Goal: Information Seeking & Learning: Compare options

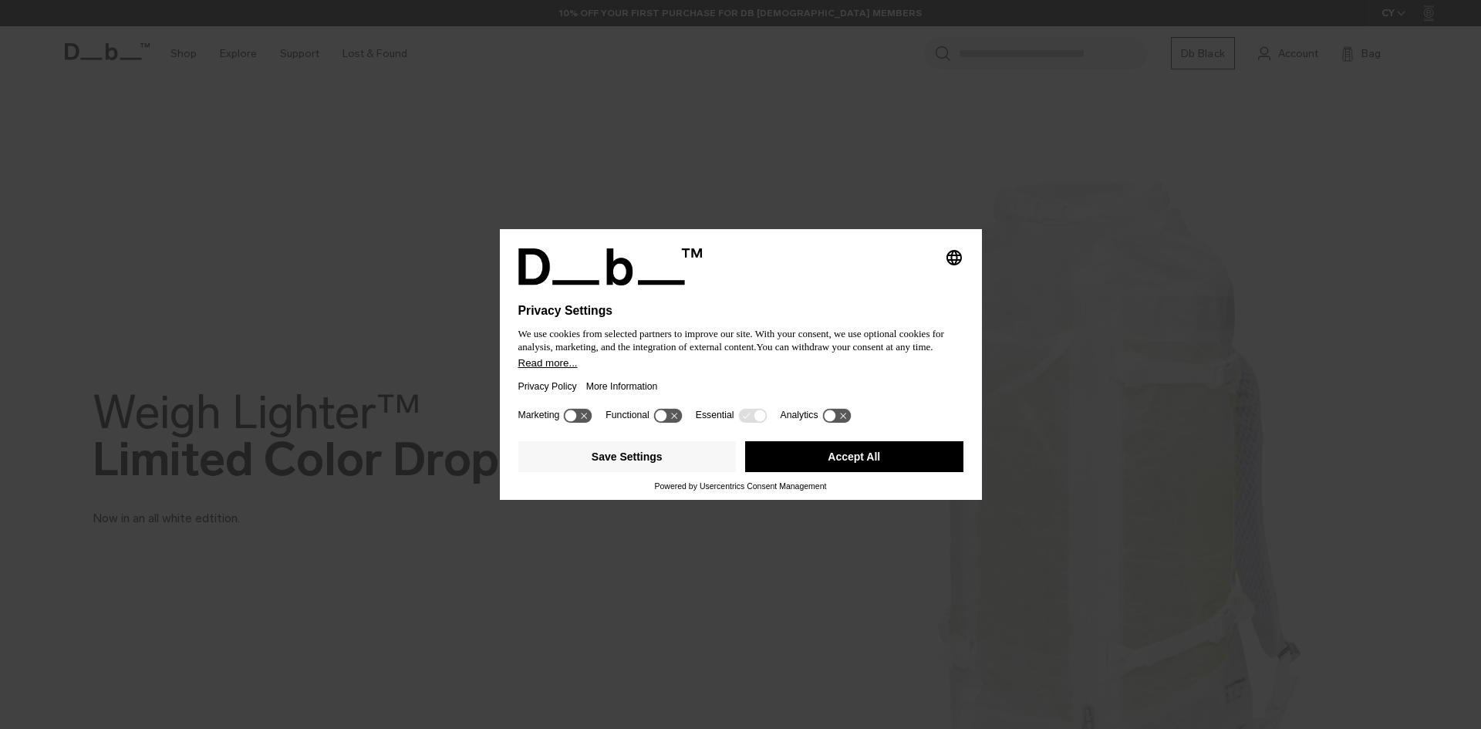
click at [831, 456] on button "Accept All" at bounding box center [854, 456] width 218 height 31
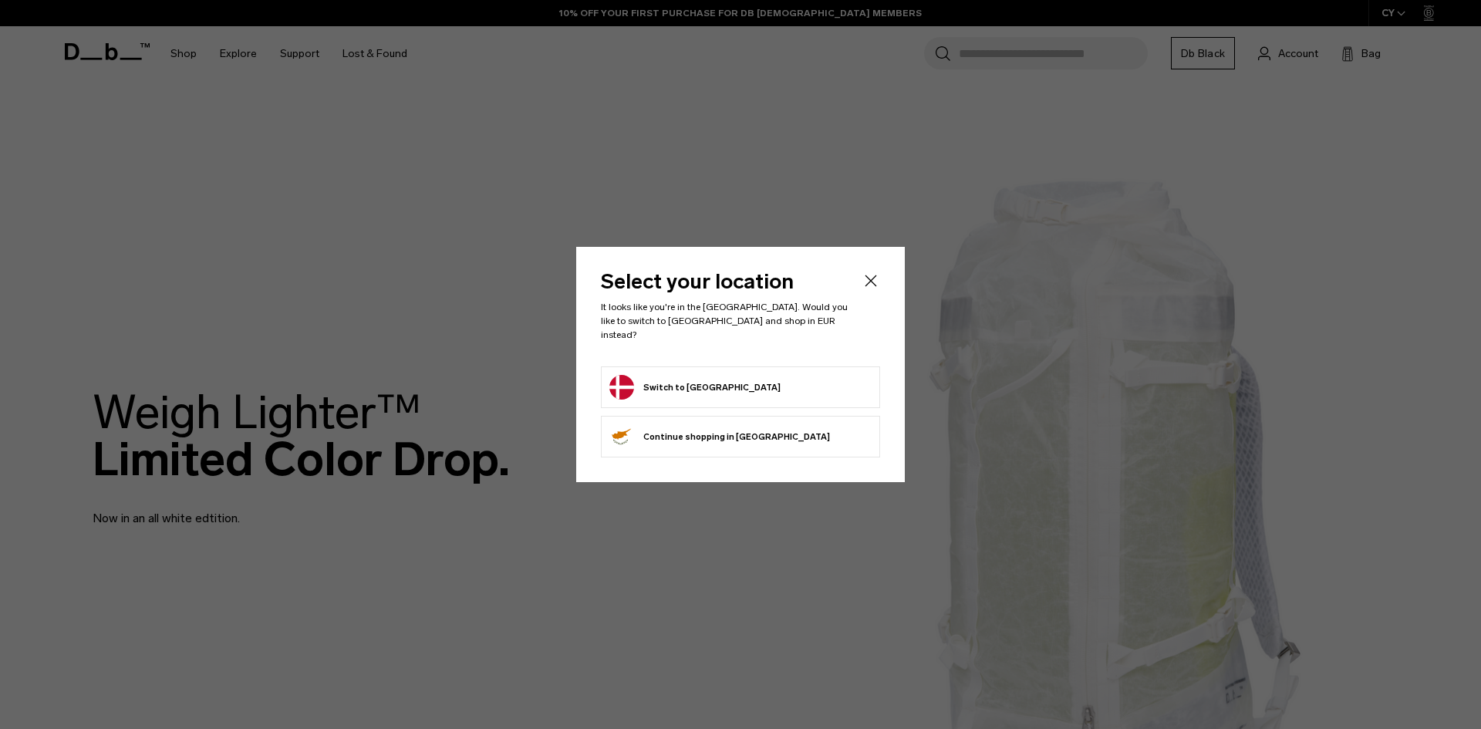
click at [706, 381] on button "Switch to Denmark" at bounding box center [694, 387] width 171 height 25
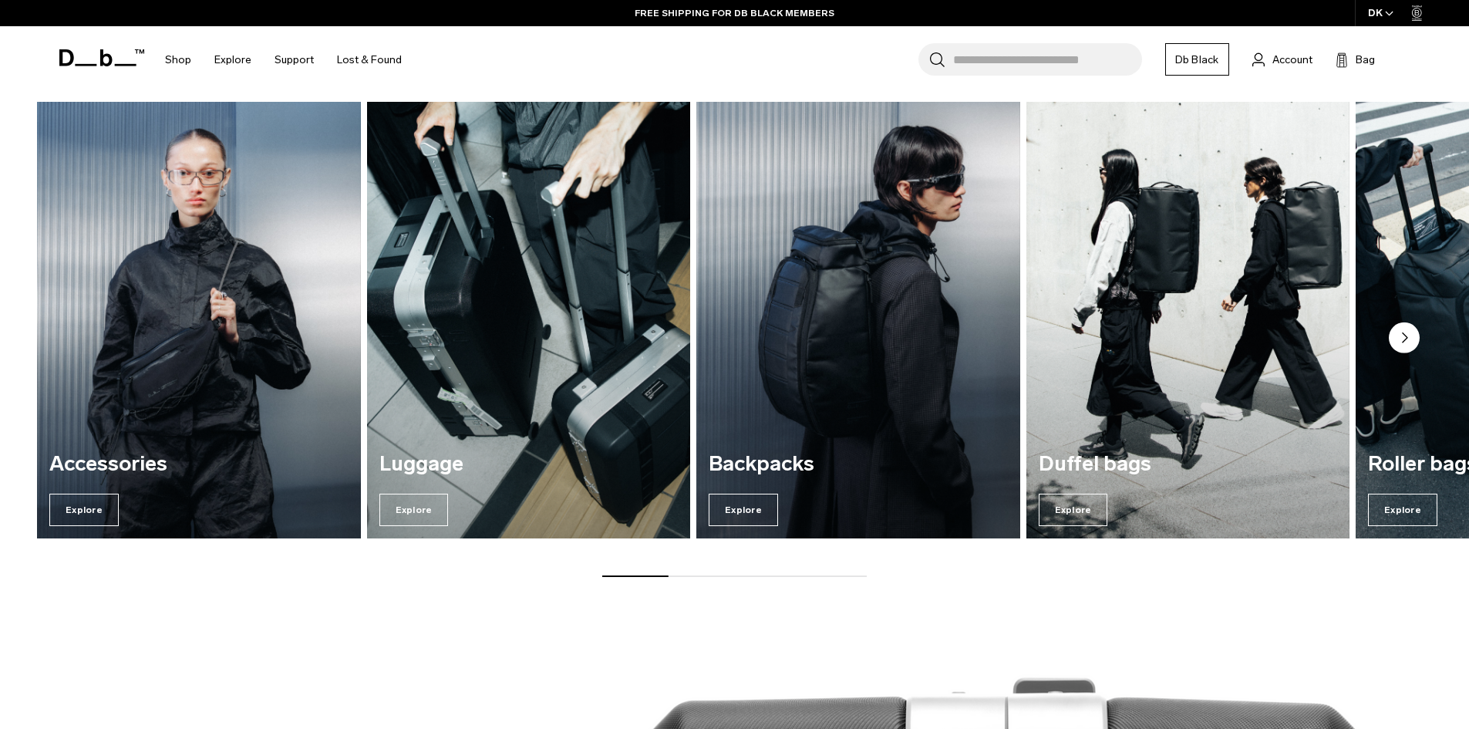
scroll to position [1466, 0]
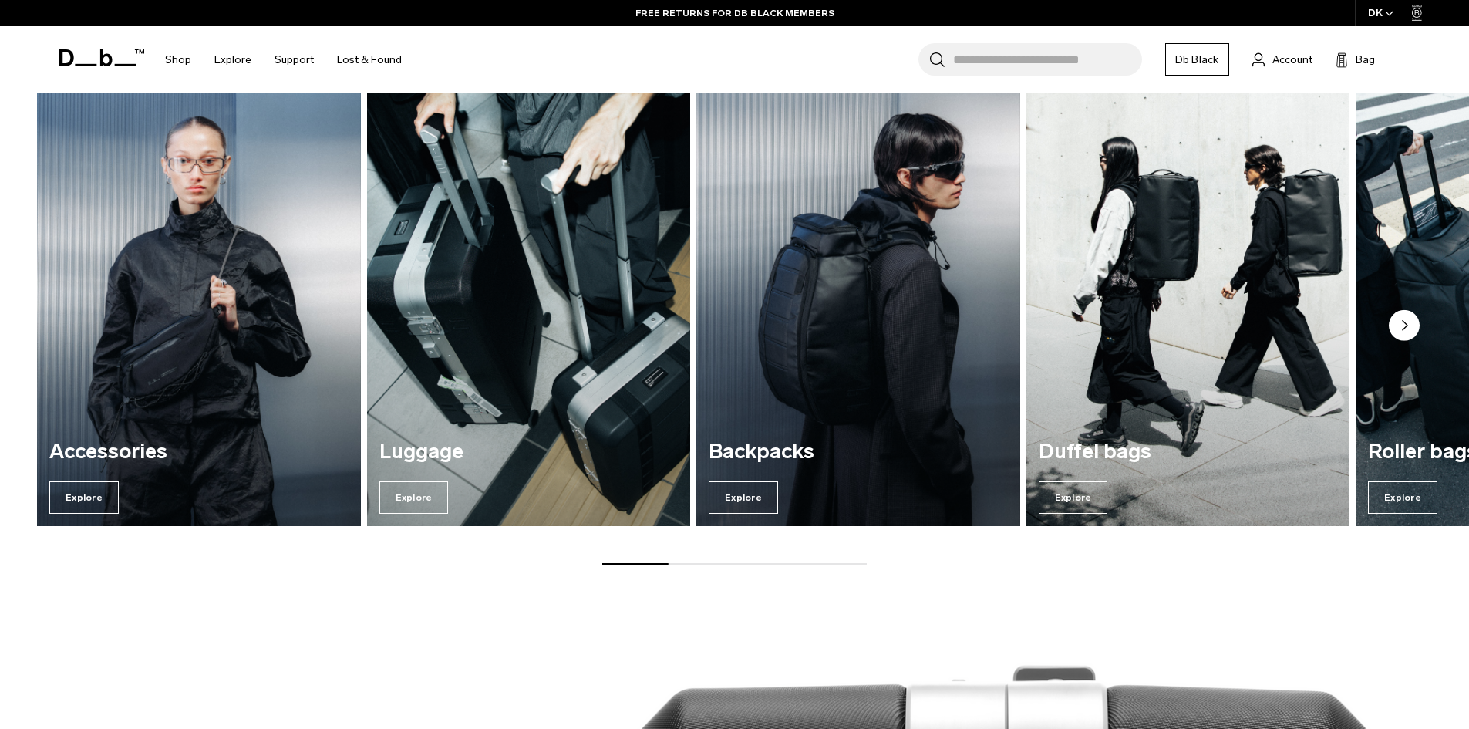
click at [553, 439] on div "Luggage Explore" at bounding box center [529, 477] width 324 height 99
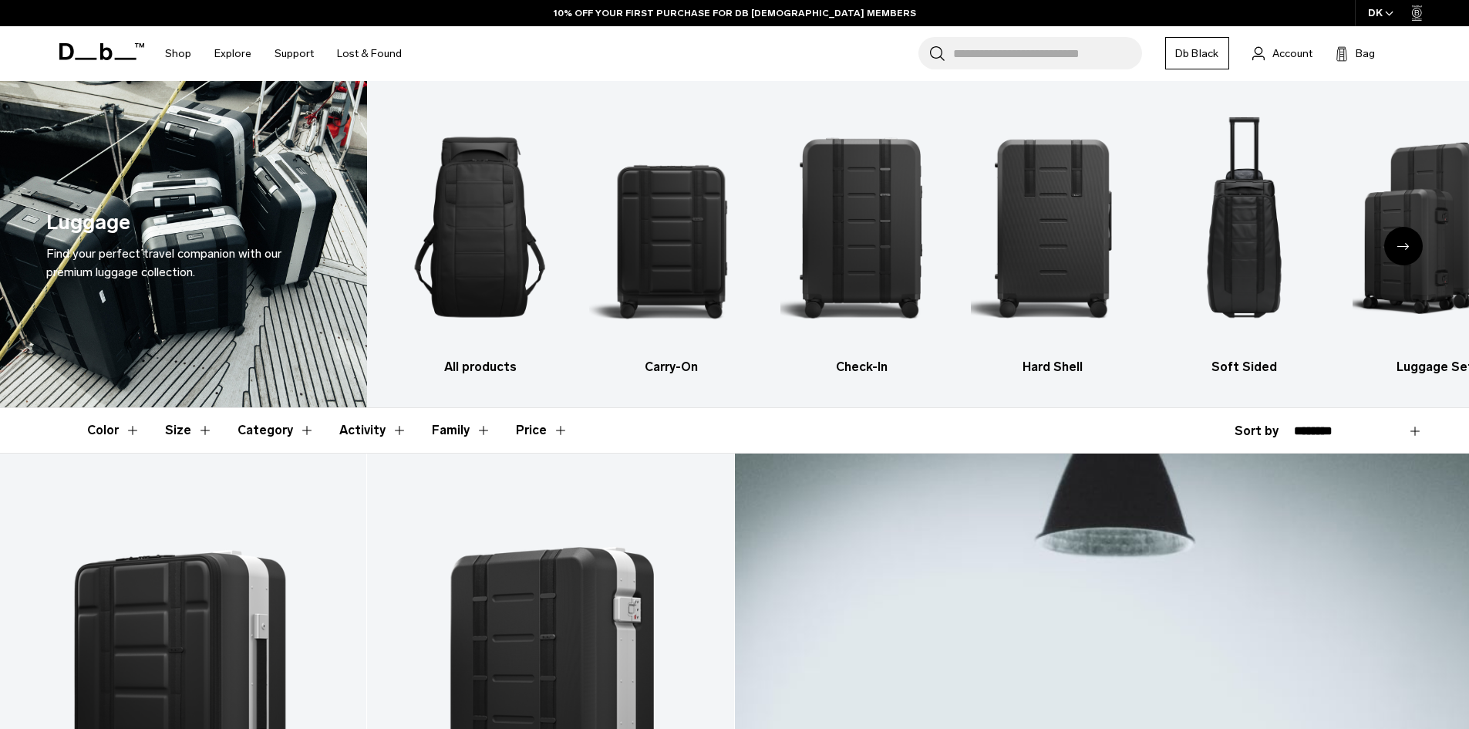
click at [691, 282] on img "2 / 6" at bounding box center [671, 227] width 164 height 246
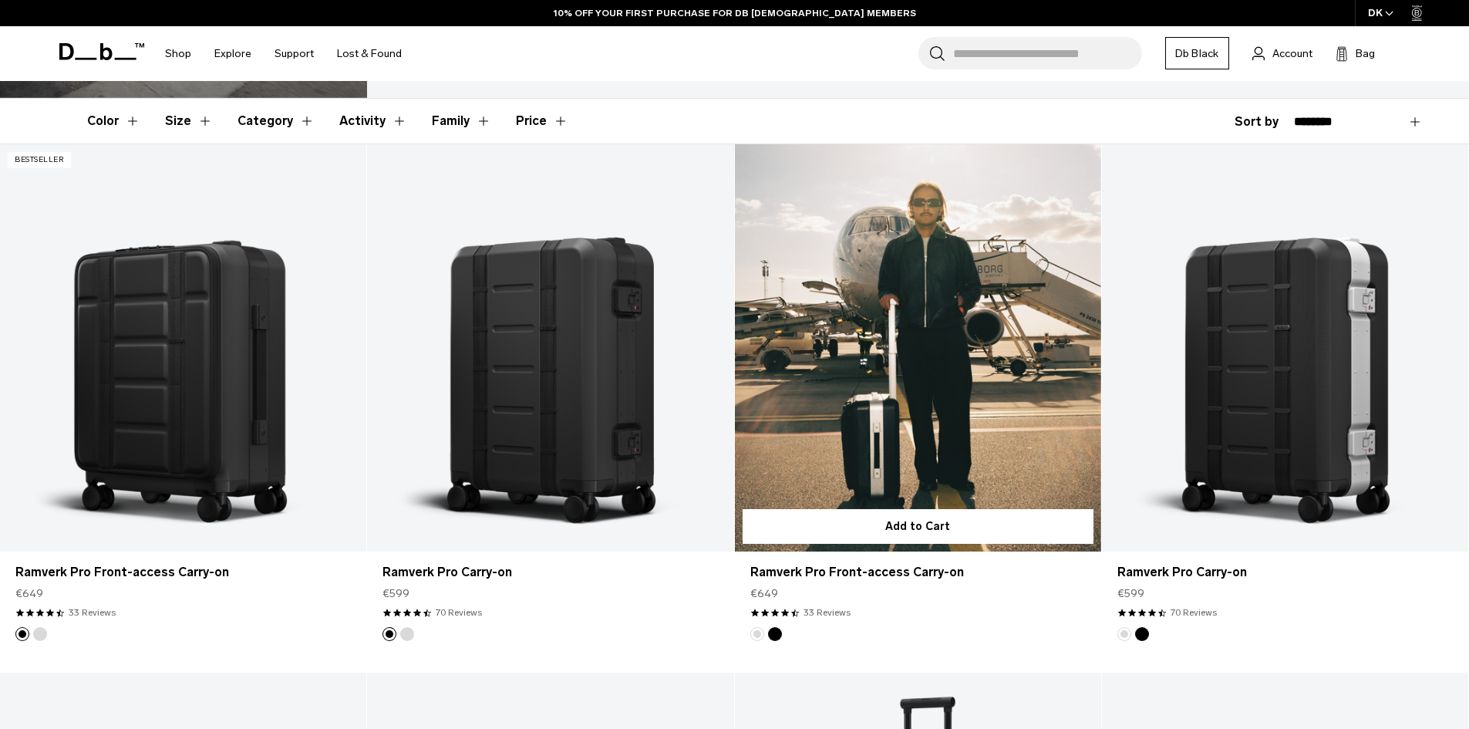
scroll to position [309, 0]
click at [915, 381] on link "Ramverk Pro Front-access Carry-on" at bounding box center [918, 348] width 366 height 407
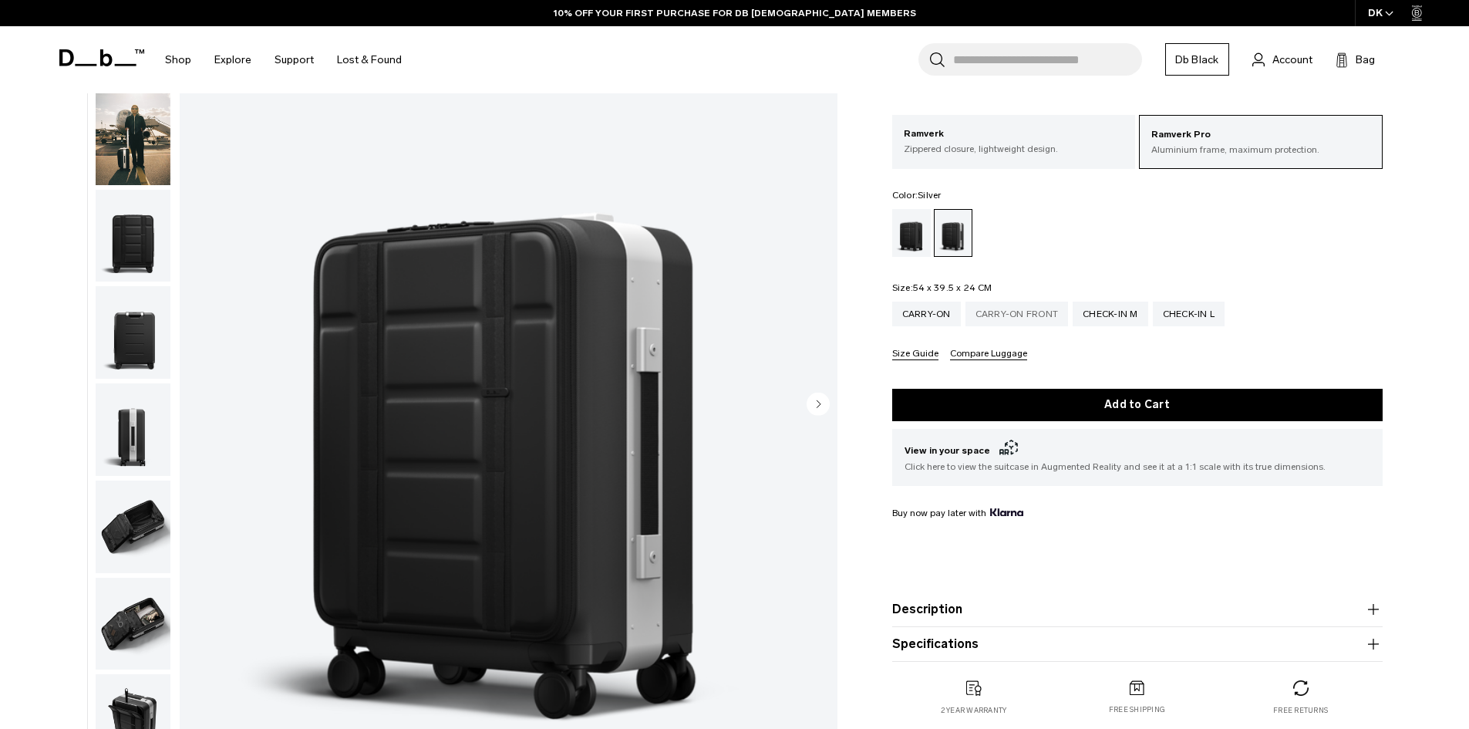
scroll to position [77, 0]
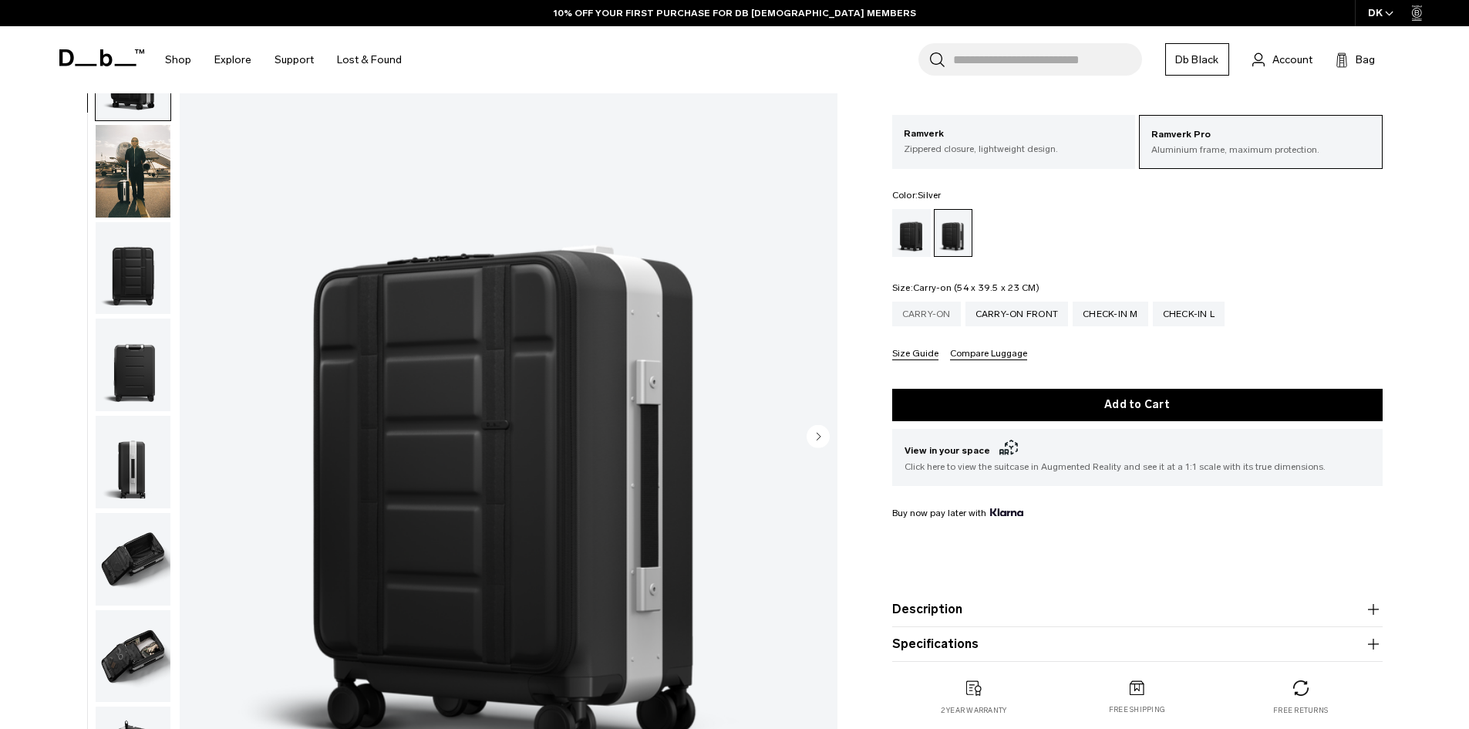
click at [941, 315] on div "Carry-on" at bounding box center [926, 314] width 69 height 25
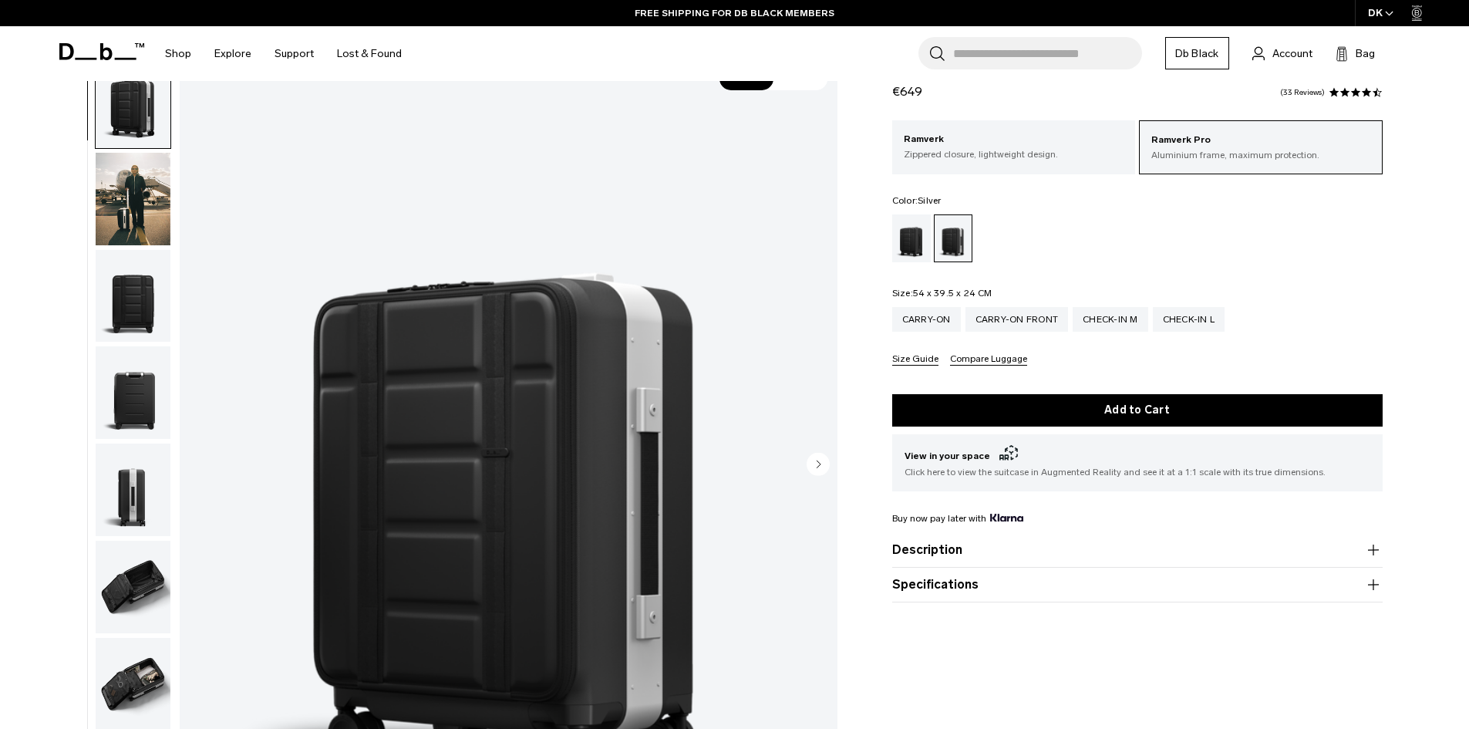
scroll to position [77, 0]
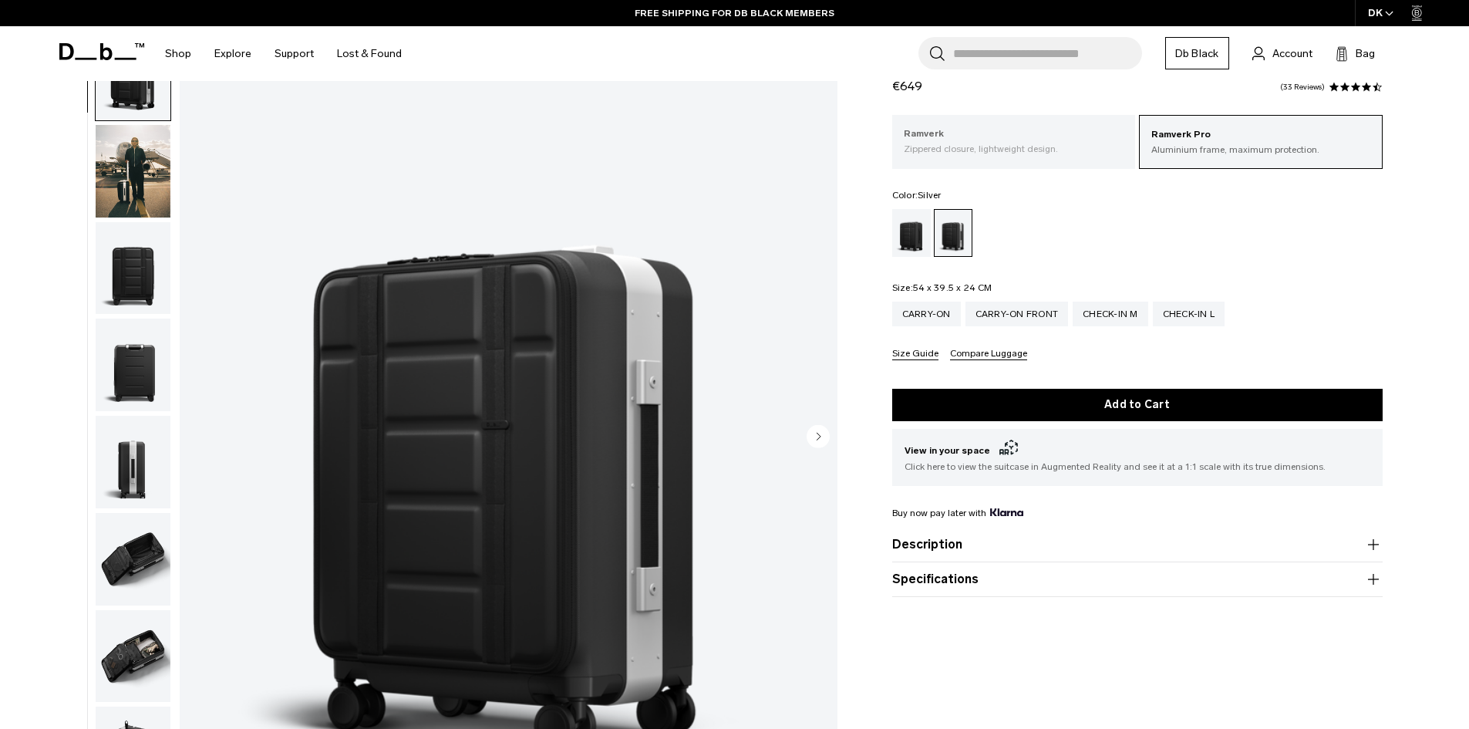
click at [1029, 149] on p "Zippered closure, lightweight design." at bounding box center [1014, 149] width 221 height 14
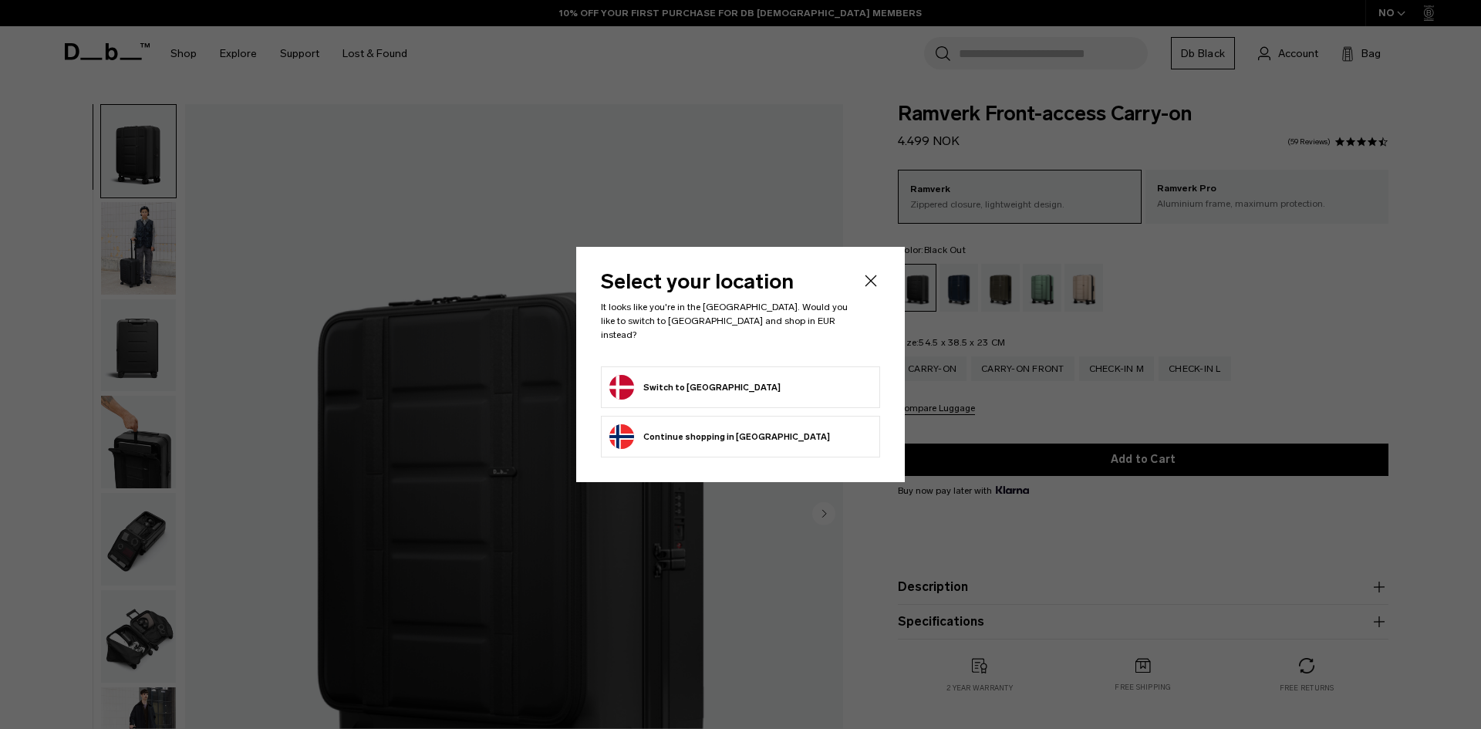
click at [702, 379] on button "Switch to [GEOGRAPHIC_DATA]" at bounding box center [694, 387] width 171 height 25
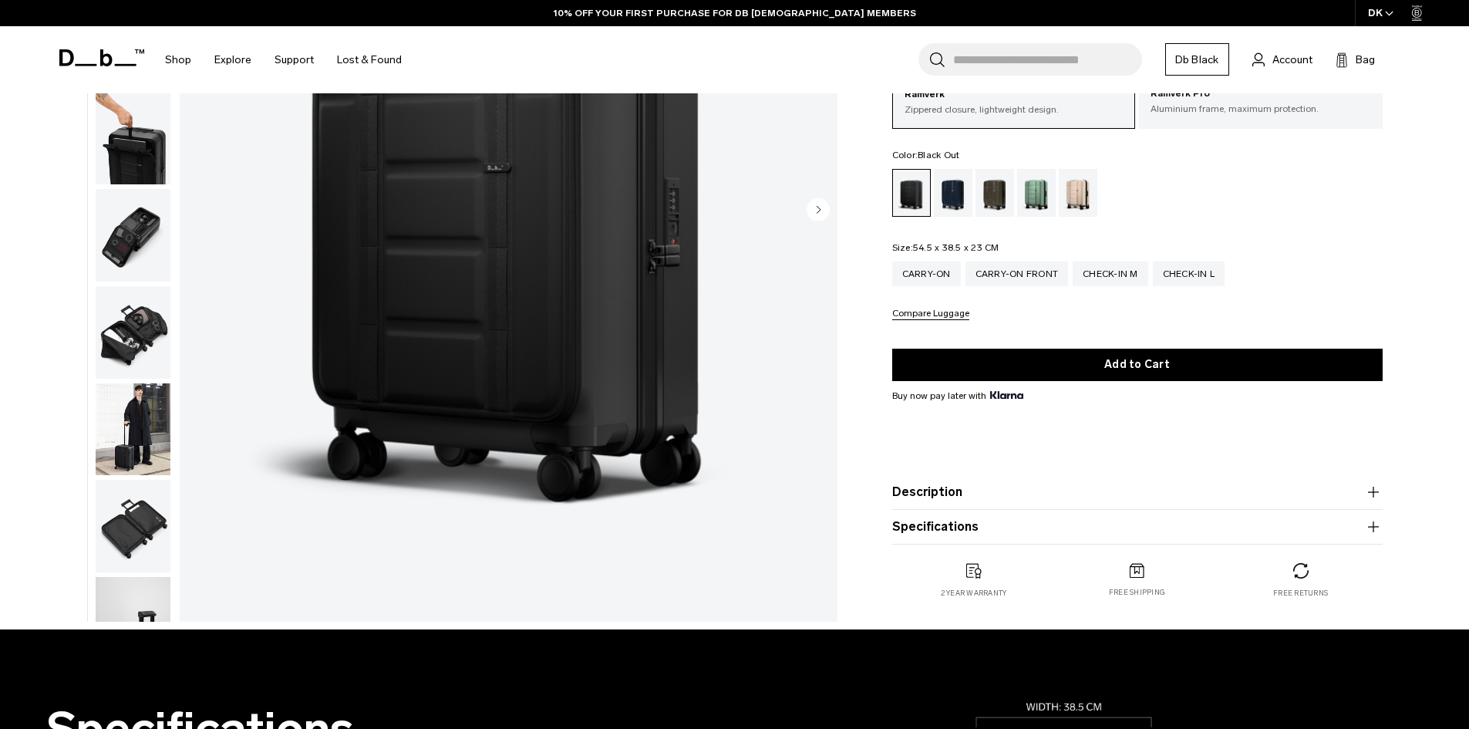
scroll to position [154, 0]
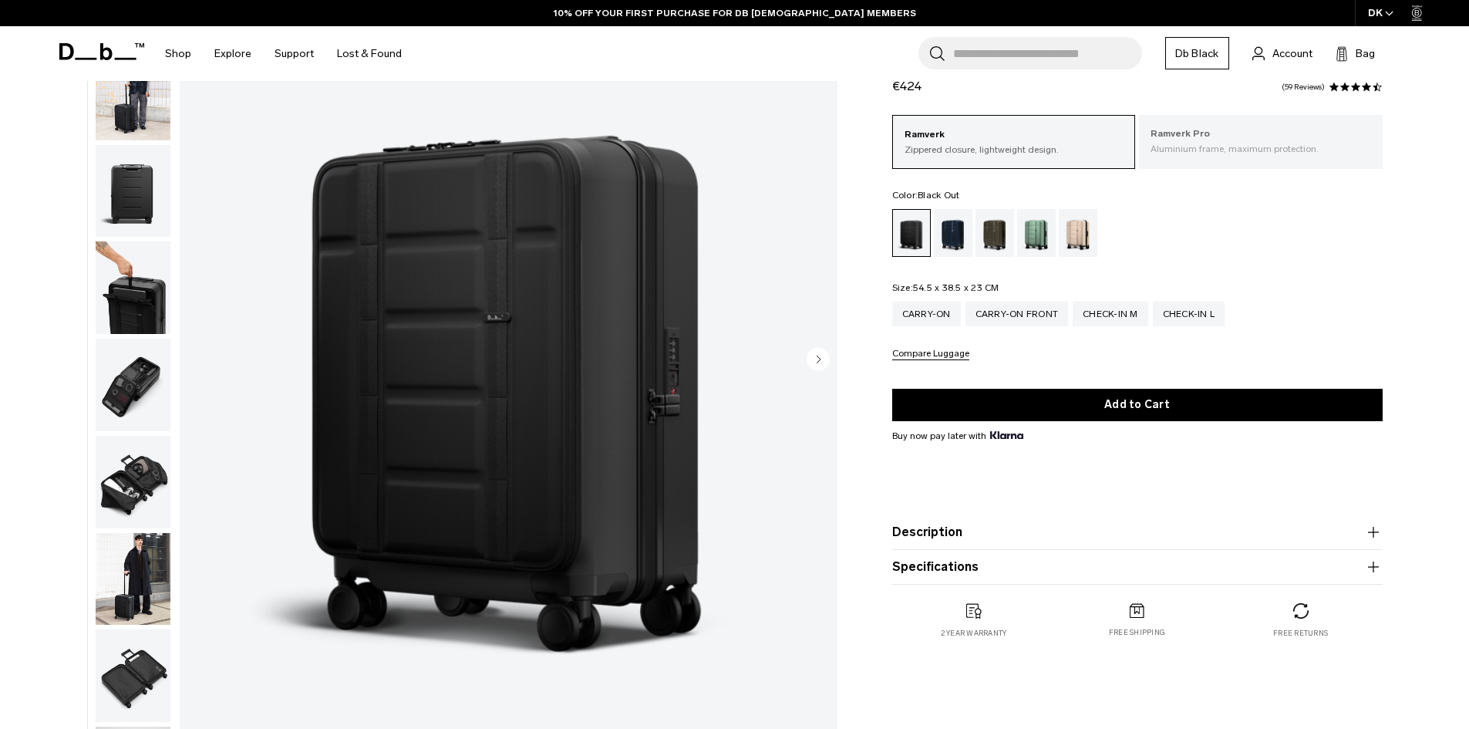
click at [1238, 147] on p "Aluminium frame, maximum protection." at bounding box center [1261, 149] width 221 height 14
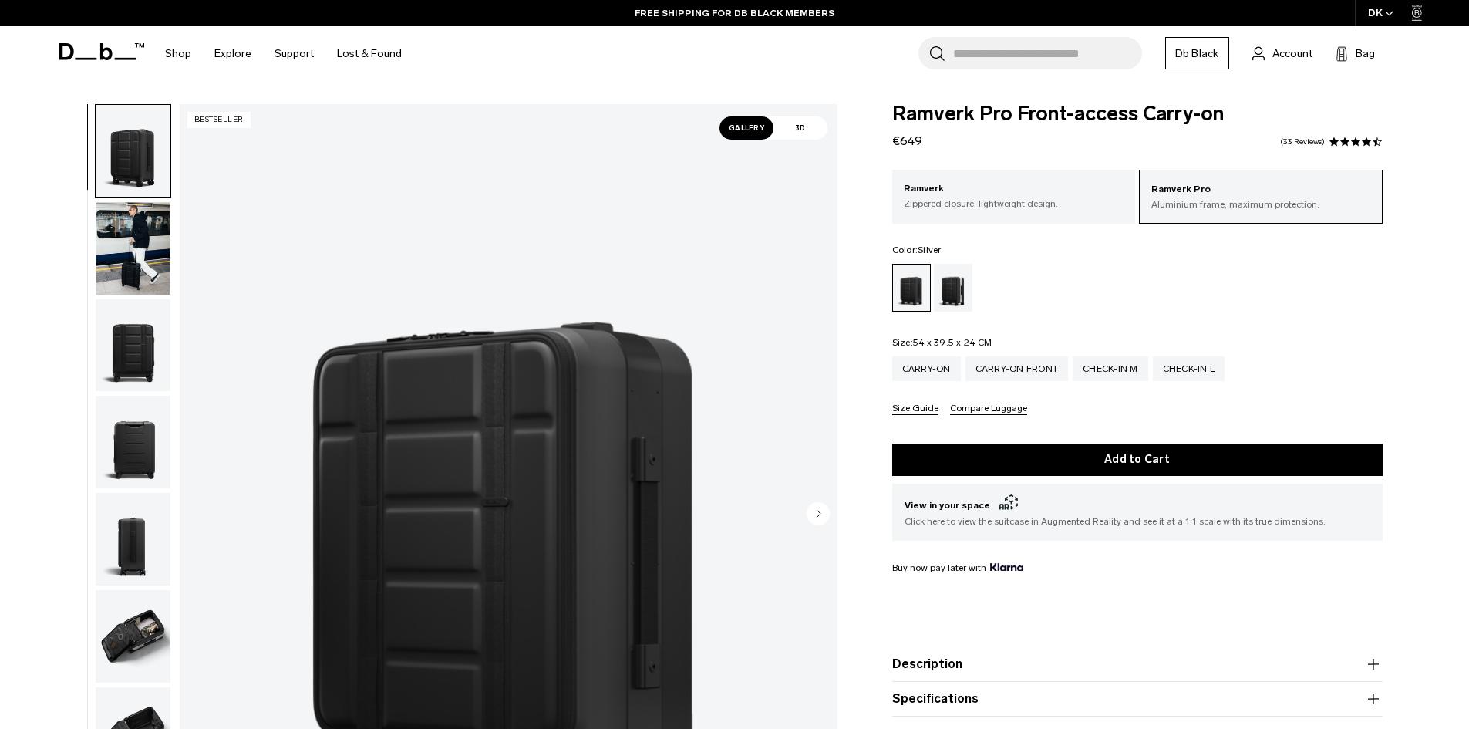
click at [971, 287] on div "Silver" at bounding box center [953, 288] width 39 height 48
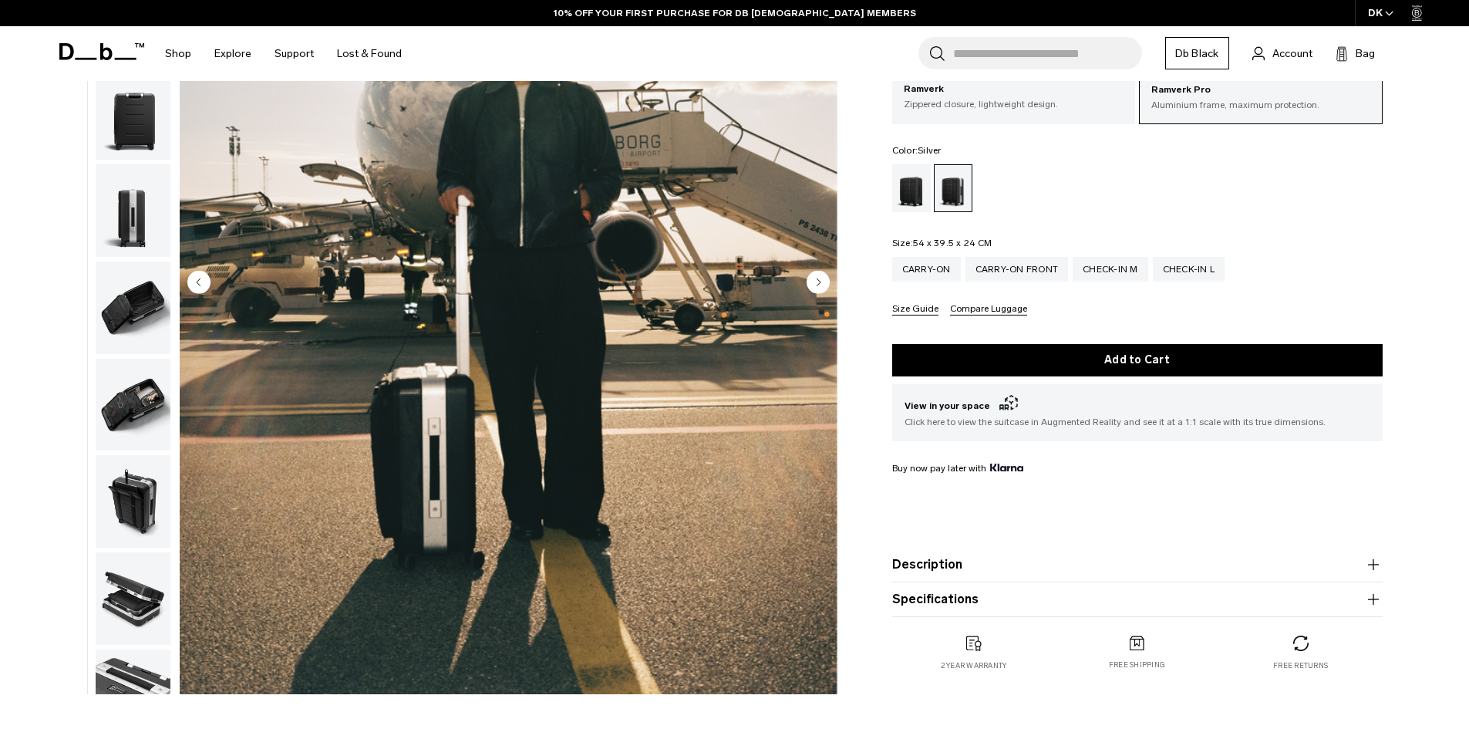
click at [816, 284] on circle "Next slide" at bounding box center [818, 281] width 23 height 23
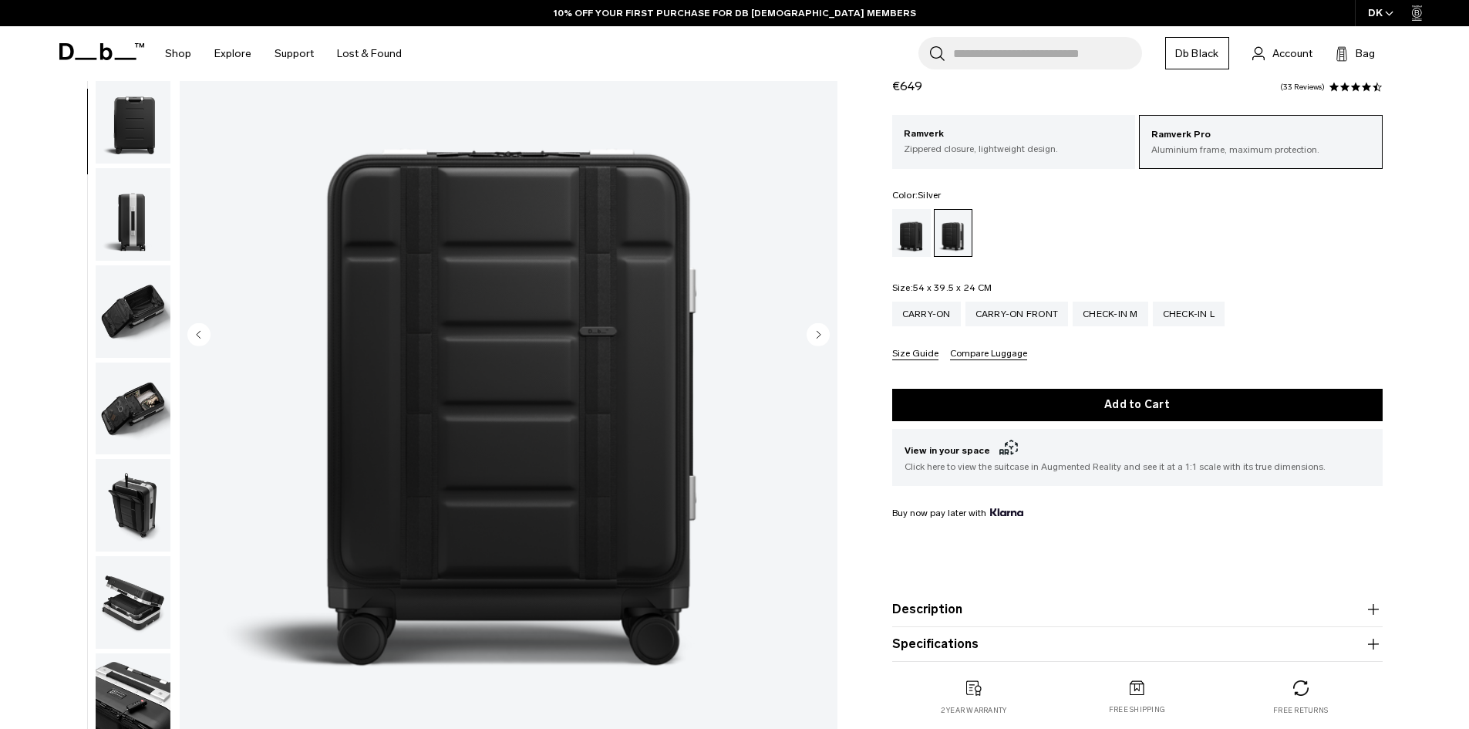
scroll to position [154, 0]
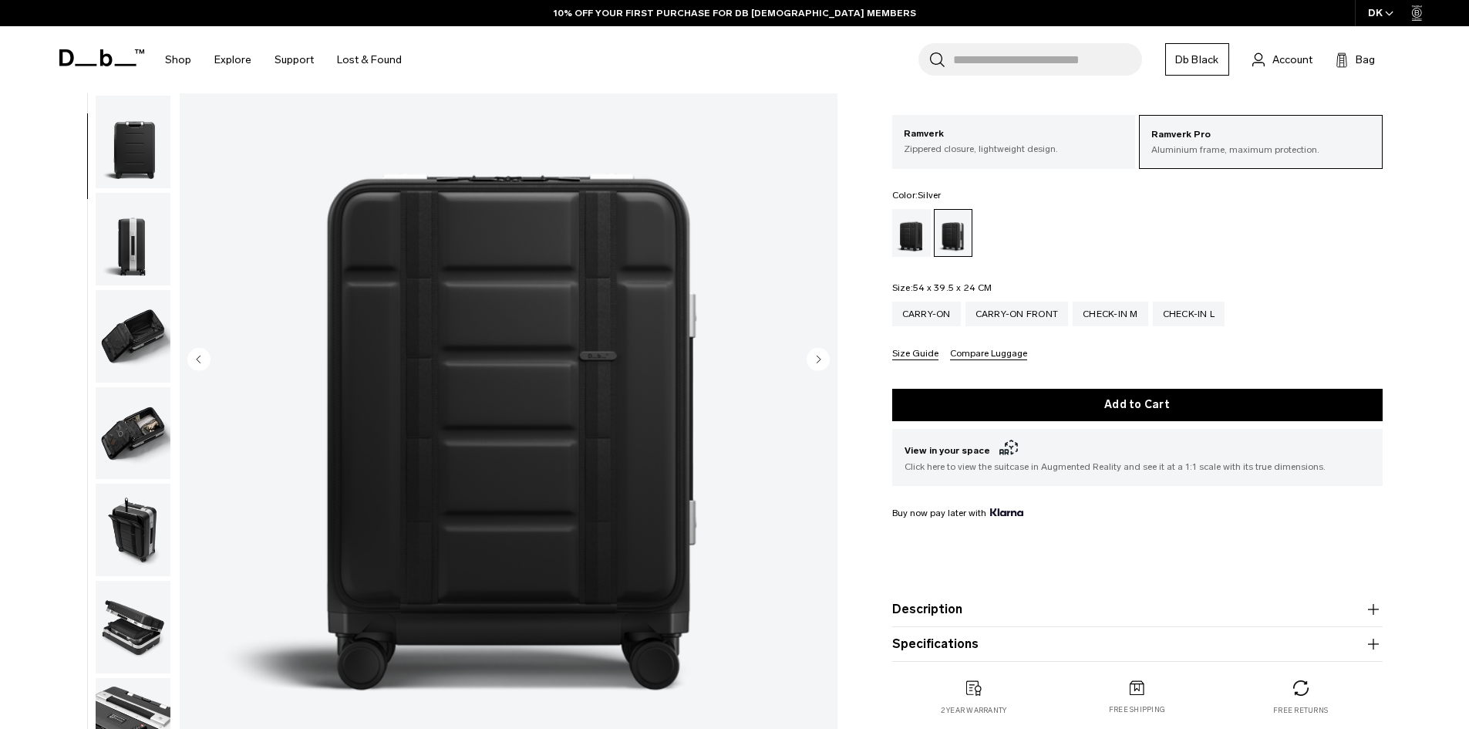
click at [815, 358] on circle "Next slide" at bounding box center [818, 358] width 23 height 23
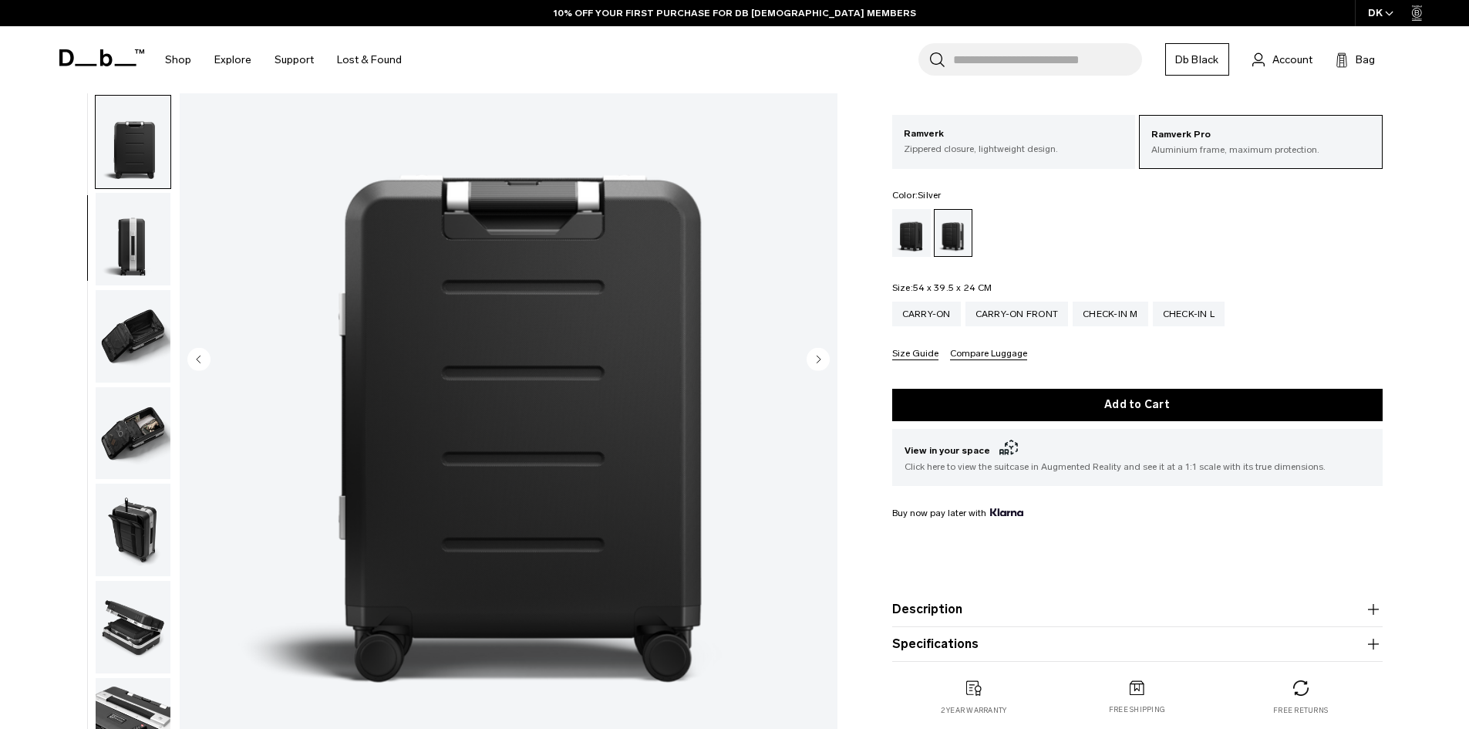
click at [817, 356] on icon "Next slide" at bounding box center [819, 359] width 4 height 7
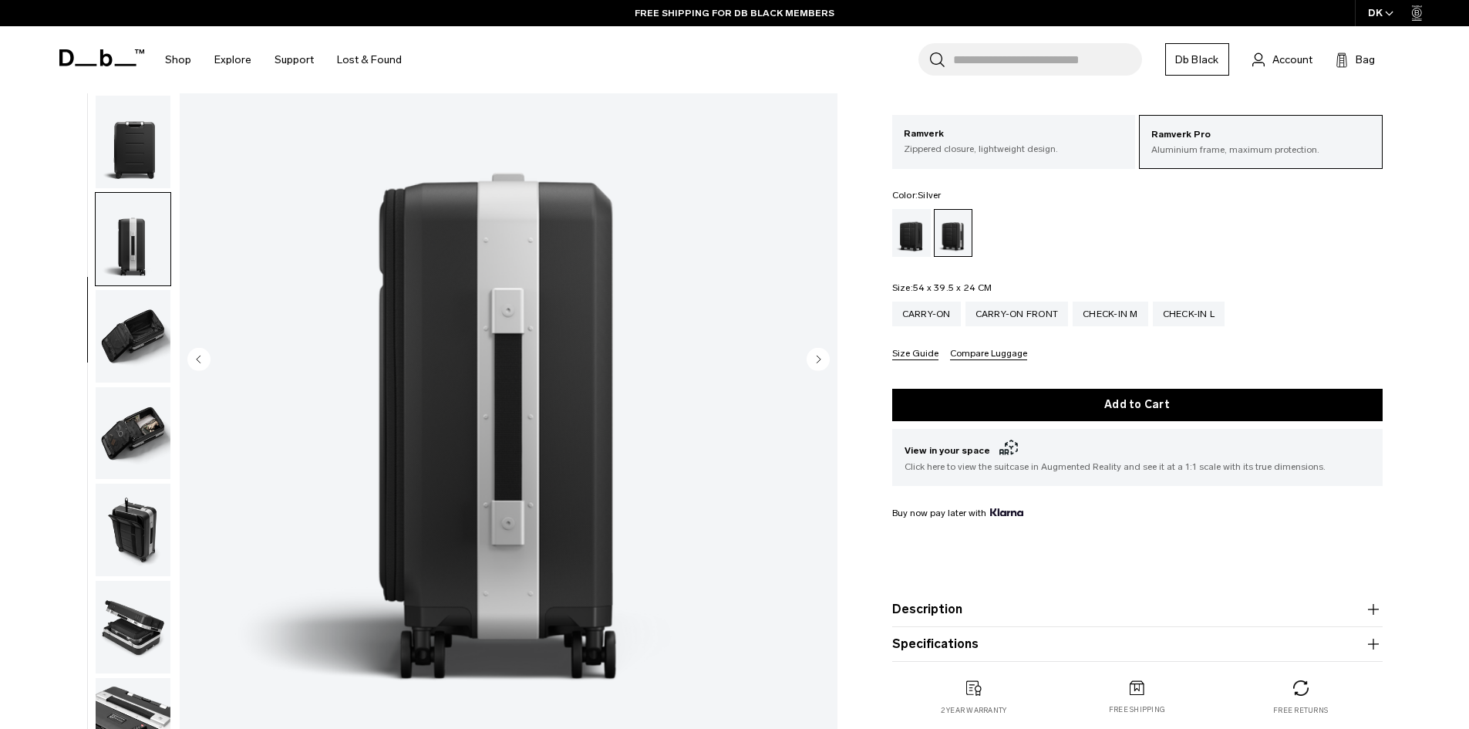
click at [819, 359] on icon "Next slide" at bounding box center [819, 359] width 4 height 7
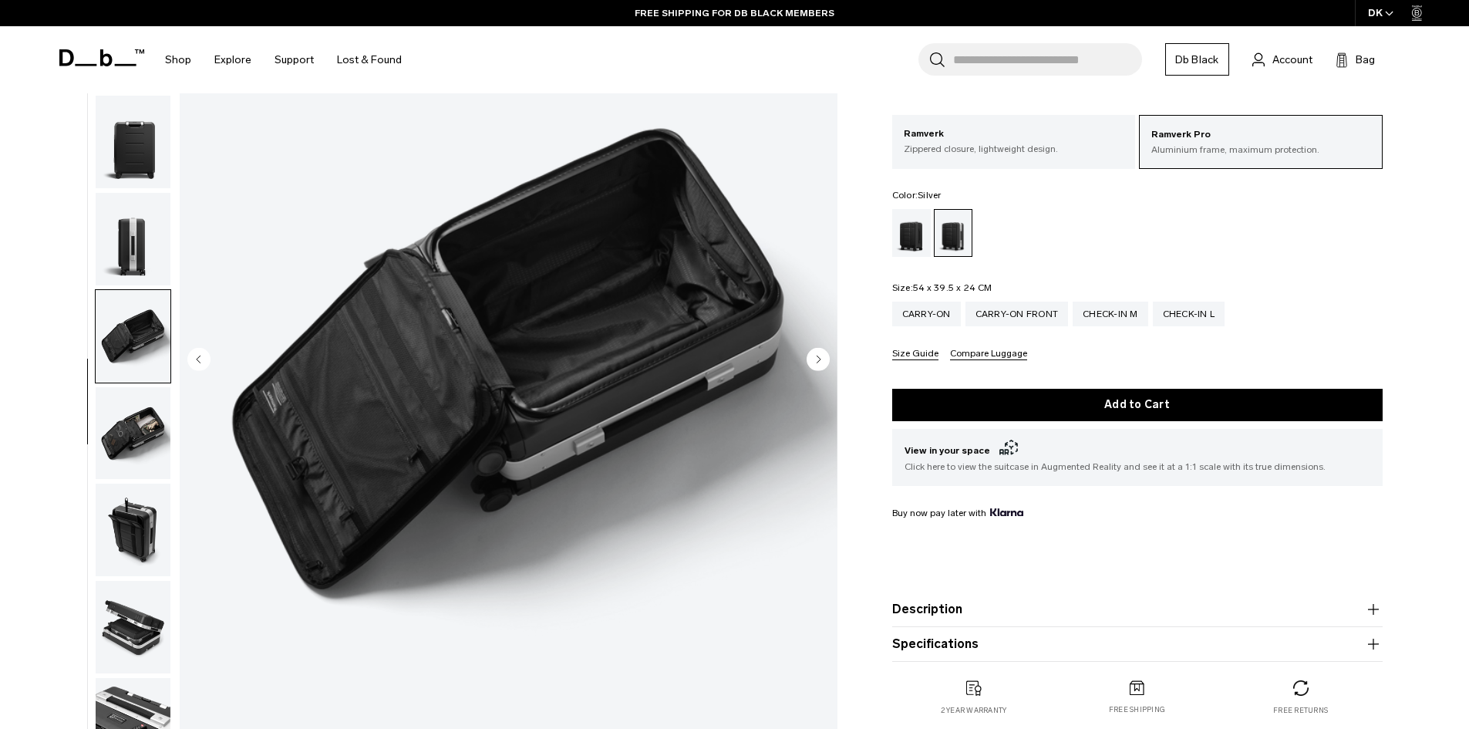
click at [819, 359] on icon "Next slide" at bounding box center [819, 359] width 4 height 7
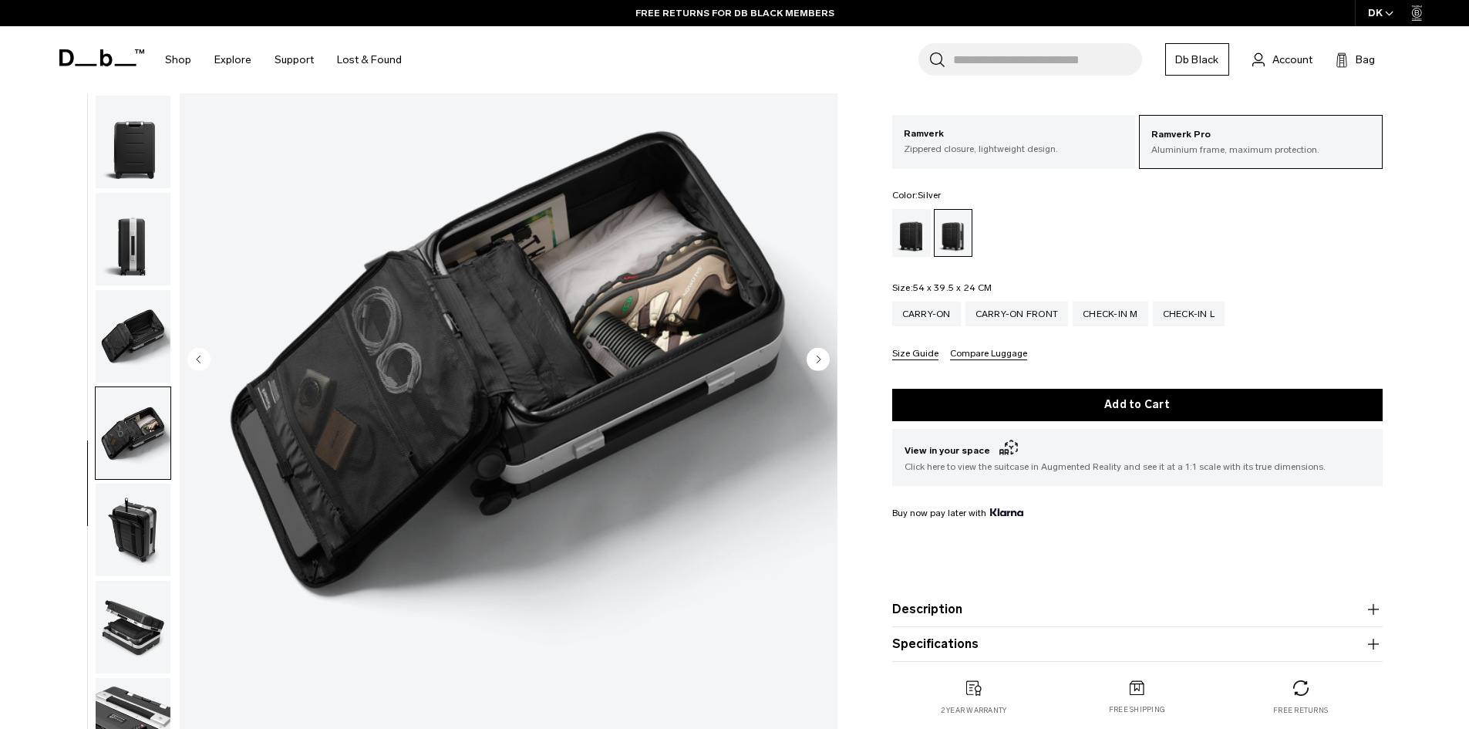
click at [819, 359] on icon "Next slide" at bounding box center [819, 359] width 4 height 7
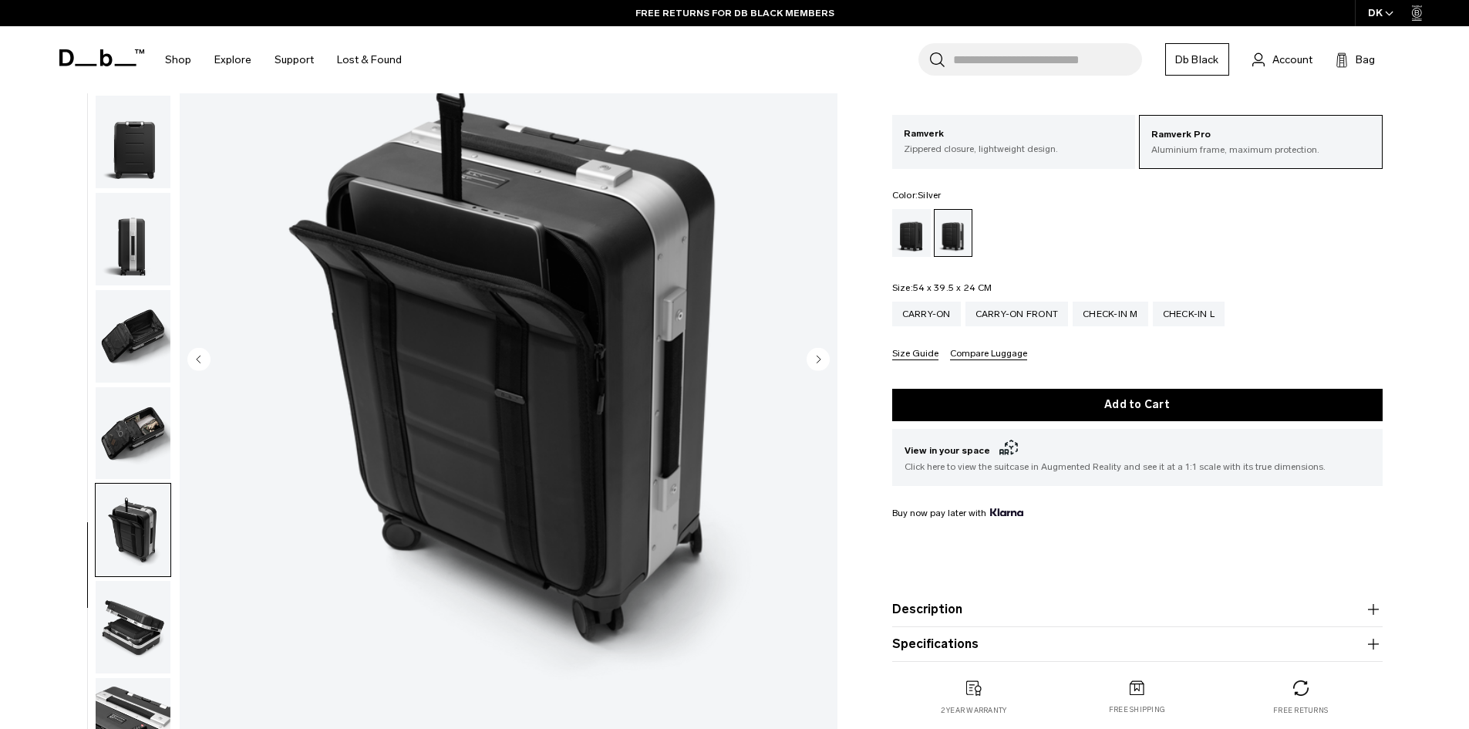
click at [819, 359] on icon "Next slide" at bounding box center [819, 359] width 4 height 7
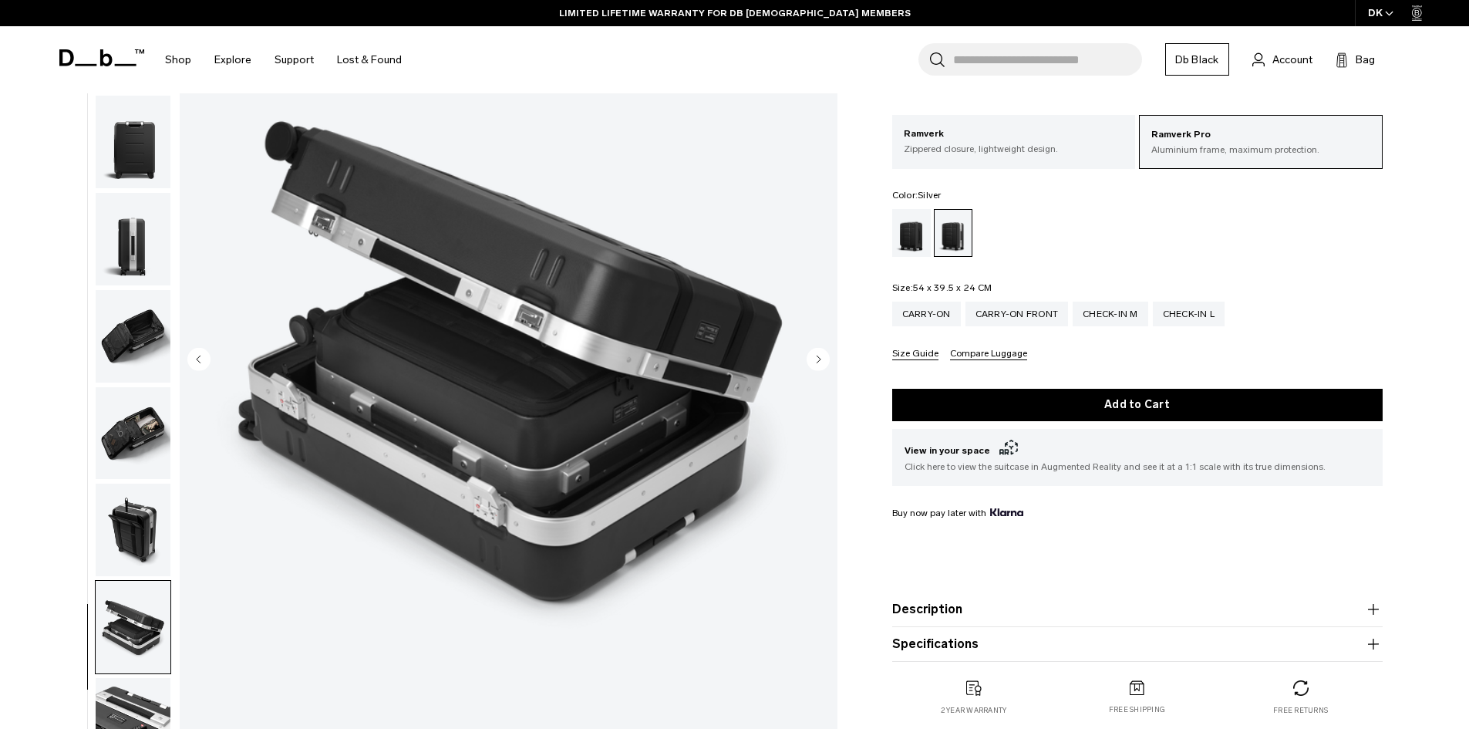
click at [819, 359] on icon "Next slide" at bounding box center [819, 359] width 4 height 7
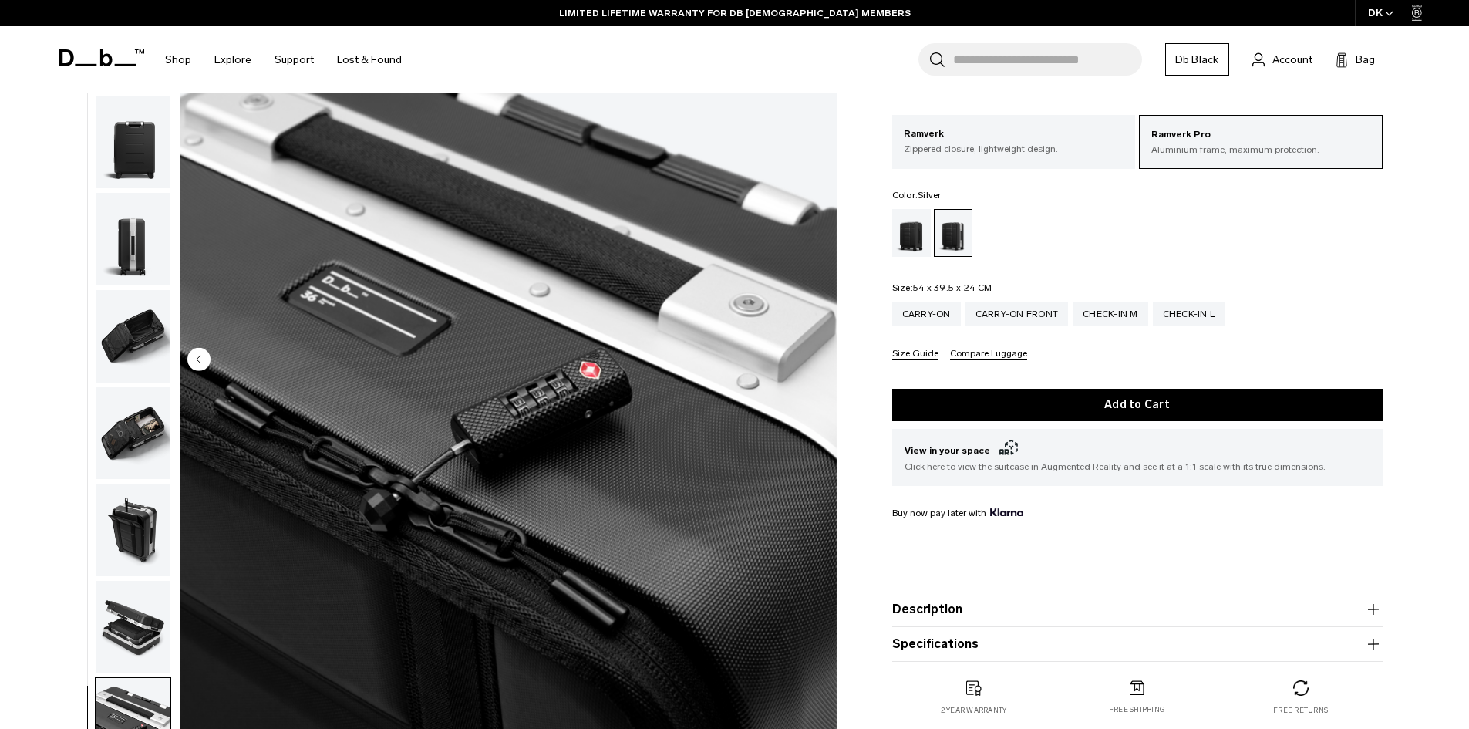
click at [819, 359] on img "10 / 10" at bounding box center [509, 360] width 658 height 821
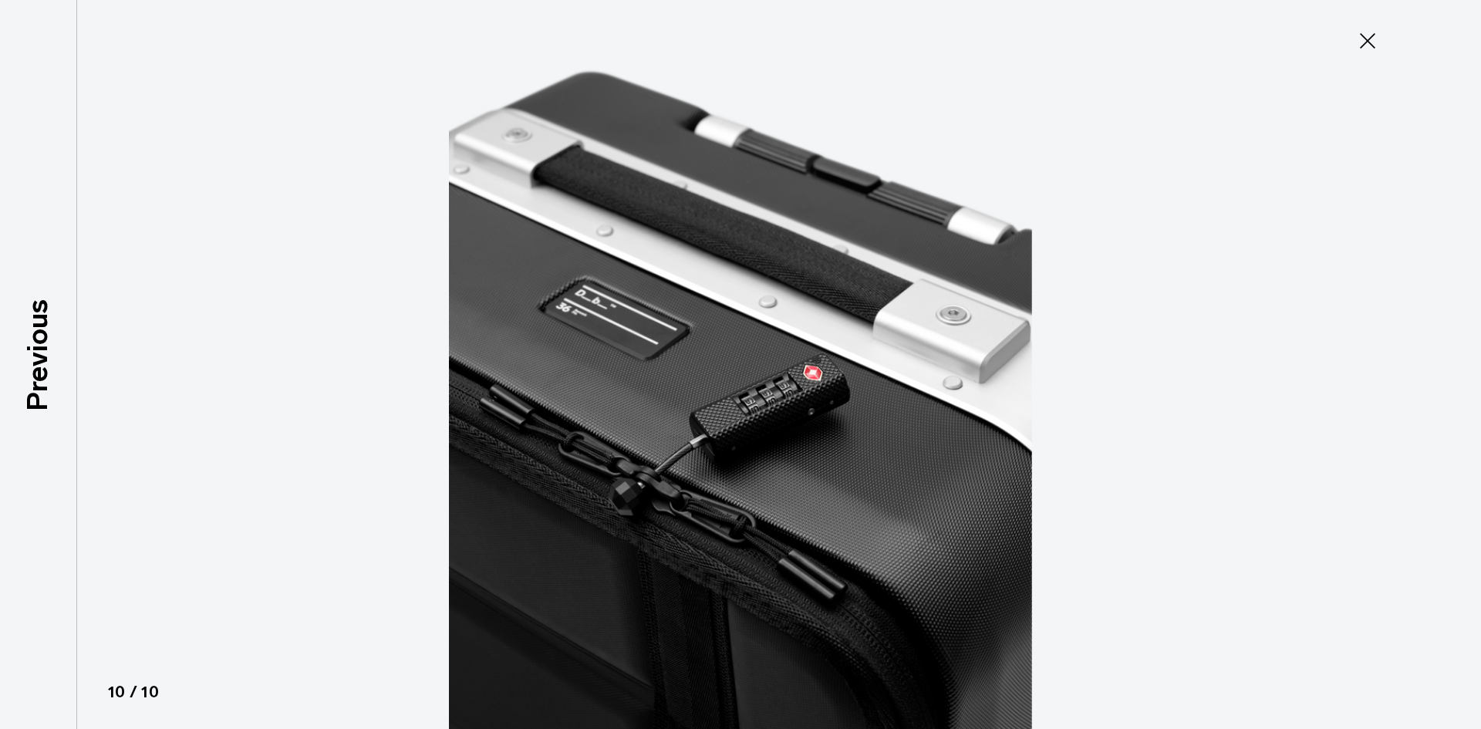
click at [1372, 40] on icon at bounding box center [1367, 41] width 25 height 25
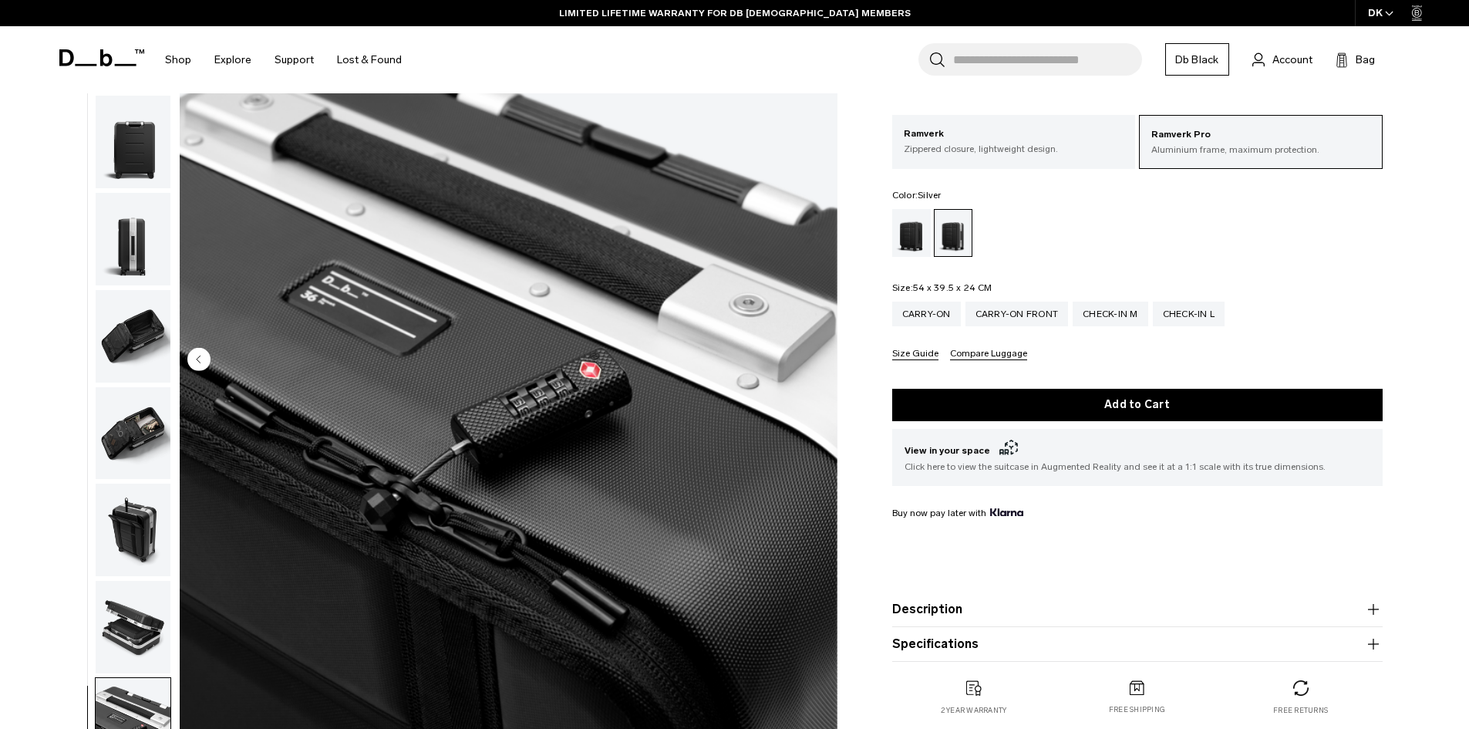
click at [137, 619] on img "button" at bounding box center [133, 627] width 75 height 93
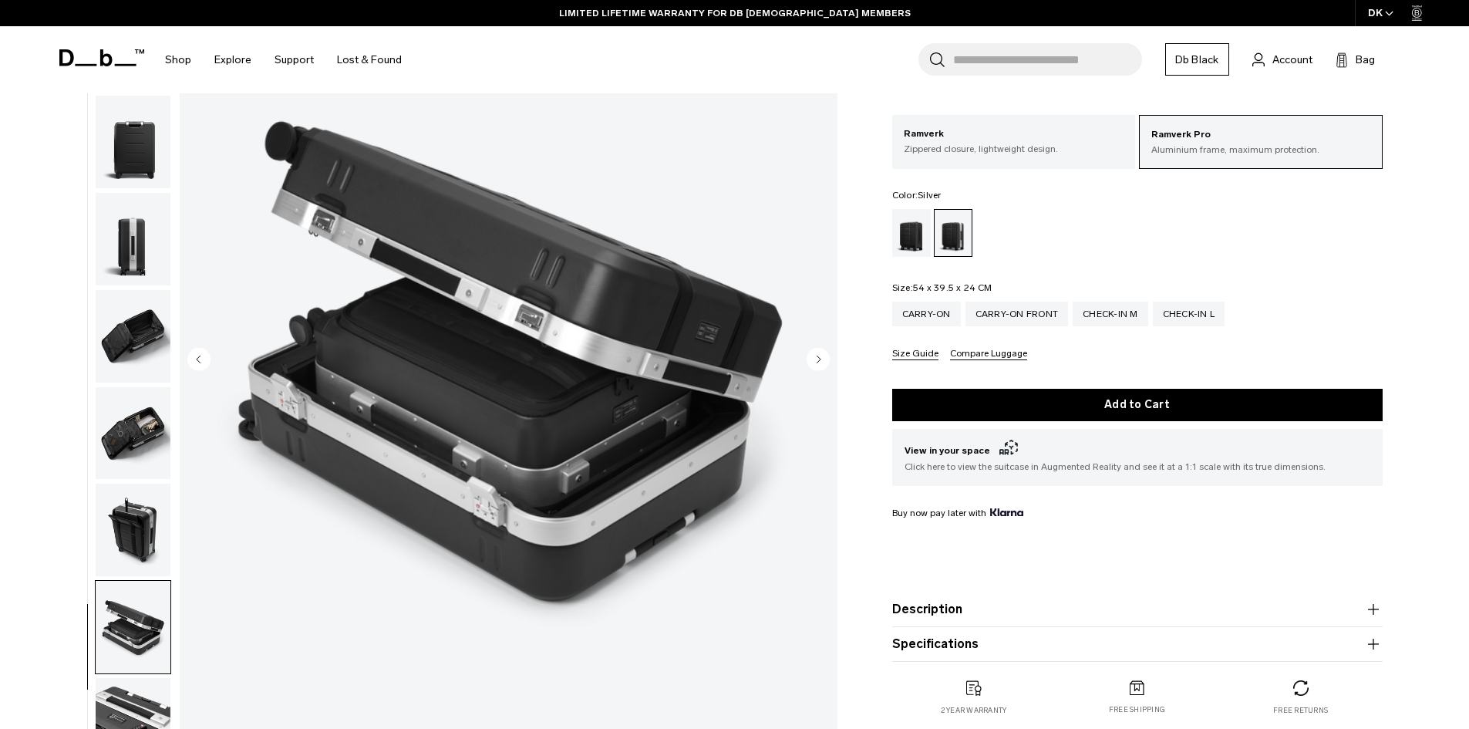
click at [163, 436] on img "button" at bounding box center [133, 433] width 75 height 93
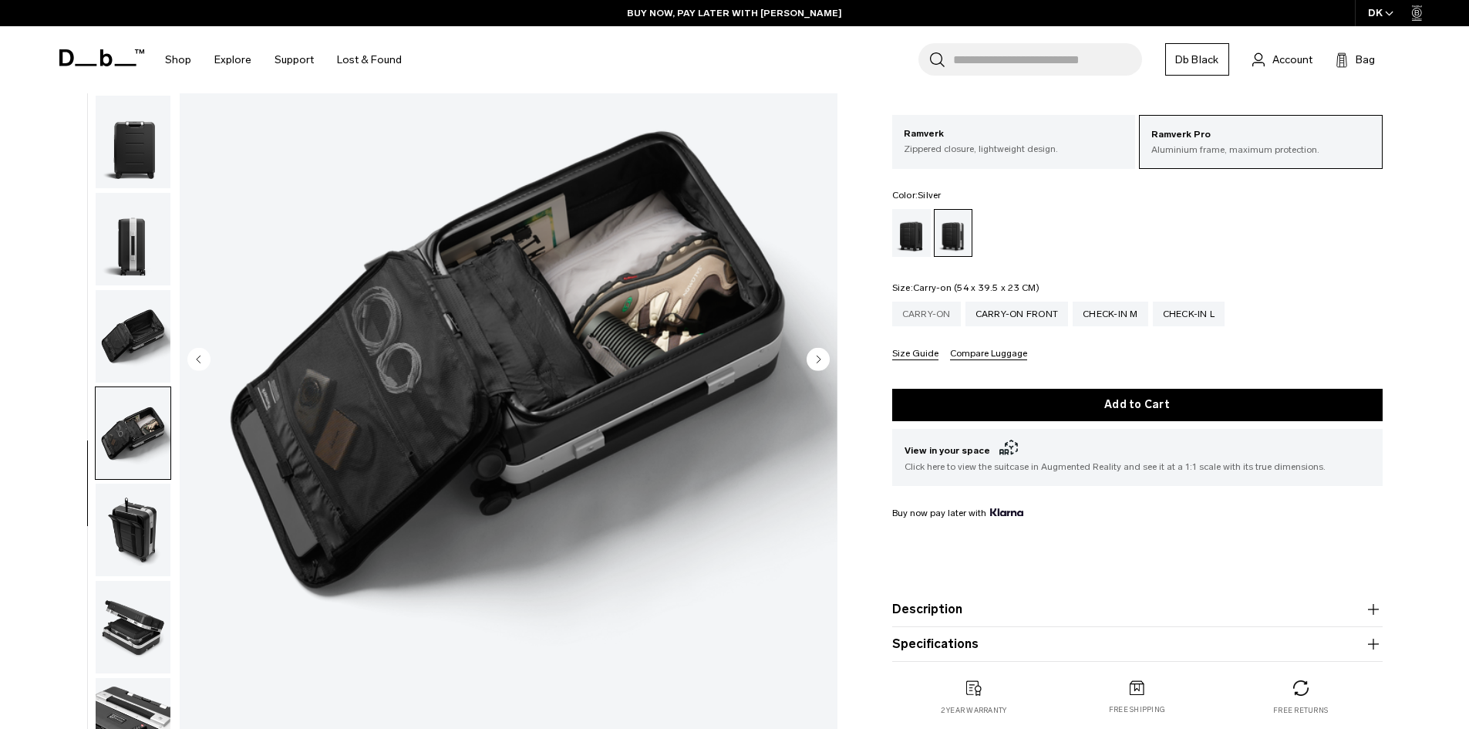
click at [946, 322] on div "Carry-on" at bounding box center [926, 314] width 69 height 25
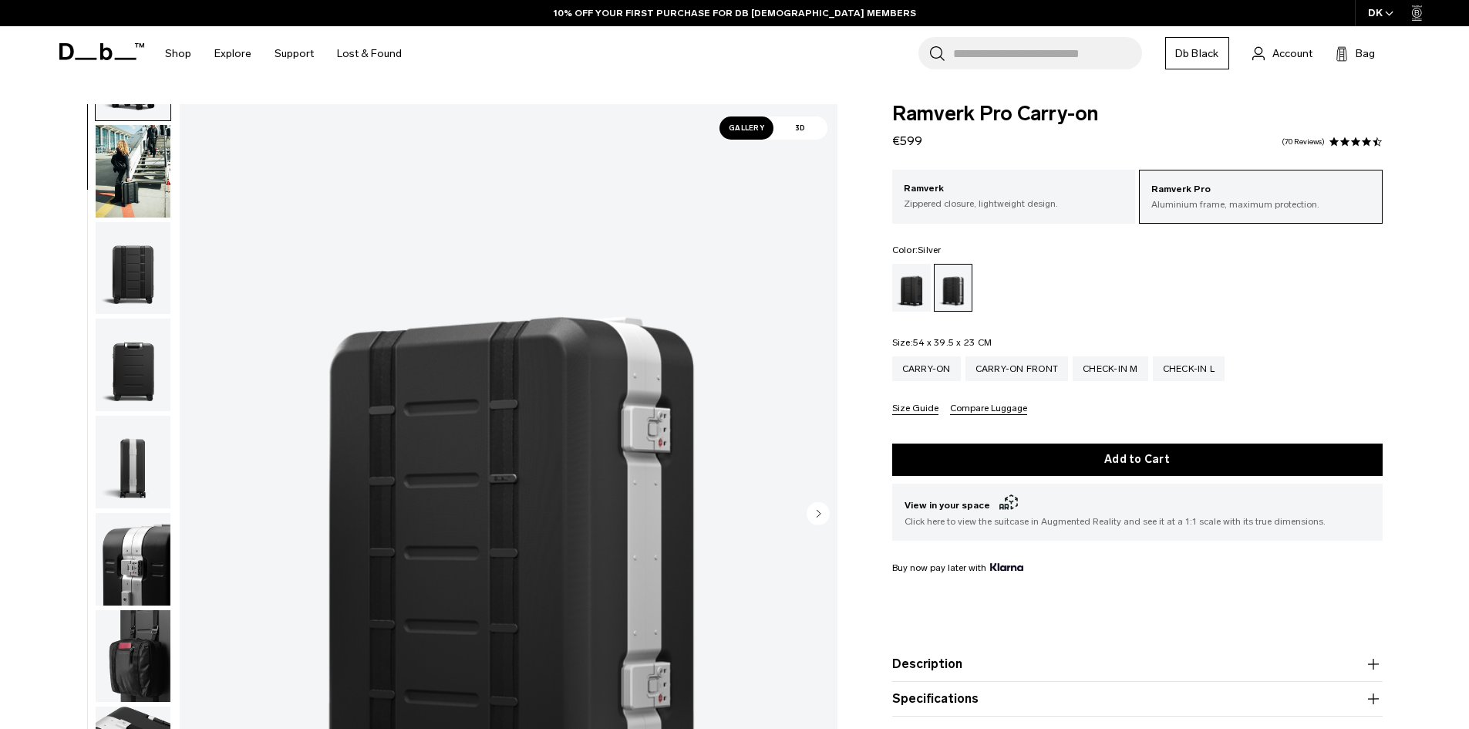
click at [153, 564] on img "button" at bounding box center [133, 559] width 75 height 93
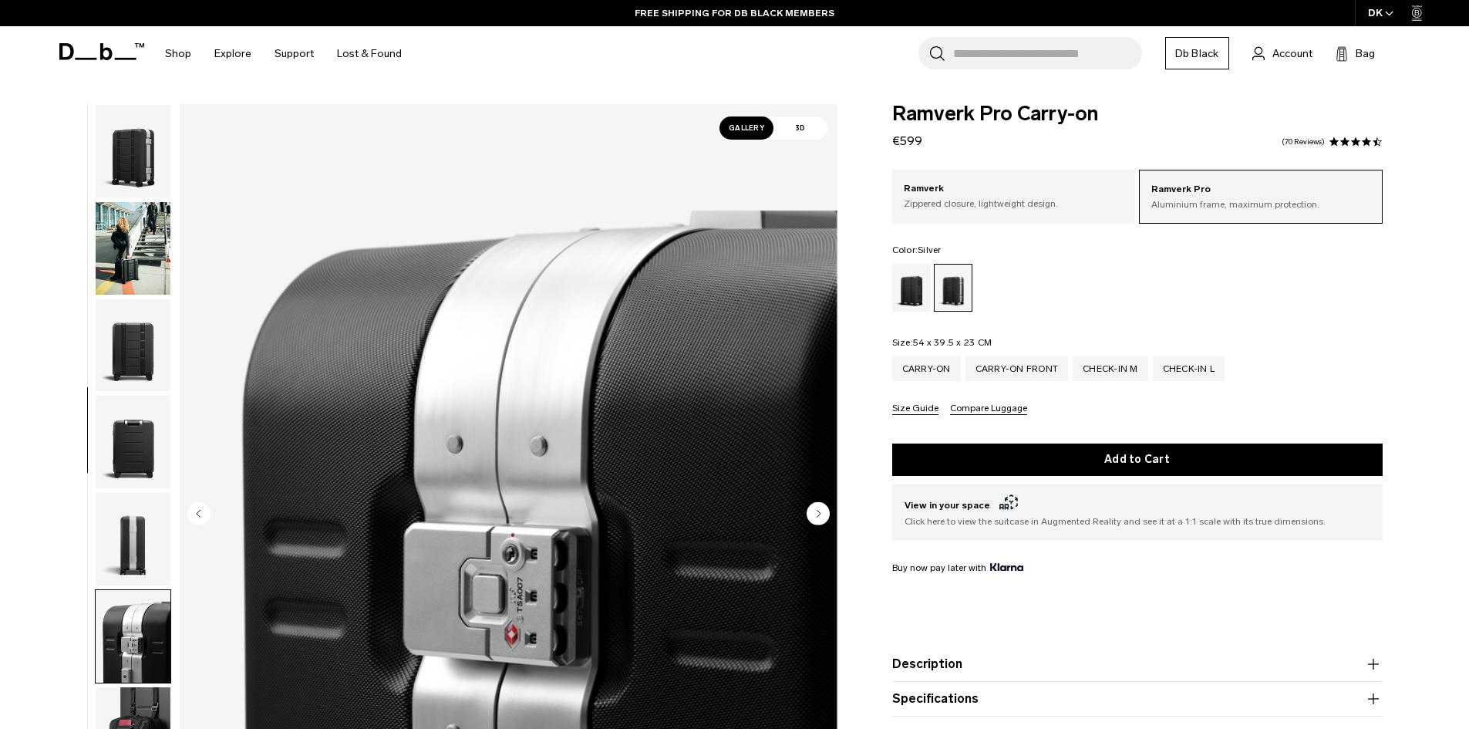
click at [149, 341] on img "button" at bounding box center [133, 345] width 75 height 93
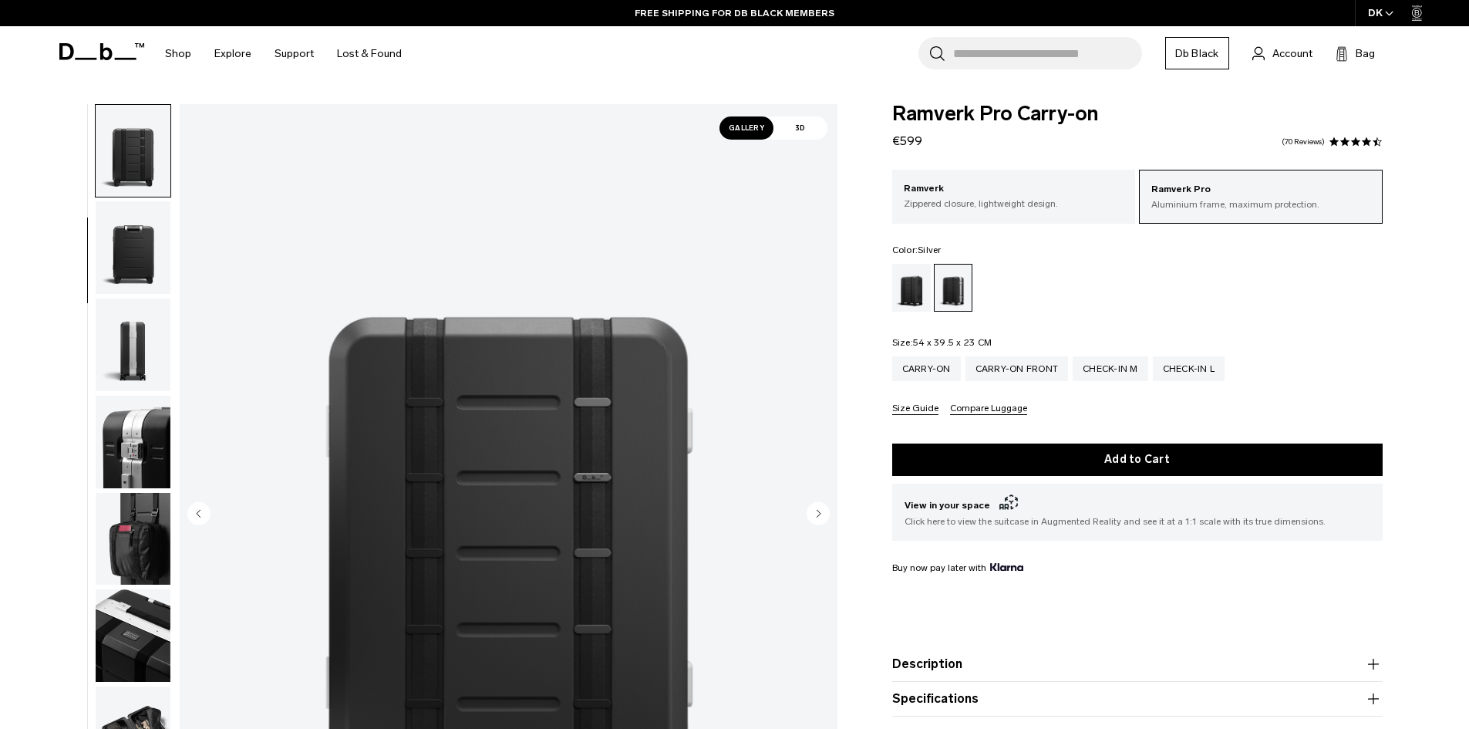
click at [140, 339] on img "button" at bounding box center [133, 345] width 75 height 93
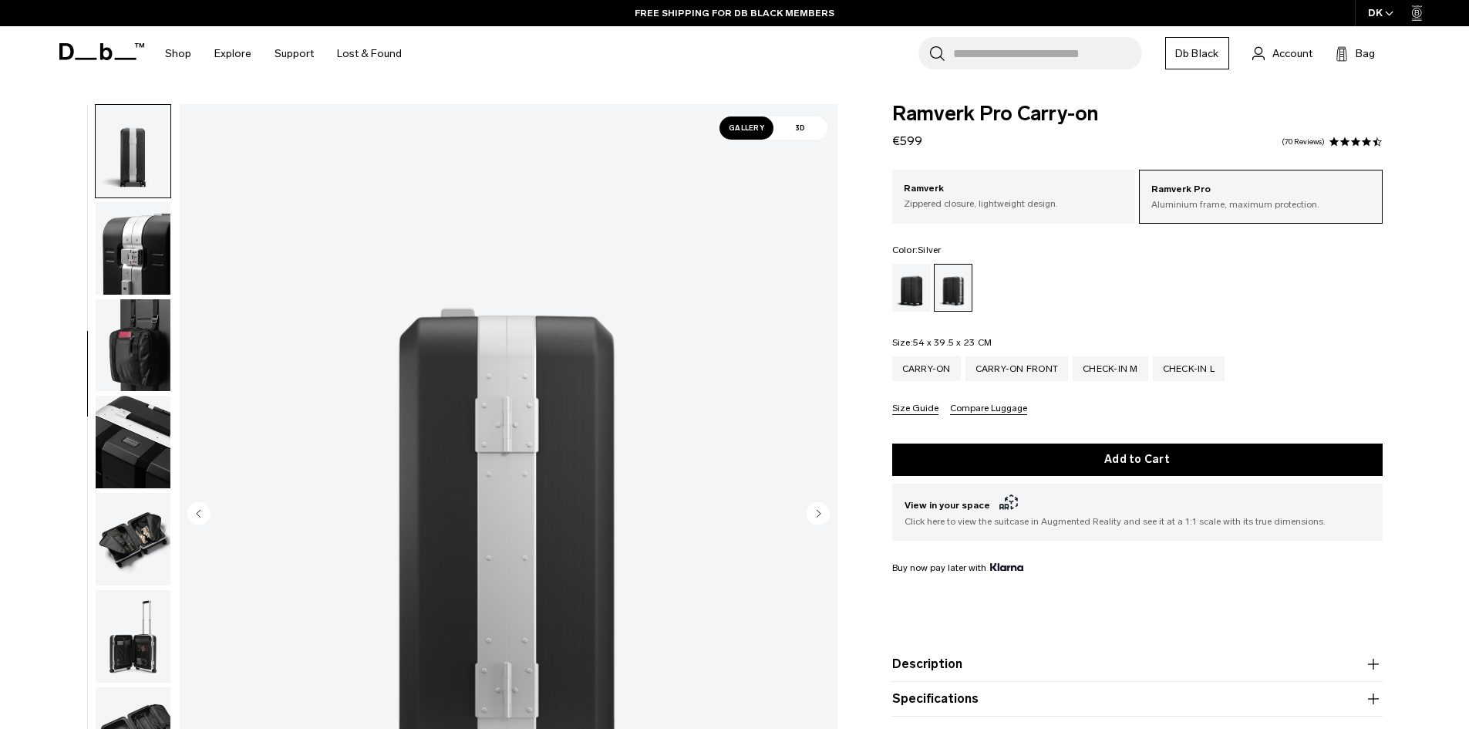
click at [140, 339] on img "button" at bounding box center [133, 345] width 75 height 93
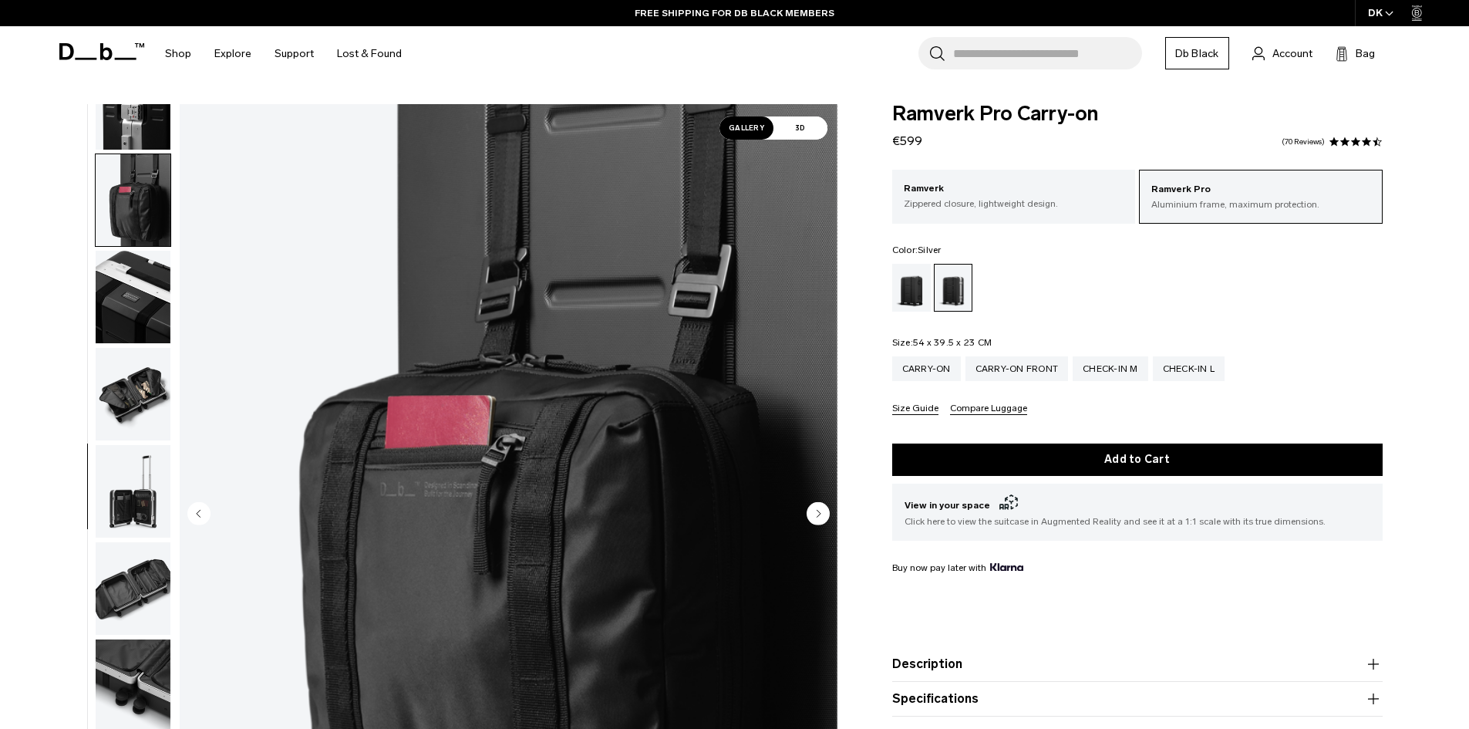
scroll to position [534, 0]
click at [128, 279] on img "button" at bounding box center [133, 296] width 75 height 93
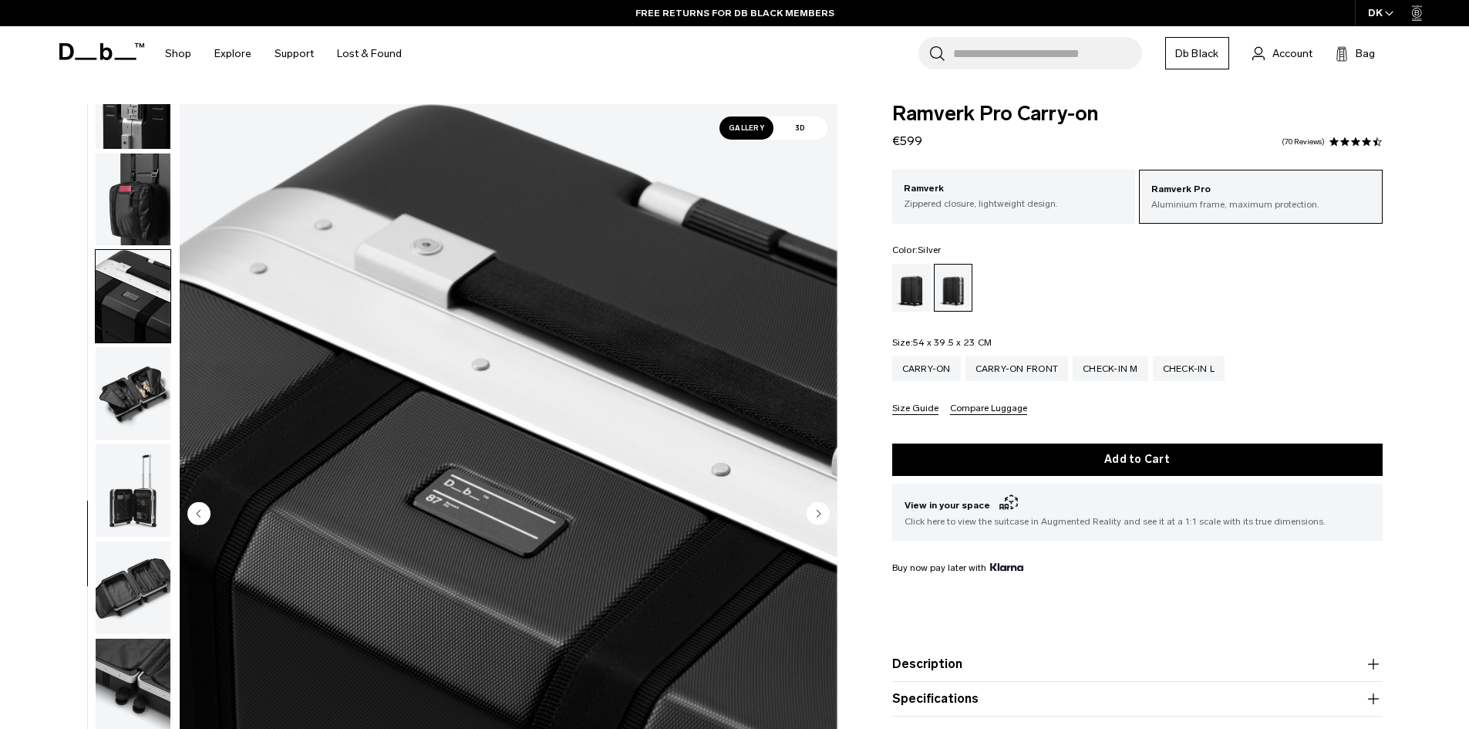
scroll to position [77, 0]
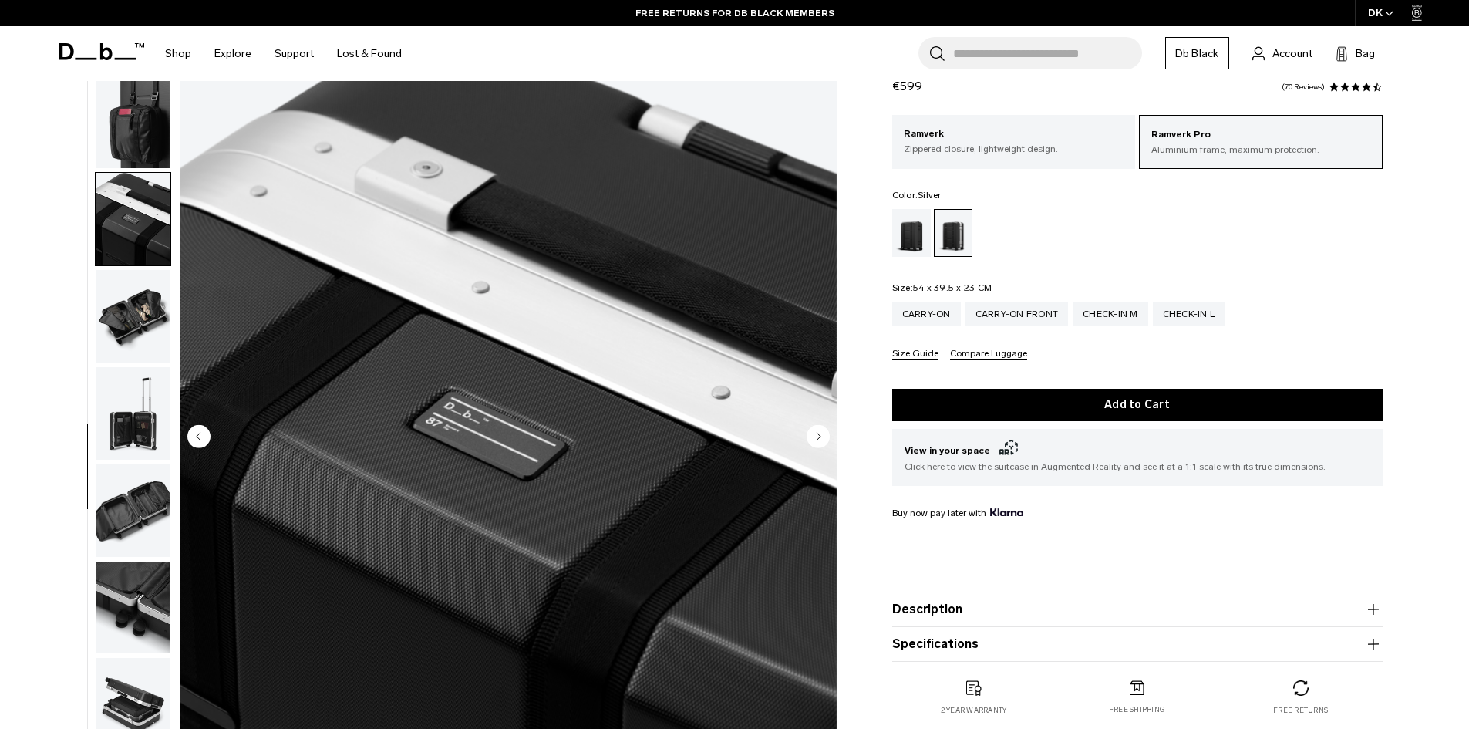
click at [137, 311] on img "button" at bounding box center [133, 316] width 75 height 93
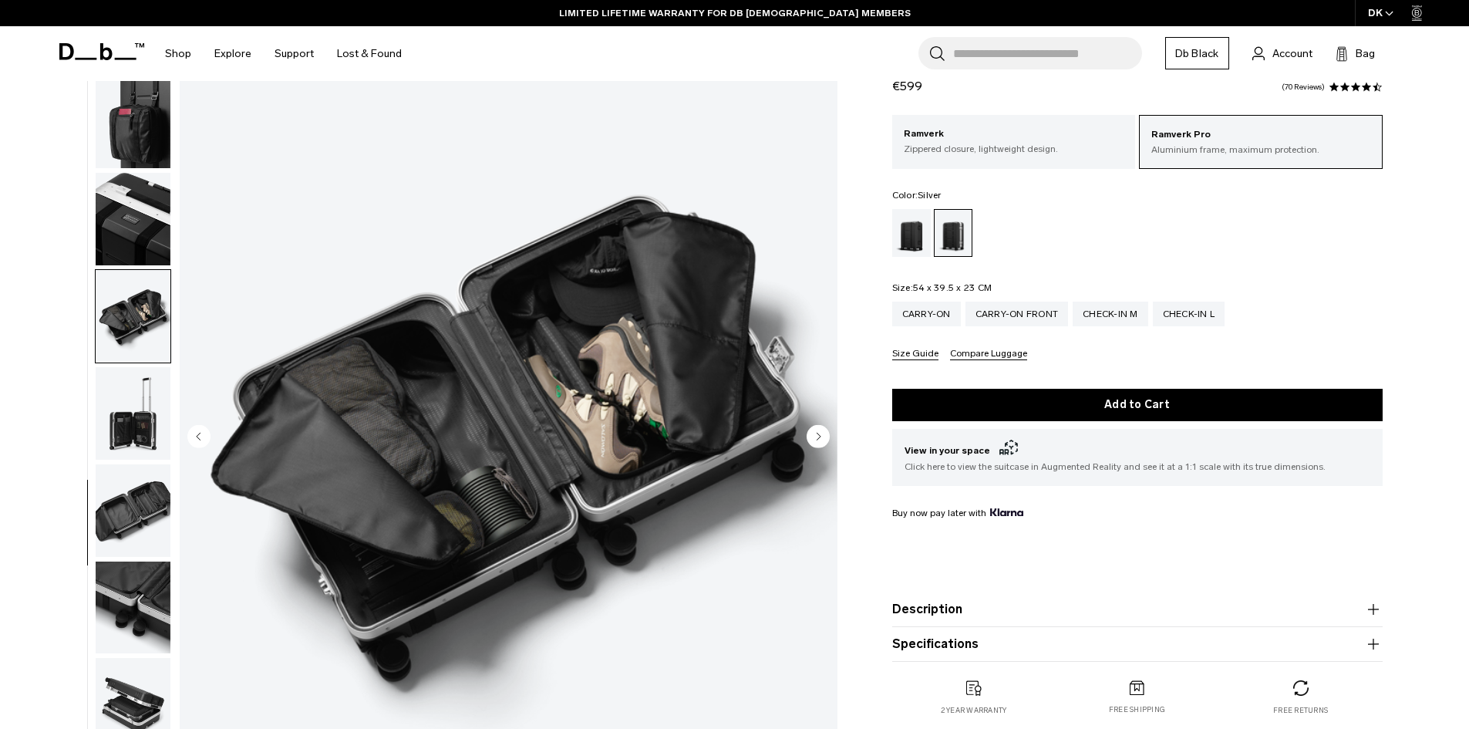
click at [131, 420] on img "button" at bounding box center [133, 413] width 75 height 93
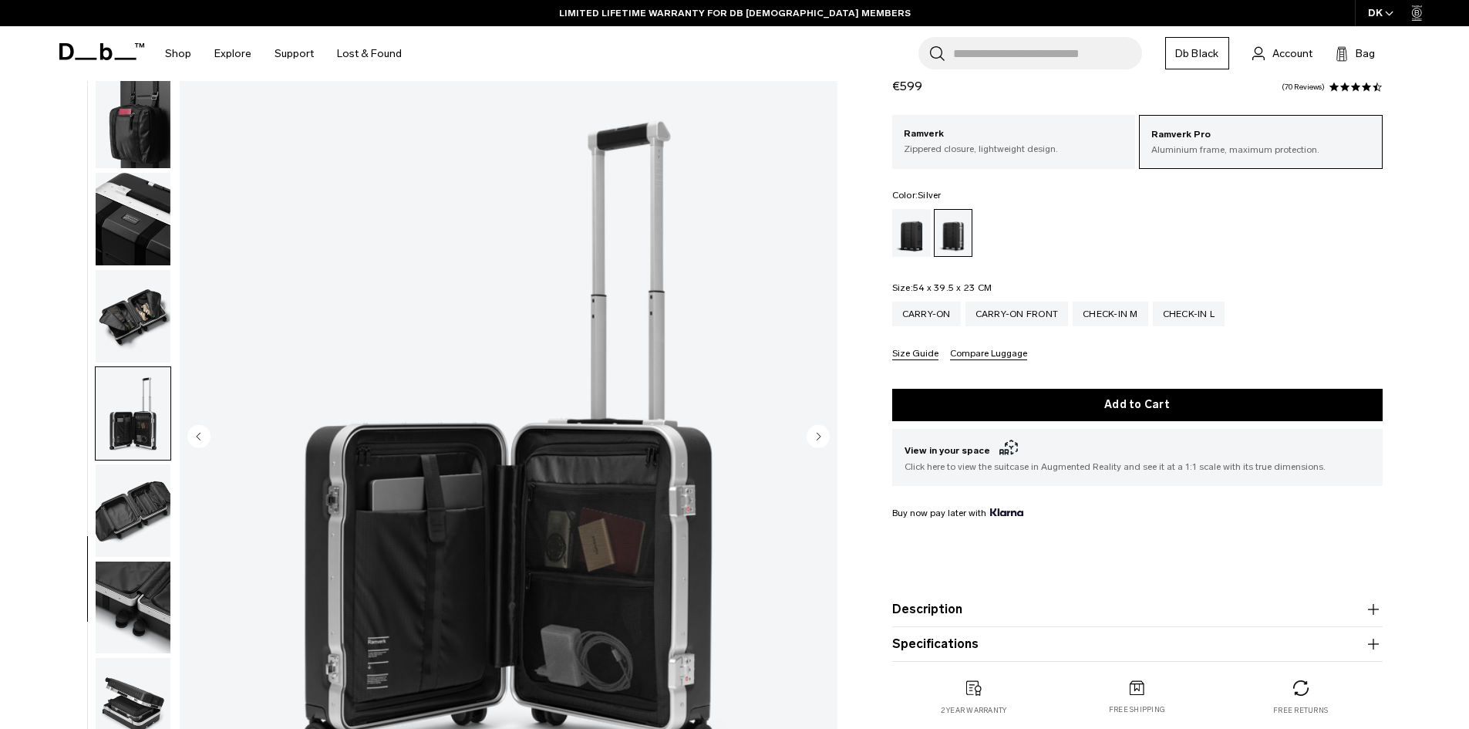
scroll to position [154, 0]
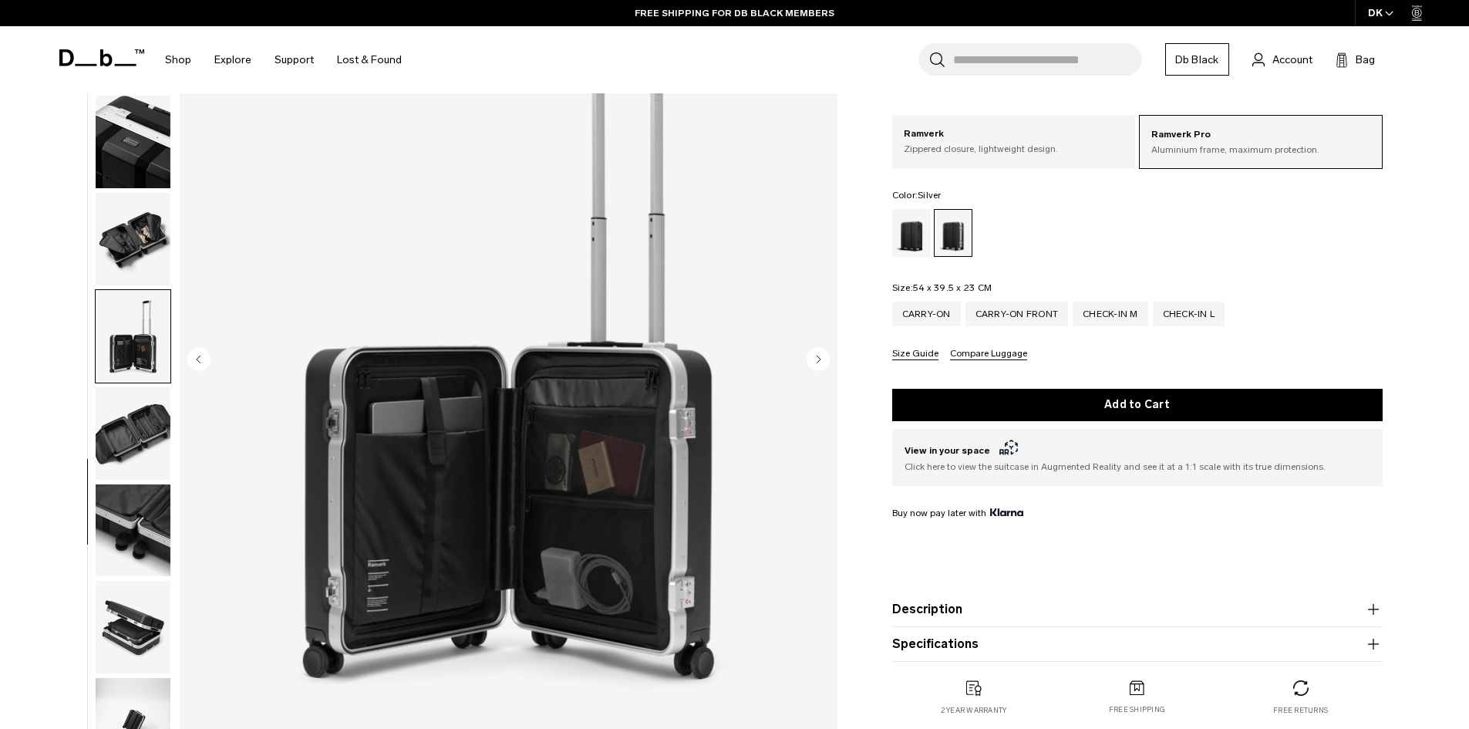
click at [147, 456] on img "button" at bounding box center [133, 433] width 75 height 93
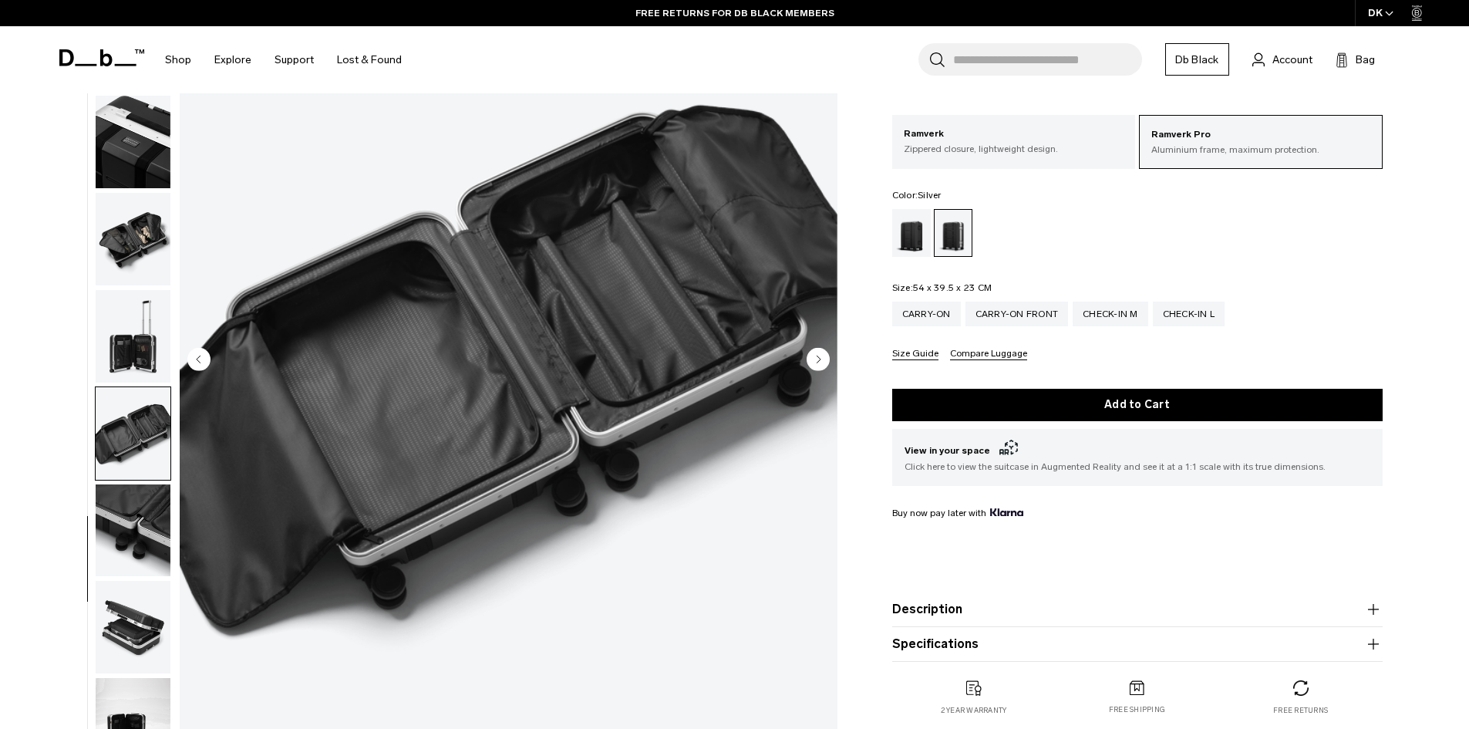
click at [152, 521] on img "button" at bounding box center [133, 530] width 75 height 93
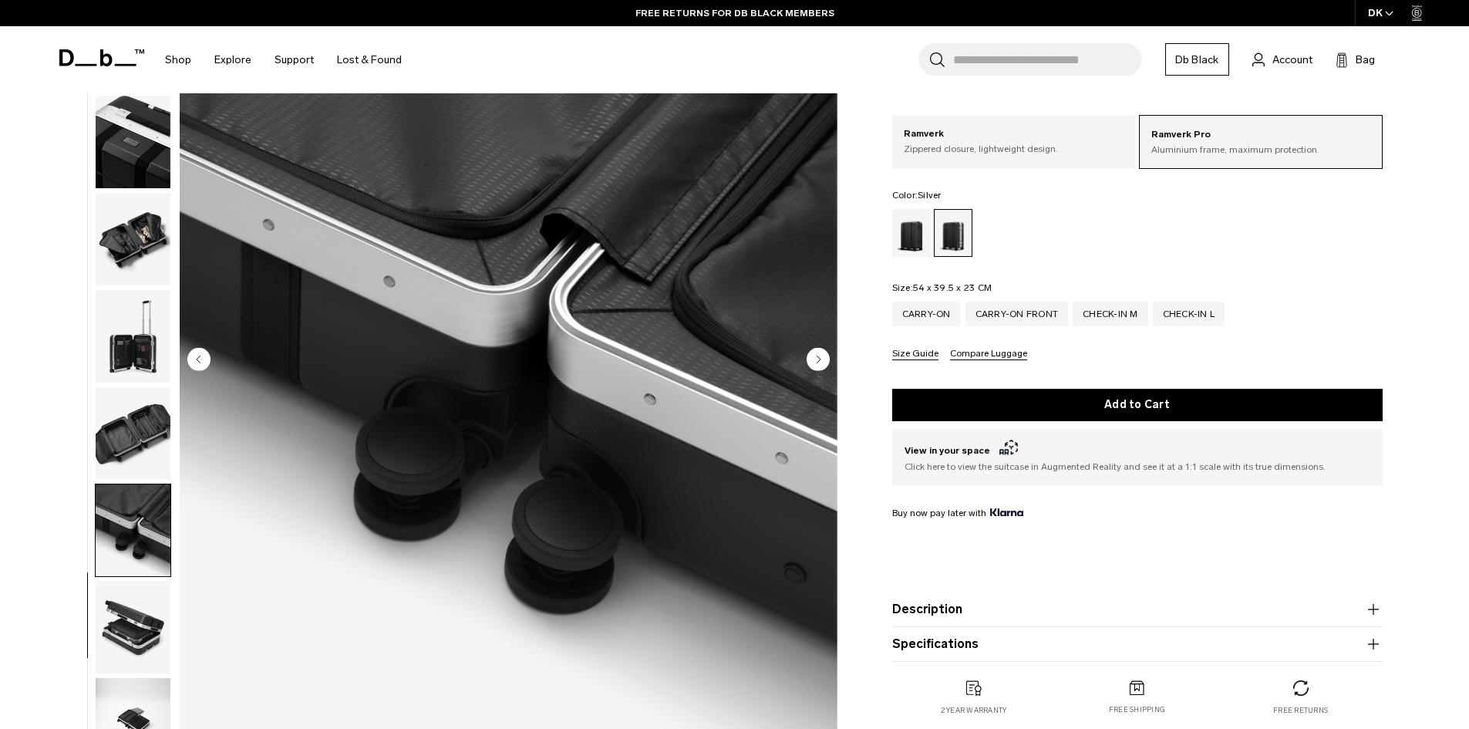
click at [145, 610] on img "button" at bounding box center [133, 627] width 75 height 93
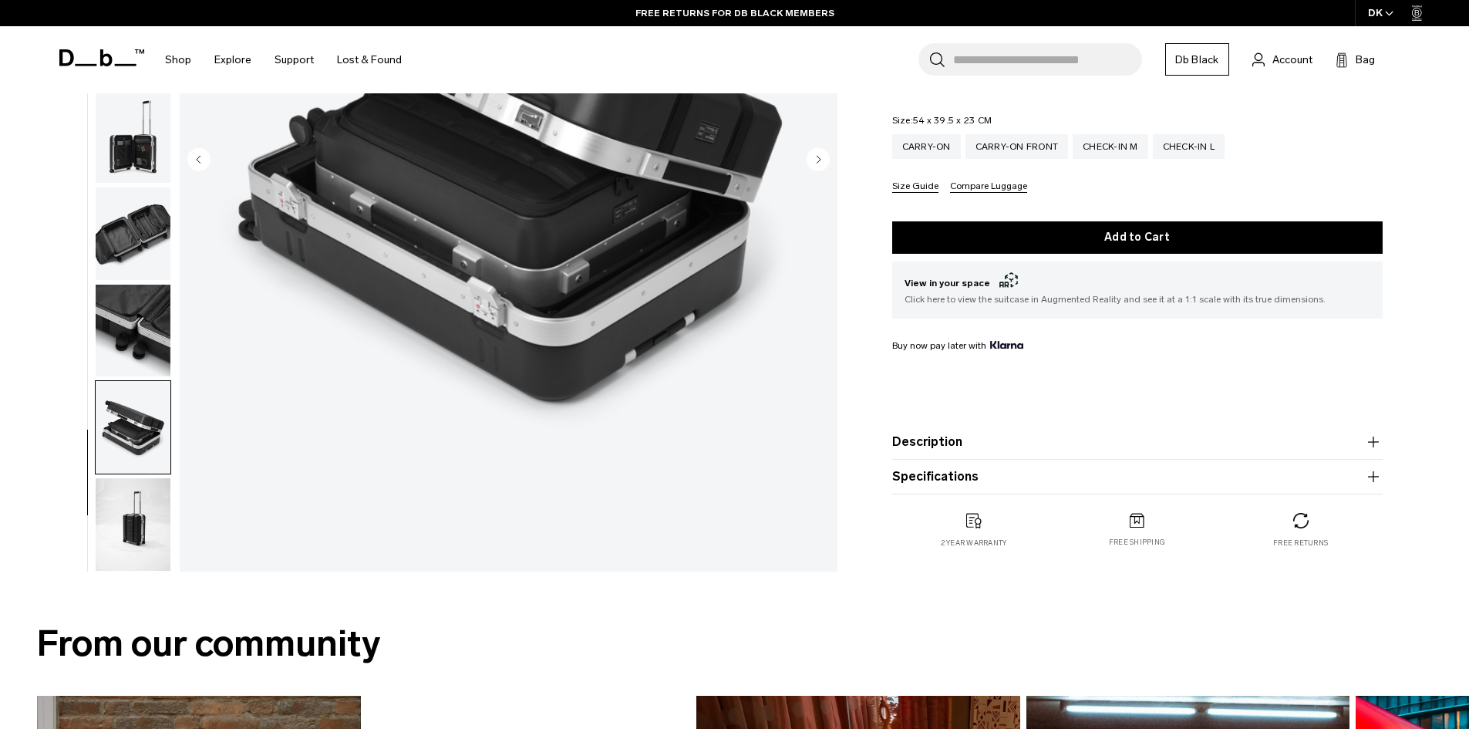
scroll to position [386, 0]
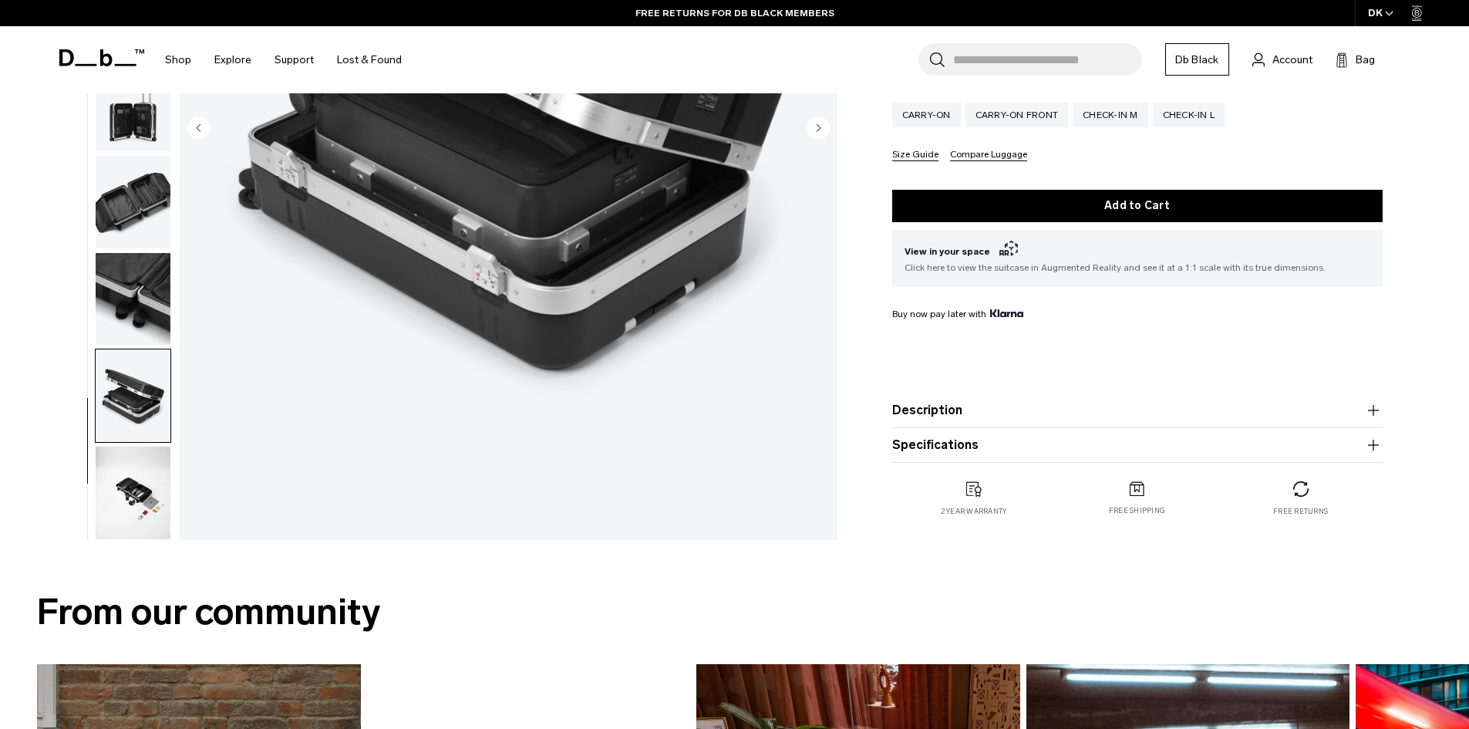
click at [130, 518] on img "button" at bounding box center [133, 493] width 75 height 93
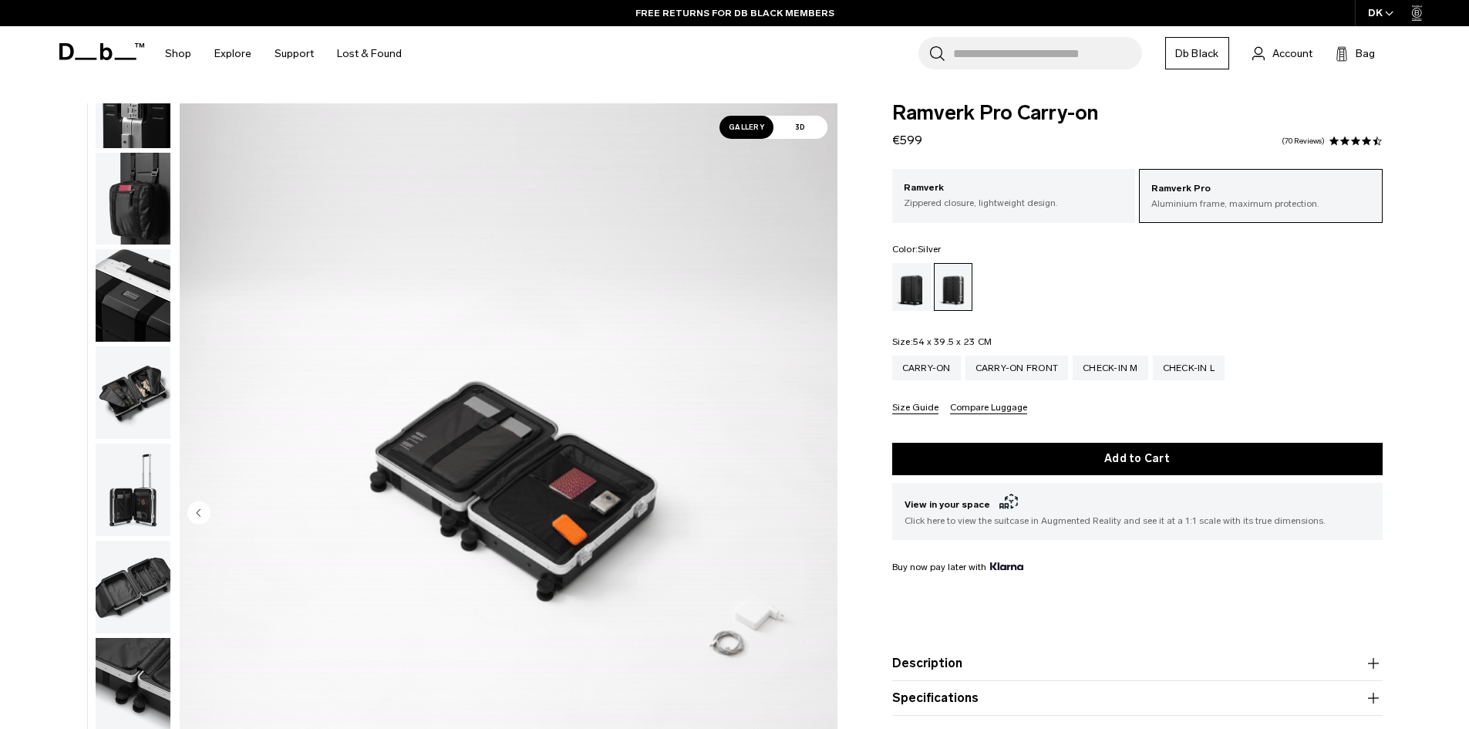
scroll to position [0, 0]
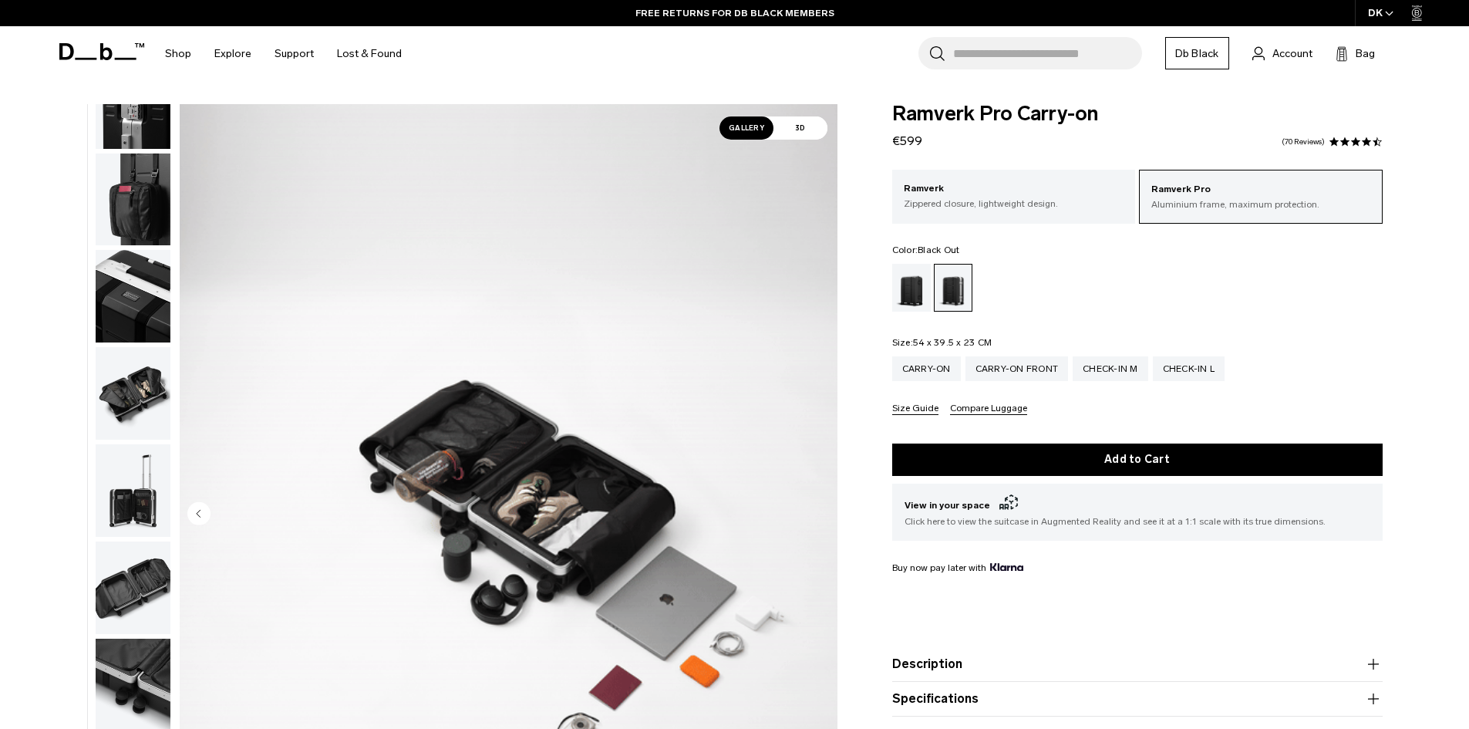
click at [915, 295] on div "Black Out" at bounding box center [911, 288] width 39 height 48
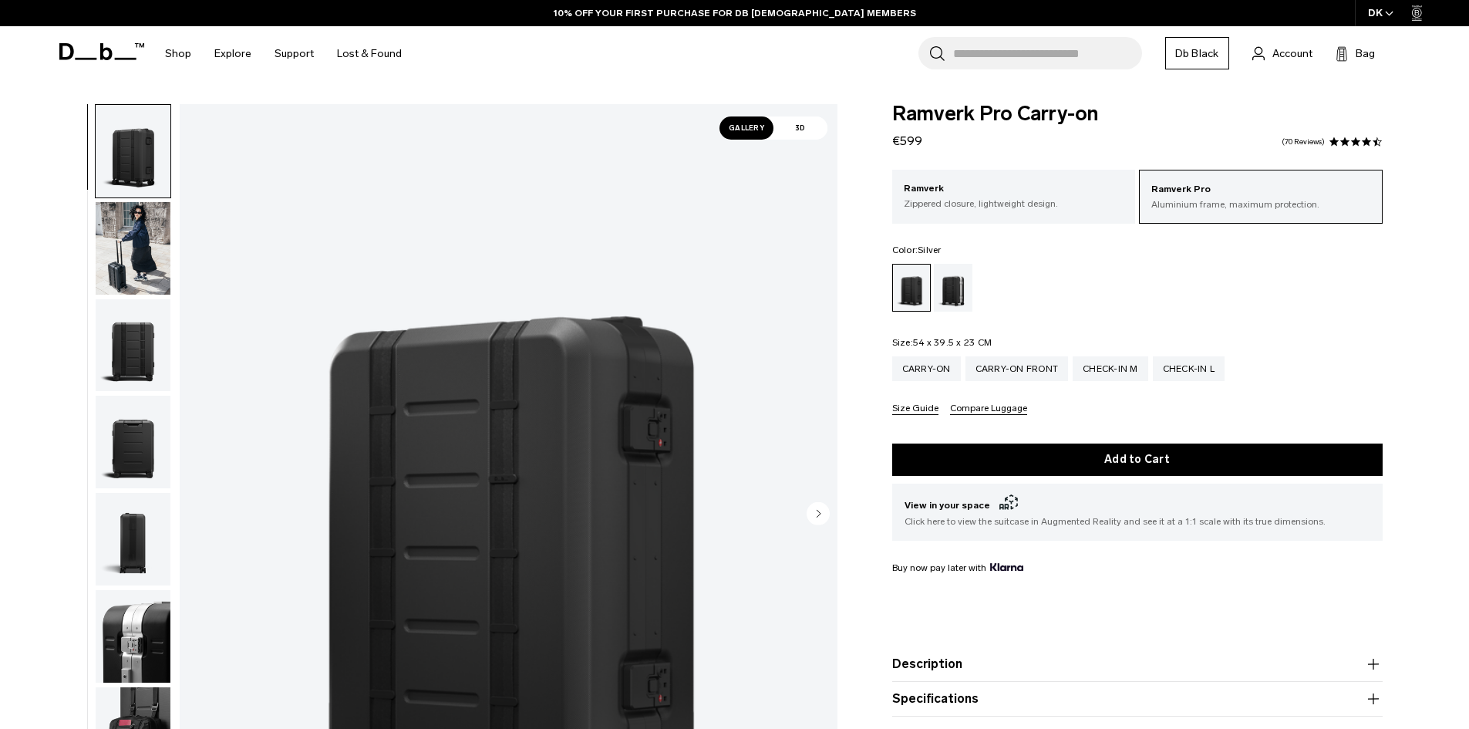
click at [964, 292] on div "Silver" at bounding box center [953, 288] width 39 height 48
click at [957, 295] on div "Silver" at bounding box center [953, 288] width 39 height 48
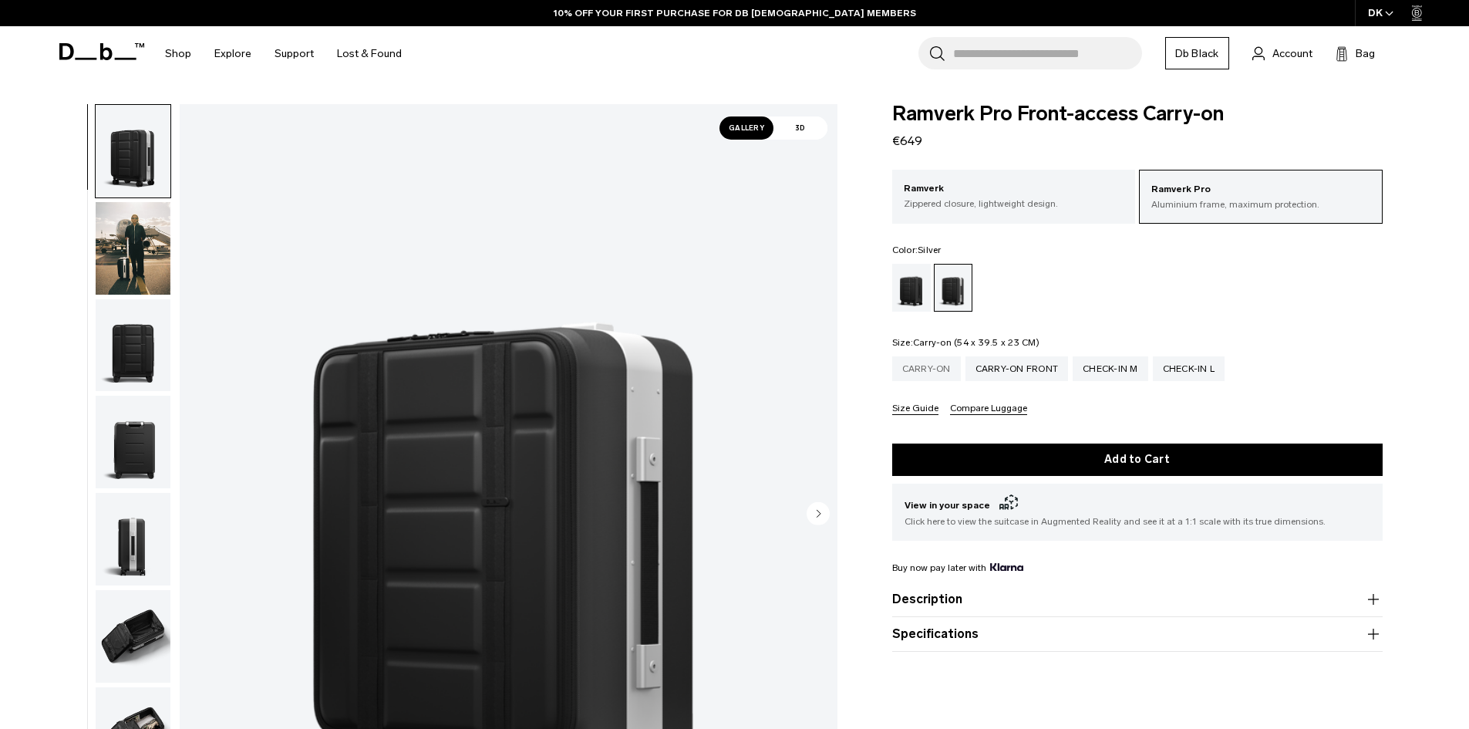
click at [931, 372] on div "Carry-on" at bounding box center [926, 368] width 69 height 25
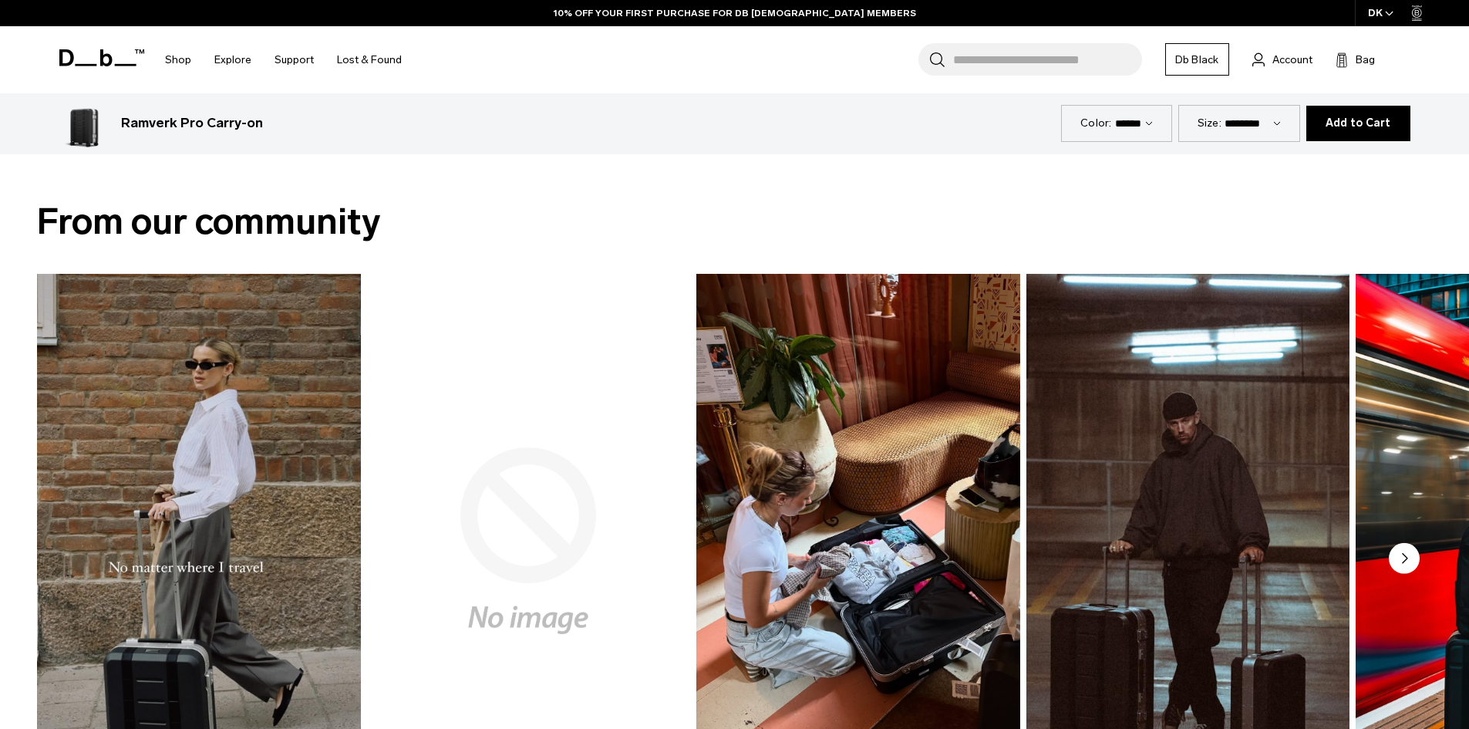
scroll to position [1003, 0]
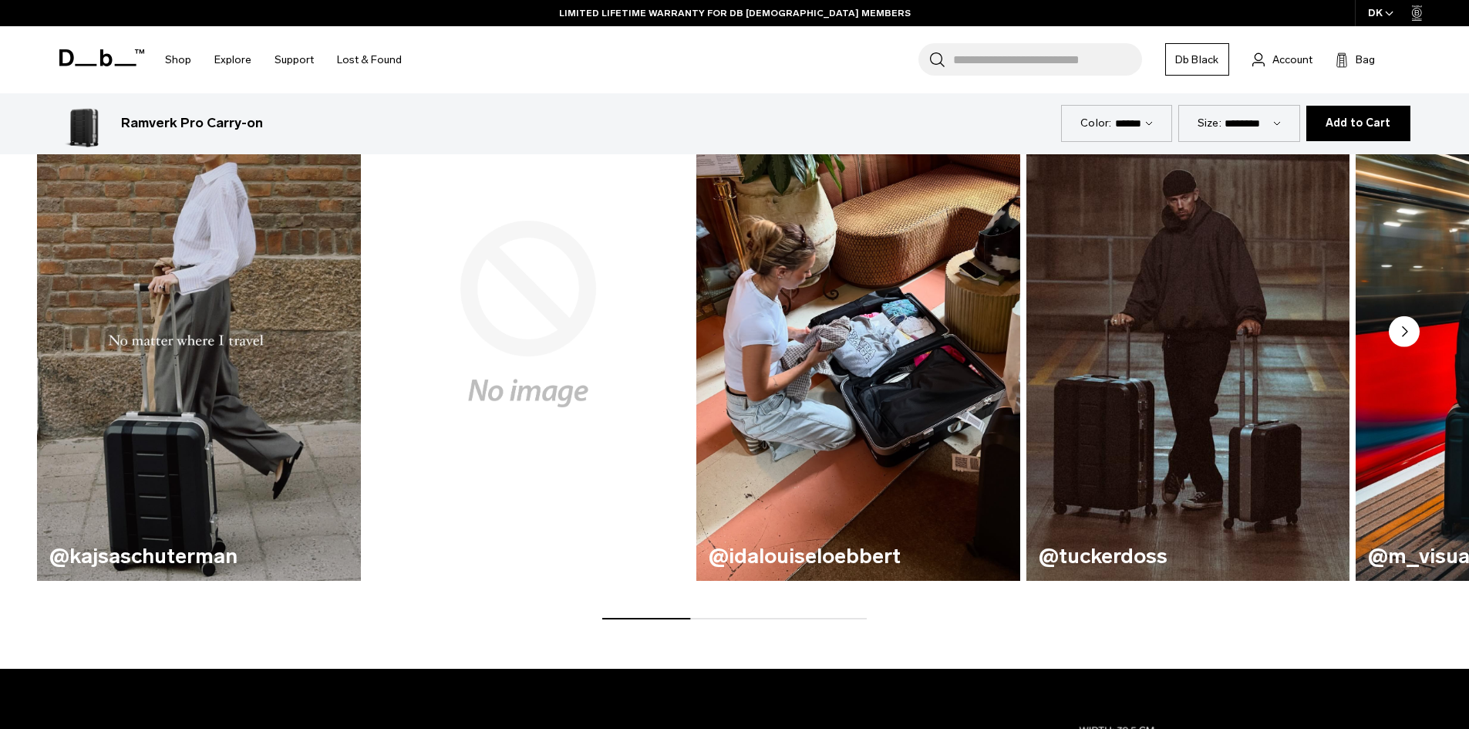
click at [1407, 334] on circle "Next slide" at bounding box center [1404, 331] width 31 height 31
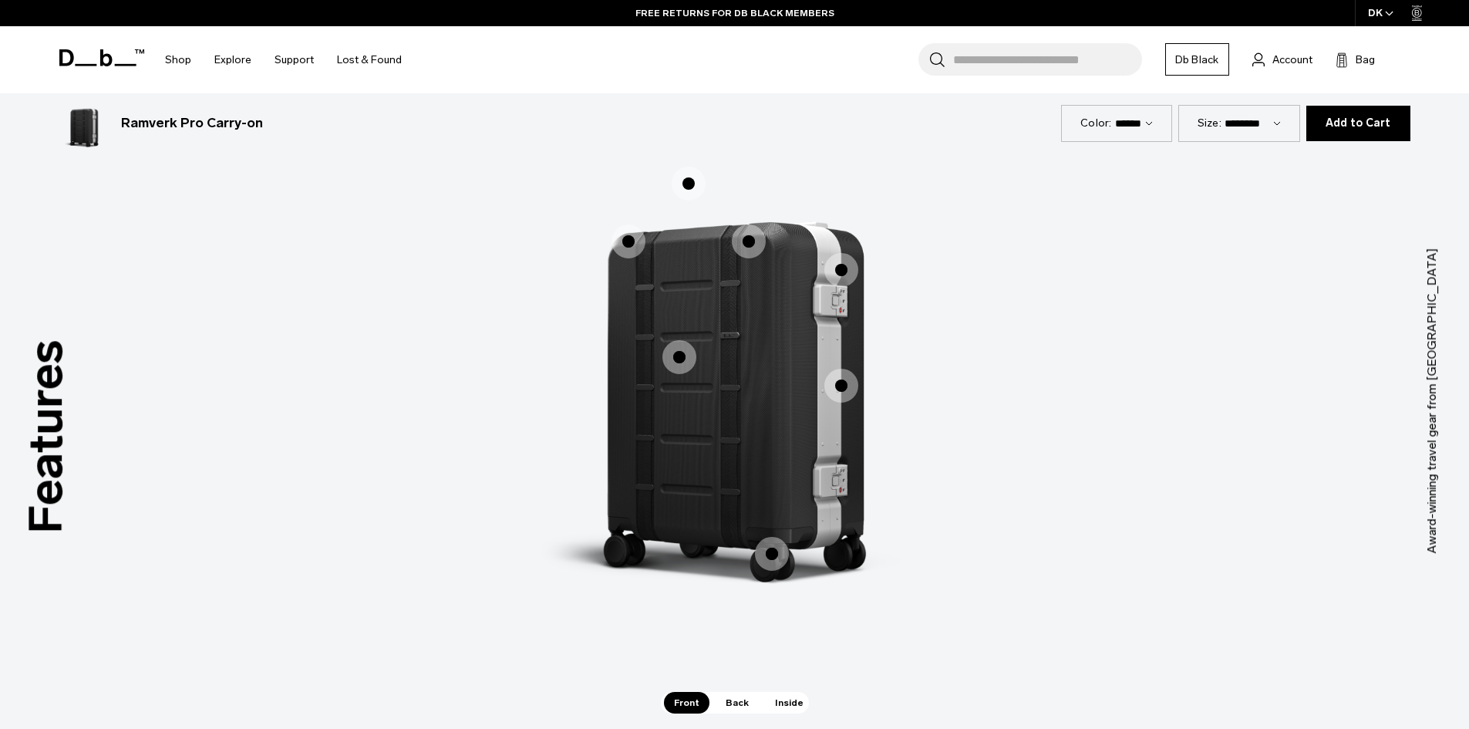
scroll to position [2237, 0]
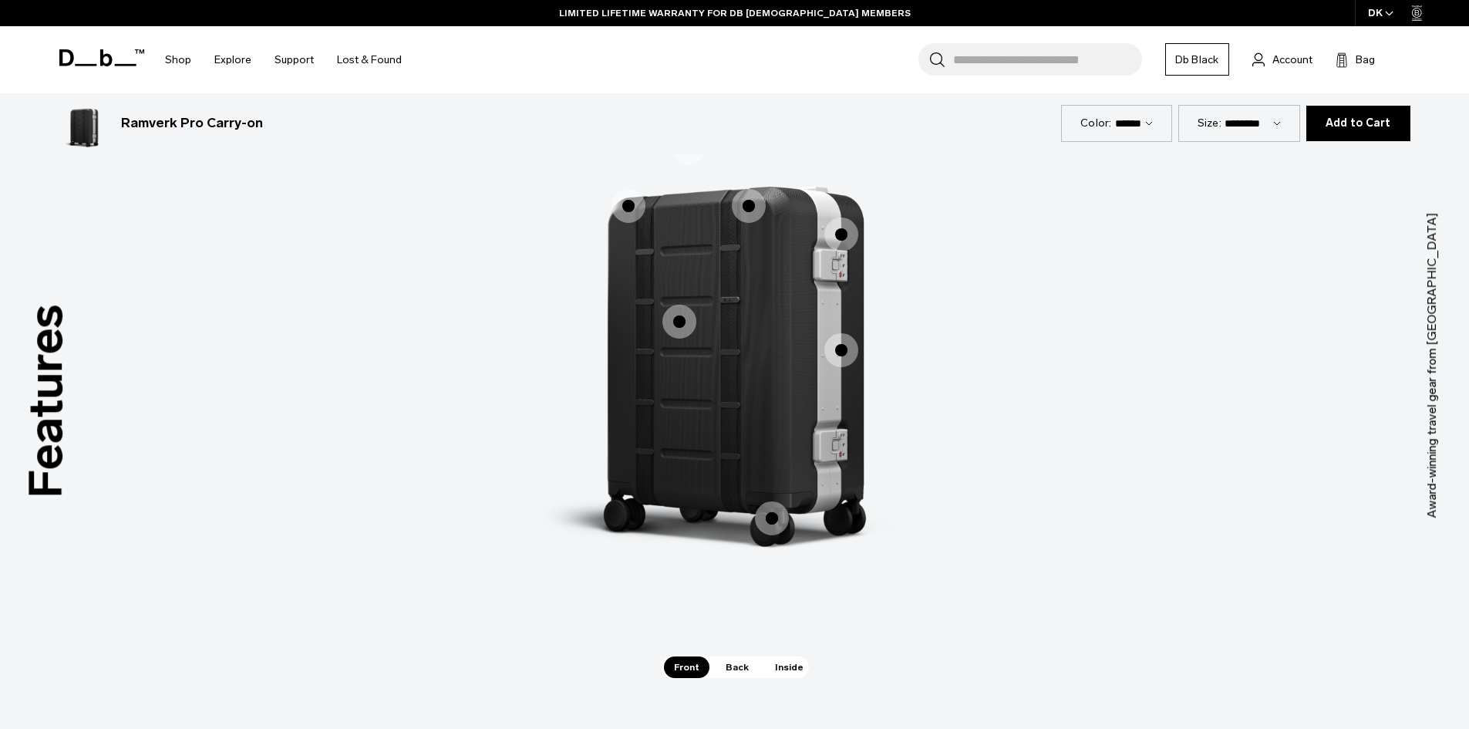
click at [734, 661] on span "Back" at bounding box center [737, 667] width 43 height 22
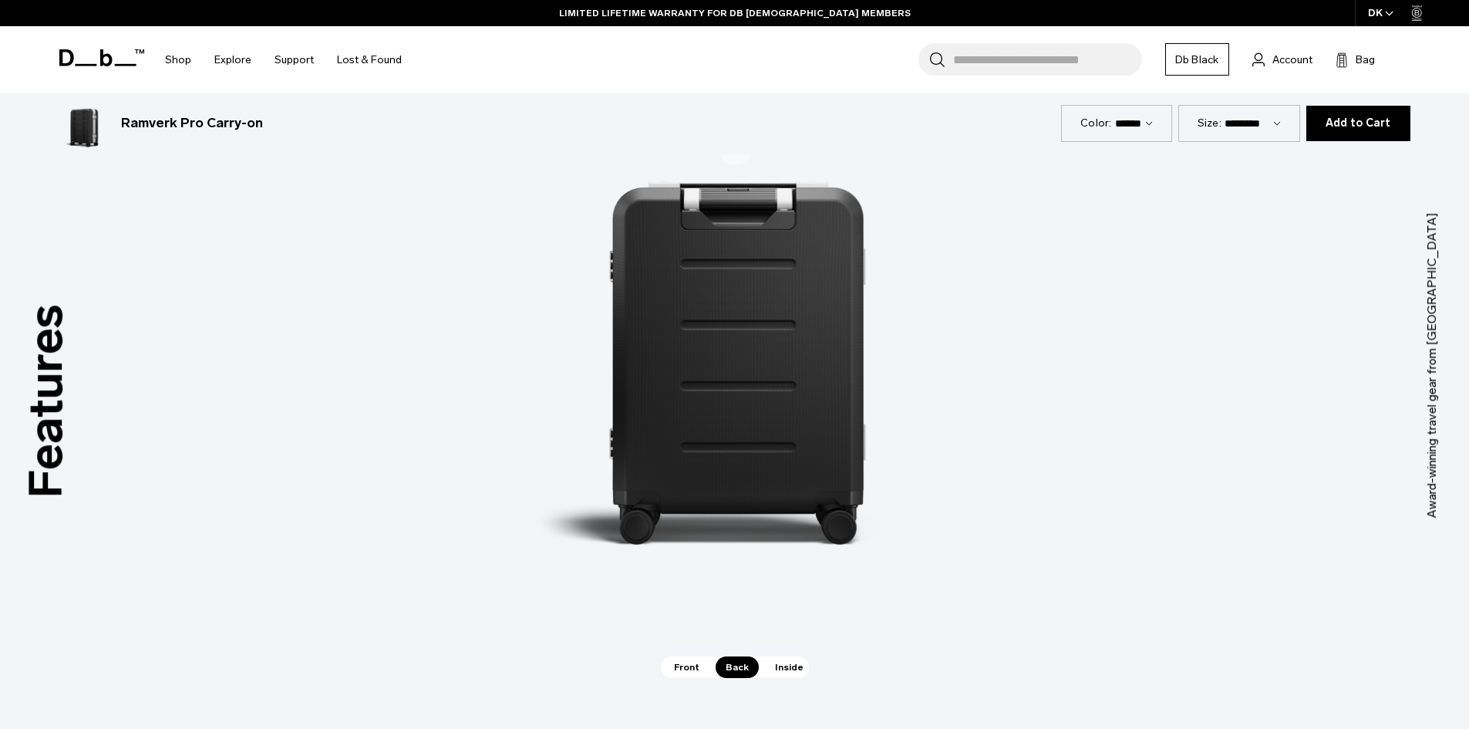
click at [781, 668] on span "Inside" at bounding box center [789, 667] width 49 height 22
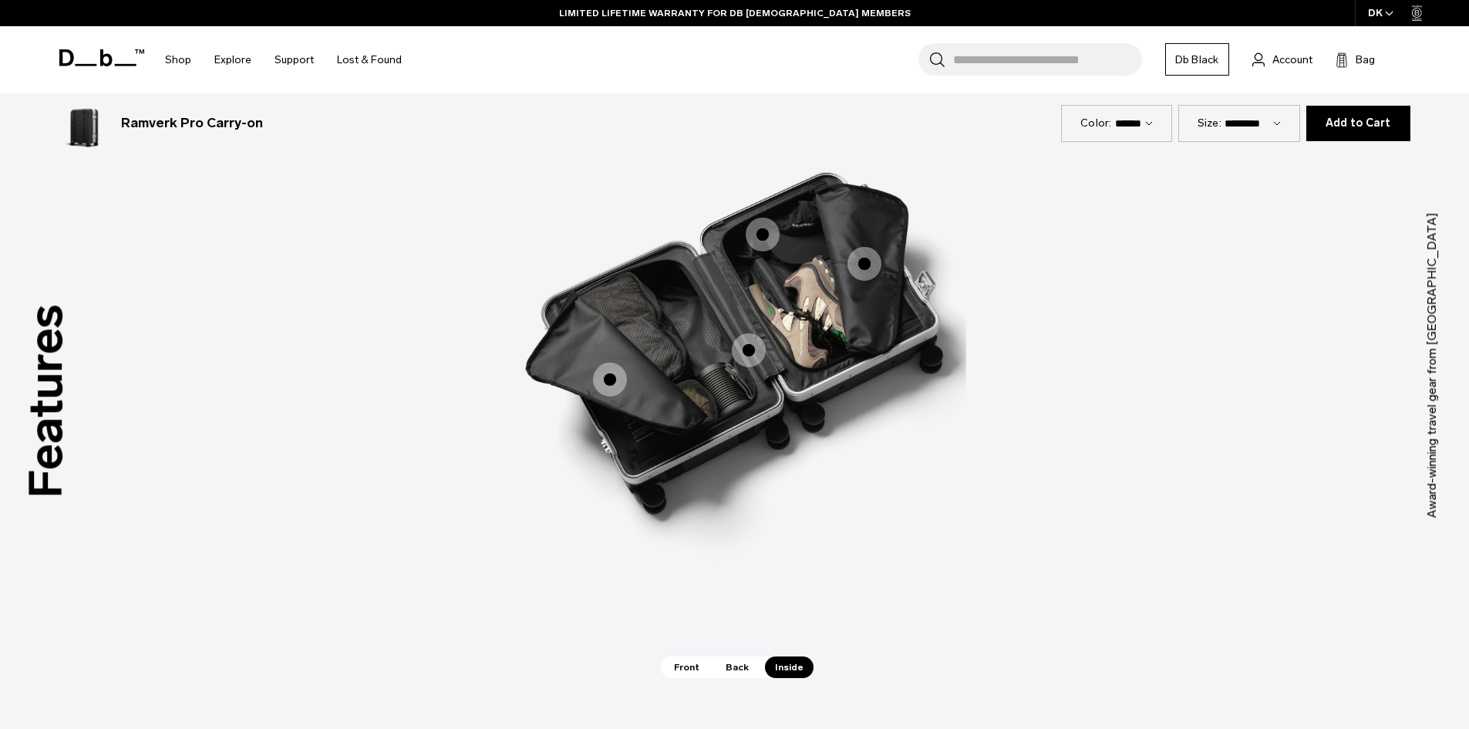
click at [610, 375] on span "3 / 3" at bounding box center [610, 380] width 34 height 34
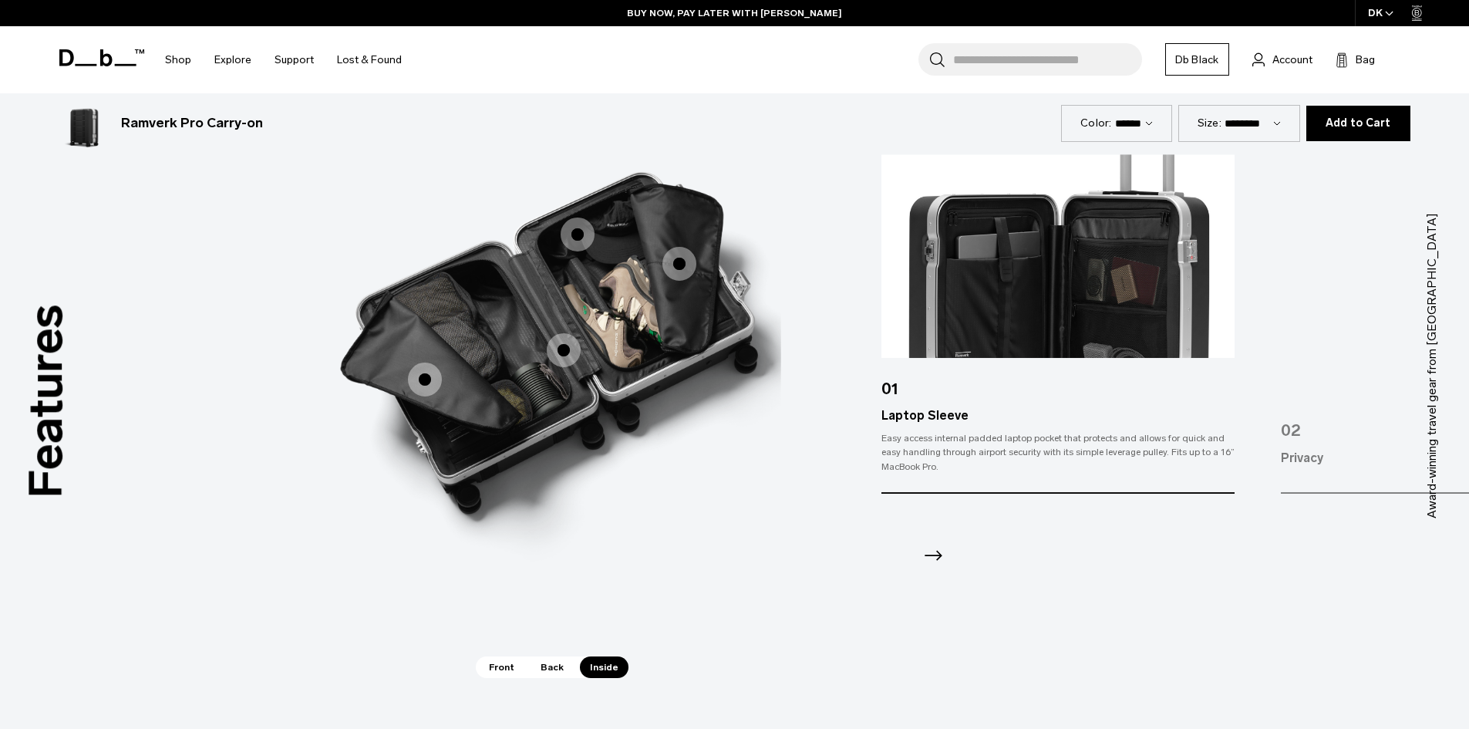
click at [1352, 401] on div "02" at bounding box center [1457, 424] width 353 height 49
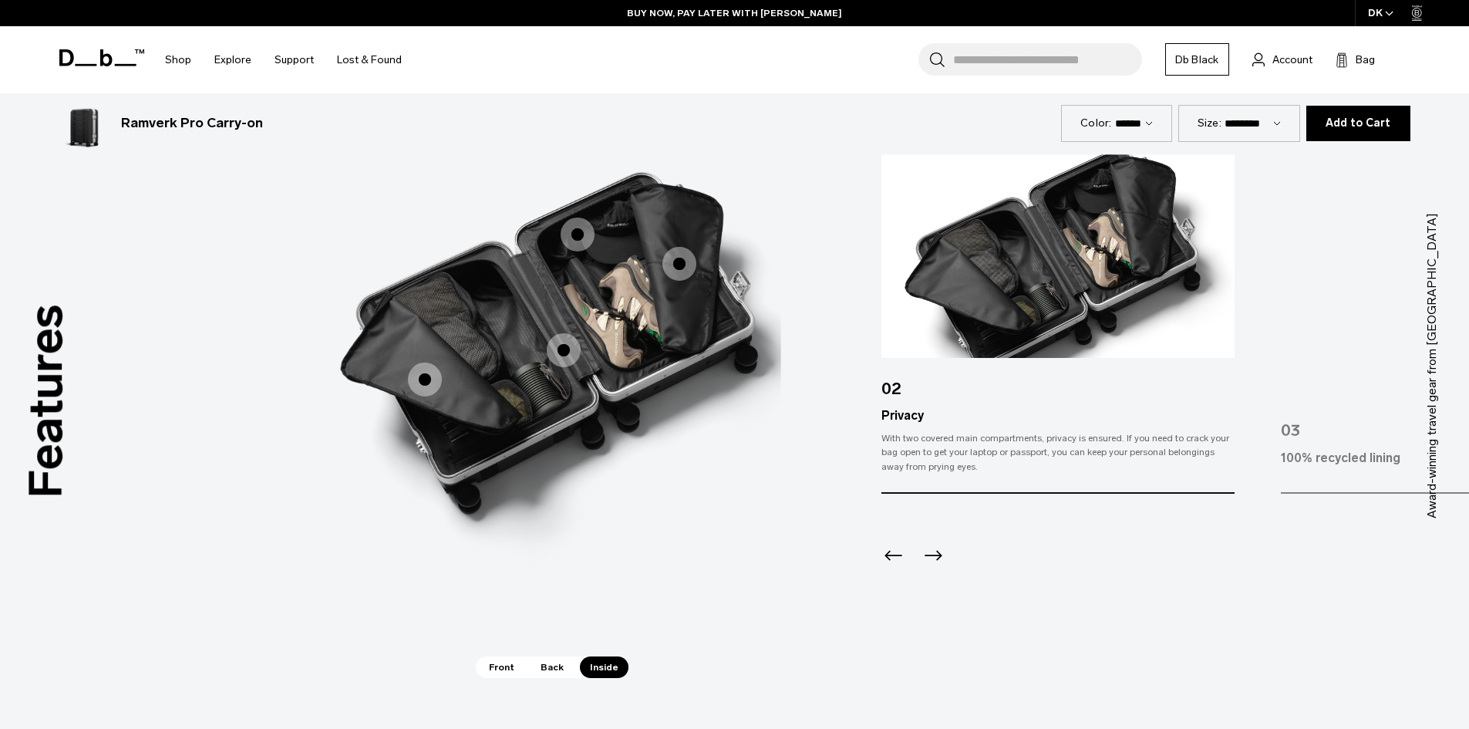
click at [1332, 402] on div "03" at bounding box center [1457, 424] width 353 height 49
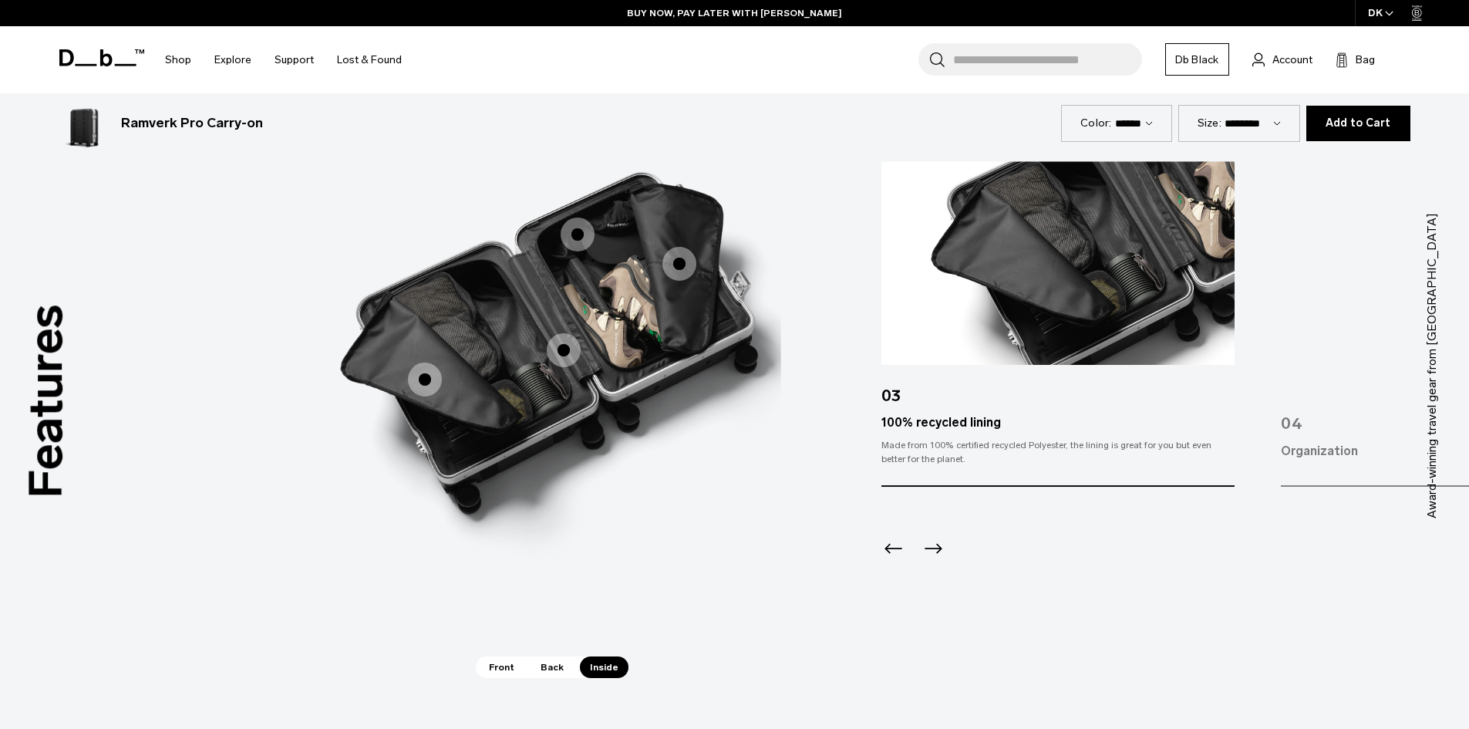
click at [1331, 388] on div "04 Organization The compartment separators are fitted with two mesh pockets to …" at bounding box center [1457, 323] width 353 height 325
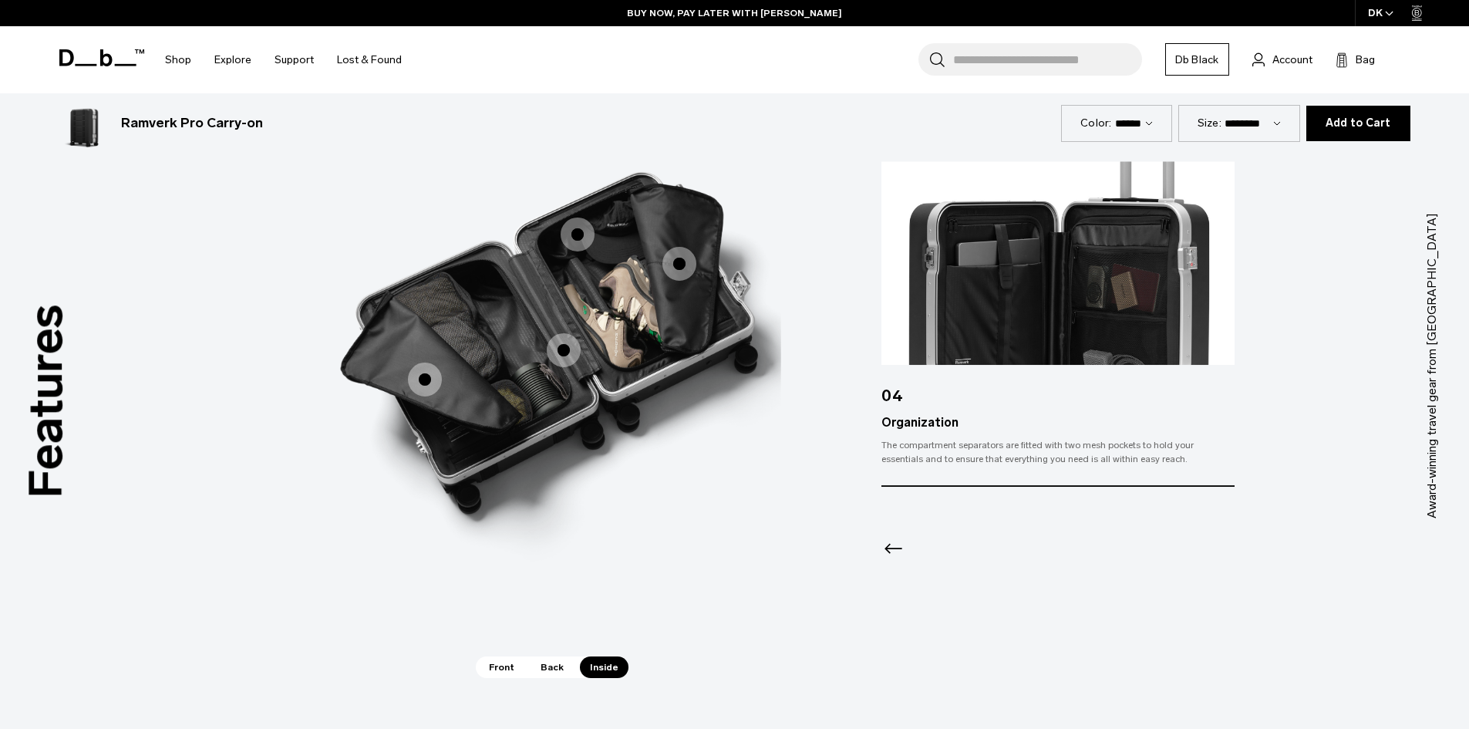
click at [496, 669] on span "Front" at bounding box center [502, 667] width 46 height 22
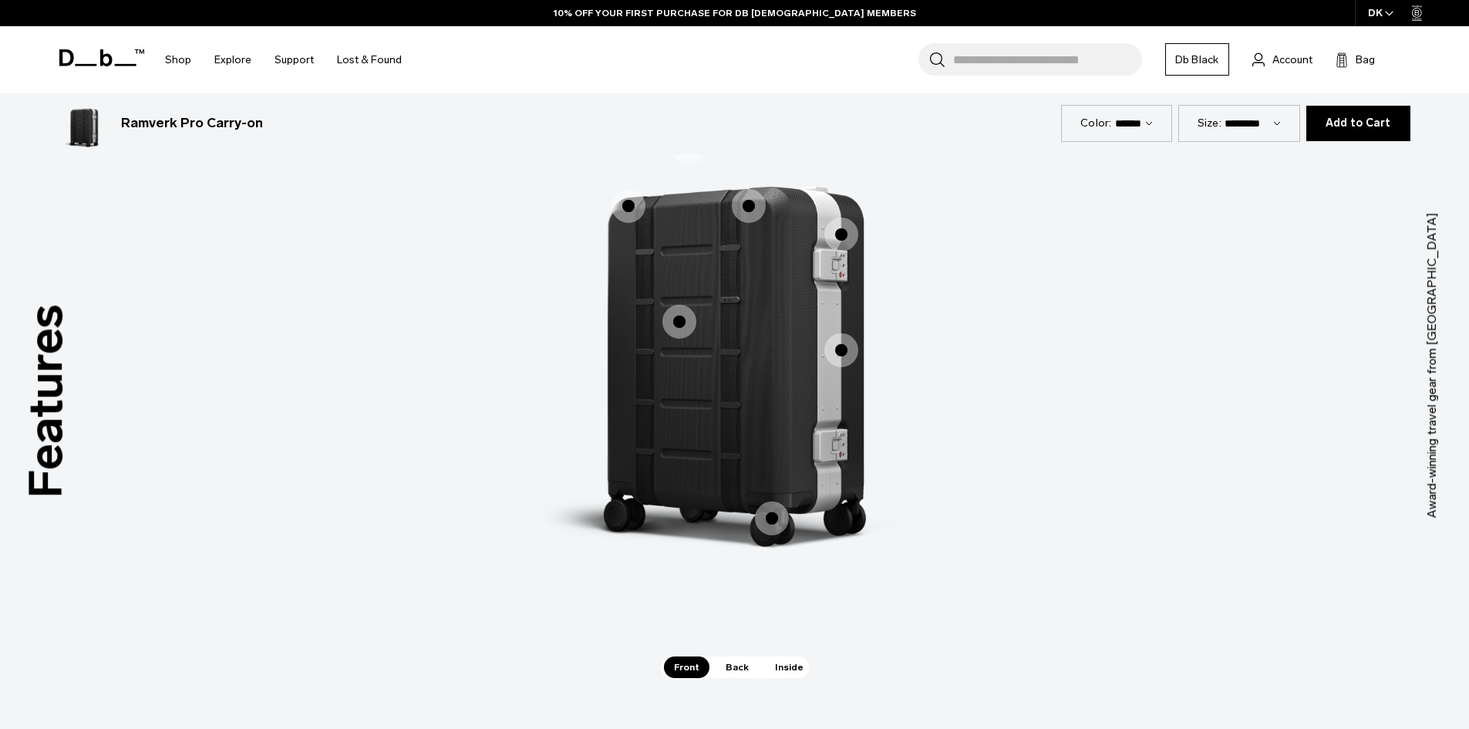
click at [693, 326] on span "1 / 3" at bounding box center [680, 322] width 34 height 34
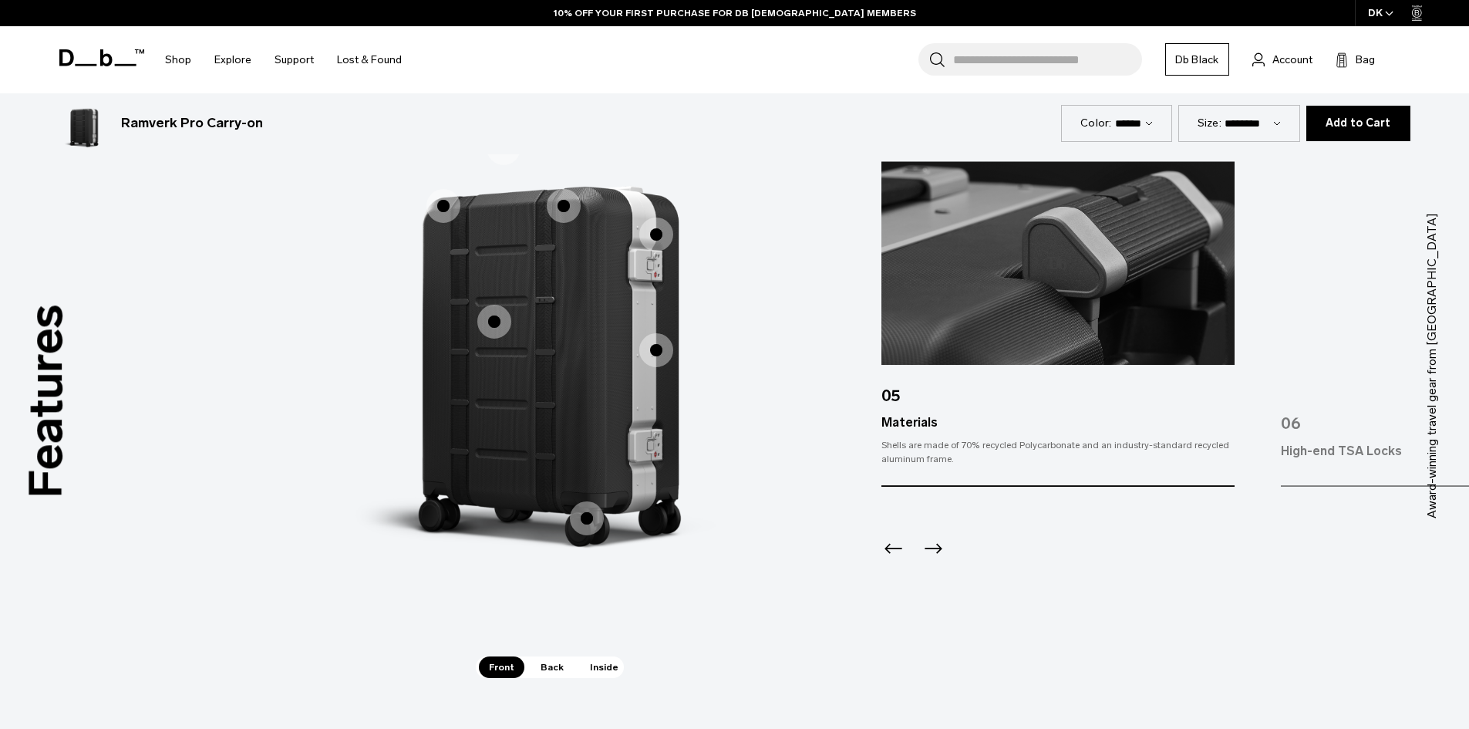
click at [929, 548] on icon "Next slide" at bounding box center [934, 548] width 18 height 10
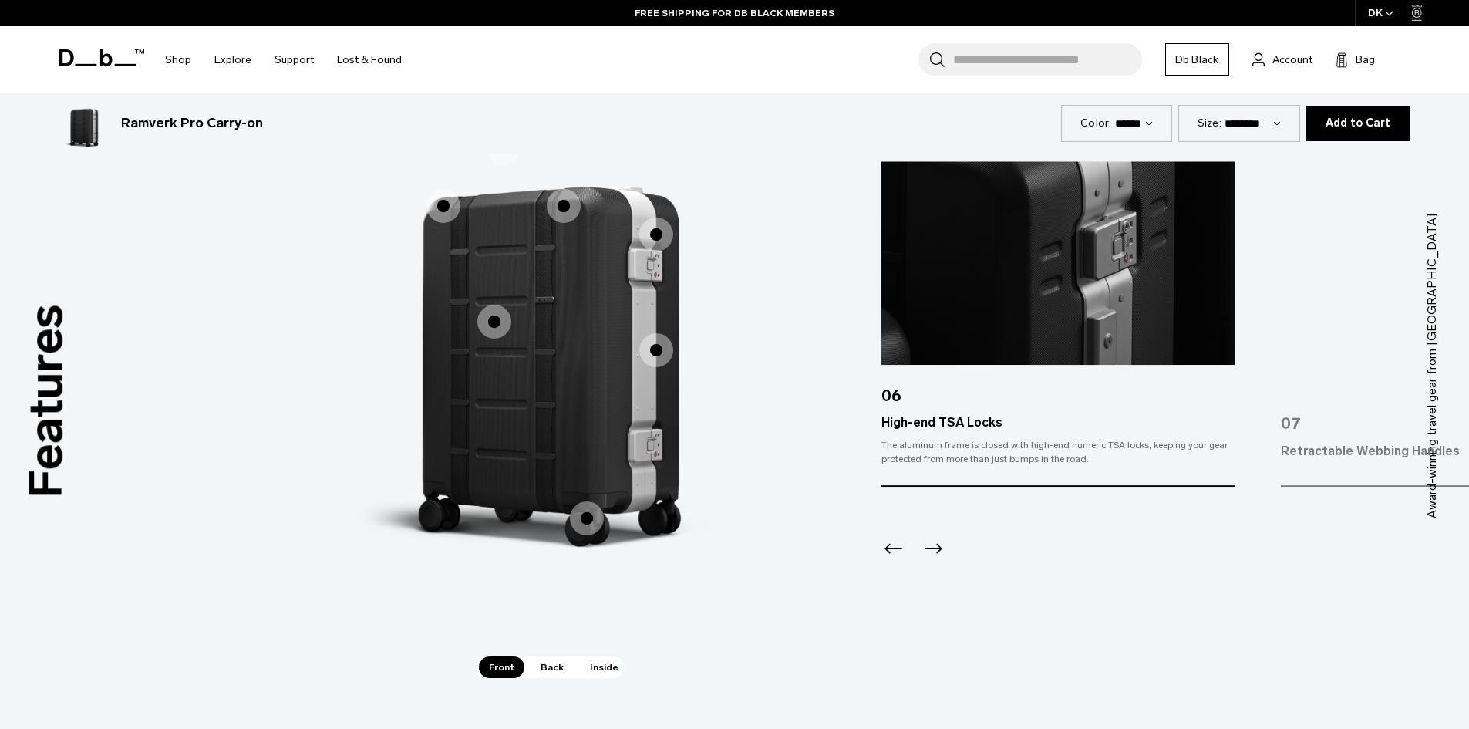
click at [929, 548] on icon "Next slide" at bounding box center [934, 548] width 18 height 10
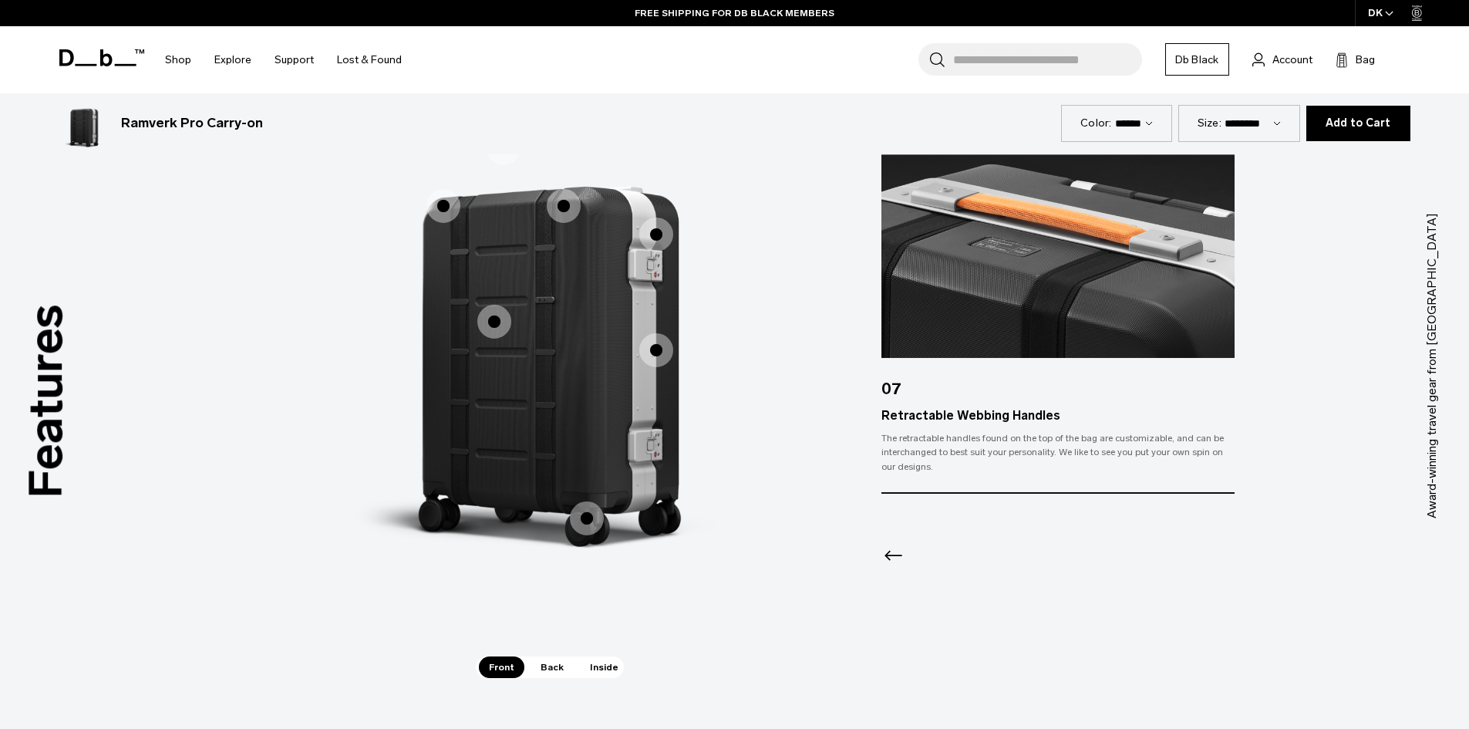
click at [894, 552] on icon "Previous slide" at bounding box center [894, 555] width 25 height 25
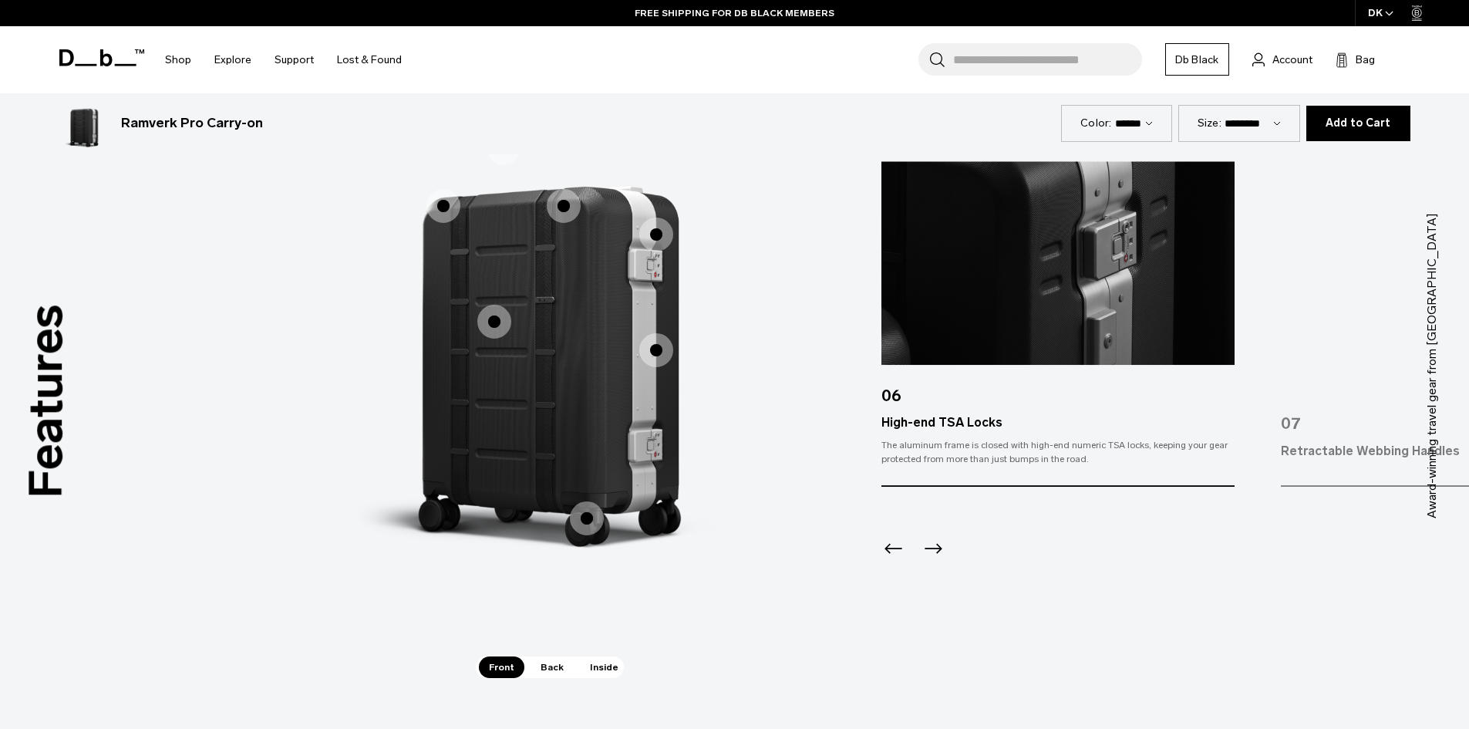
click at [927, 558] on icon "Next slide" at bounding box center [933, 548] width 25 height 25
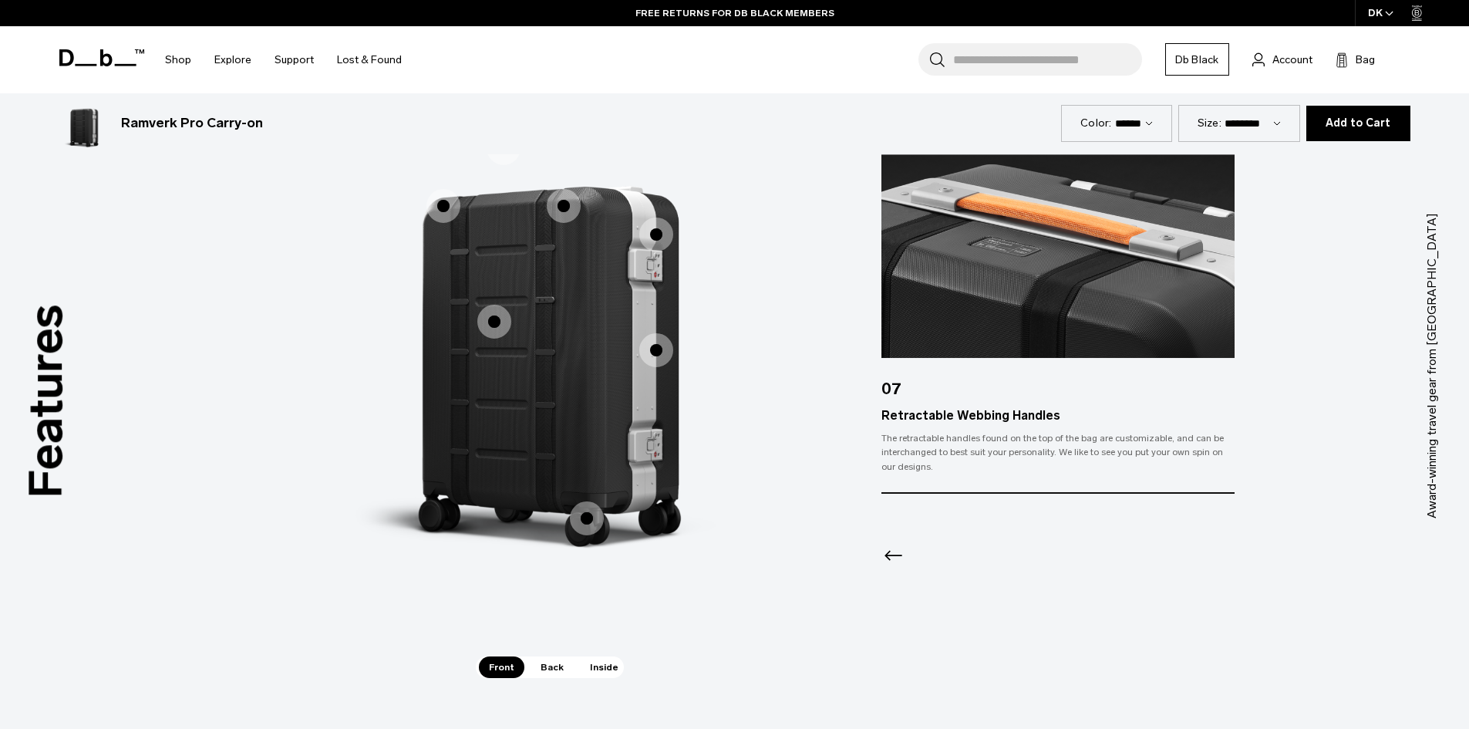
click at [897, 558] on icon "Previous slide" at bounding box center [894, 555] width 25 height 25
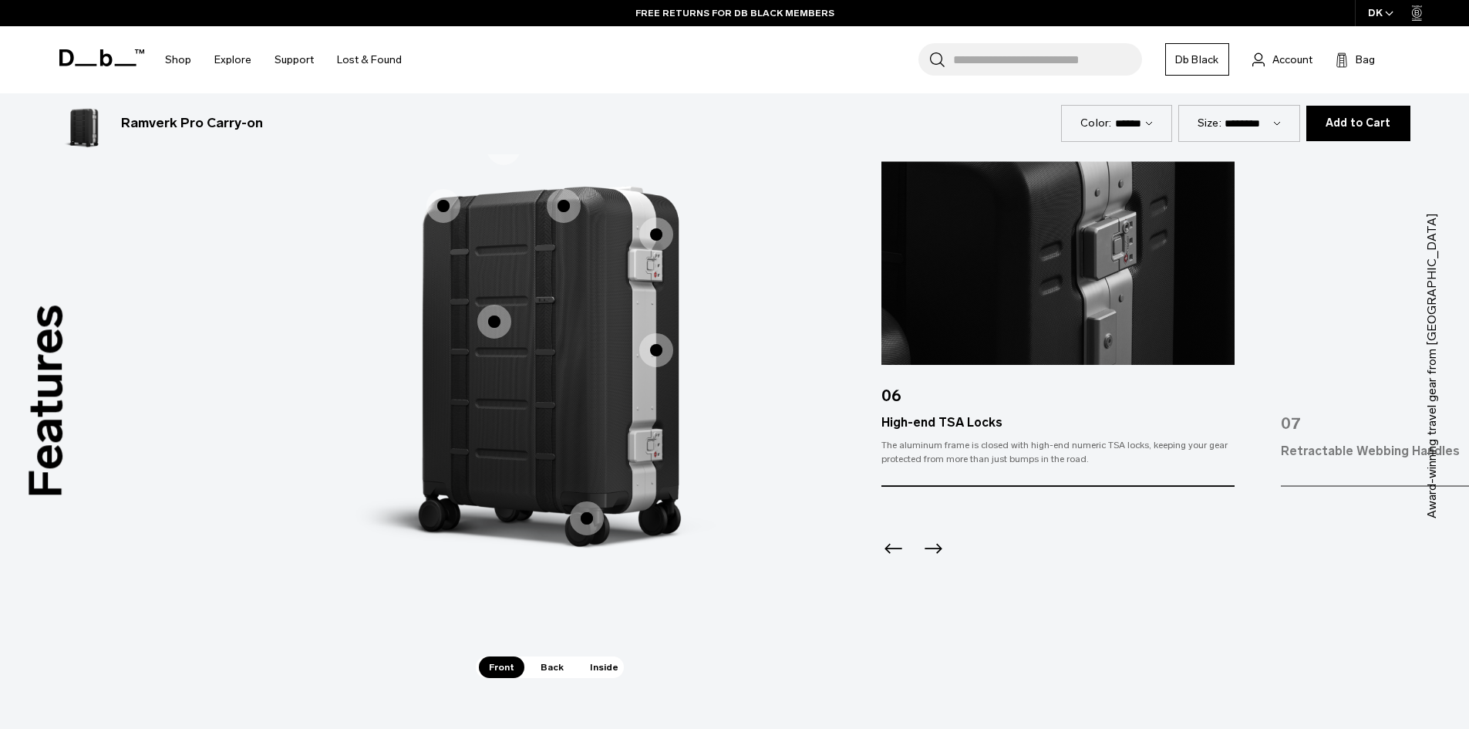
click at [897, 558] on icon "Previous slide" at bounding box center [894, 548] width 25 height 25
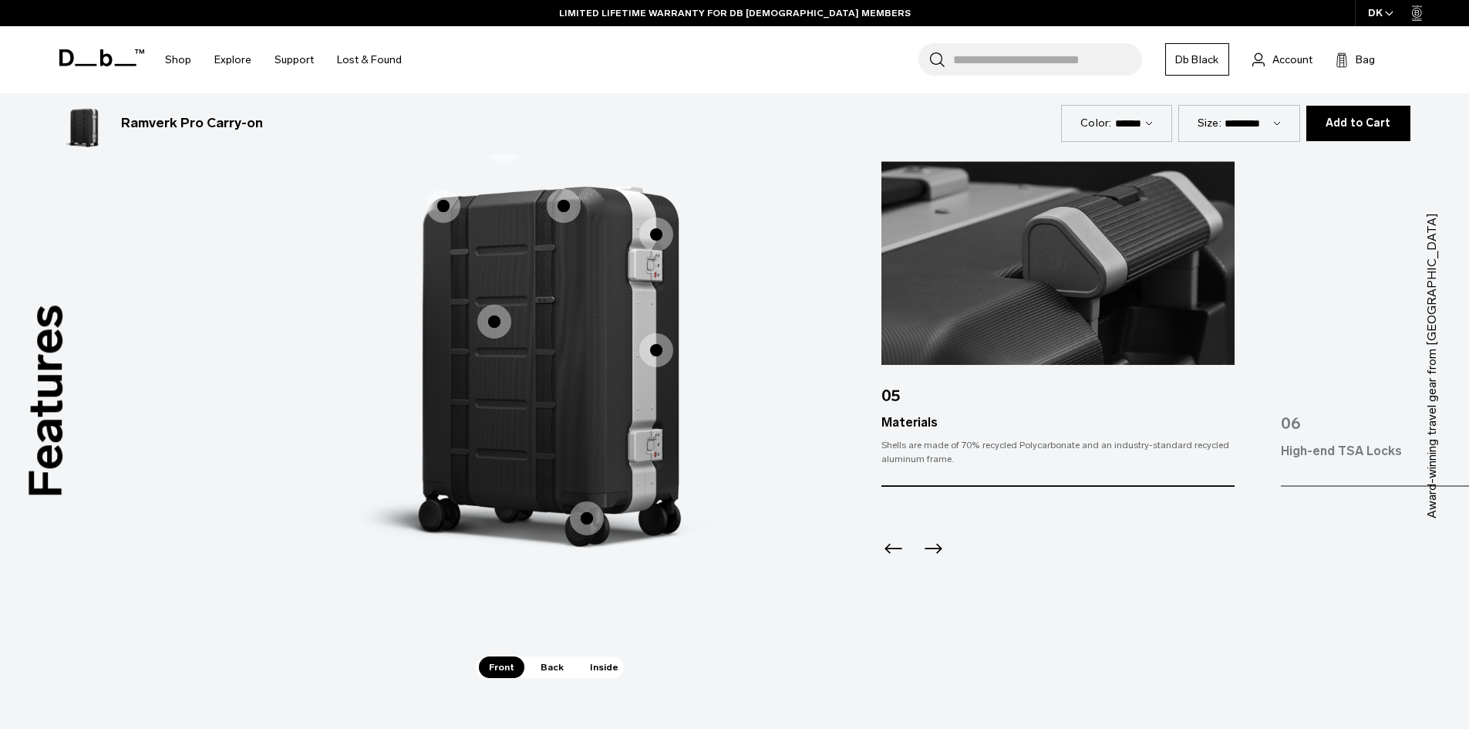
click at [664, 347] on span "1 / 3" at bounding box center [656, 350] width 34 height 34
click at [653, 352] on span "1 / 3" at bounding box center [656, 350] width 34 height 34
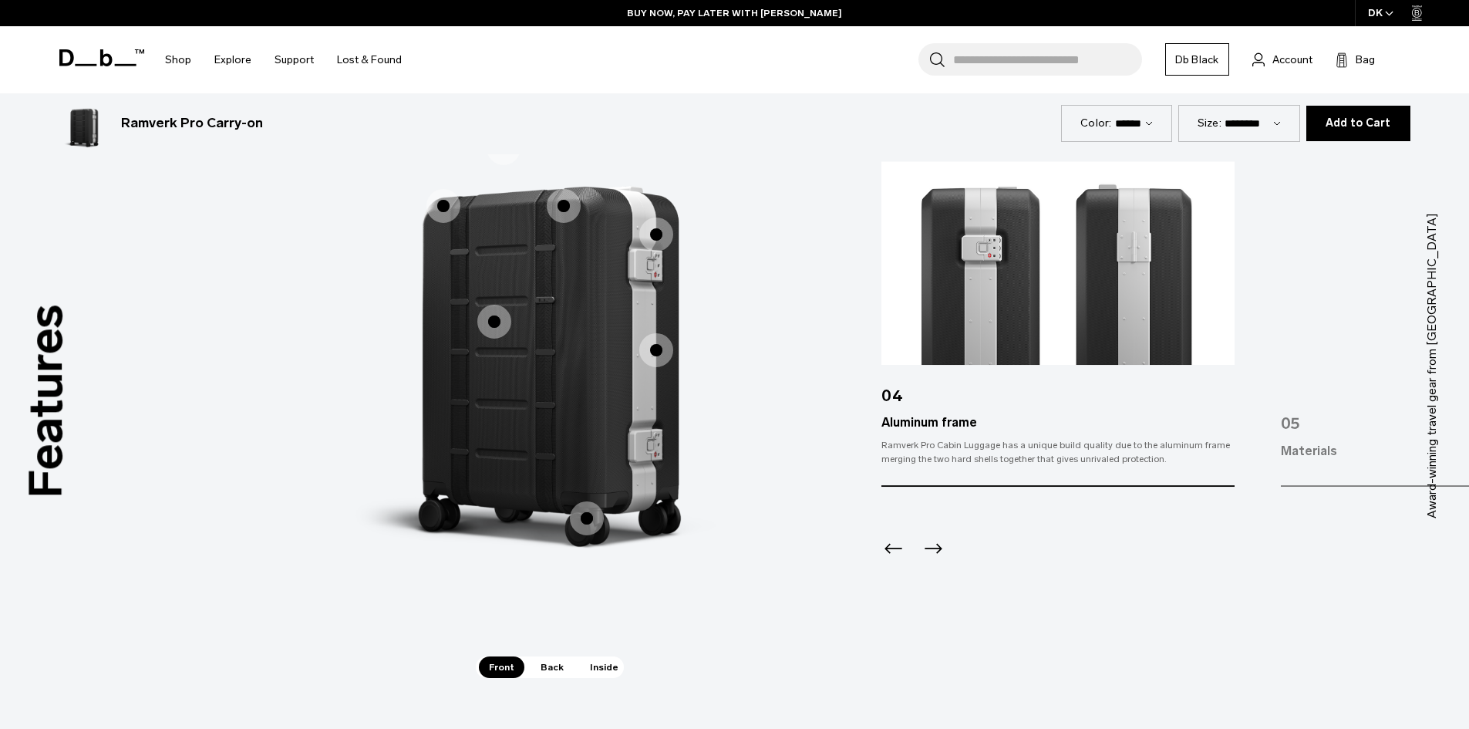
click at [933, 550] on icon "Next slide" at bounding box center [933, 548] width 25 height 25
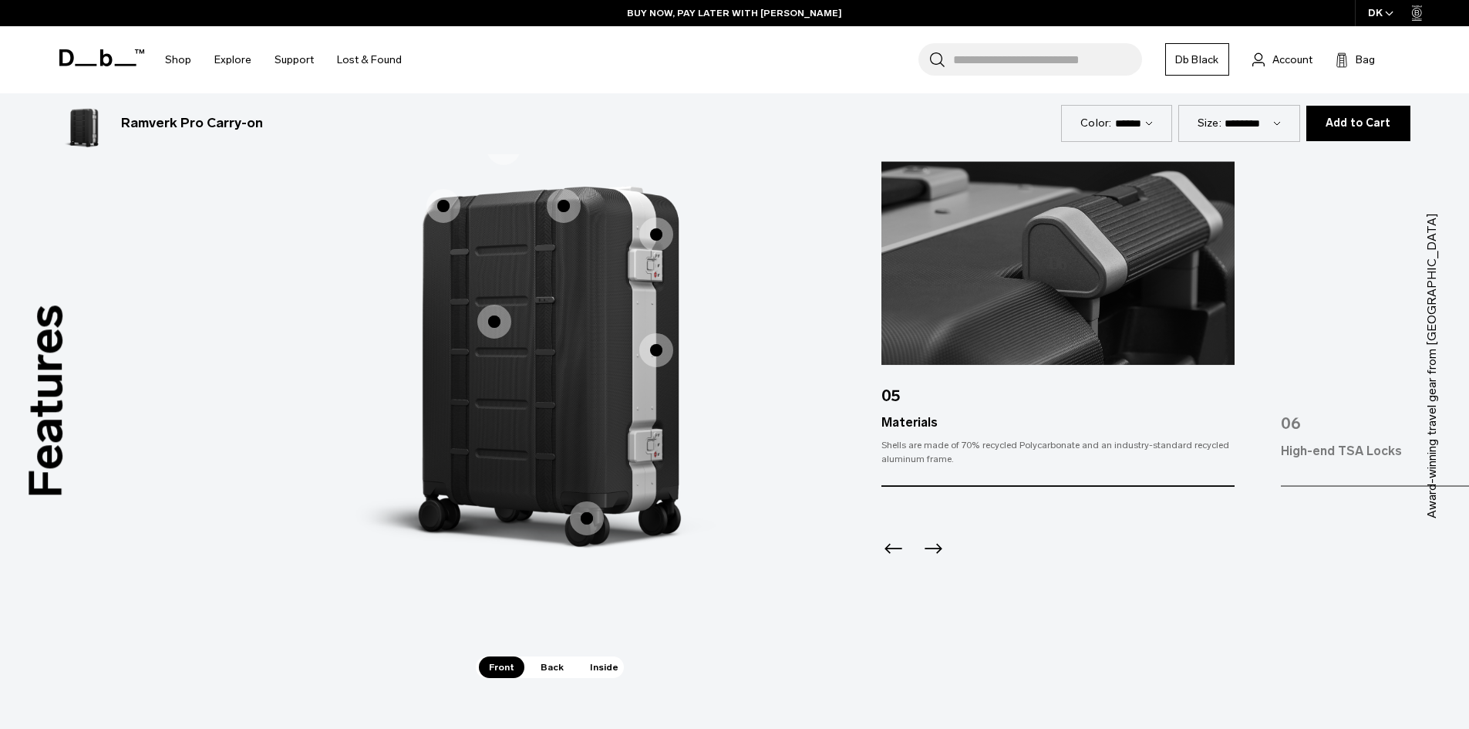
click at [933, 550] on icon "Next slide" at bounding box center [933, 548] width 25 height 25
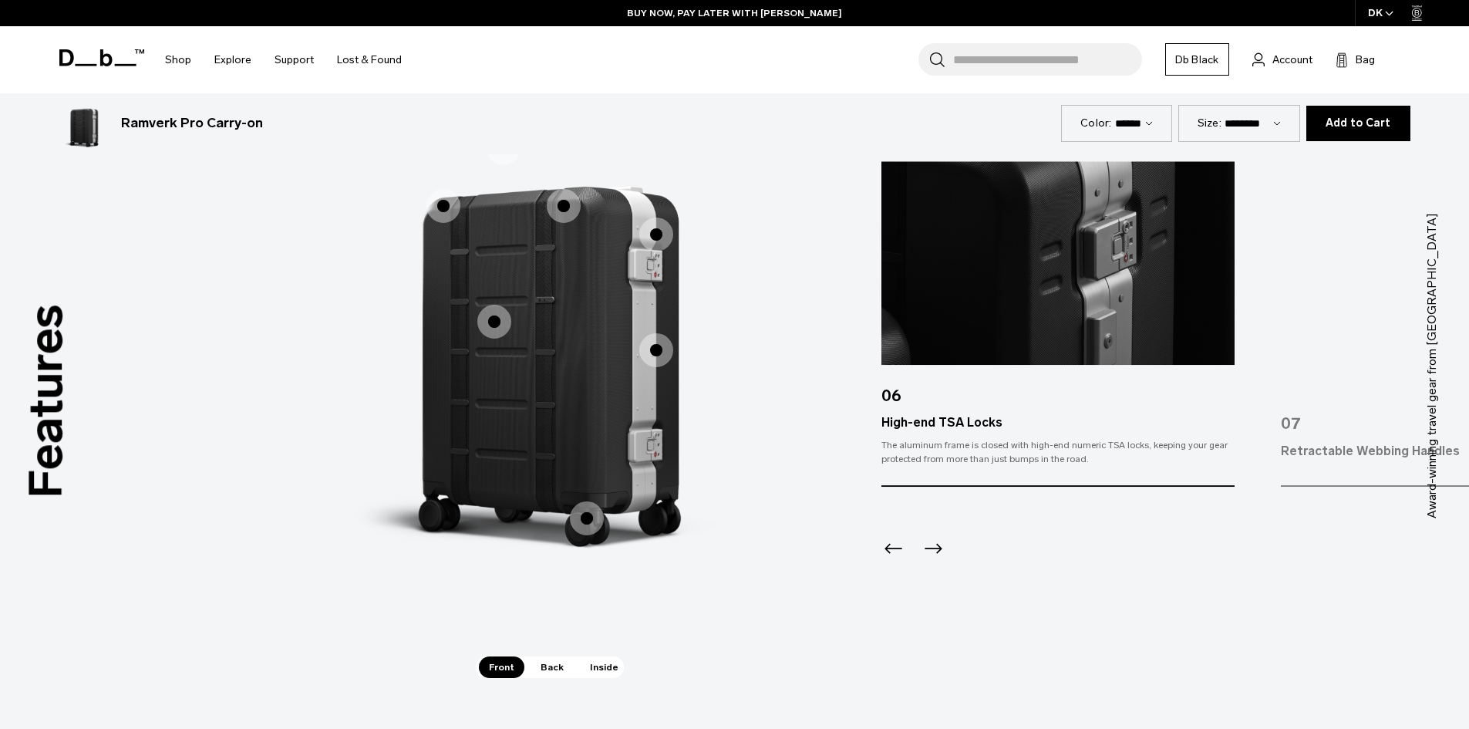
click at [933, 550] on icon "Next slide" at bounding box center [933, 548] width 25 height 25
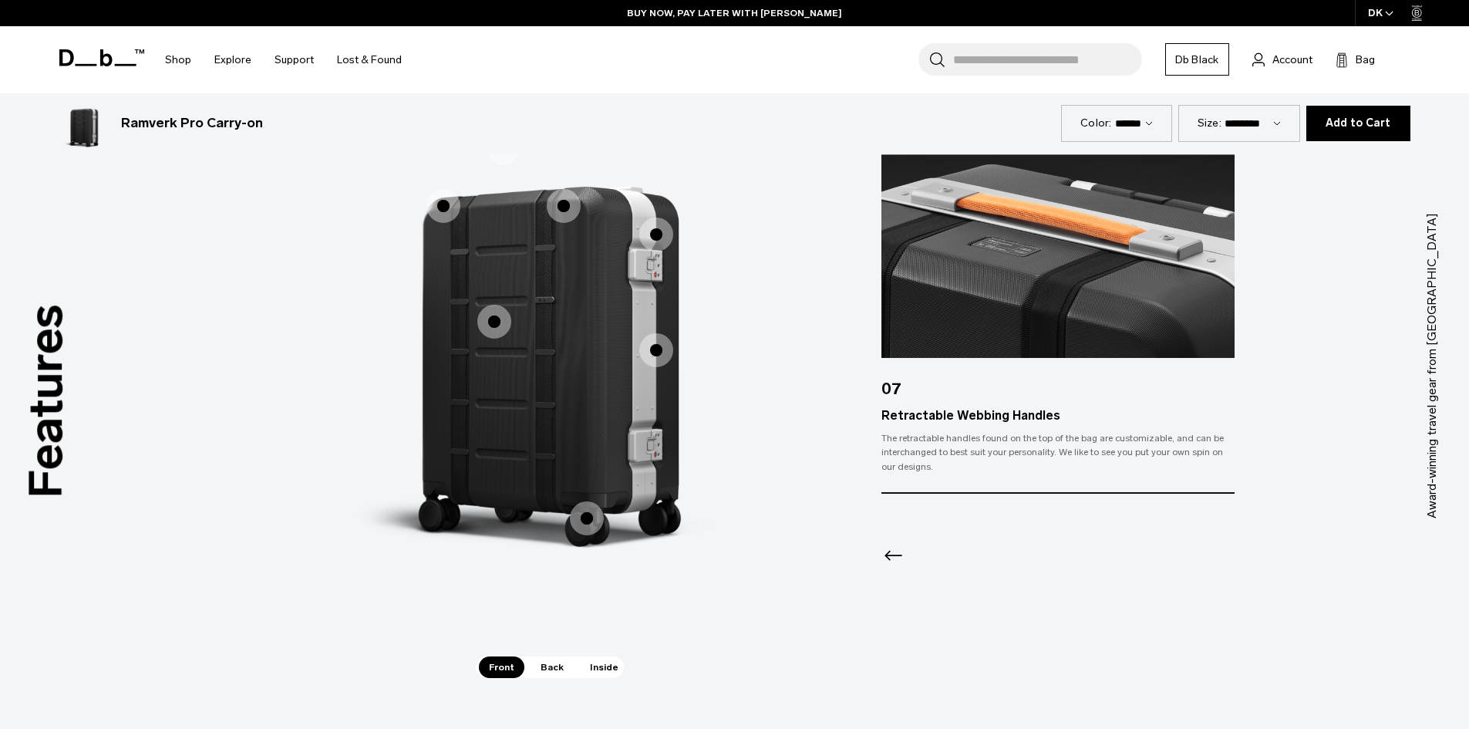
click at [933, 550] on div at bounding box center [1058, 535] width 352 height 83
click at [597, 509] on span "1 / 3" at bounding box center [587, 518] width 34 height 34
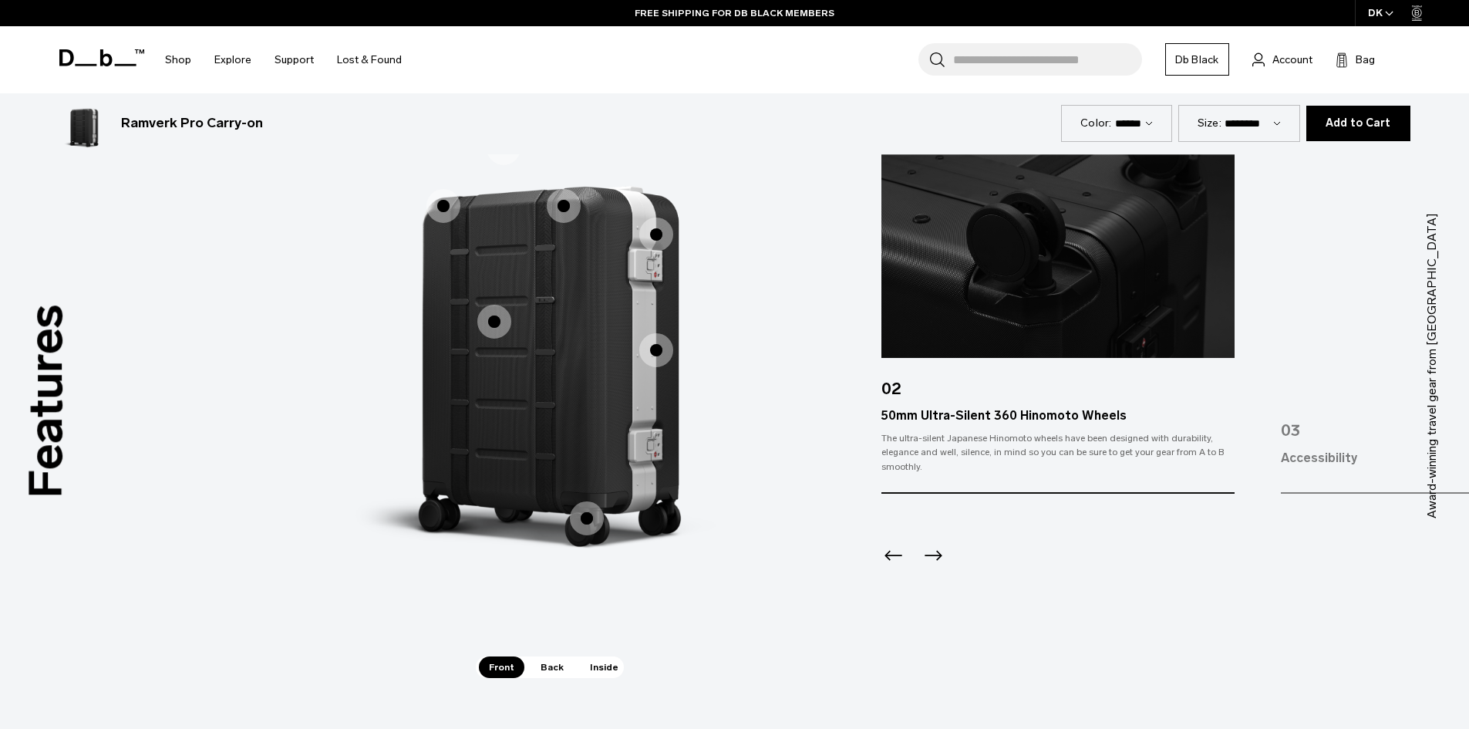
click at [566, 200] on span "1 / 3" at bounding box center [564, 206] width 34 height 34
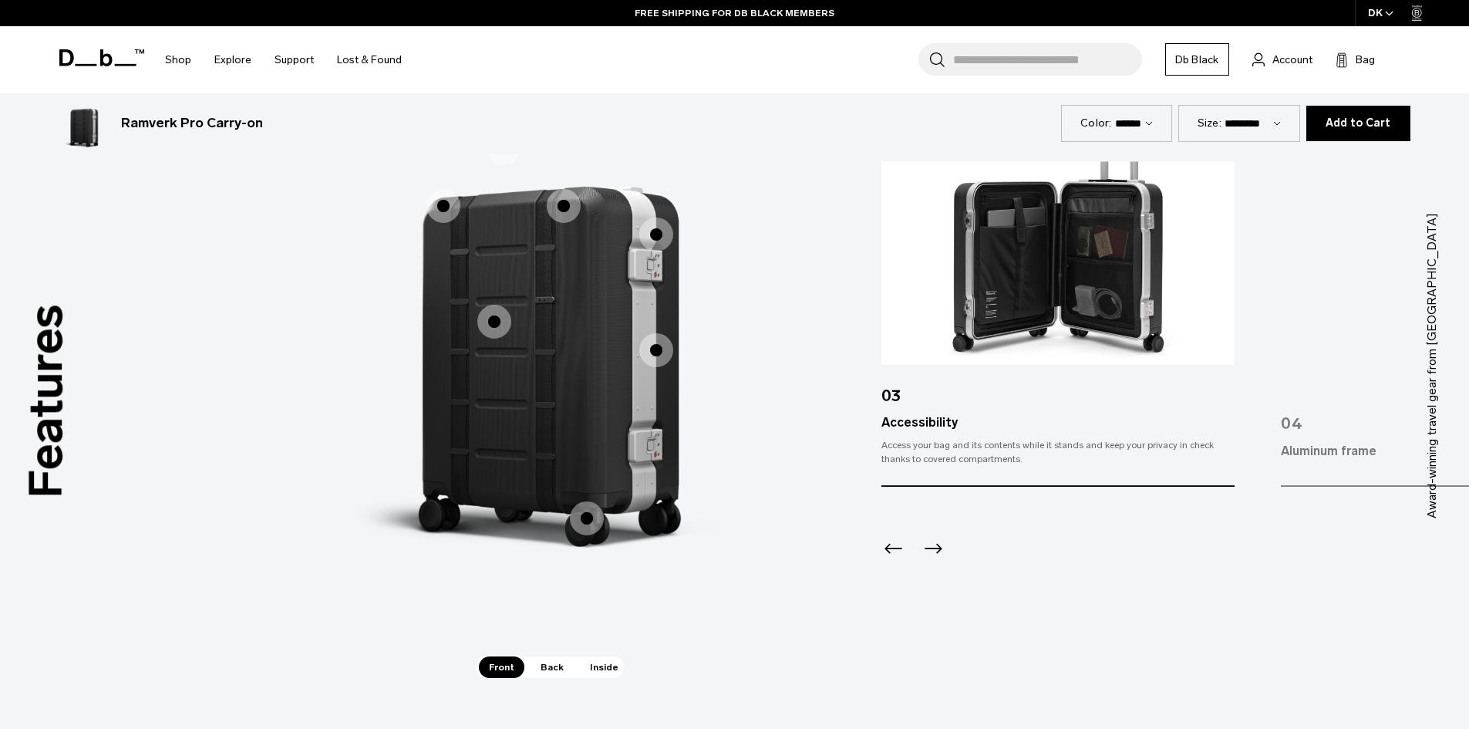
click at [447, 207] on span "1 / 3" at bounding box center [444, 206] width 34 height 34
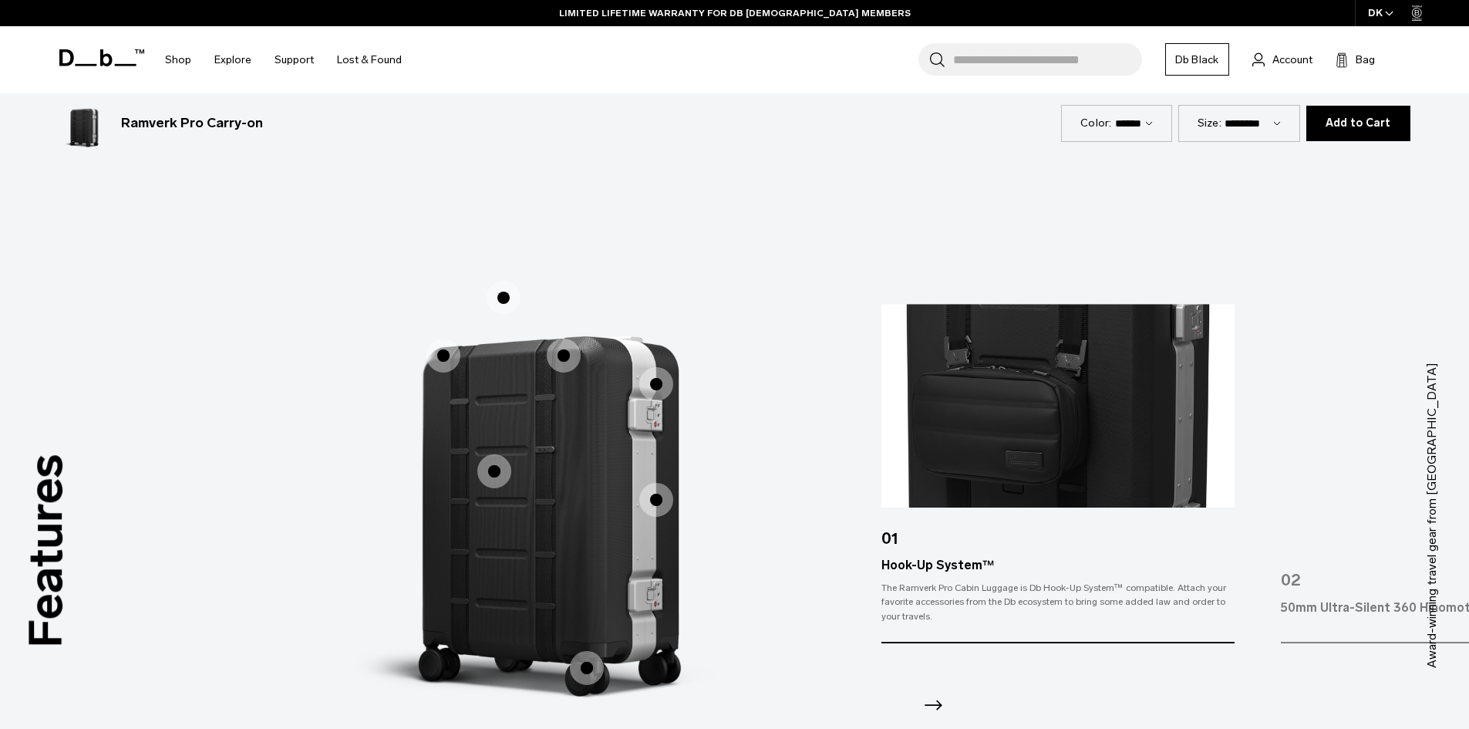
scroll to position [2083, 0]
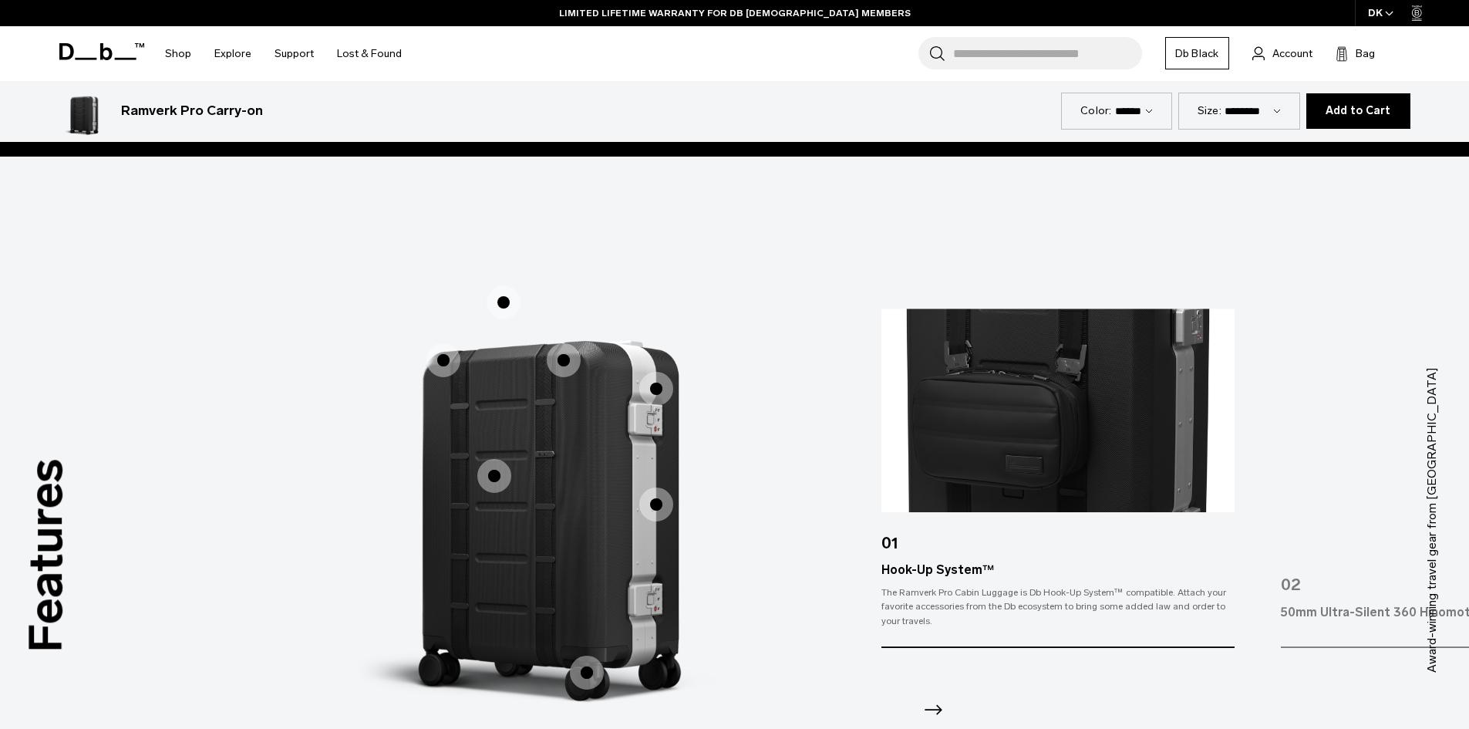
click at [1072, 413] on img "1 / 7" at bounding box center [1058, 411] width 353 height 204
click at [501, 305] on span "1 / 3" at bounding box center [504, 302] width 34 height 34
click at [505, 300] on span "1 / 3" at bounding box center [504, 302] width 34 height 34
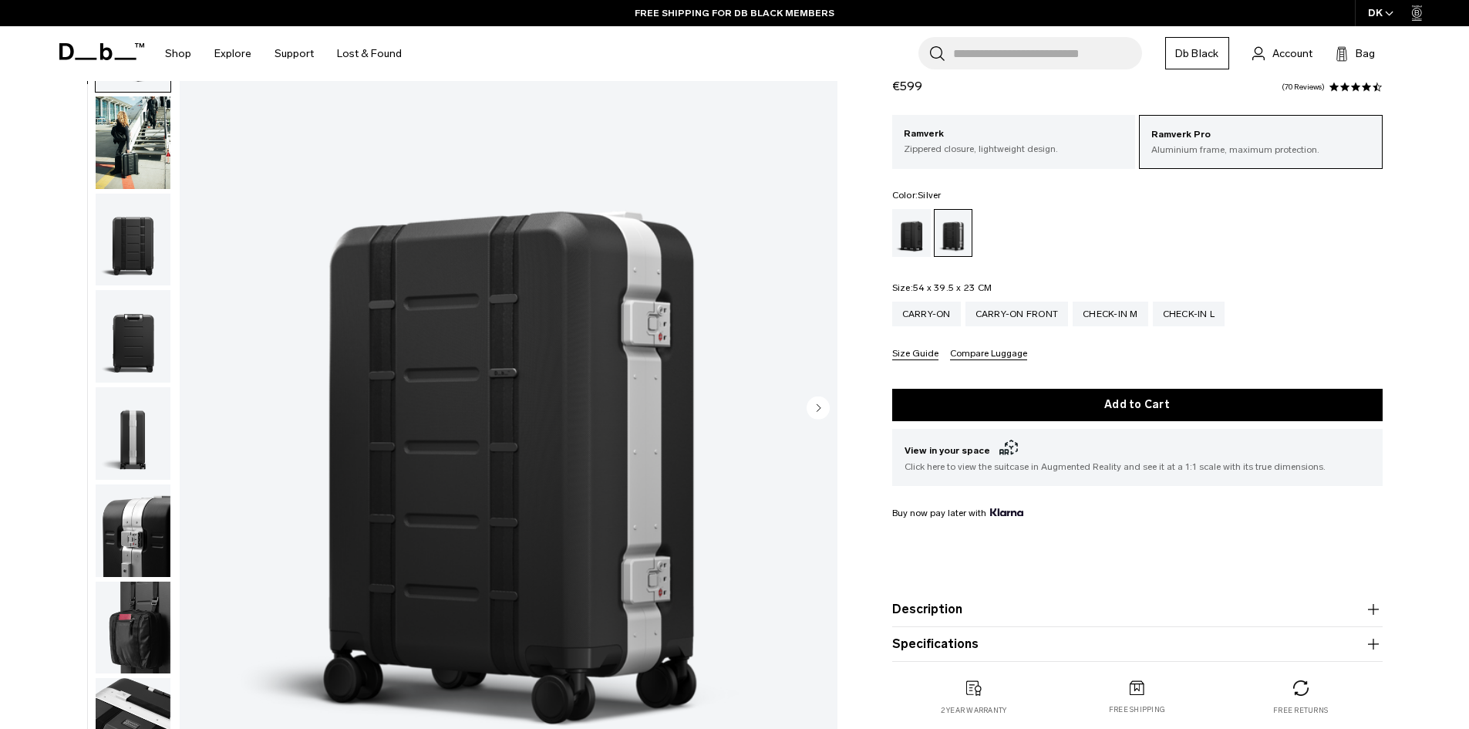
scroll to position [0, 0]
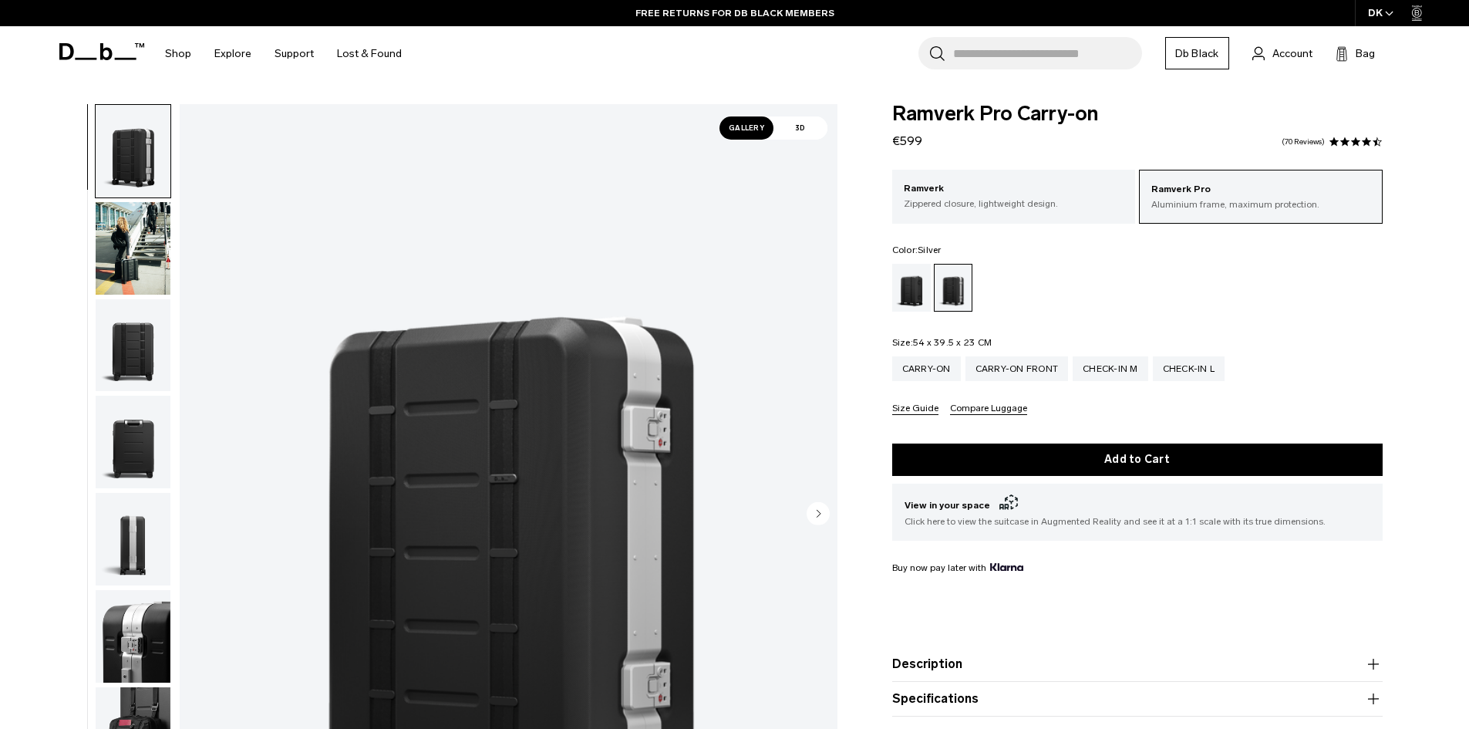
click at [148, 442] on img "button" at bounding box center [133, 442] width 75 height 93
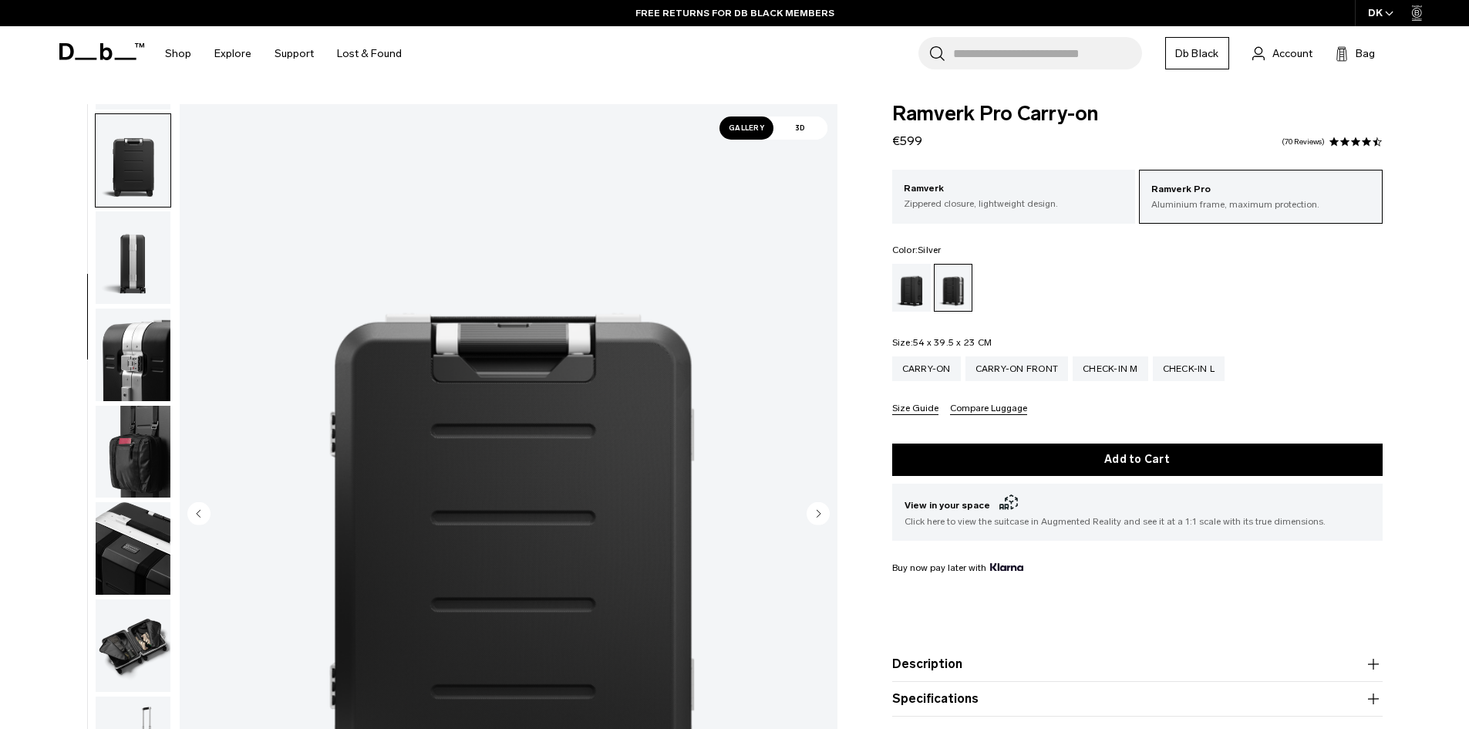
scroll to position [291, 0]
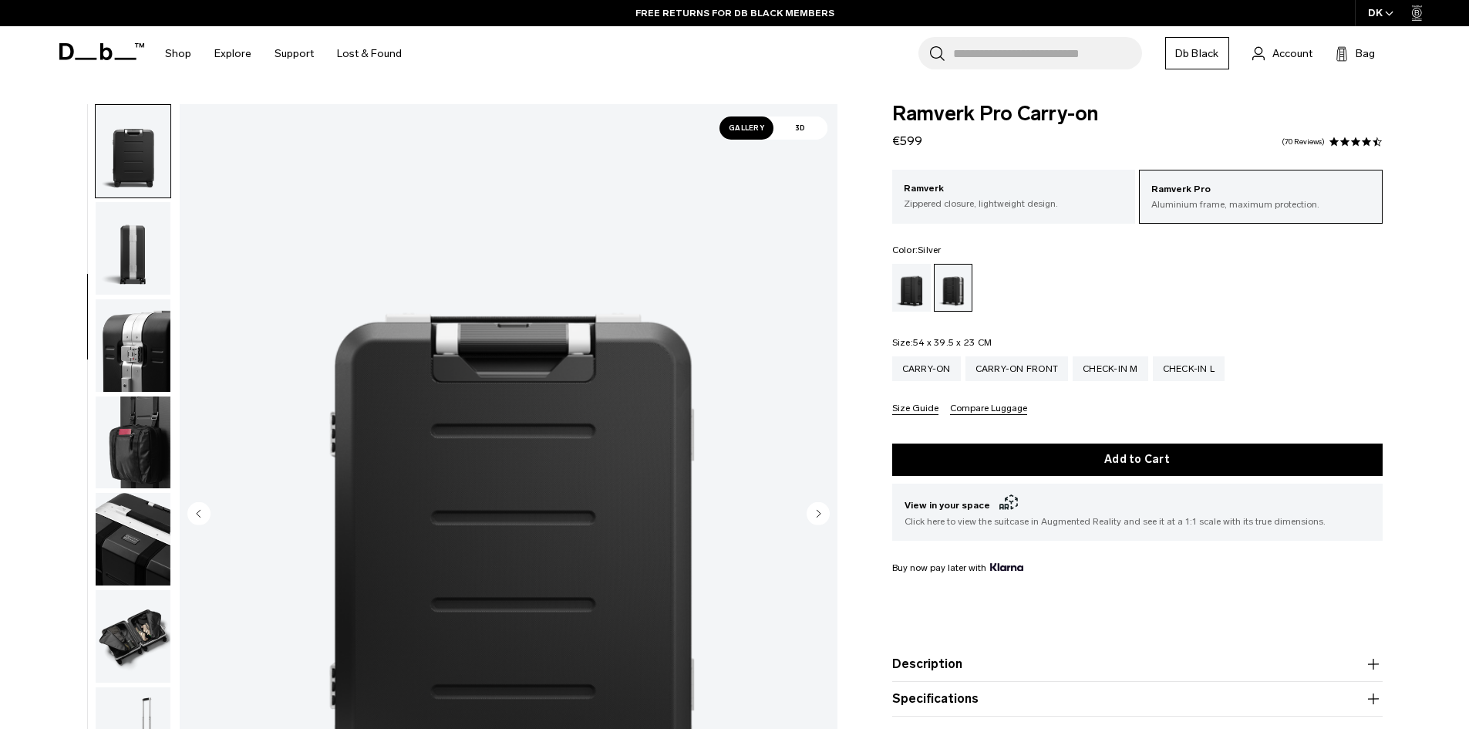
click at [142, 545] on img "button" at bounding box center [133, 539] width 75 height 93
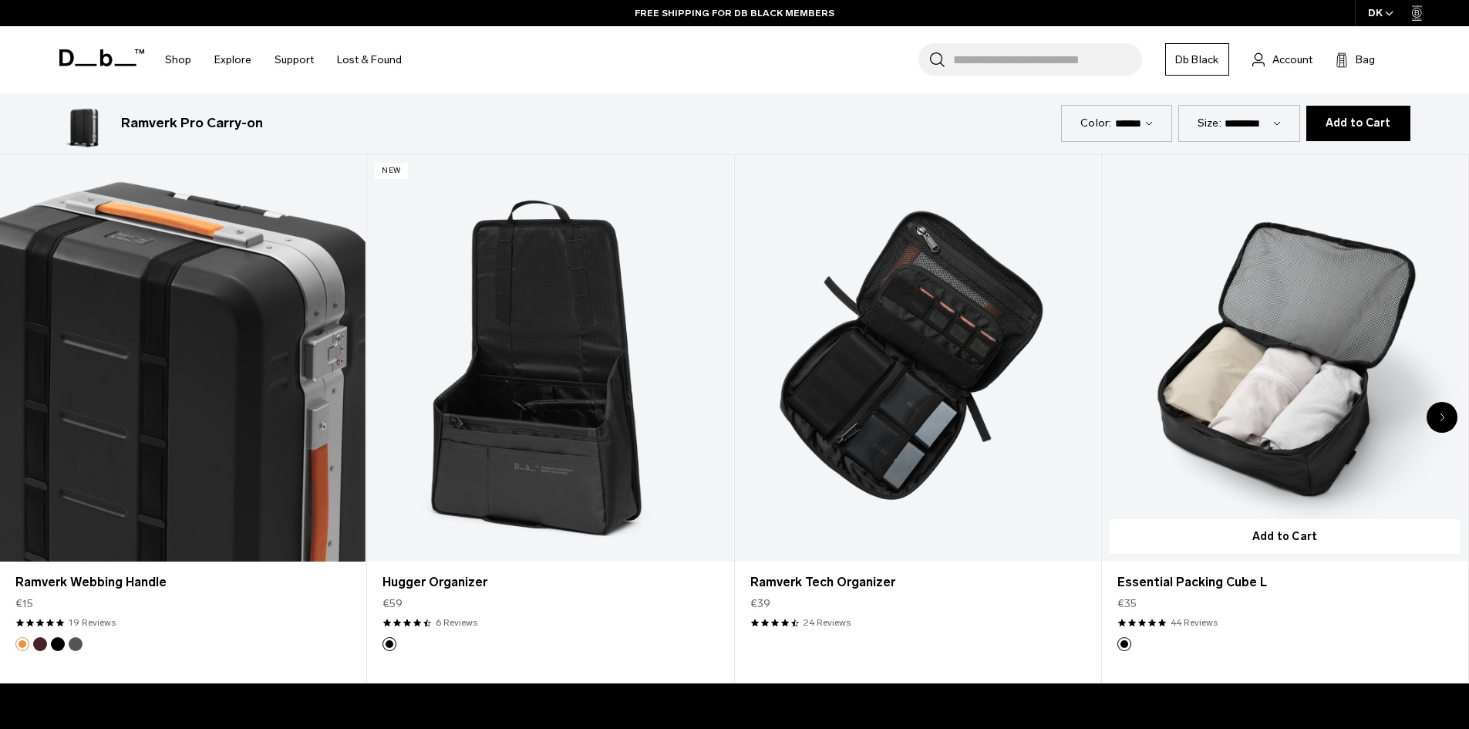
scroll to position [3625, 0]
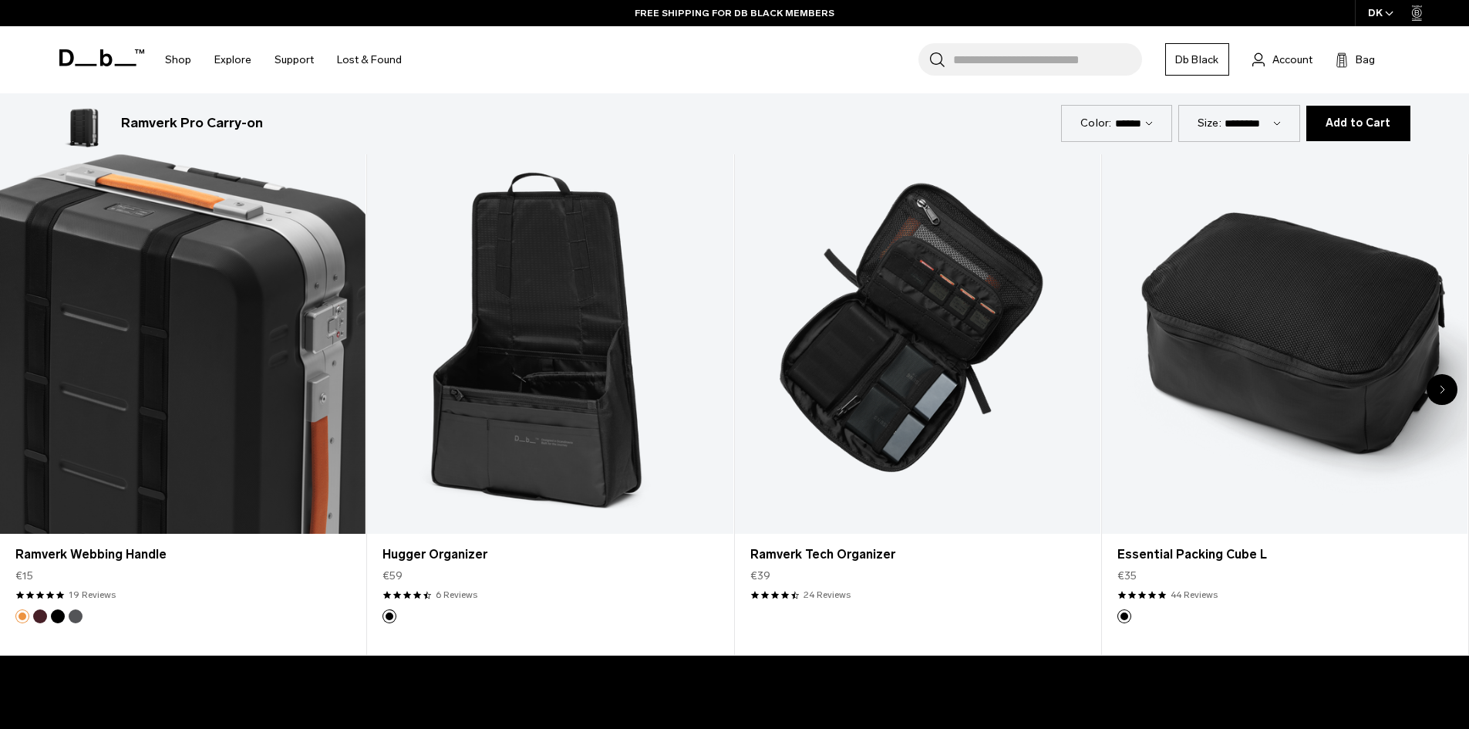
click at [1445, 389] on div "Next slide" at bounding box center [1442, 389] width 31 height 31
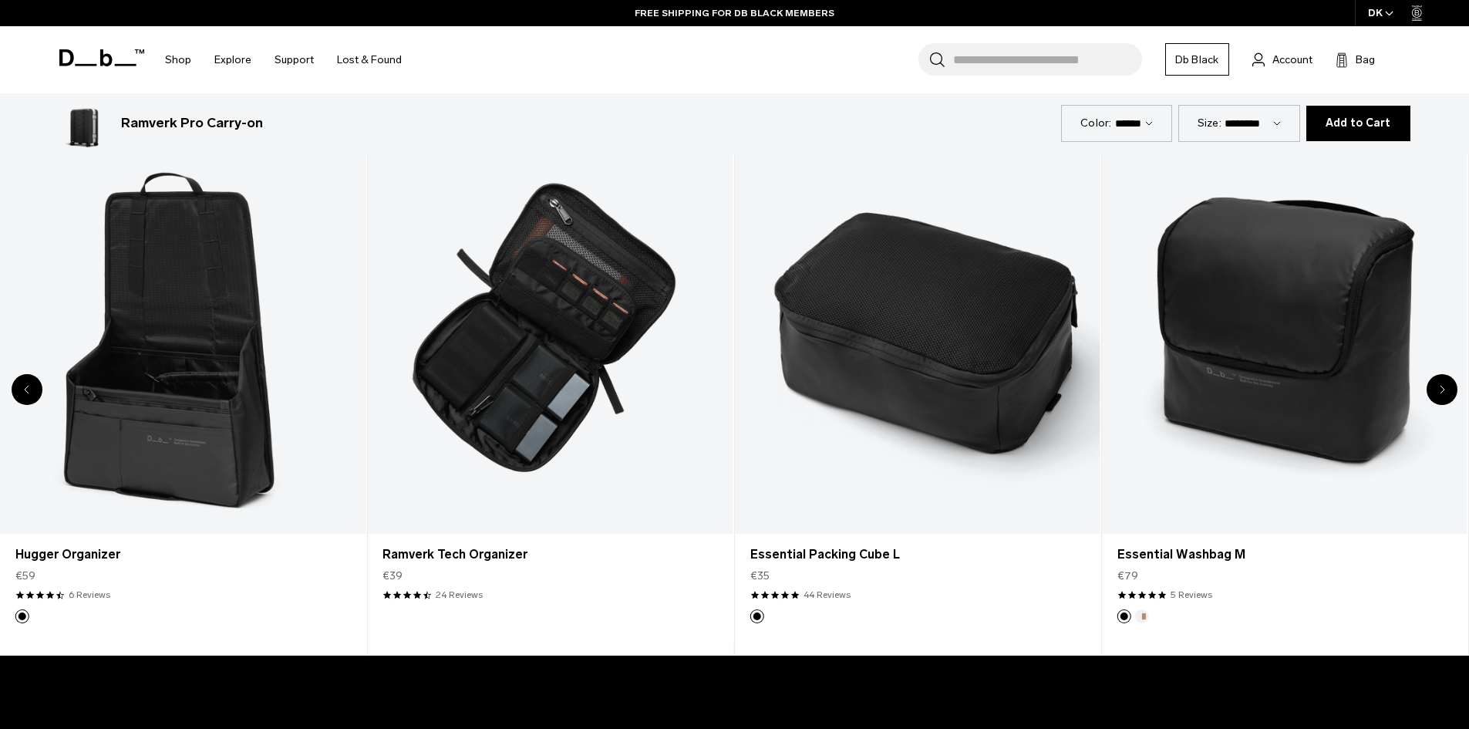
click at [1445, 389] on div "Next slide" at bounding box center [1442, 389] width 31 height 31
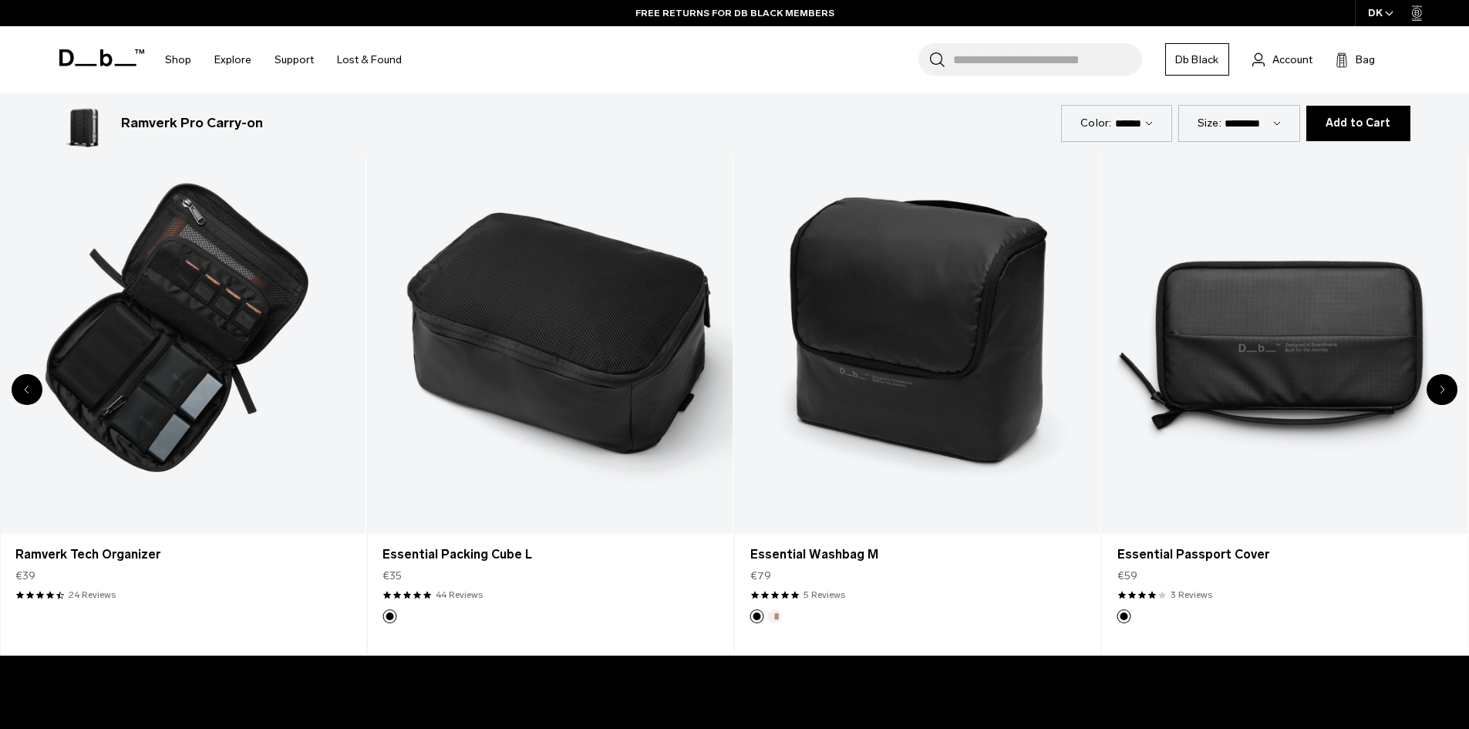
click at [1445, 390] on div "Next slide" at bounding box center [1442, 389] width 31 height 31
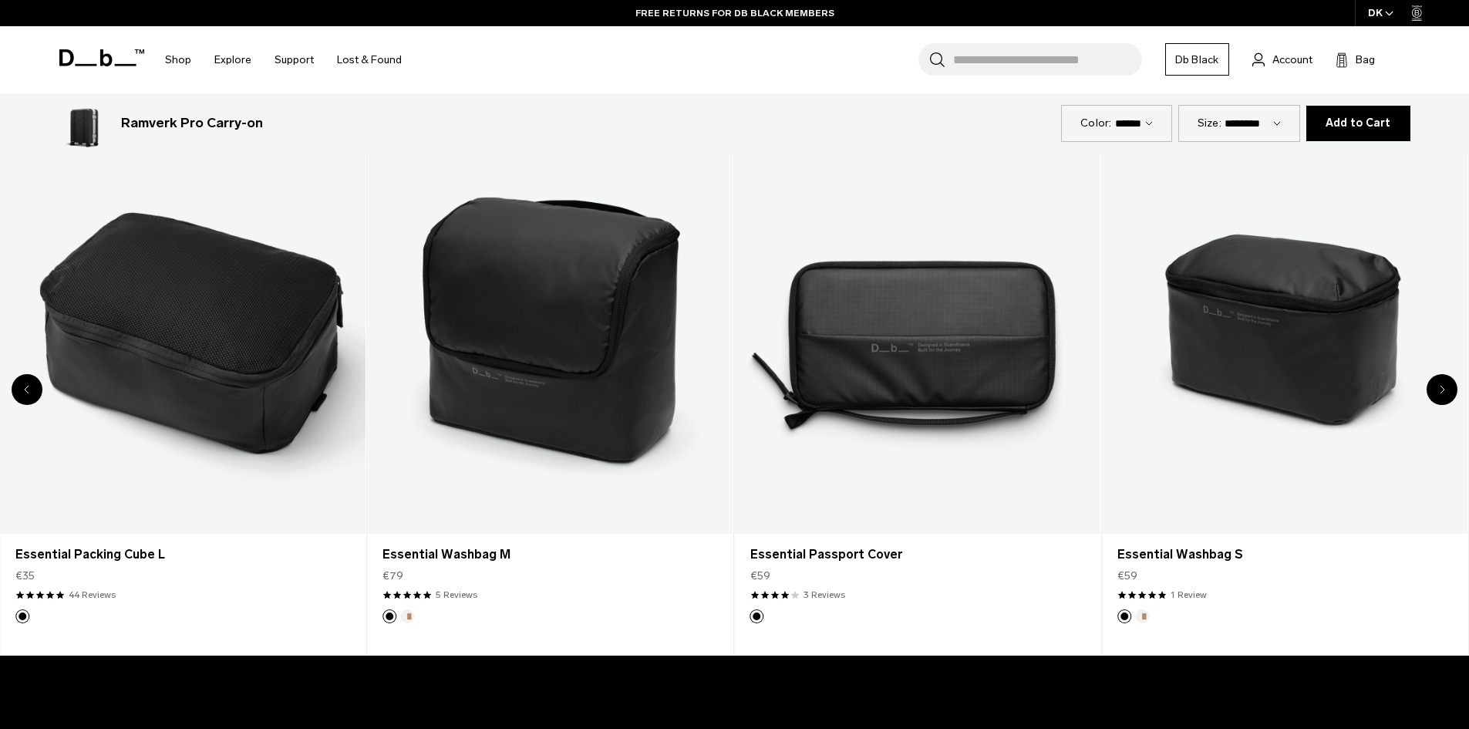
click at [1445, 390] on div "Next slide" at bounding box center [1442, 389] width 31 height 31
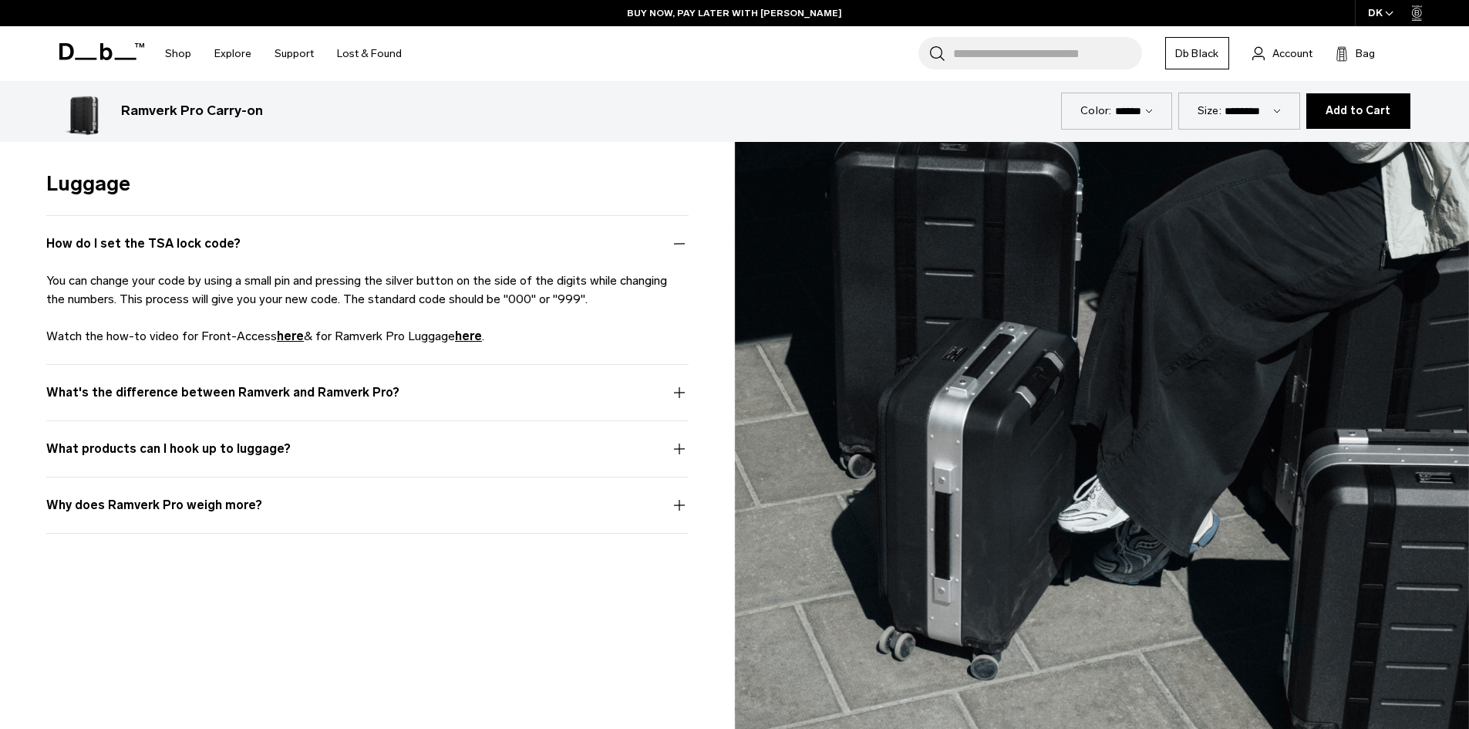
scroll to position [4628, 0]
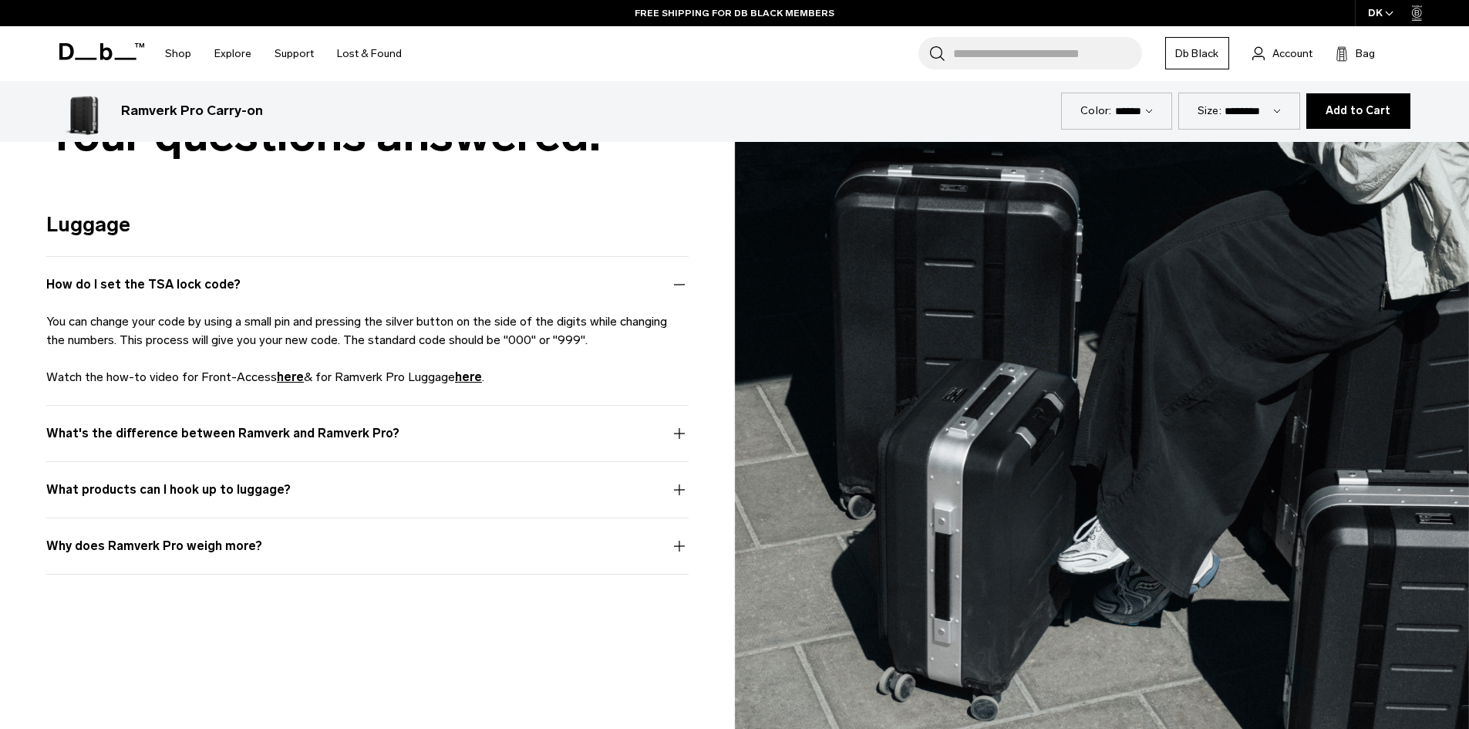
click at [669, 430] on button "What's the difference between Ramverk and Ramverk Pro?" at bounding box center [367, 442] width 643 height 37
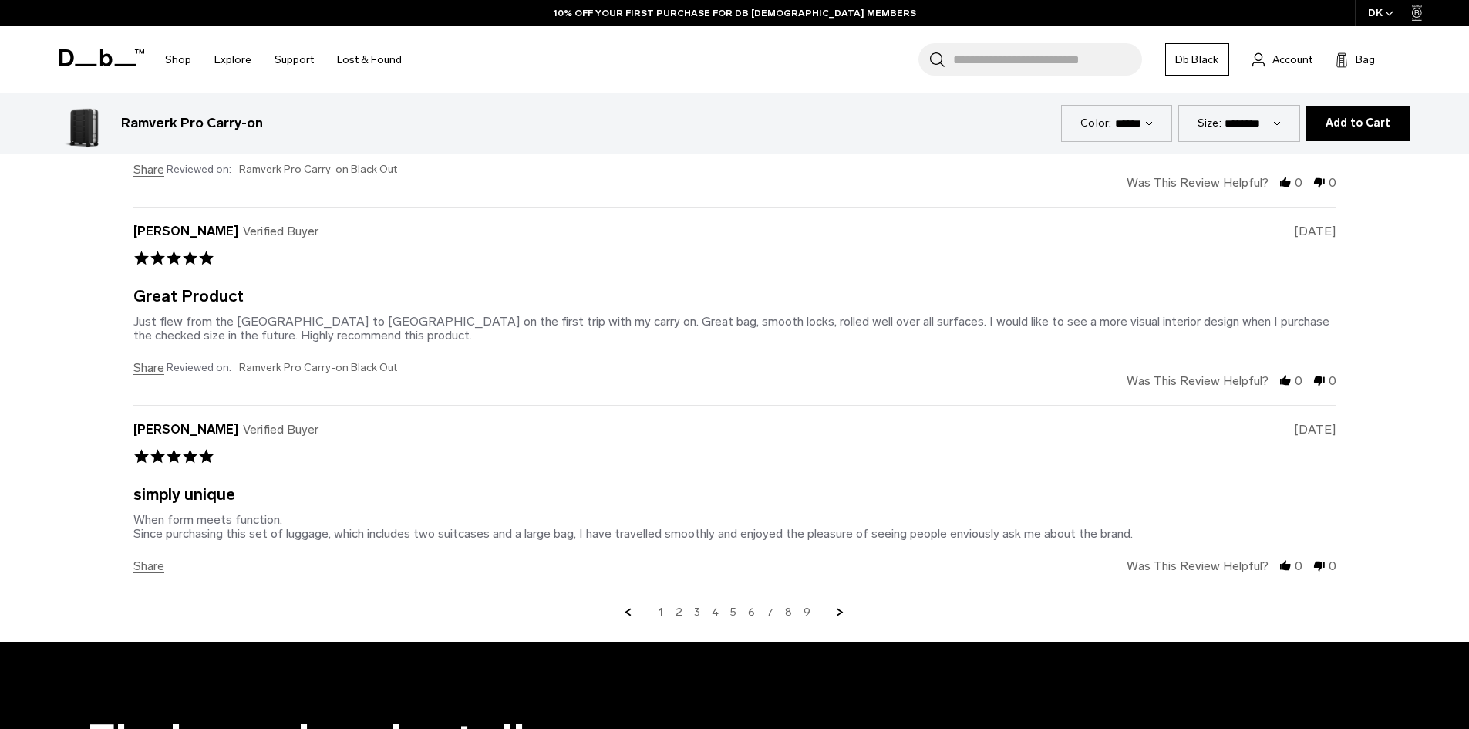
scroll to position [6325, 0]
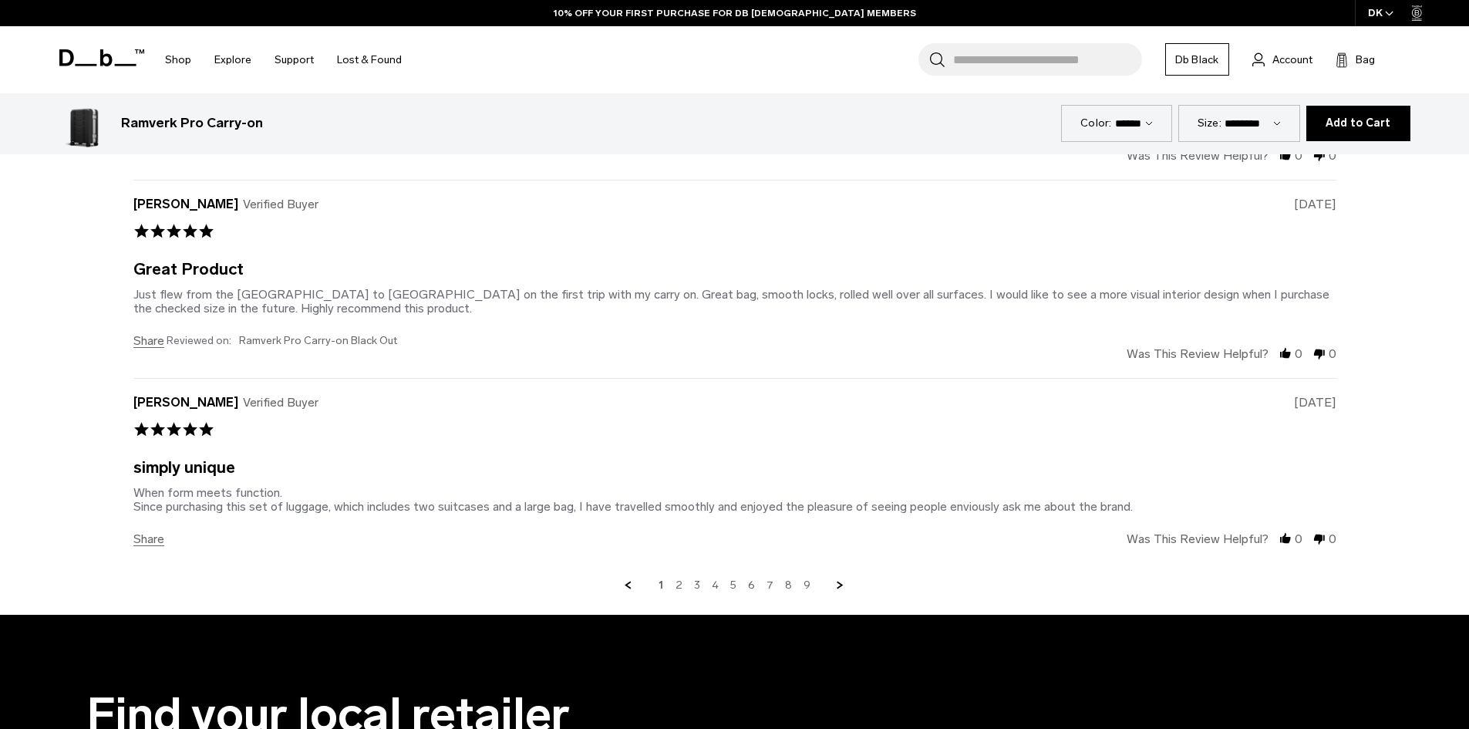
click at [680, 583] on link "2" at bounding box center [679, 585] width 7 height 14
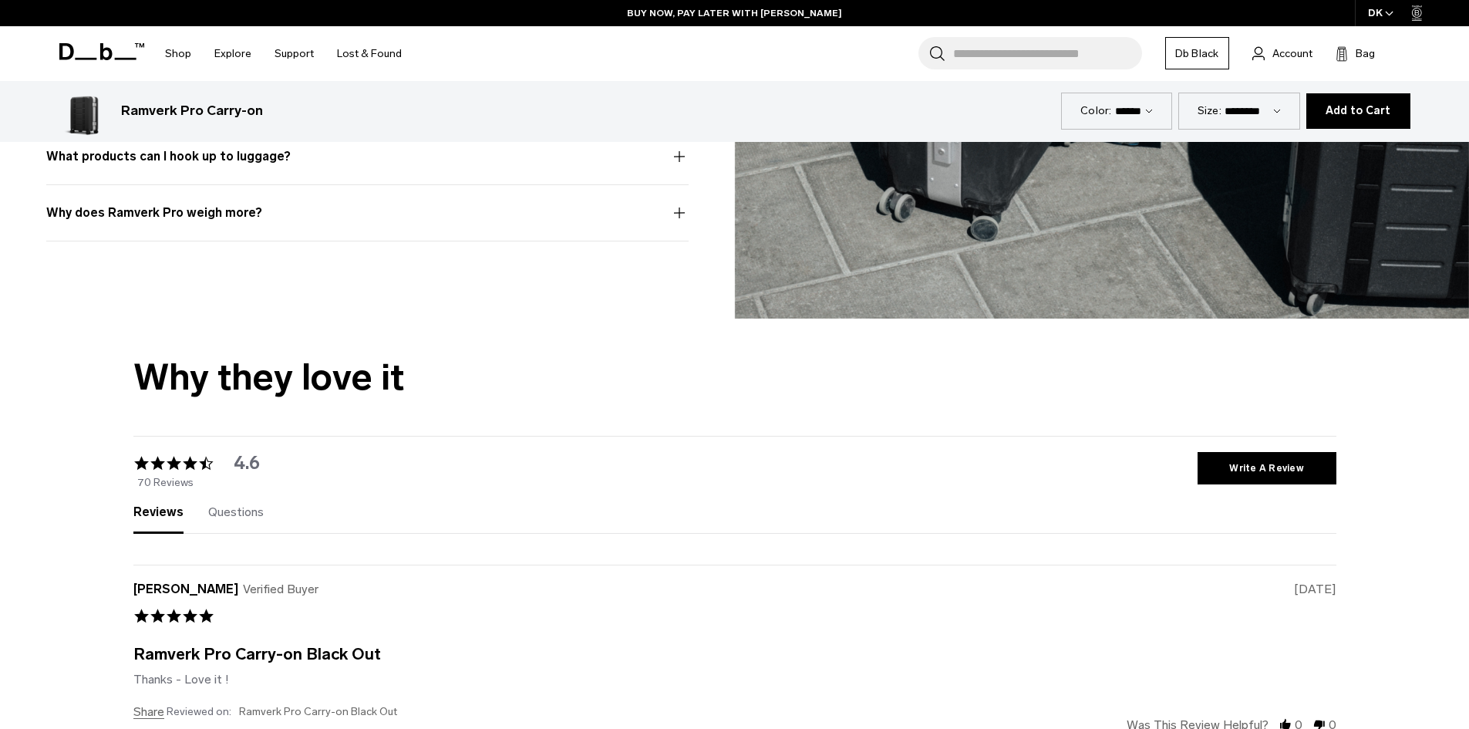
scroll to position [5456, 0]
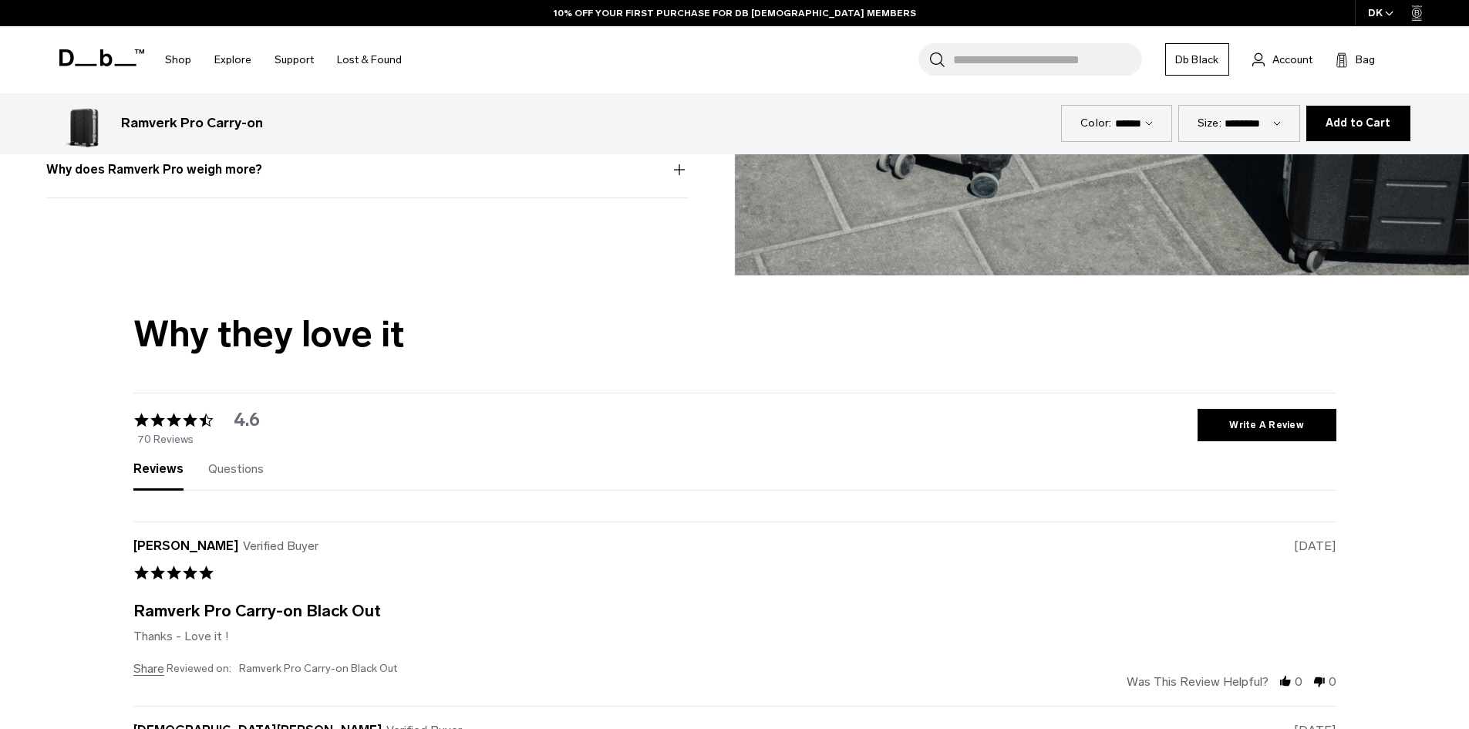
click at [237, 467] on span "Questions" at bounding box center [236, 468] width 56 height 15
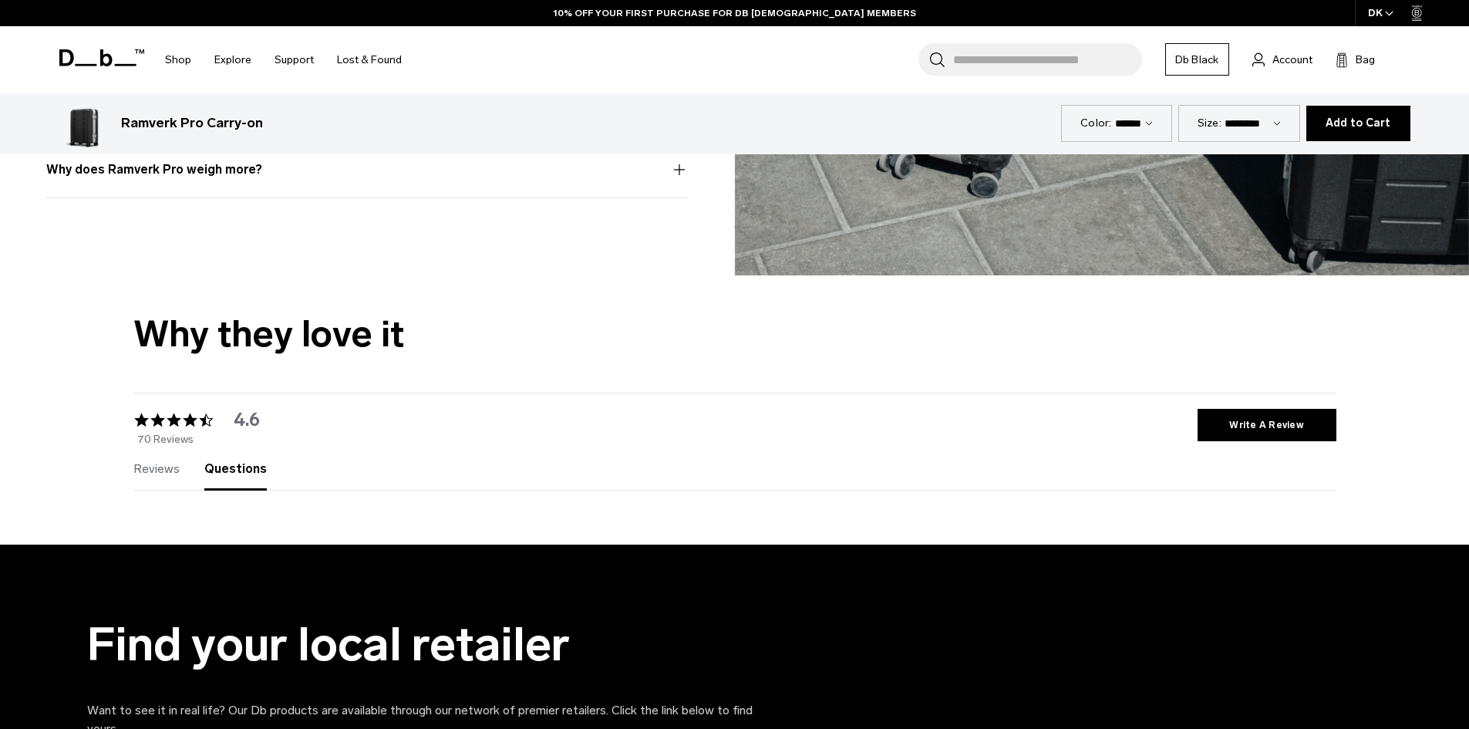
click at [184, 466] on ul "Reviews (70) Questions (0)" at bounding box center [212, 477] width 158 height 28
click at [174, 468] on span "Reviews" at bounding box center [156, 468] width 46 height 15
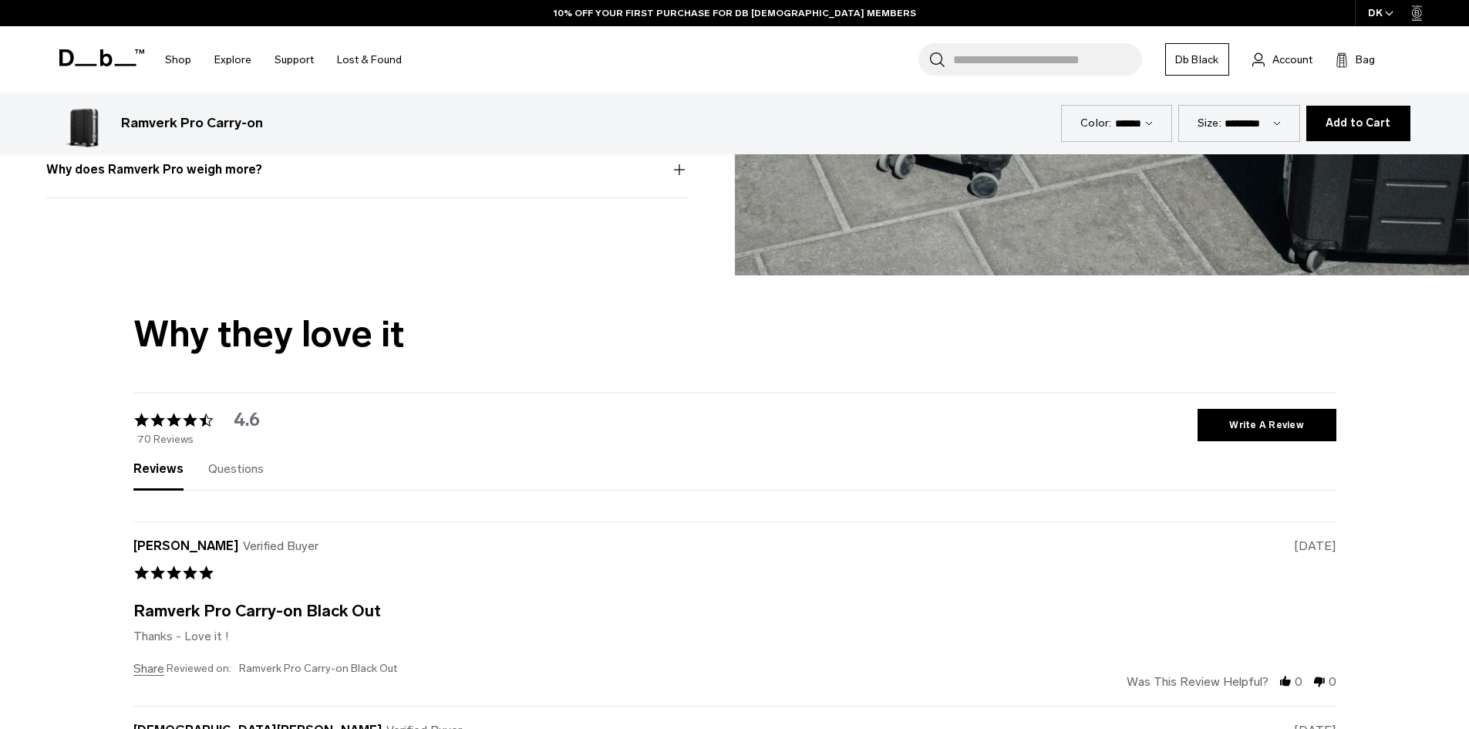
click at [171, 437] on span "70 Reviews" at bounding box center [165, 437] width 56 height 18
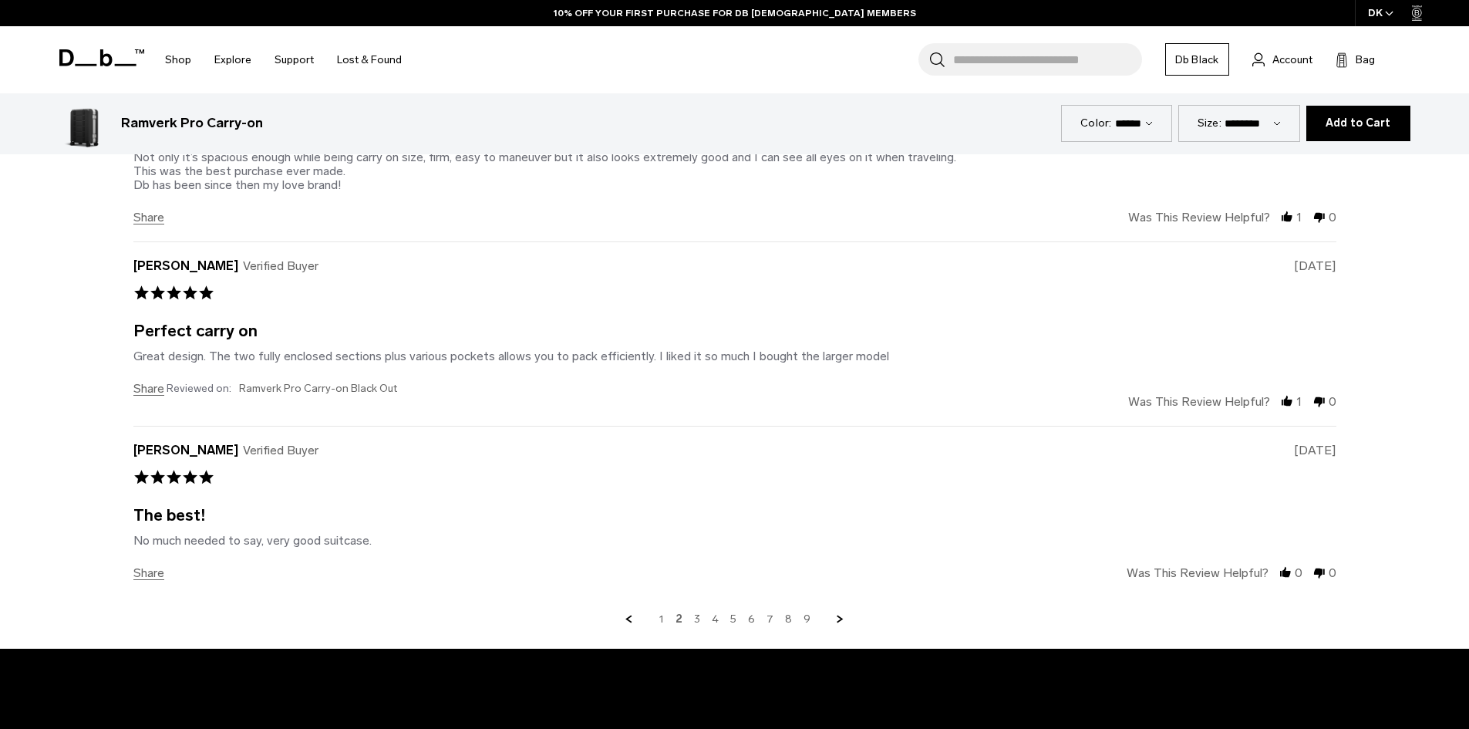
scroll to position [6459, 0]
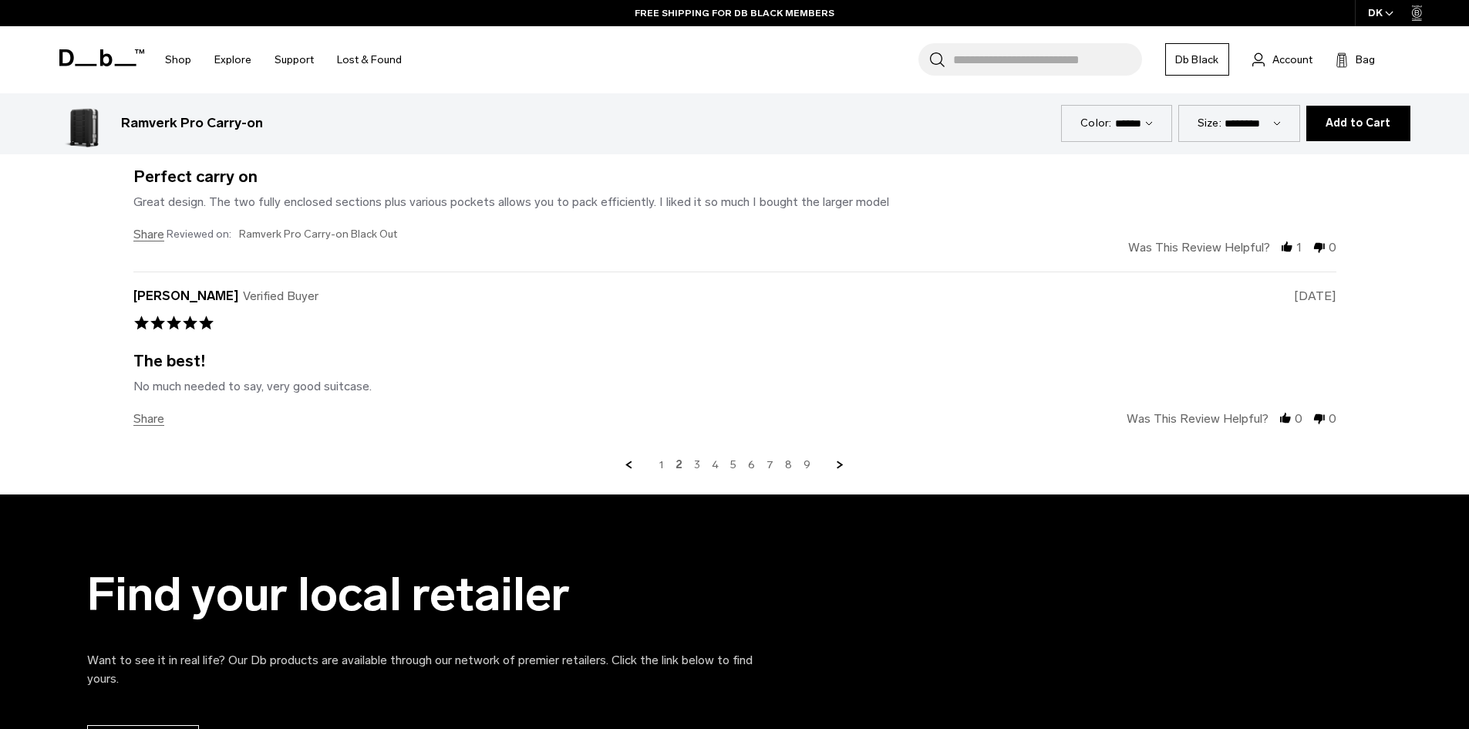
click at [697, 465] on link "3" at bounding box center [697, 465] width 6 height 14
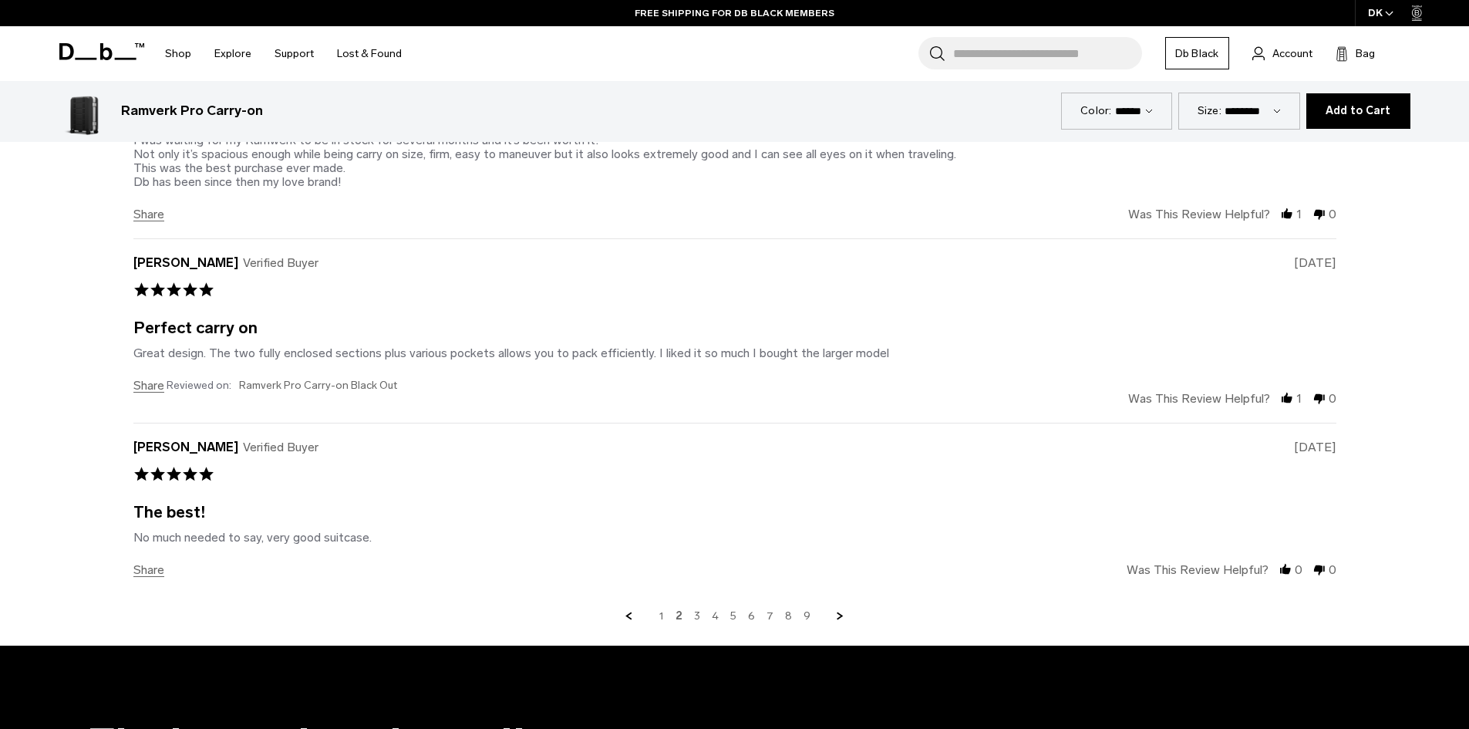
scroll to position [6382, 0]
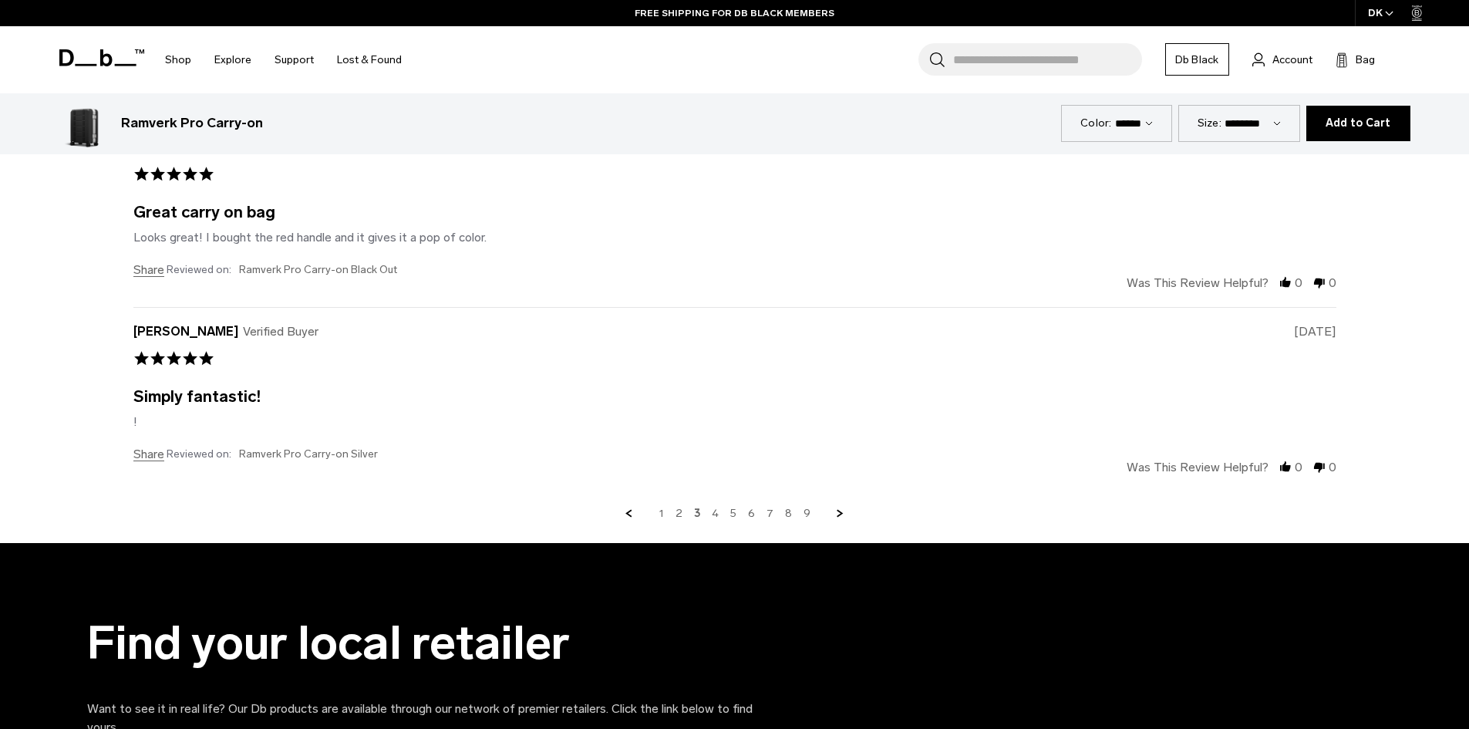
click at [733, 572] on div "Find your local retailer Want to see it in real life? Our Db products are avail…" at bounding box center [734, 712] width 1469 height 338
click at [734, 518] on link "5" at bounding box center [733, 514] width 6 height 14
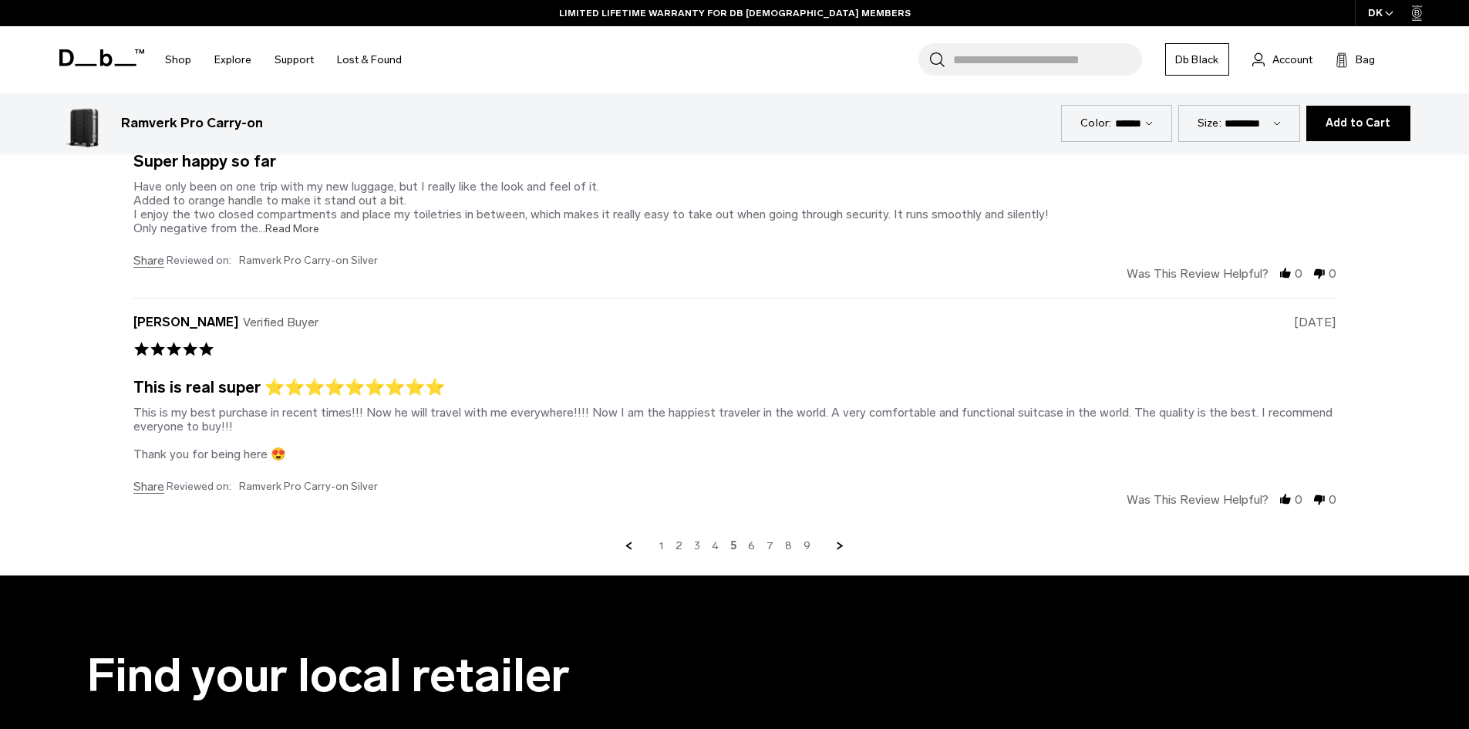
scroll to position [6459, 0]
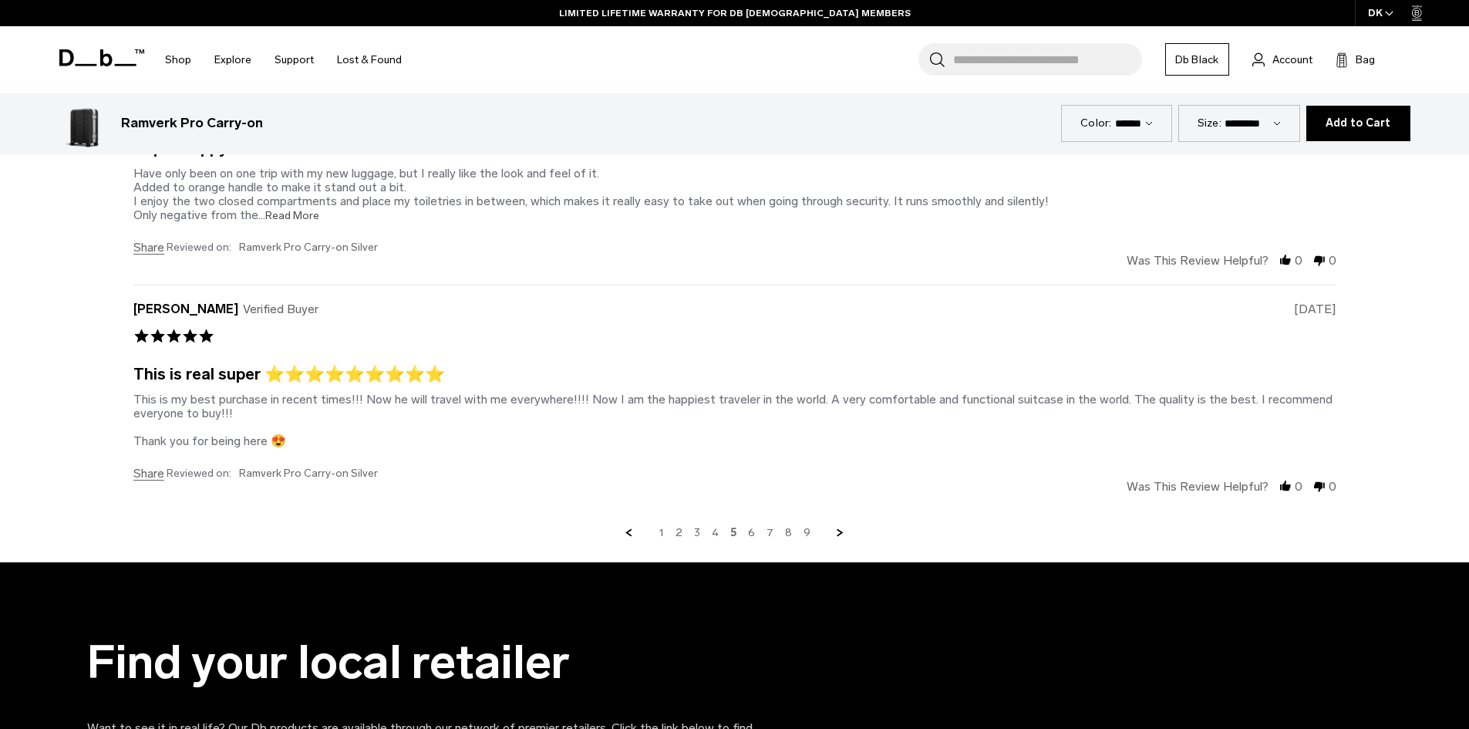
click at [791, 530] on div "1 2 3 4 5 6 7 8 9" at bounding box center [734, 533] width 1203 height 14
click at [788, 531] on link "8" at bounding box center [788, 533] width 7 height 14
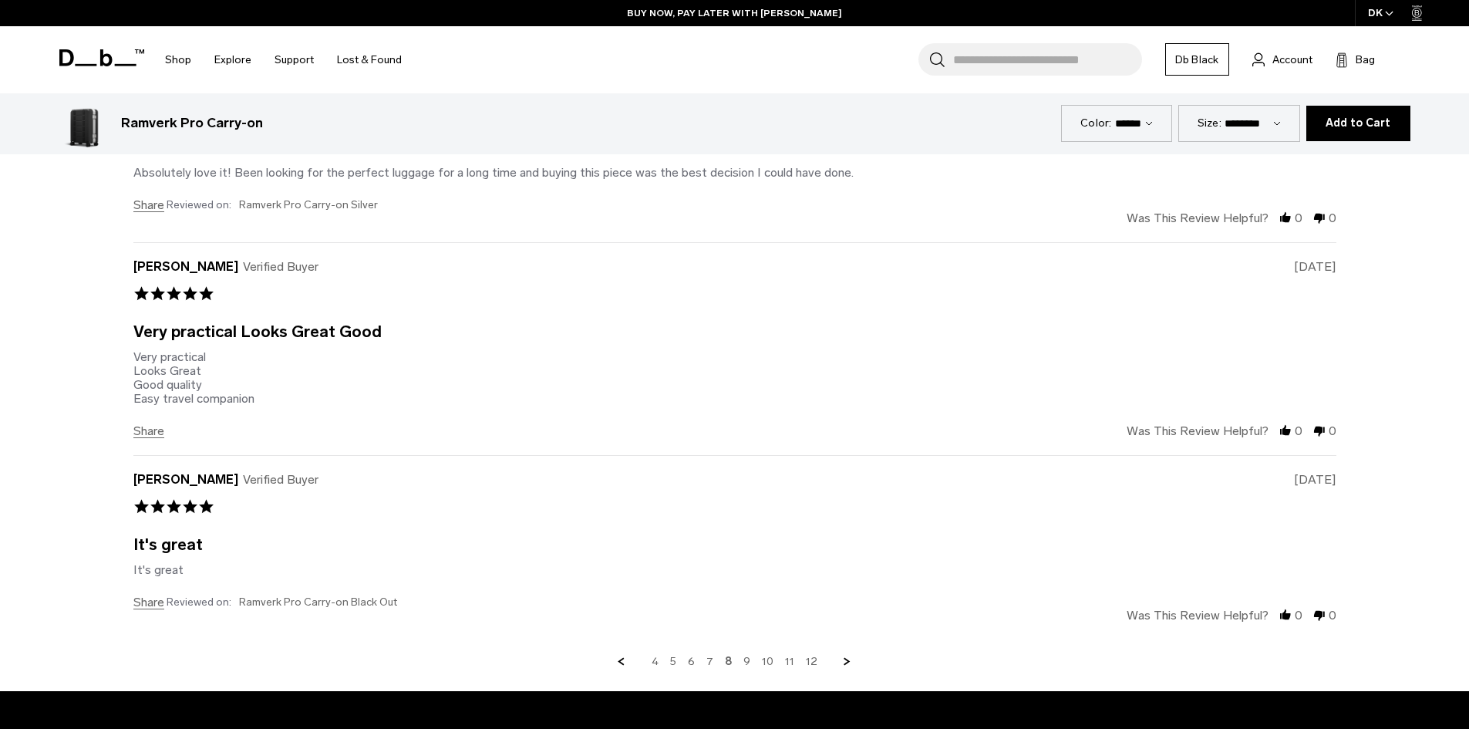
scroll to position [6382, 0]
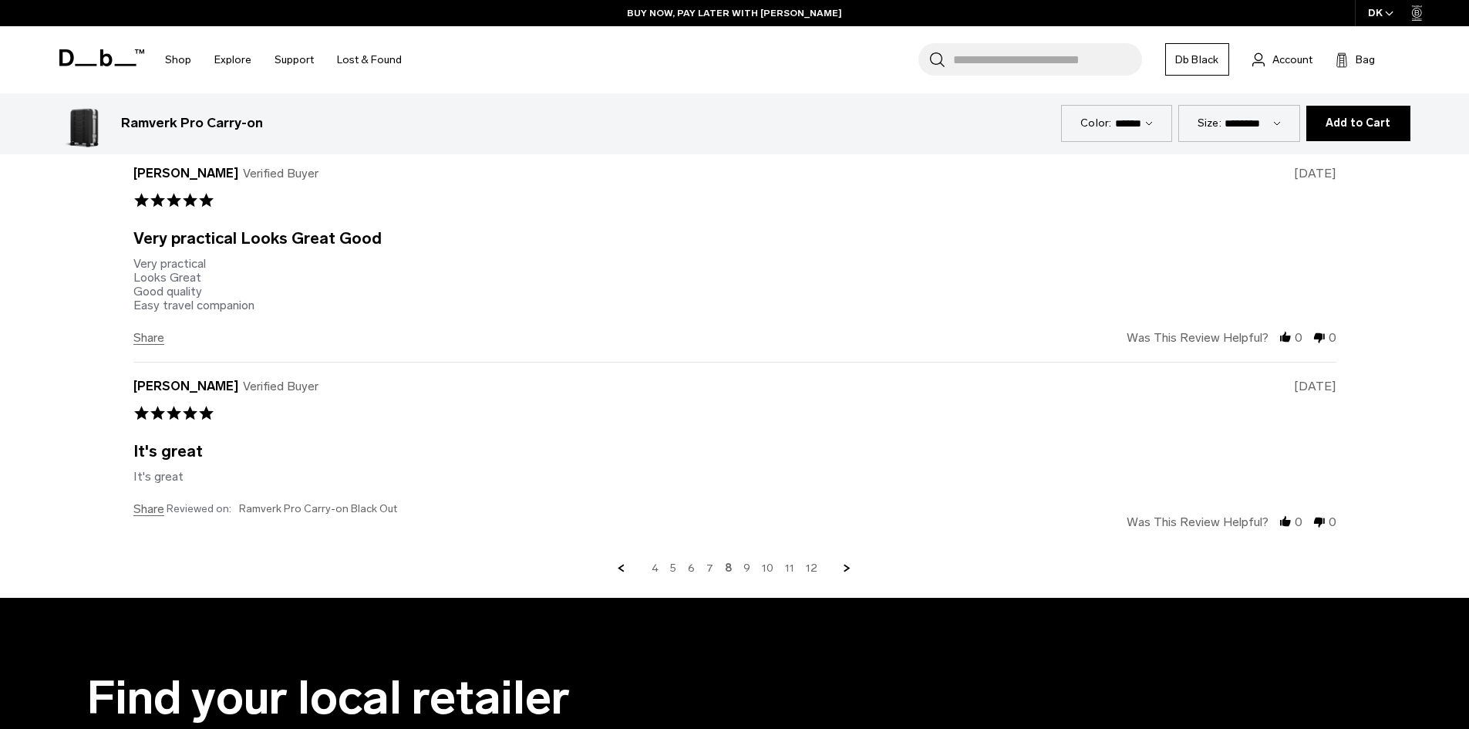
click at [788, 569] on link "11" at bounding box center [789, 569] width 9 height 14
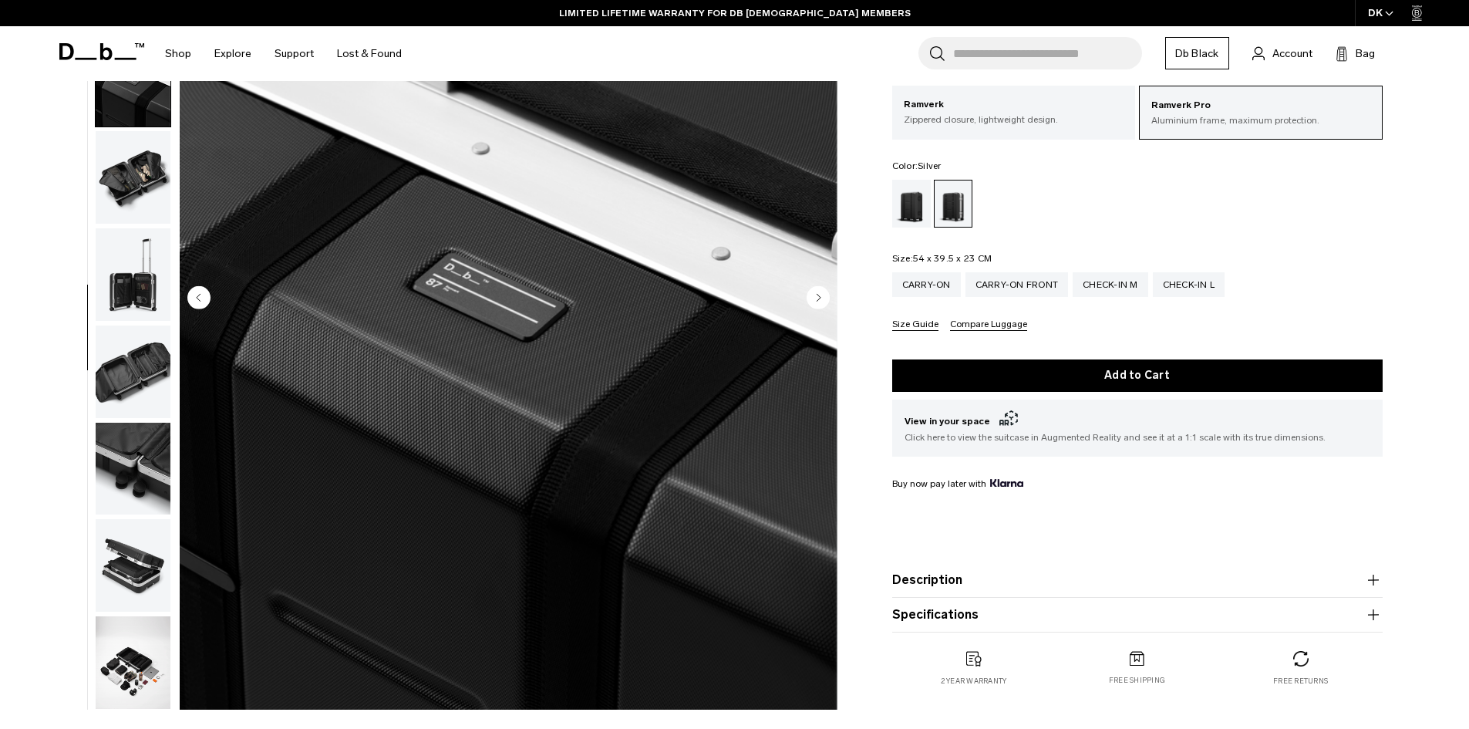
scroll to position [0, 0]
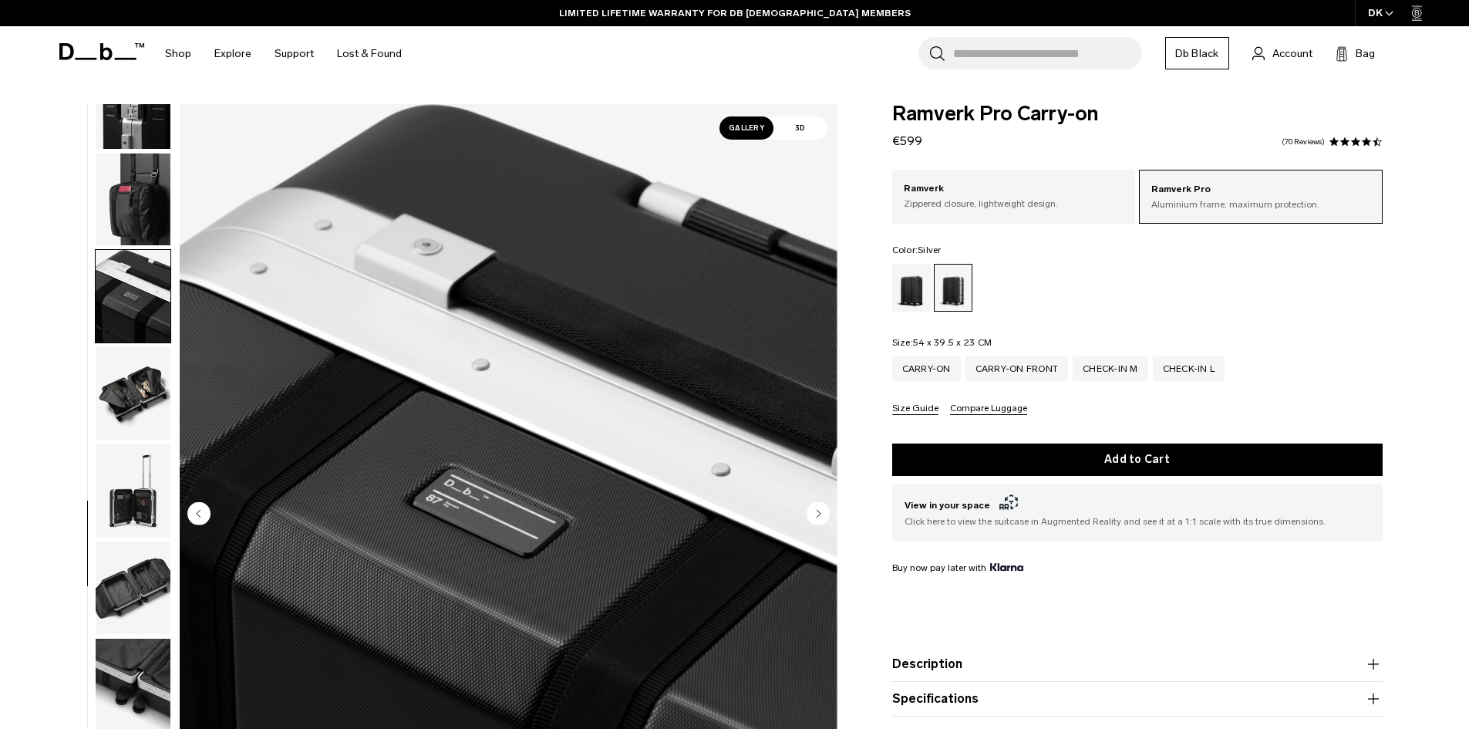
click at [135, 395] on img "button" at bounding box center [133, 393] width 75 height 93
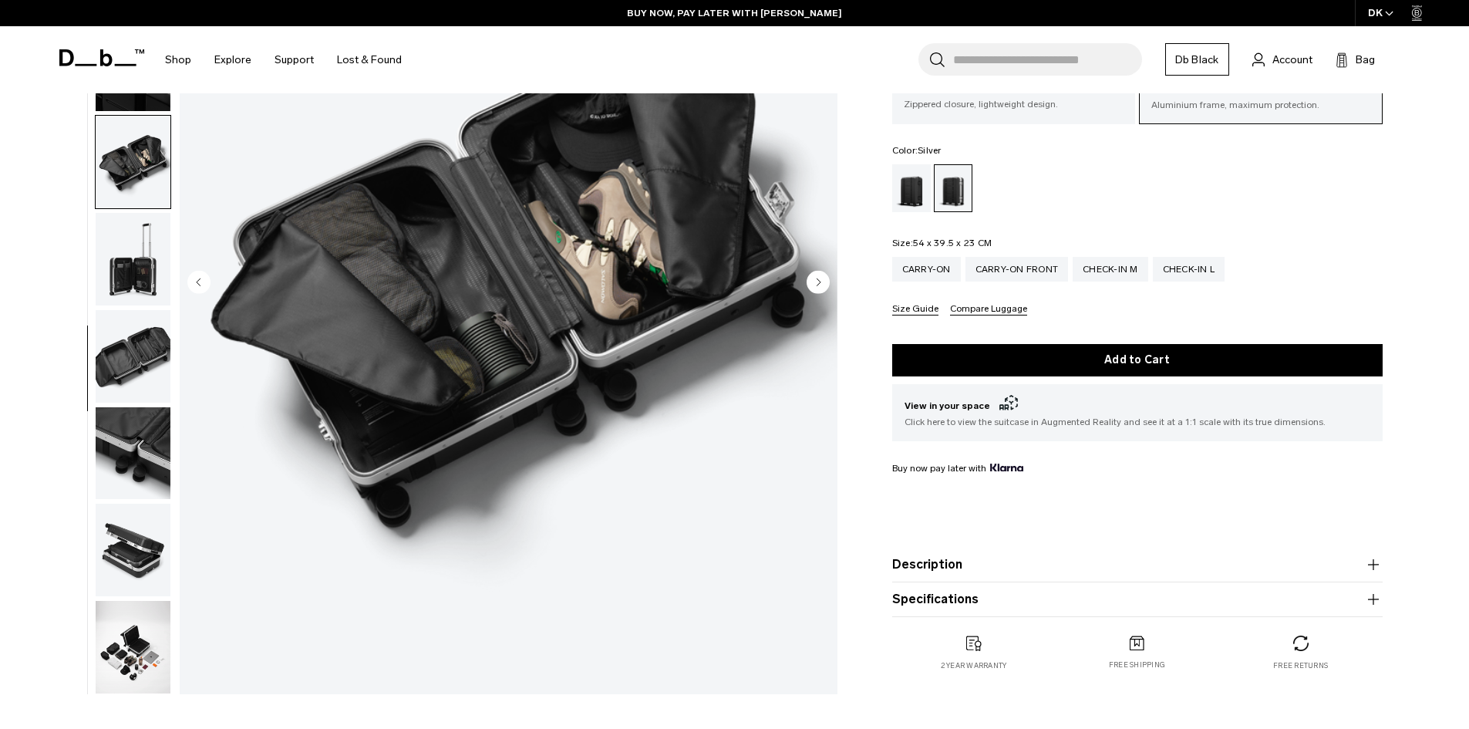
scroll to position [154, 0]
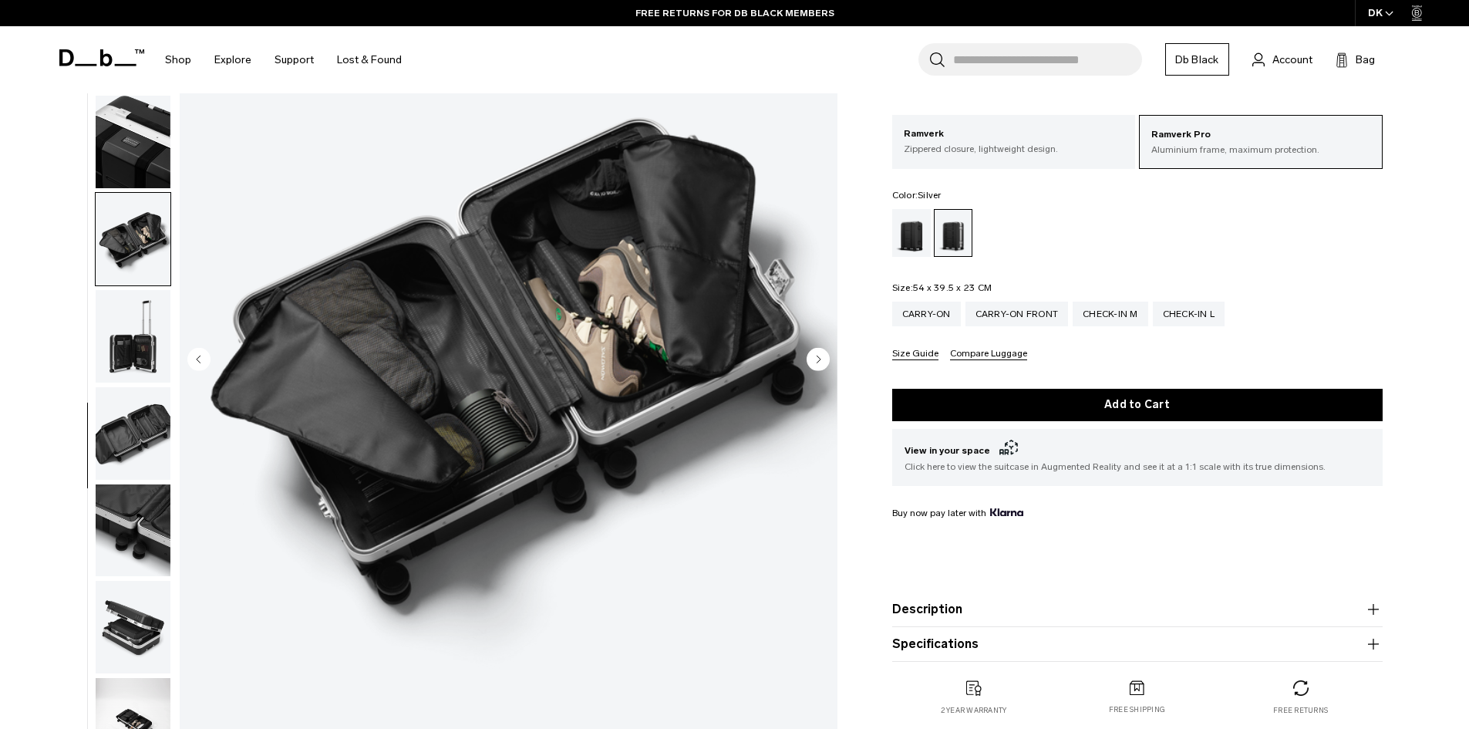
click at [144, 621] on img "button" at bounding box center [133, 627] width 75 height 93
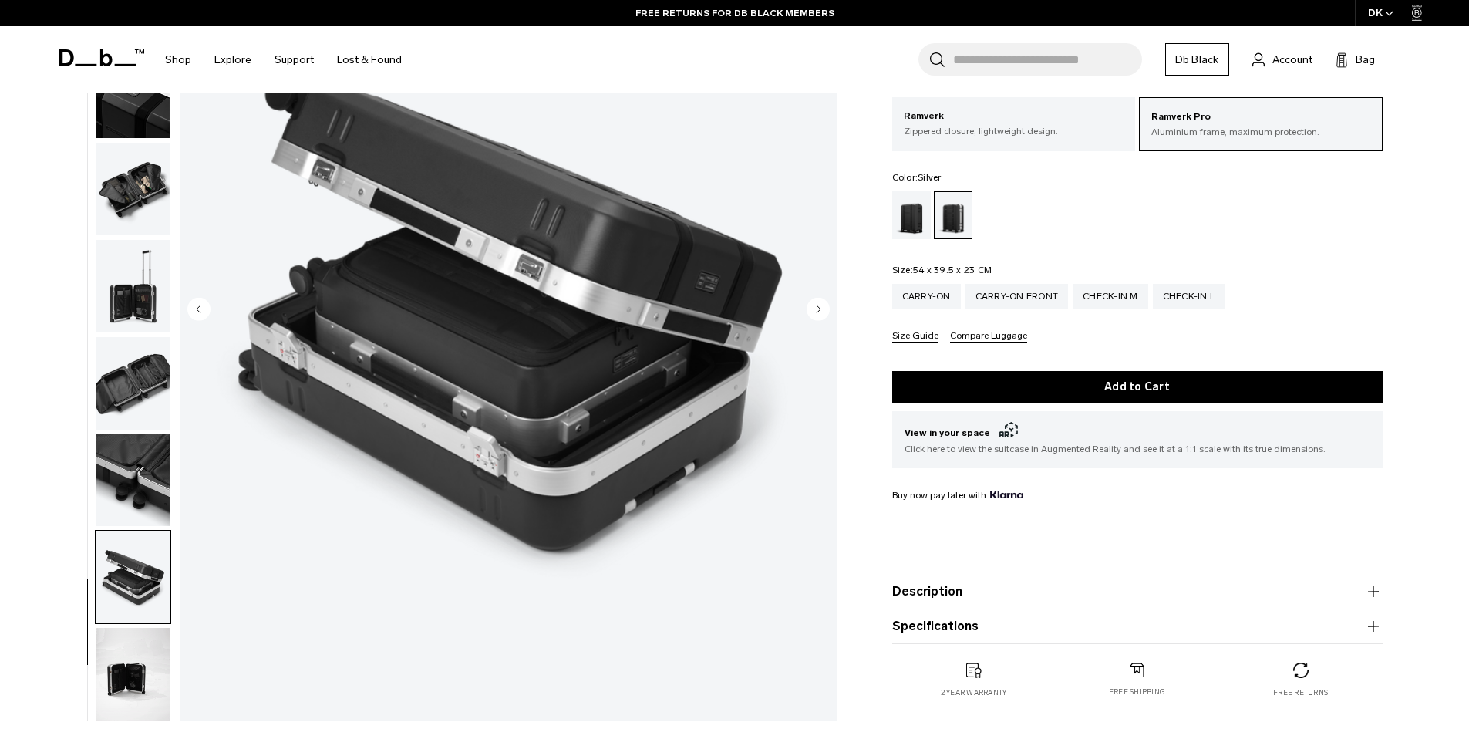
scroll to position [231, 0]
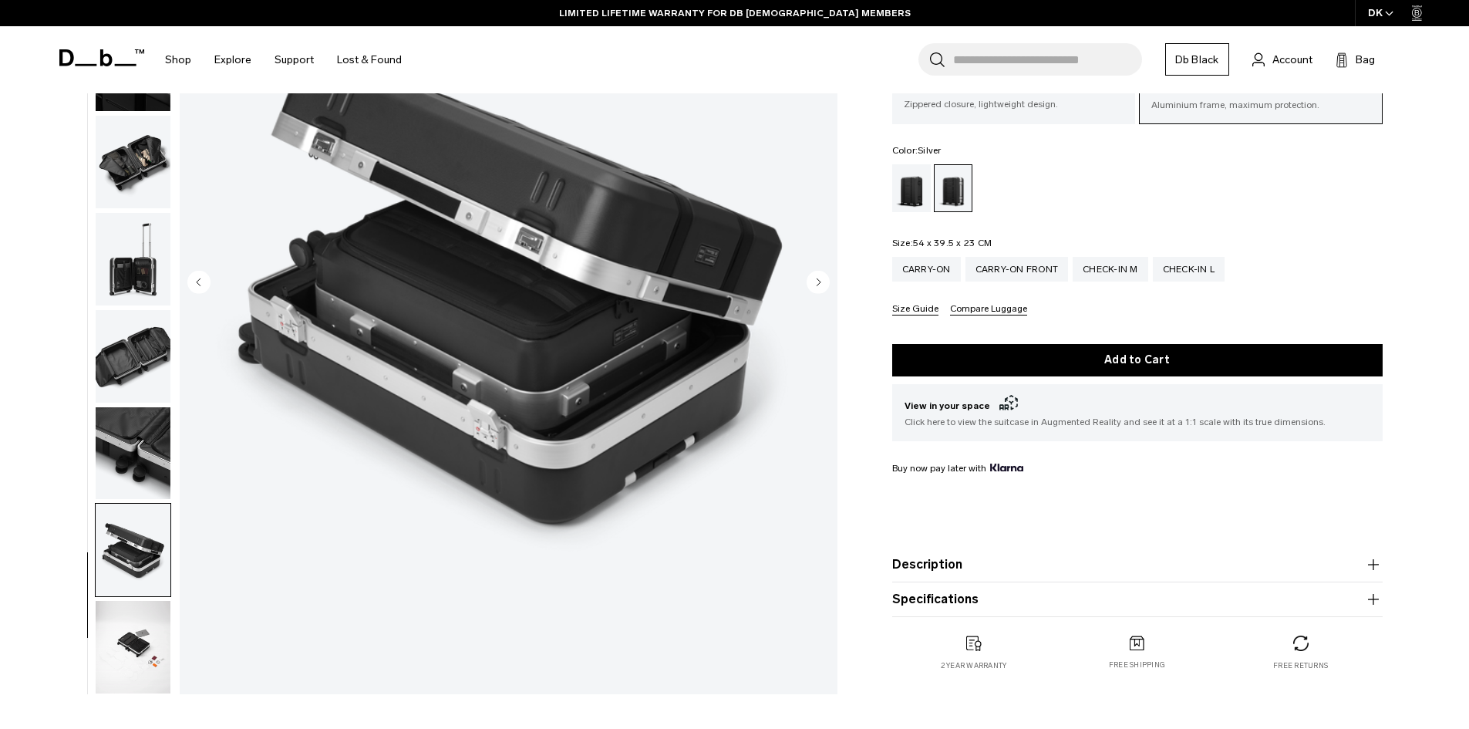
click at [148, 645] on img "button" at bounding box center [133, 647] width 75 height 93
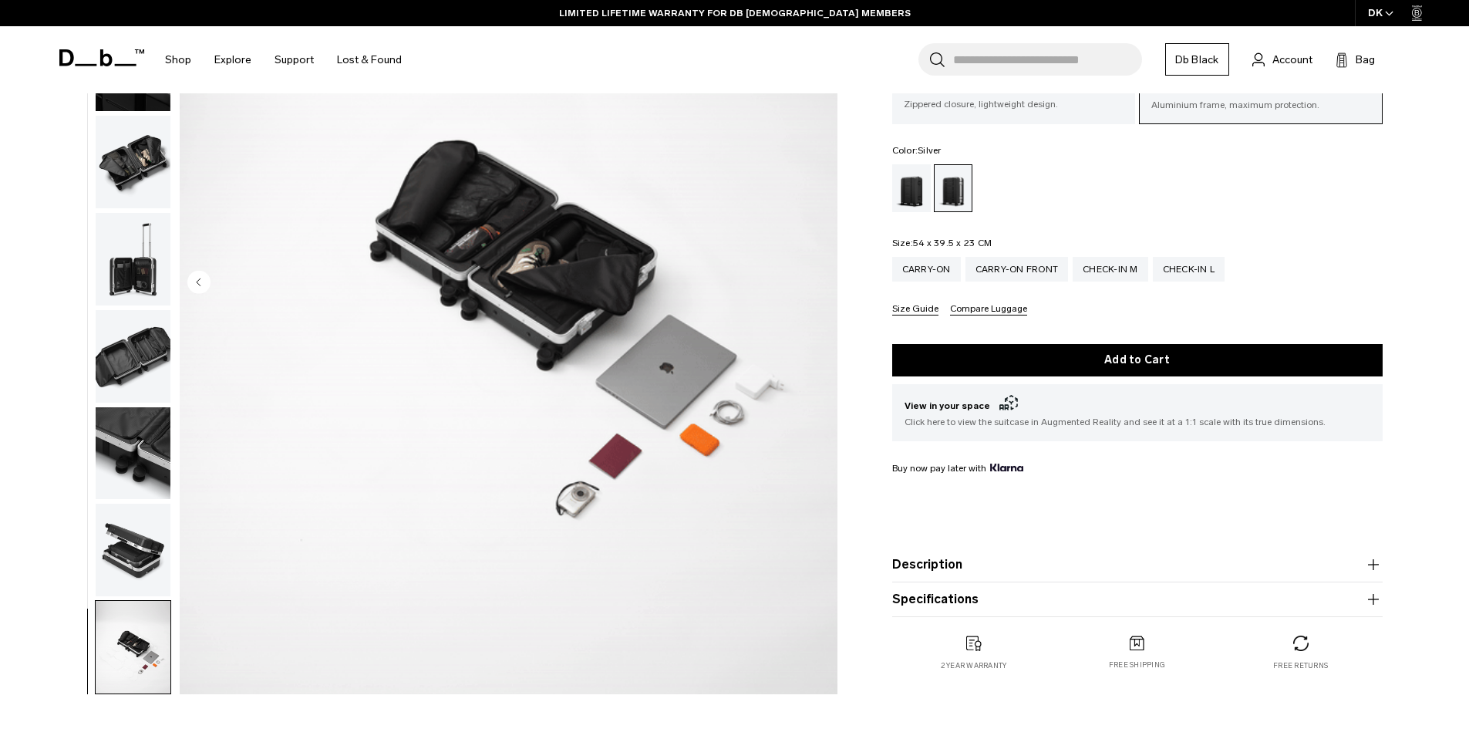
click at [146, 282] on img "button" at bounding box center [133, 259] width 75 height 93
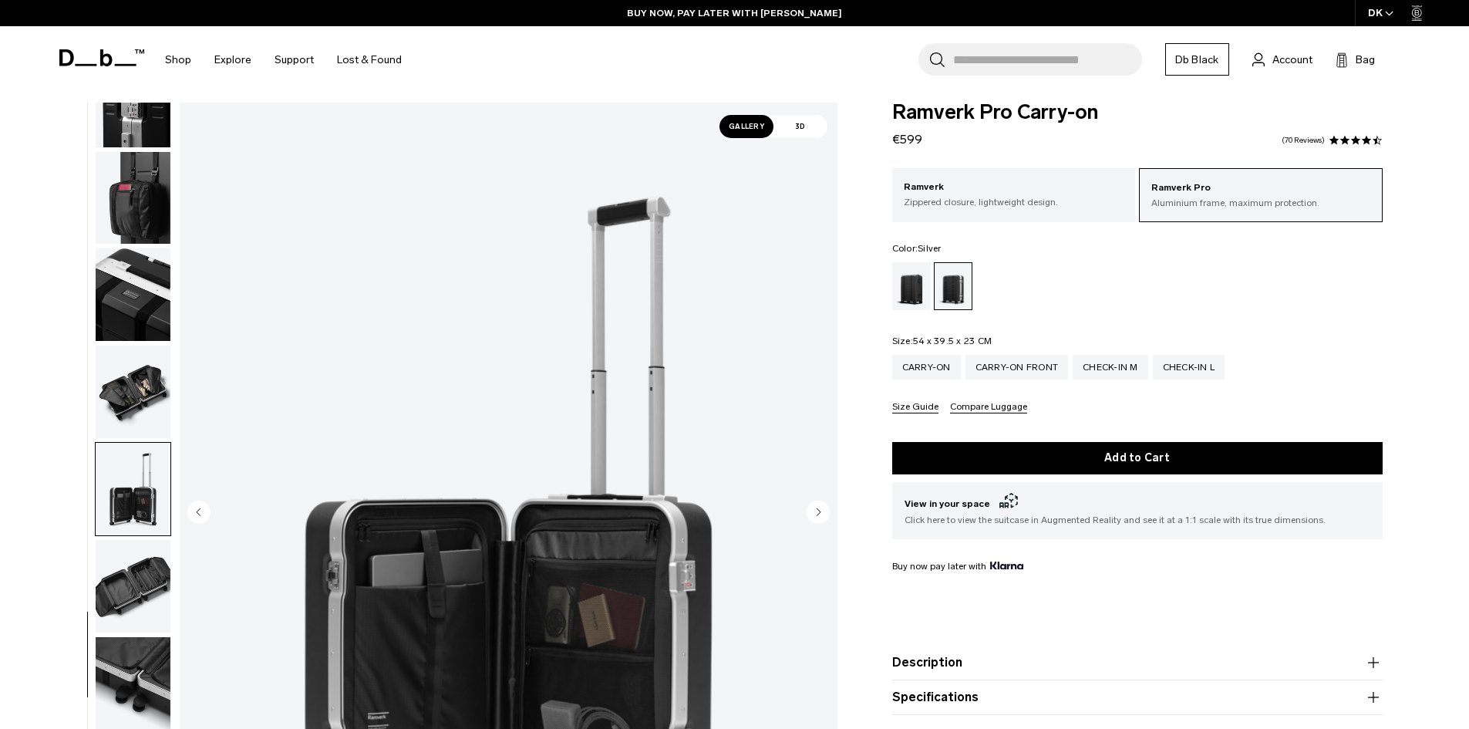
scroll to position [0, 0]
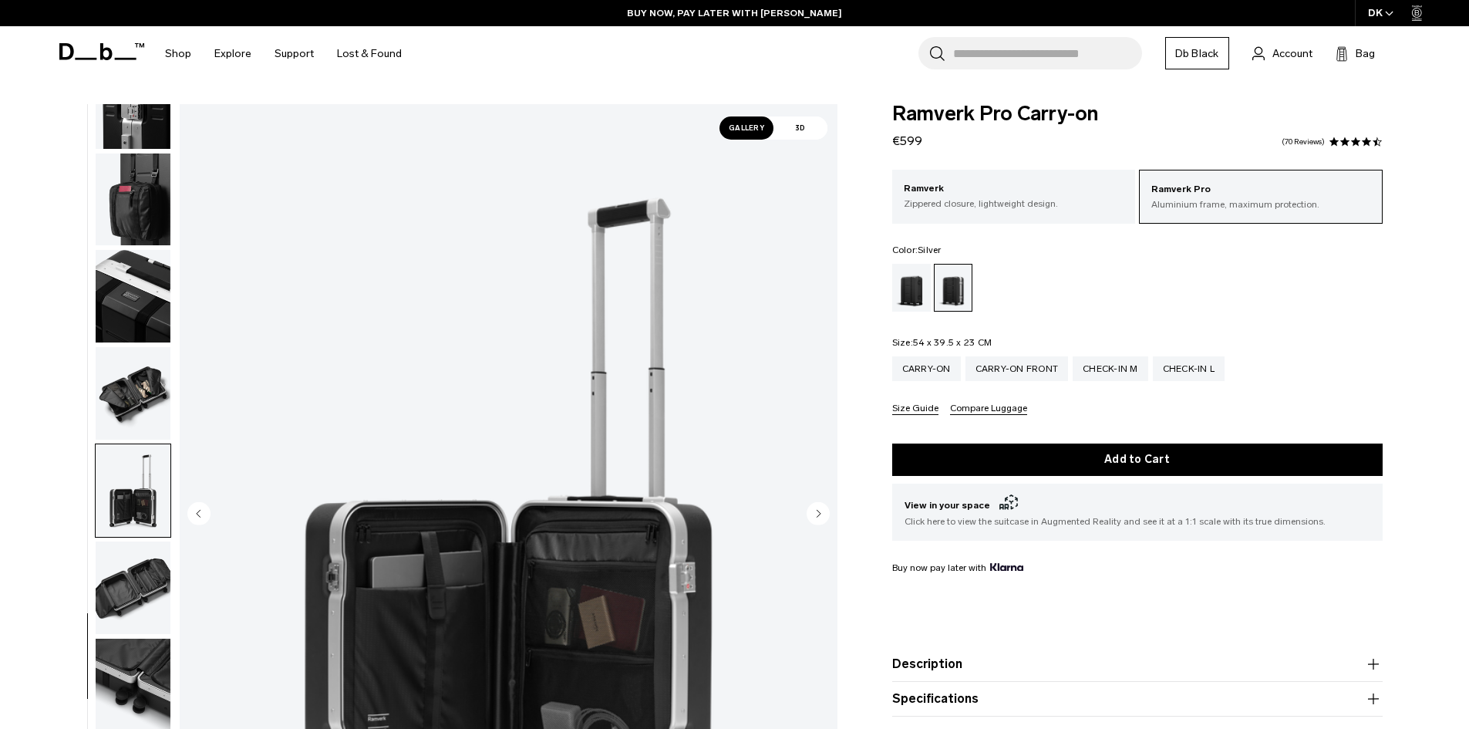
click at [814, 121] on span "3D" at bounding box center [801, 127] width 54 height 23
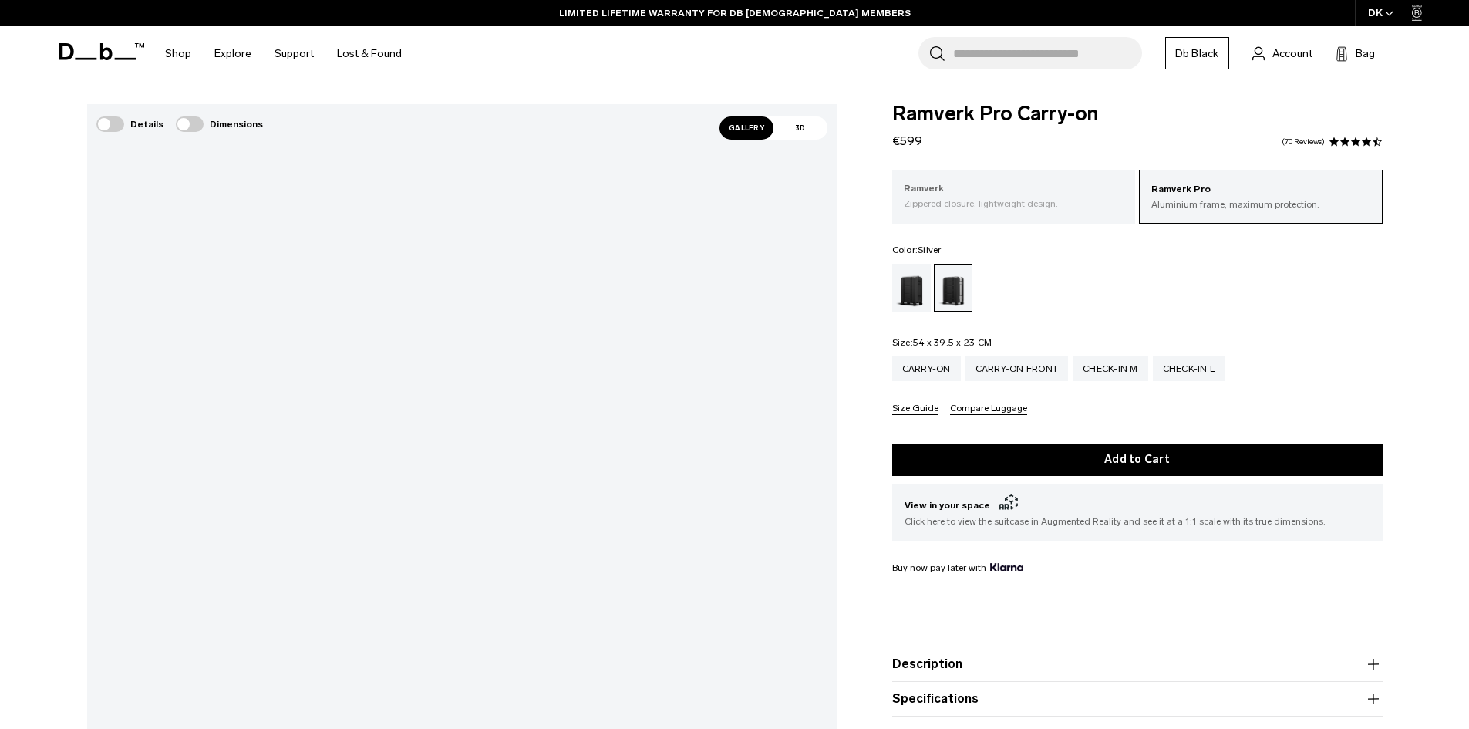
click at [995, 205] on p "Zippered closure, lightweight design." at bounding box center [1014, 204] width 221 height 14
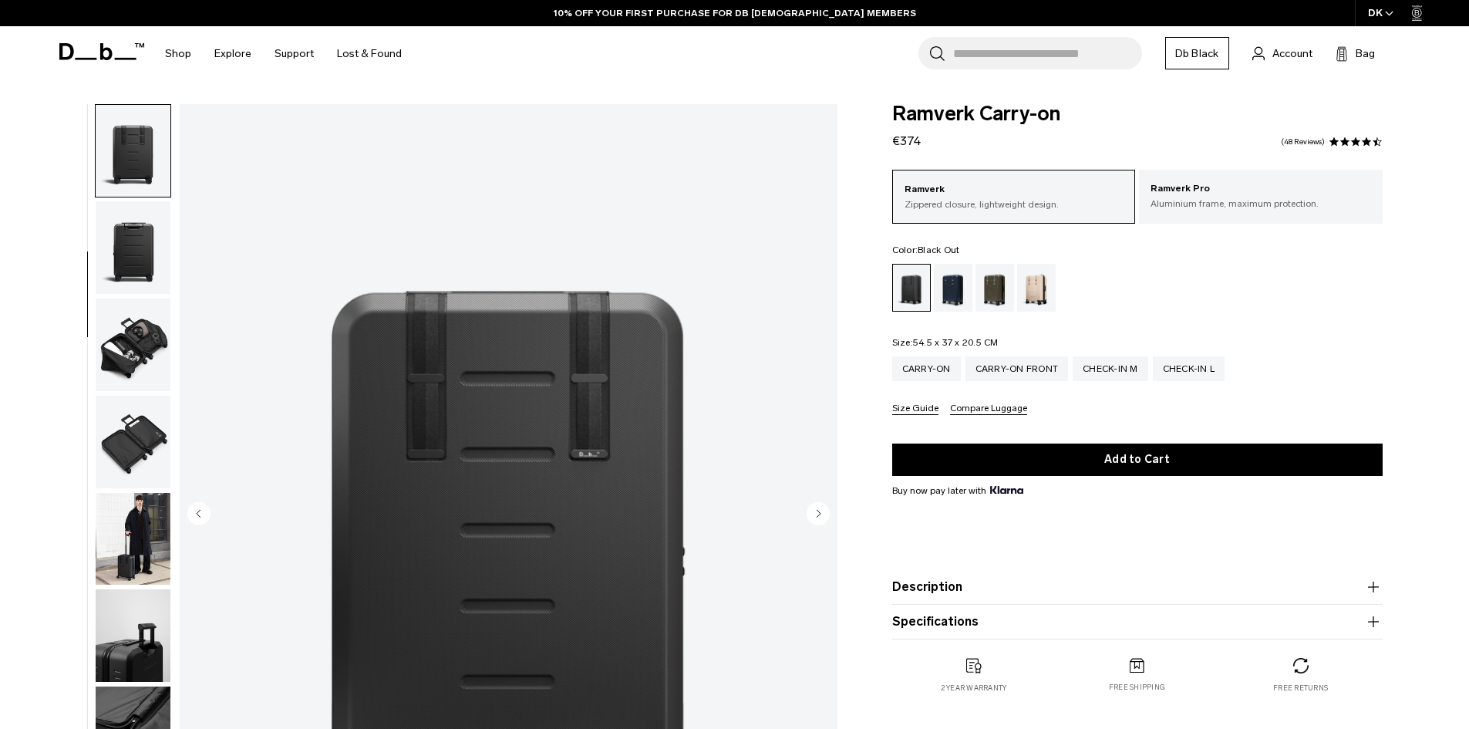
click at [126, 438] on img "button" at bounding box center [133, 442] width 75 height 93
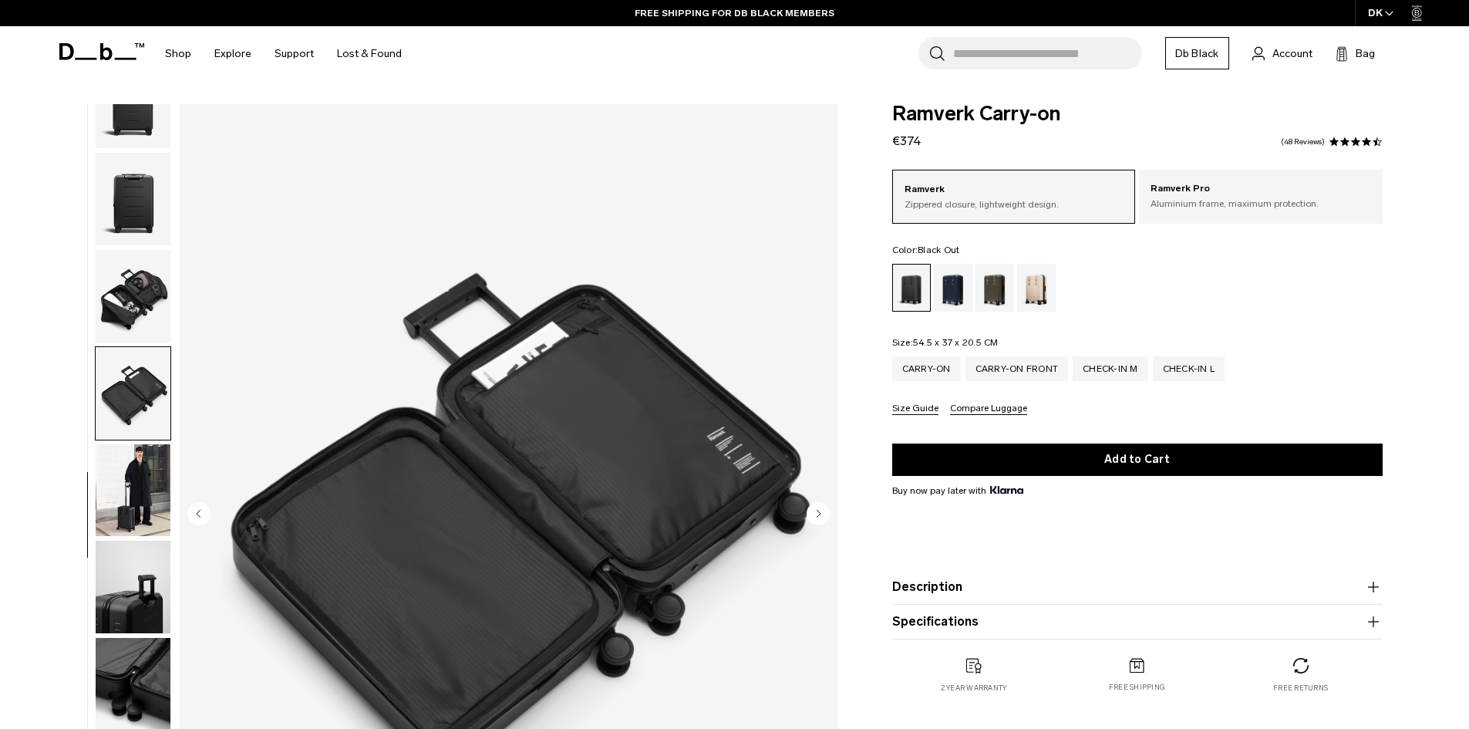
click at [132, 492] on img "button" at bounding box center [133, 490] width 75 height 93
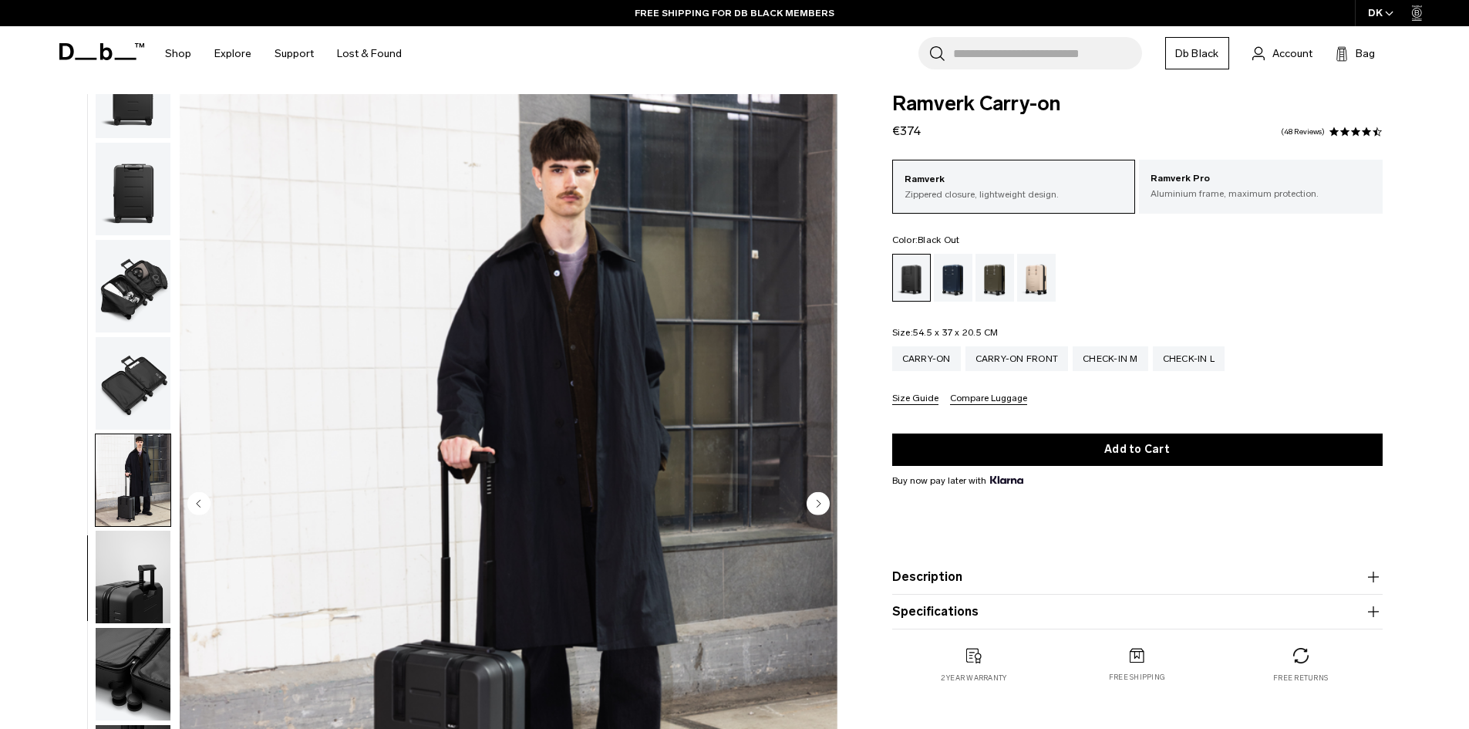
scroll to position [231, 0]
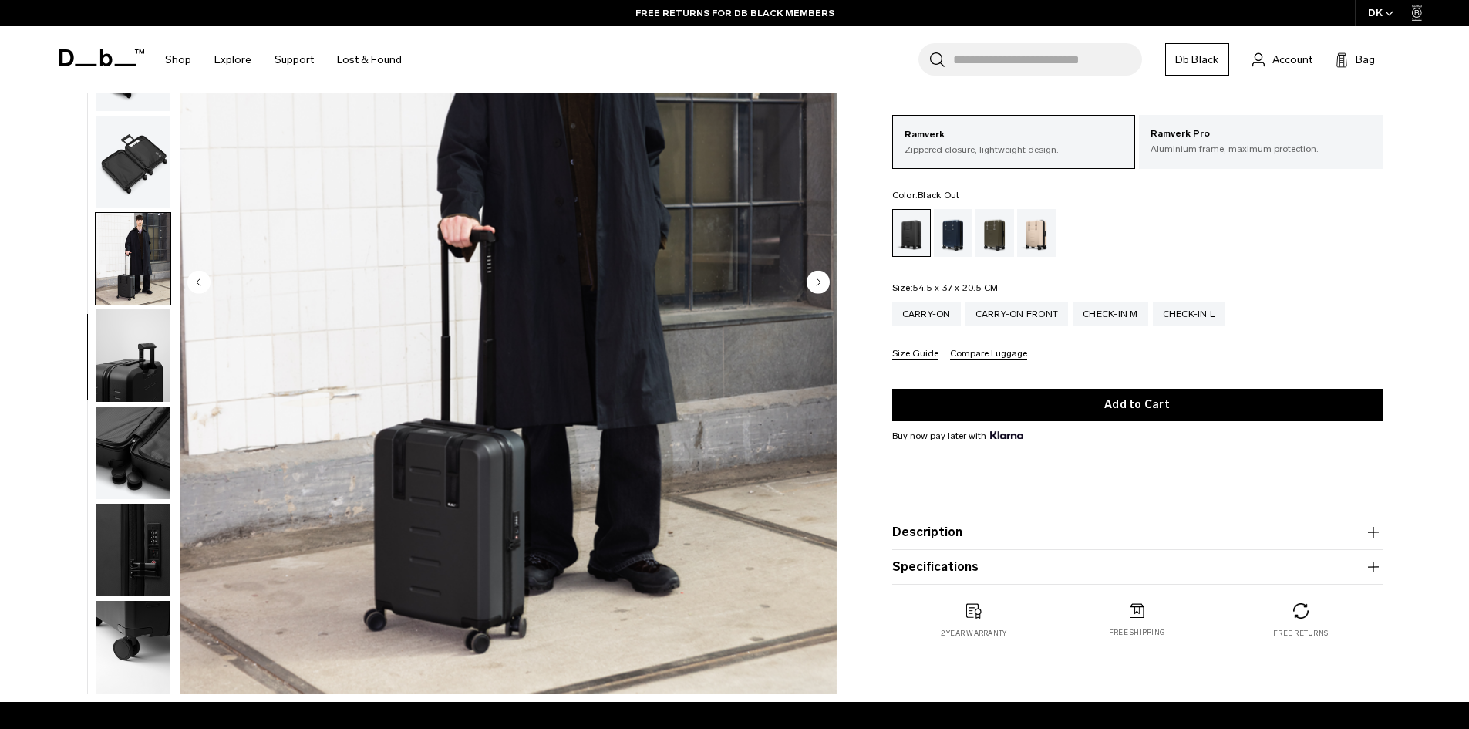
click at [124, 552] on img "button" at bounding box center [133, 550] width 75 height 93
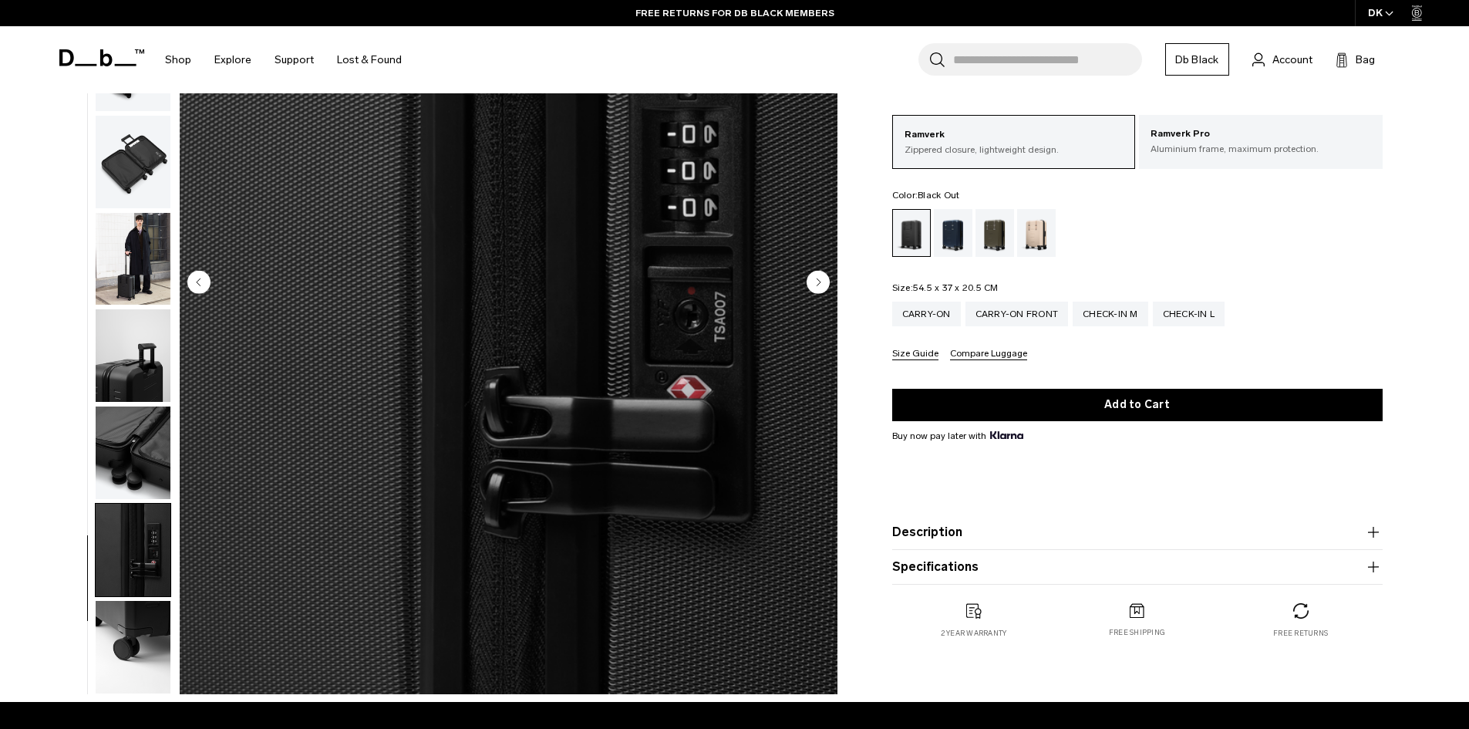
click at [159, 623] on img "button" at bounding box center [133, 647] width 75 height 93
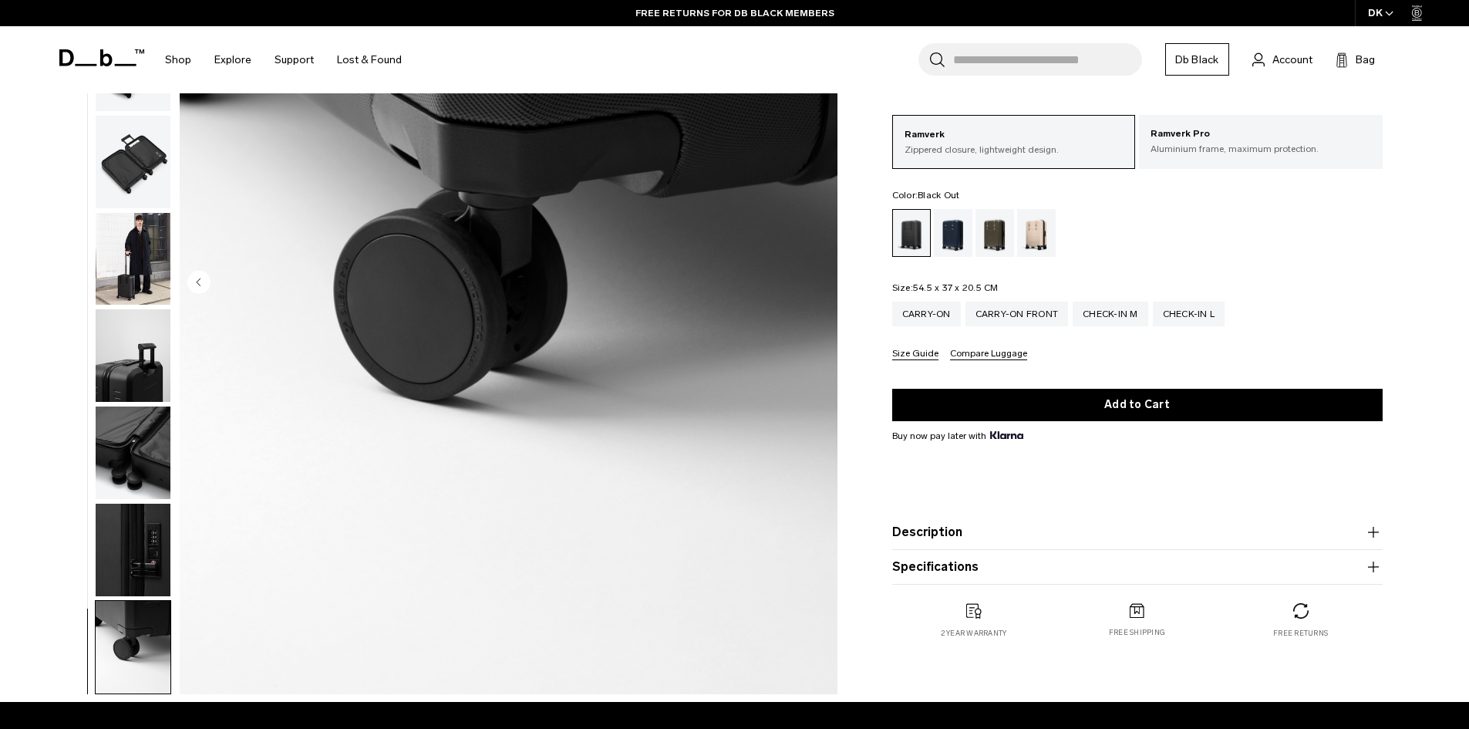
click at [156, 463] on img "button" at bounding box center [133, 452] width 75 height 93
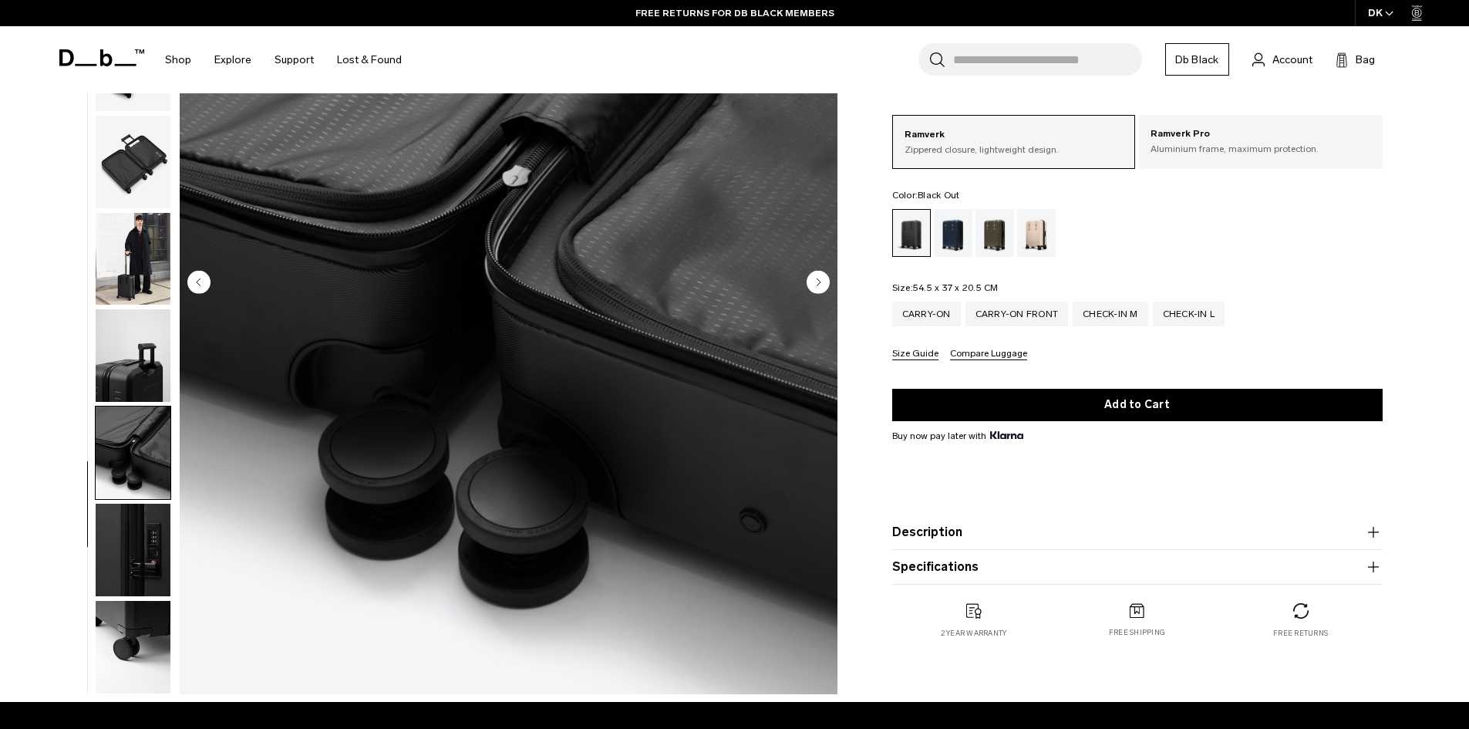
click at [131, 363] on img "button" at bounding box center [133, 355] width 75 height 93
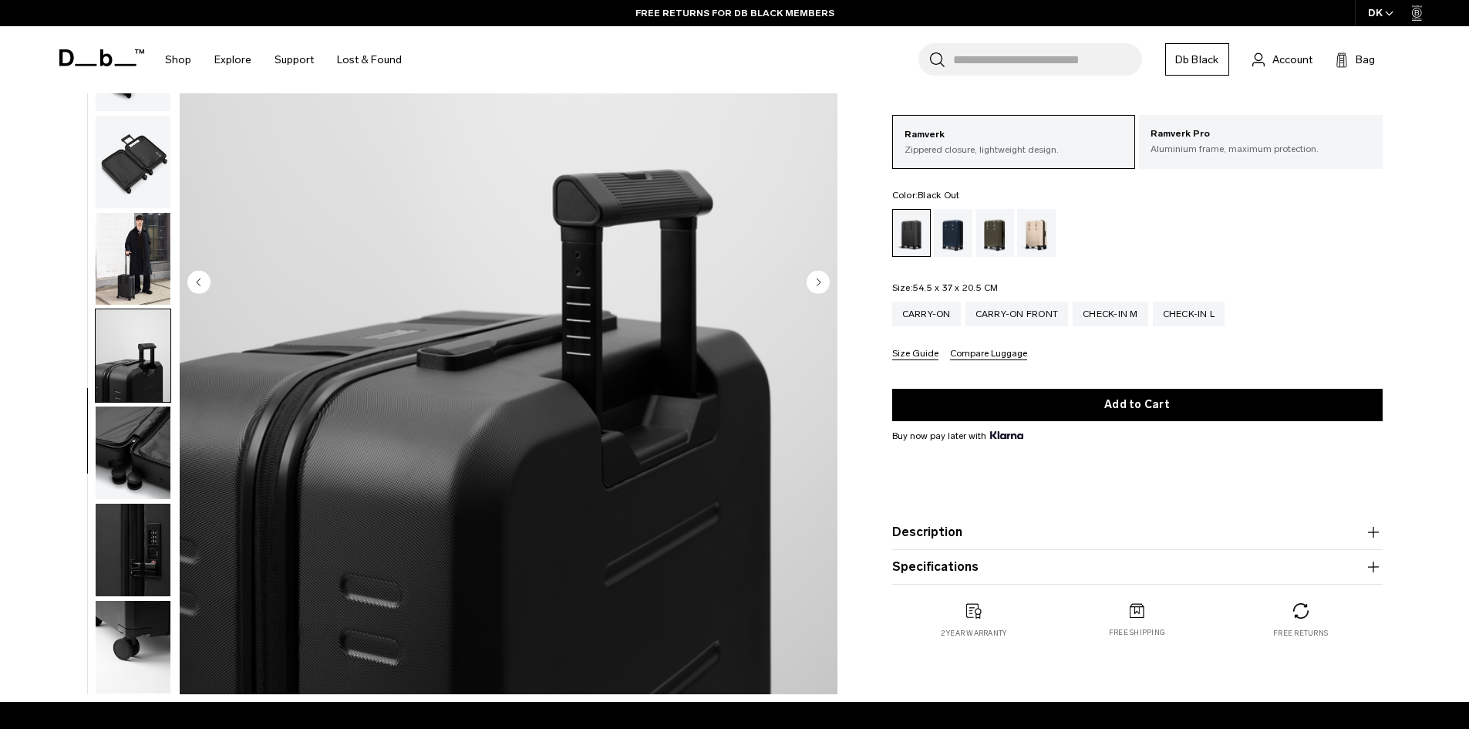
click at [146, 285] on img "button" at bounding box center [133, 259] width 75 height 93
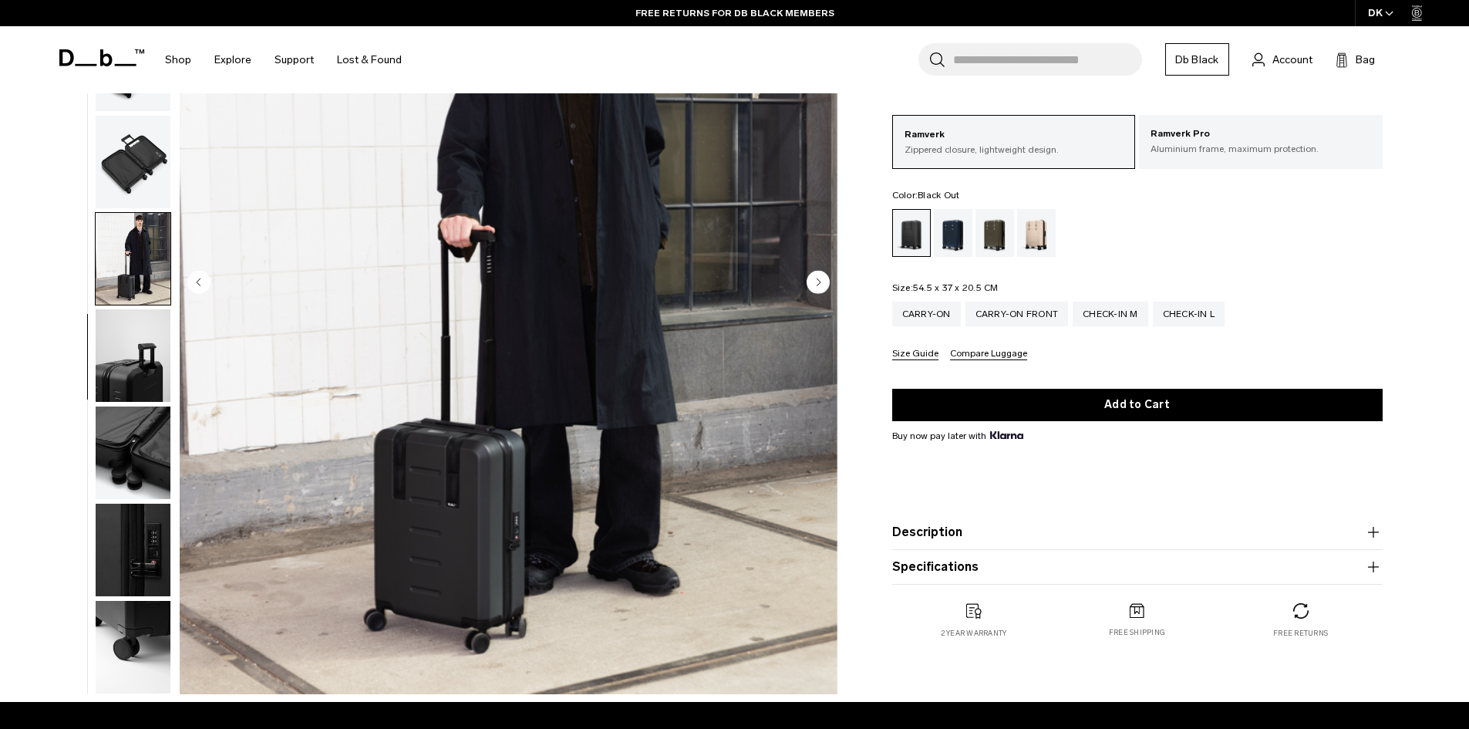
click at [141, 189] on img "button" at bounding box center [133, 162] width 75 height 93
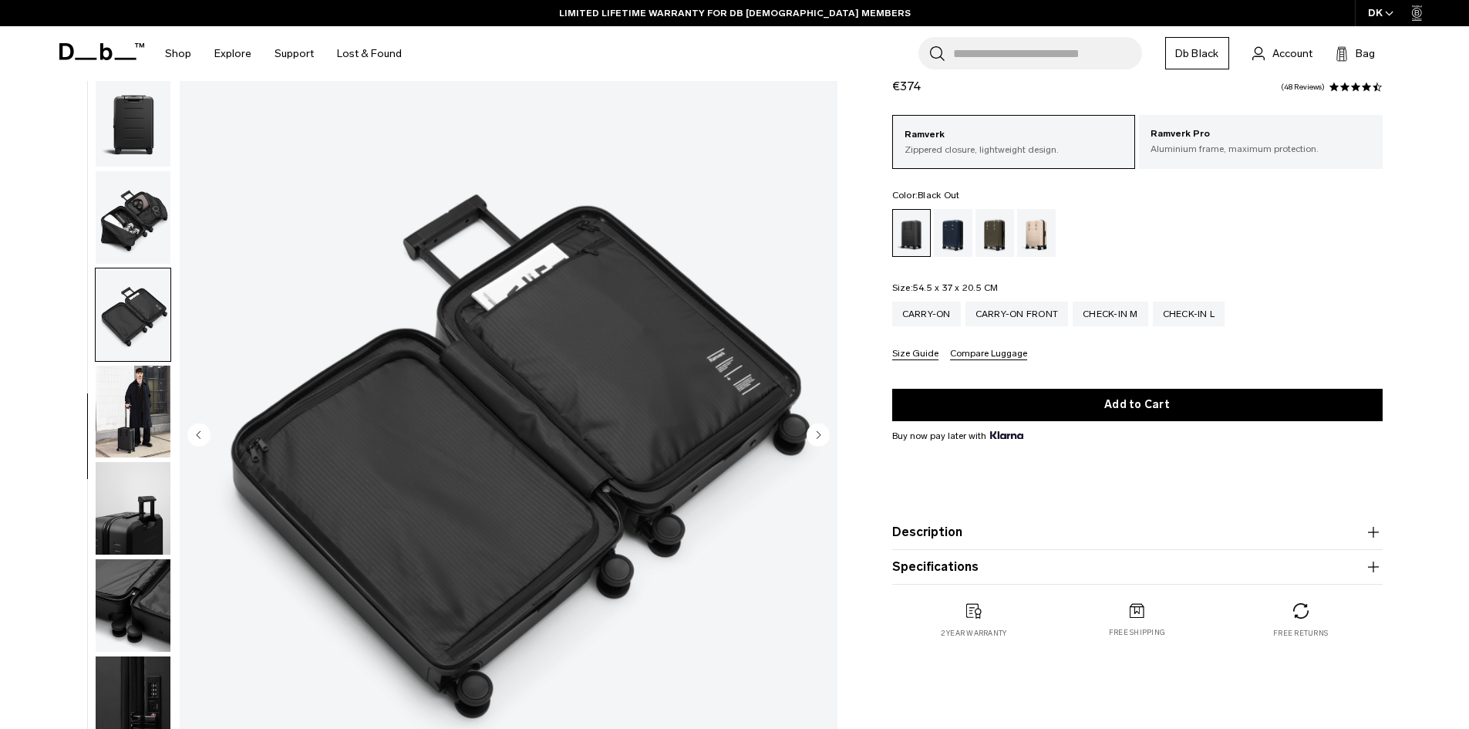
scroll to position [77, 0]
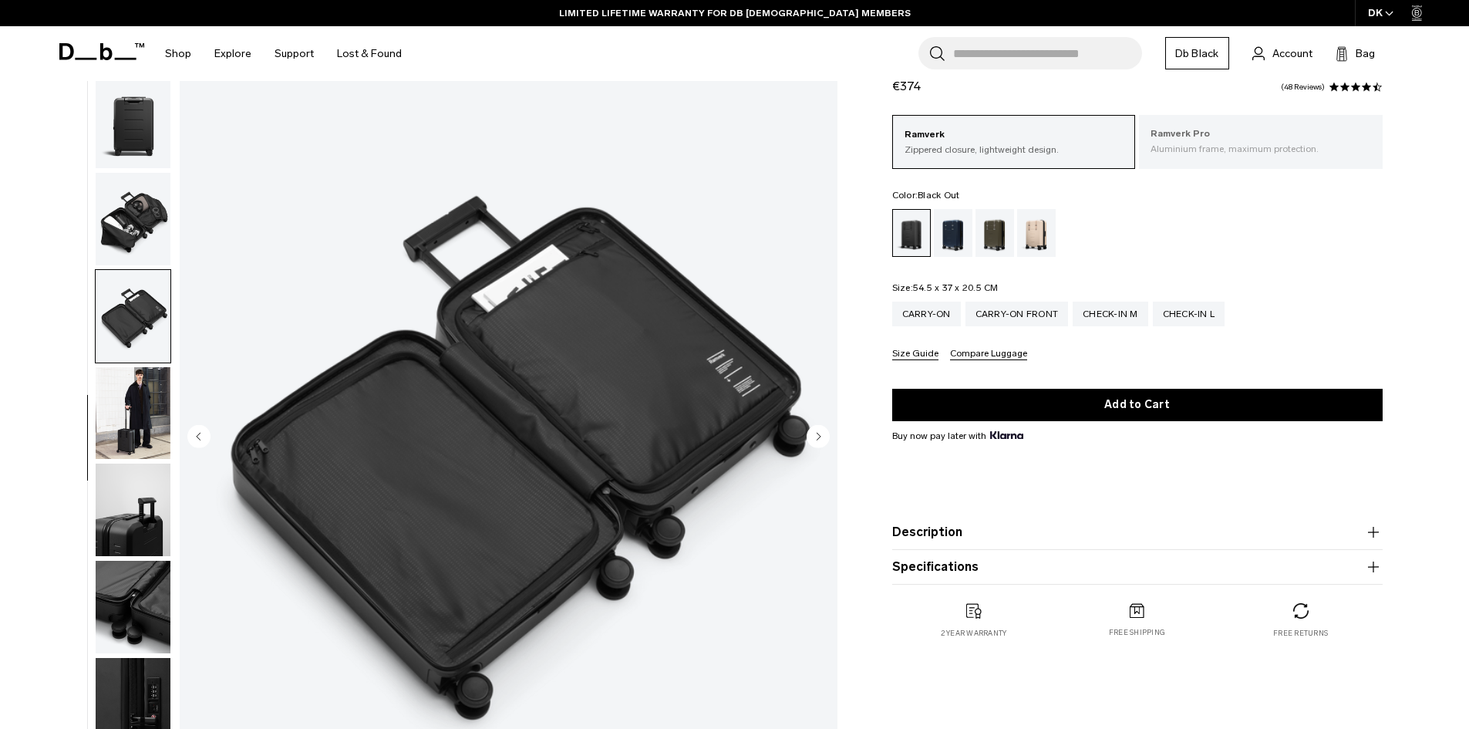
click at [1229, 153] on p "Aluminium frame, maximum protection." at bounding box center [1261, 149] width 221 height 14
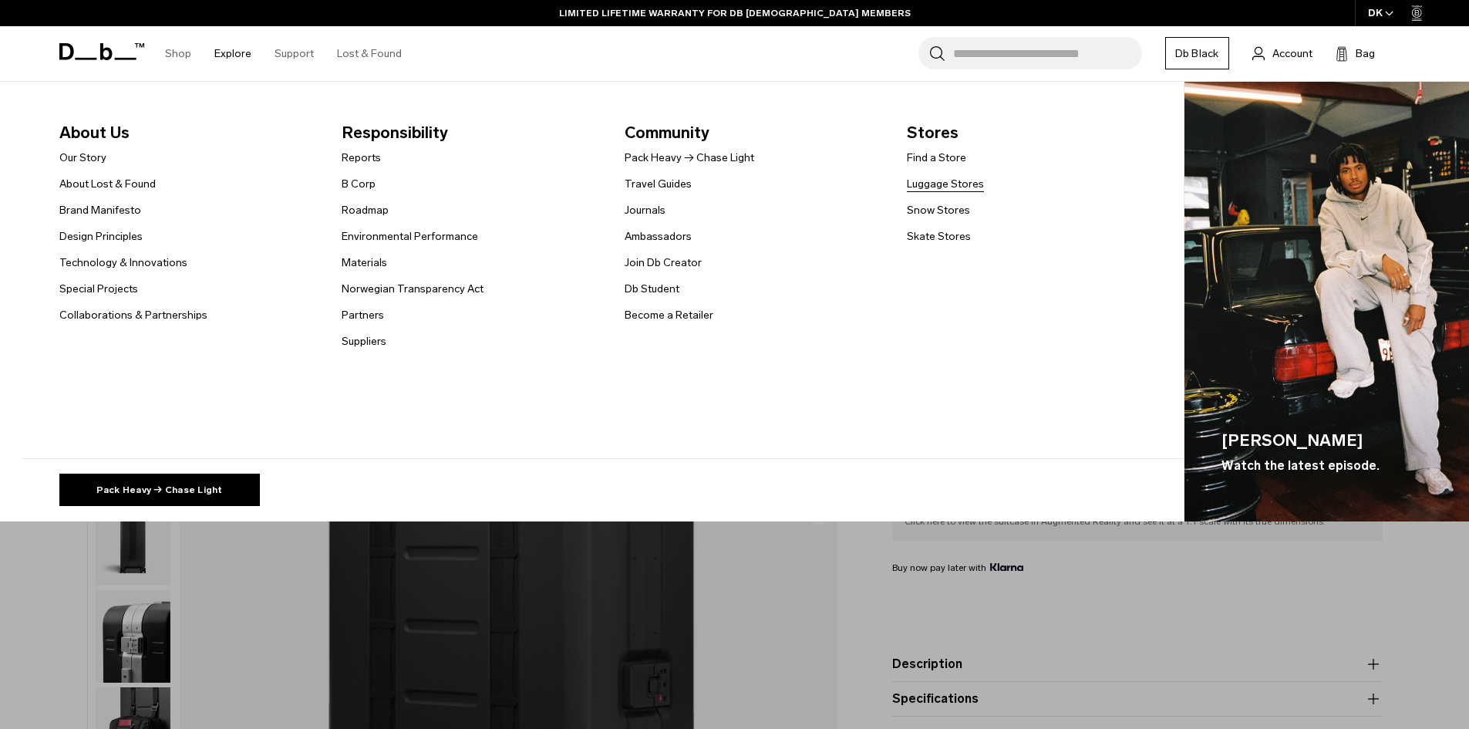
click at [948, 186] on link "Luggage Stores" at bounding box center [945, 184] width 77 height 16
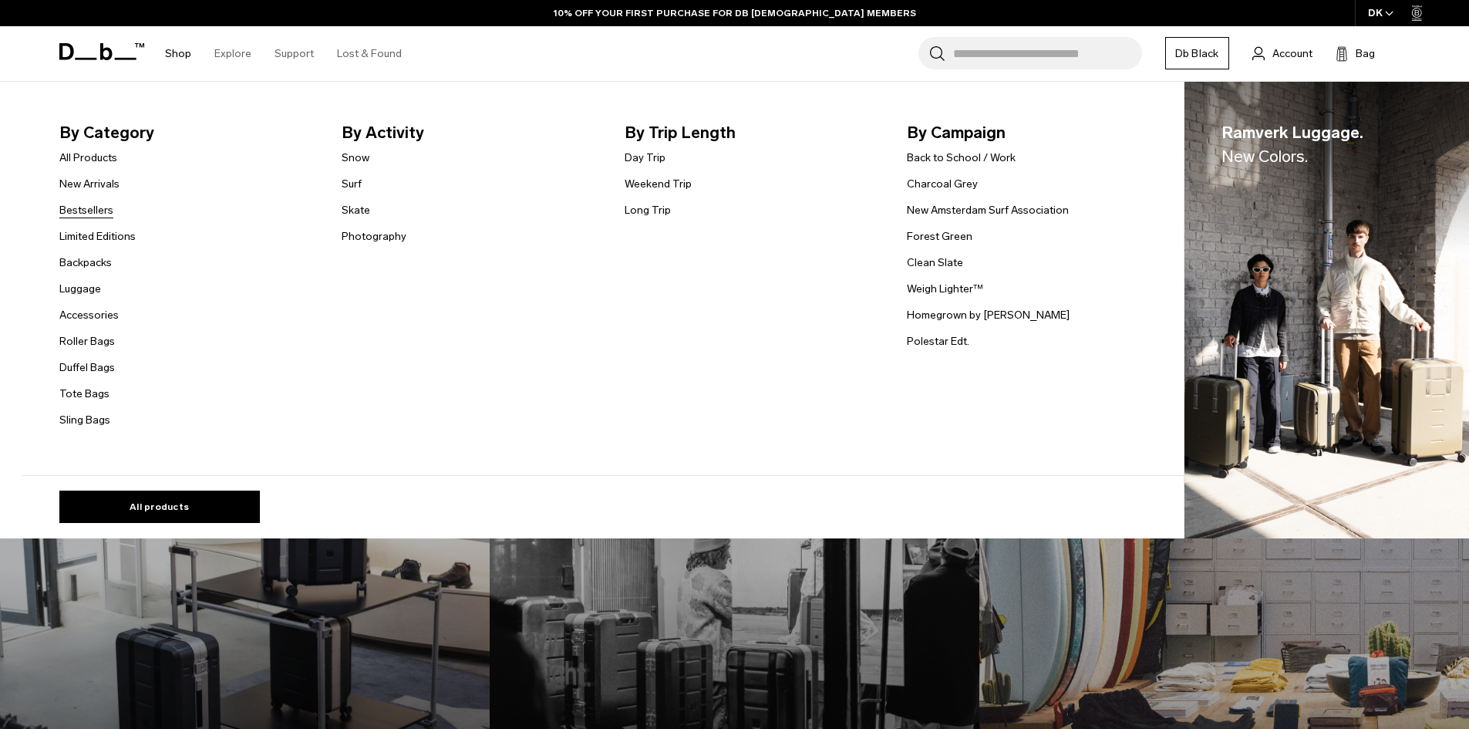
click at [92, 210] on link "Bestsellers" at bounding box center [86, 210] width 54 height 16
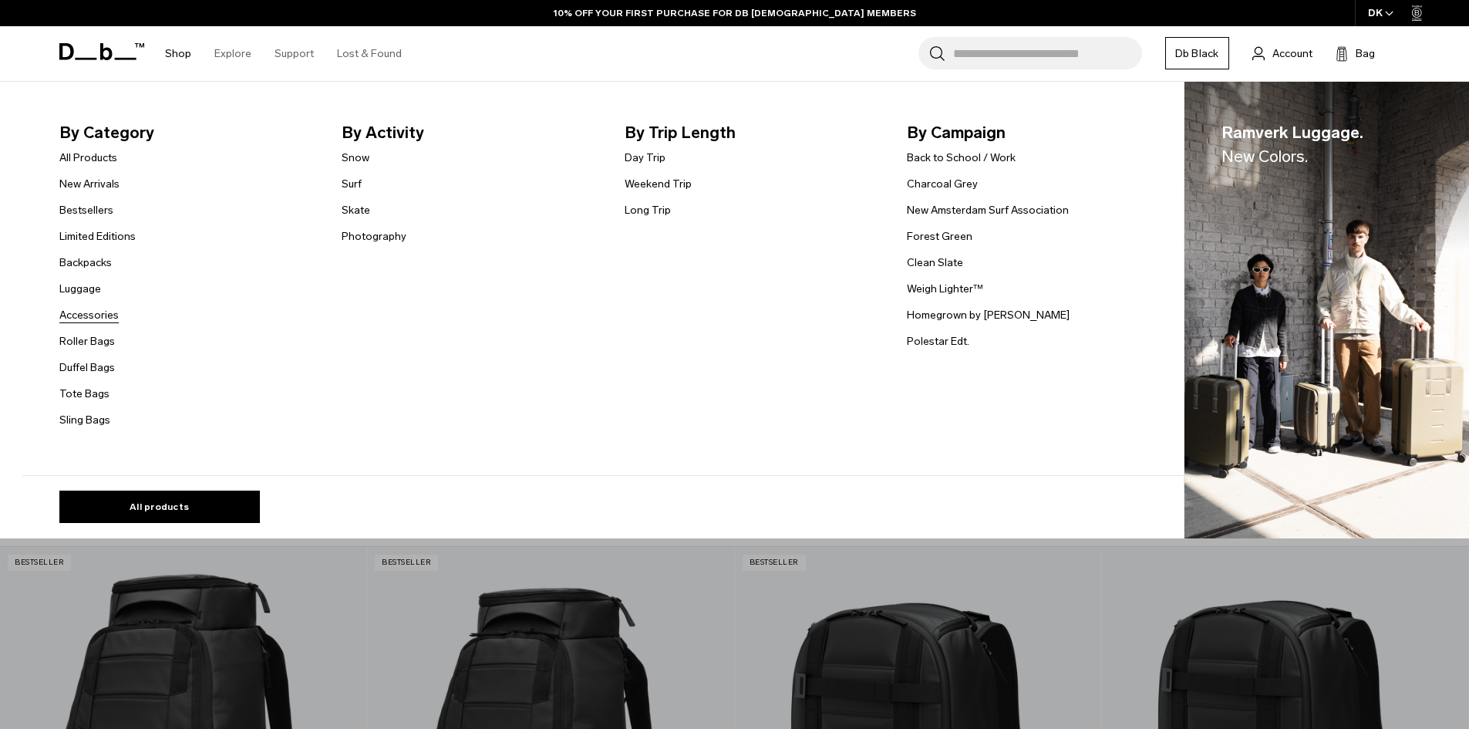
click at [109, 316] on link "Accessories" at bounding box center [88, 315] width 59 height 16
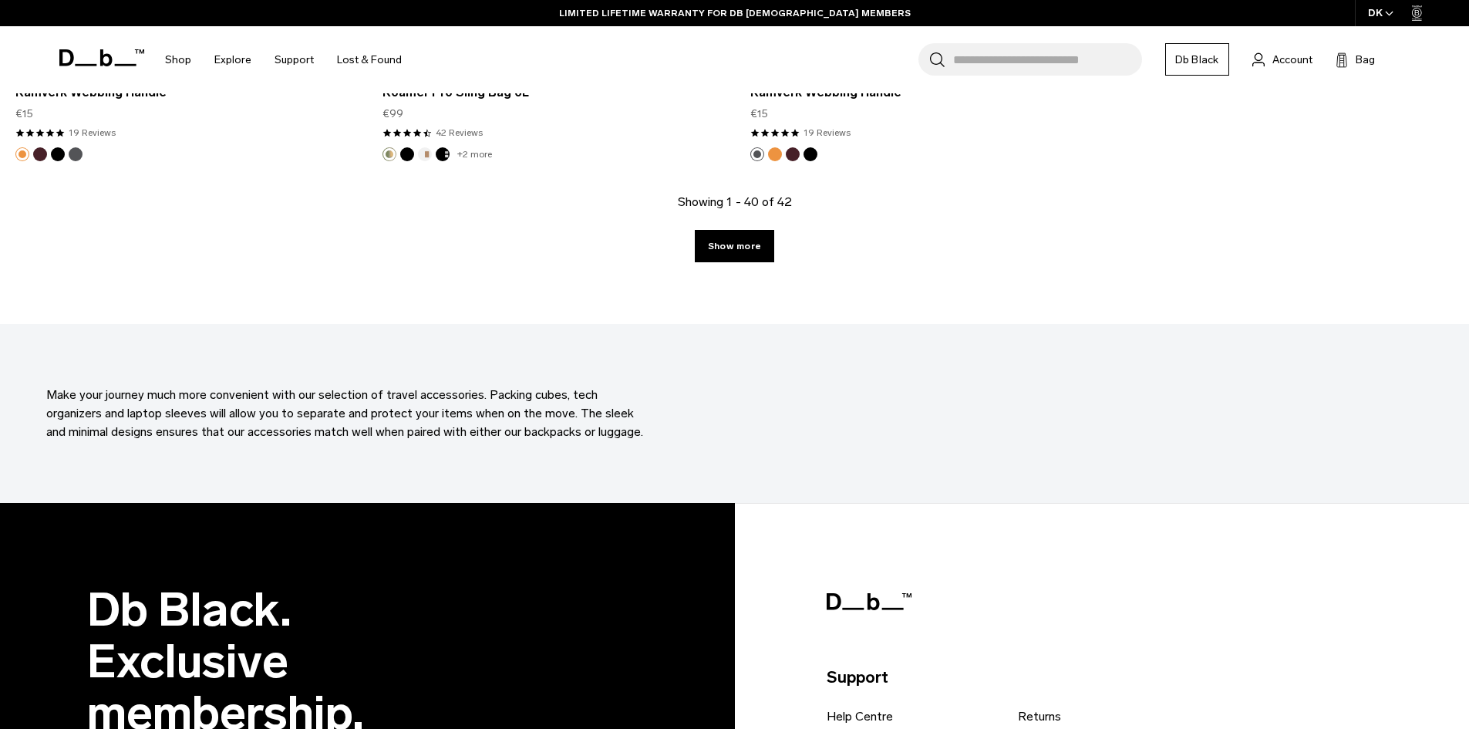
scroll to position [6093, 0]
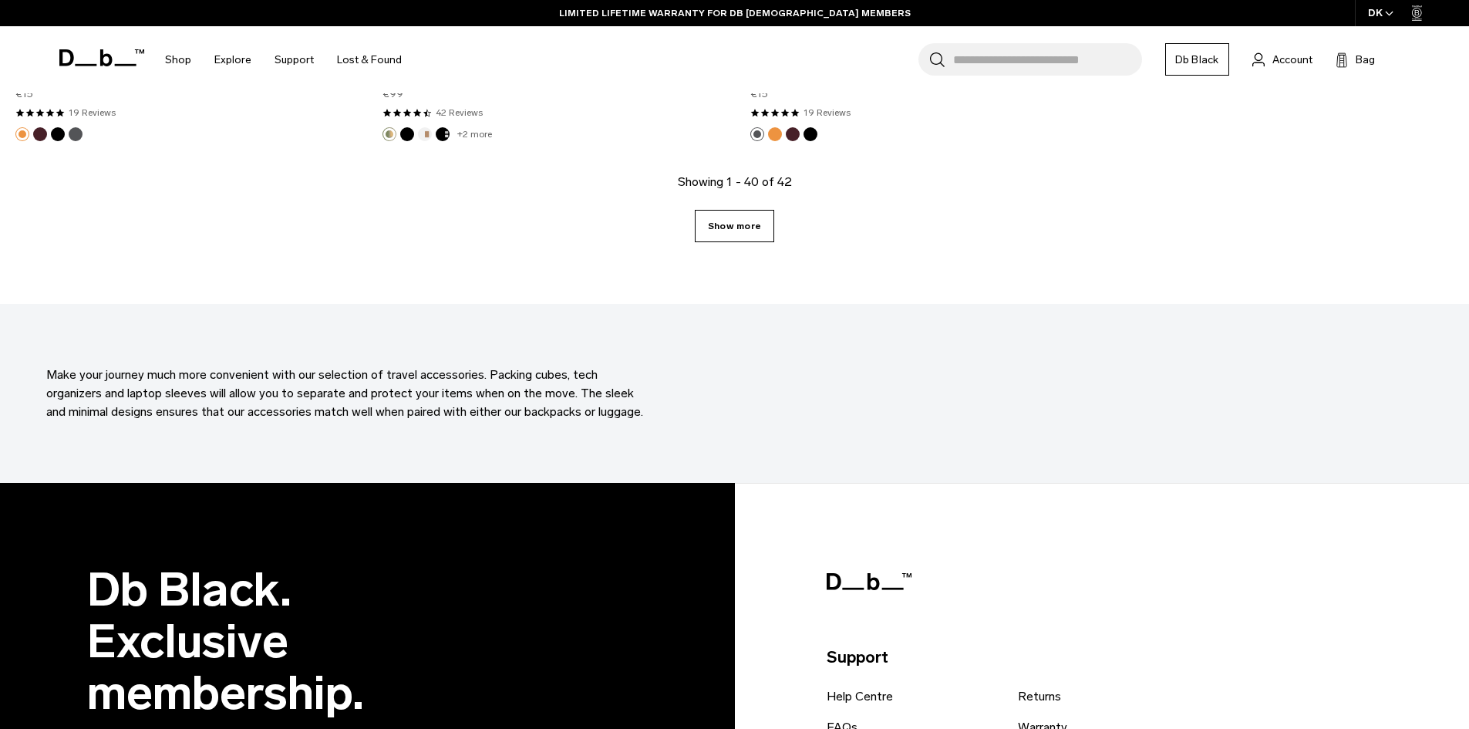
click at [741, 224] on link "Show more" at bounding box center [734, 226] width 79 height 32
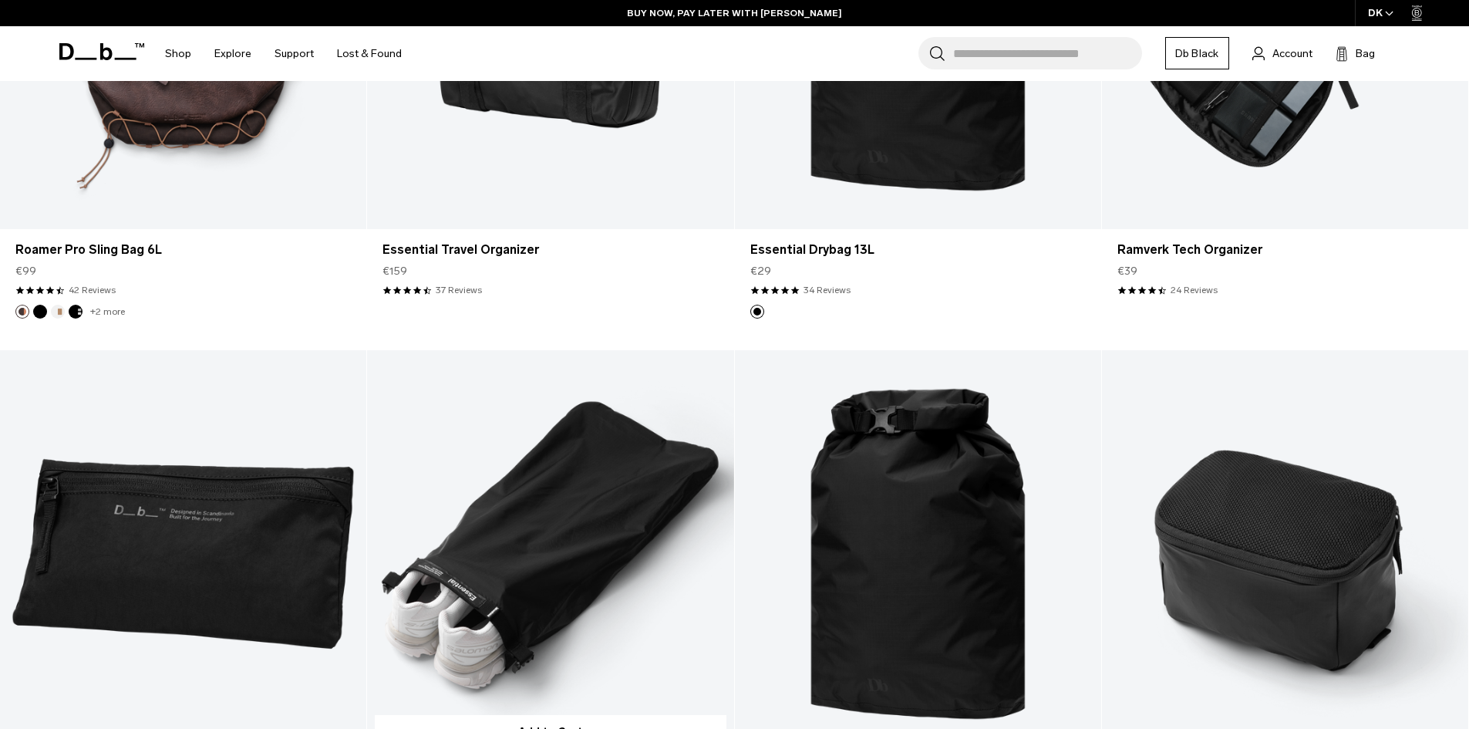
scroll to position [3510, 0]
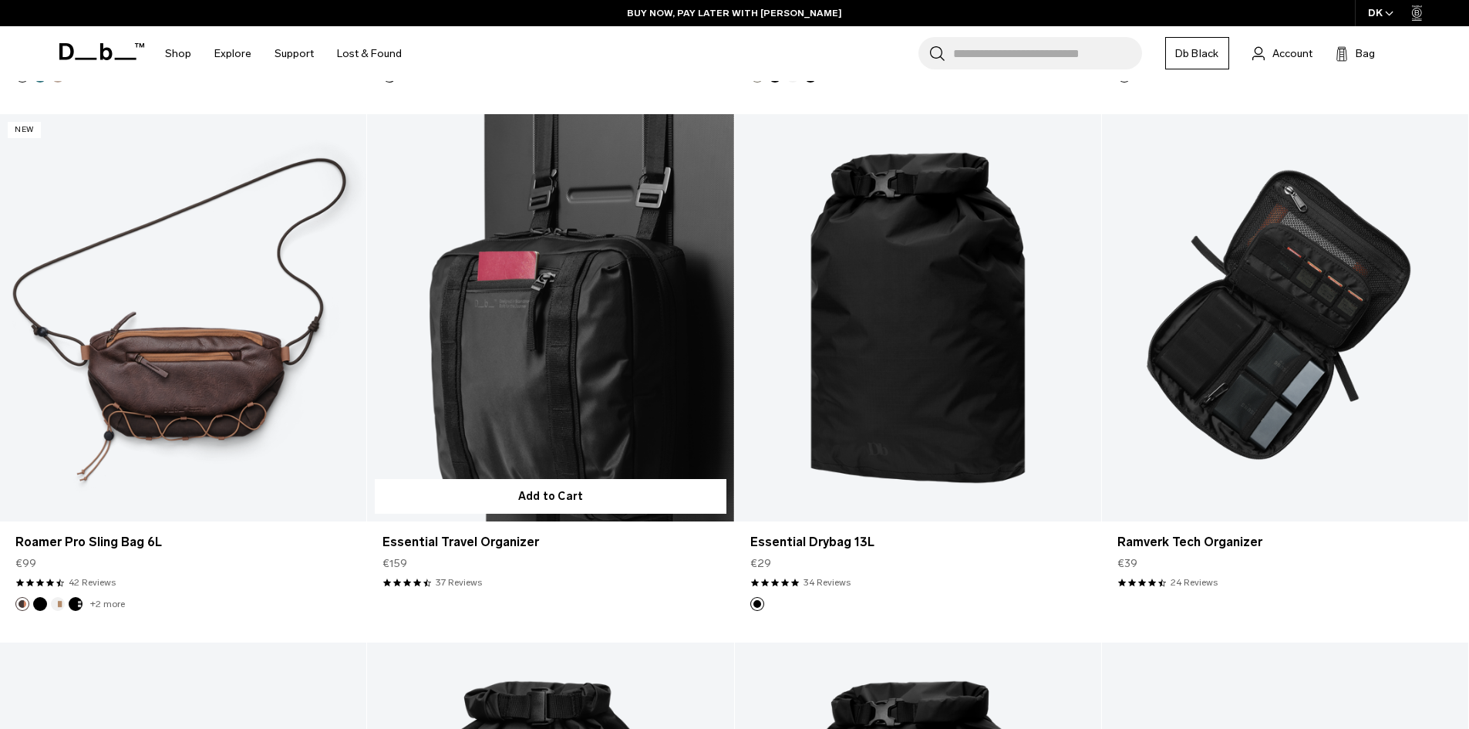
click at [589, 362] on link "Essential Travel Organizer" at bounding box center [550, 317] width 366 height 407
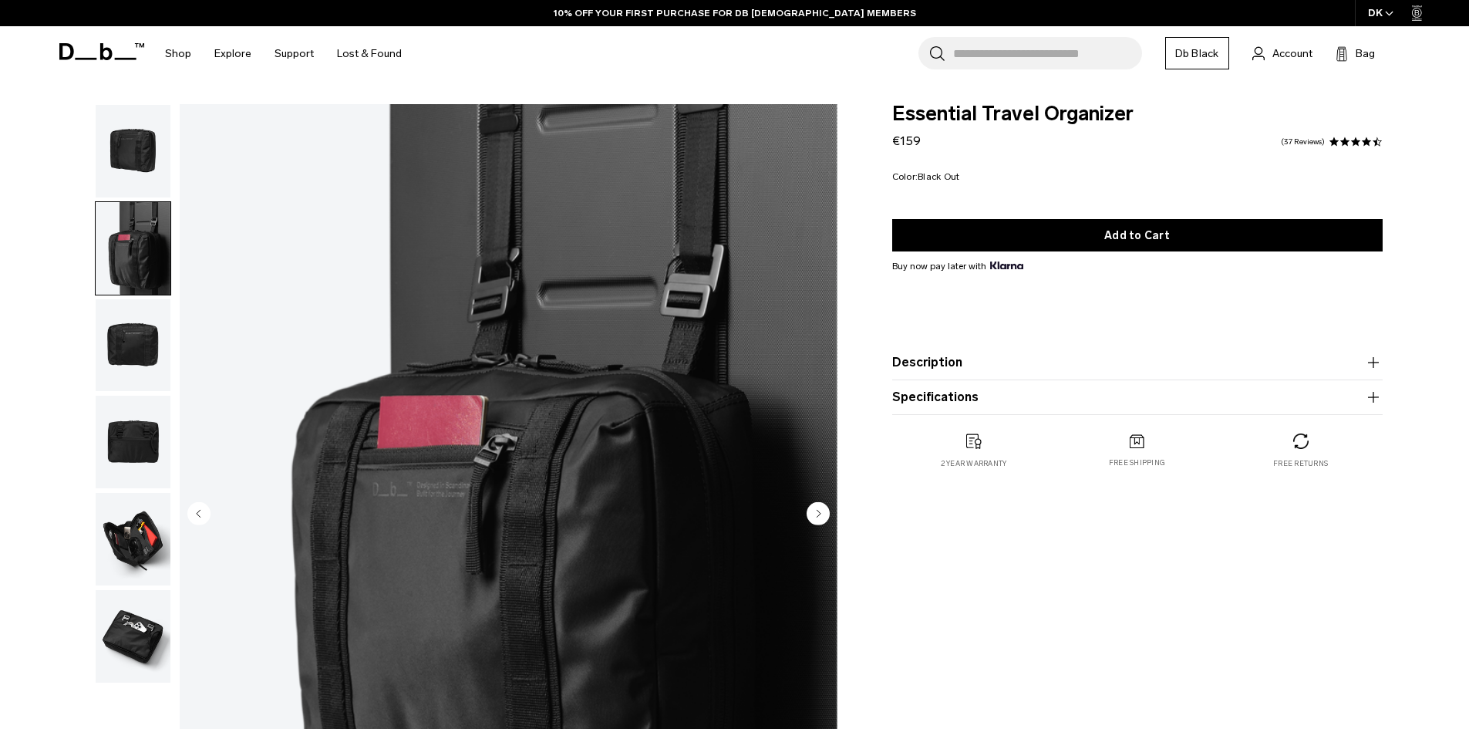
click at [145, 346] on img "button" at bounding box center [133, 345] width 75 height 93
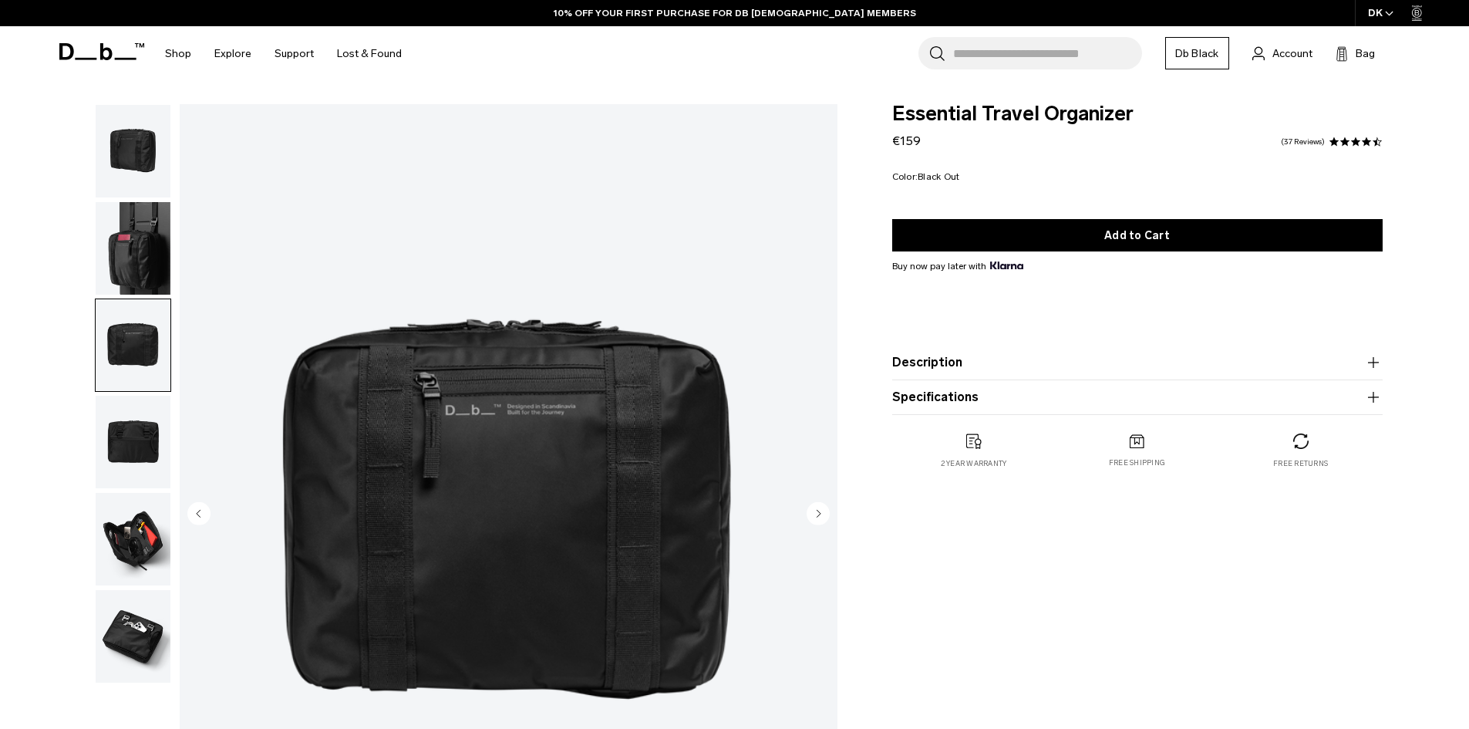
click at [141, 440] on img "button" at bounding box center [133, 442] width 75 height 93
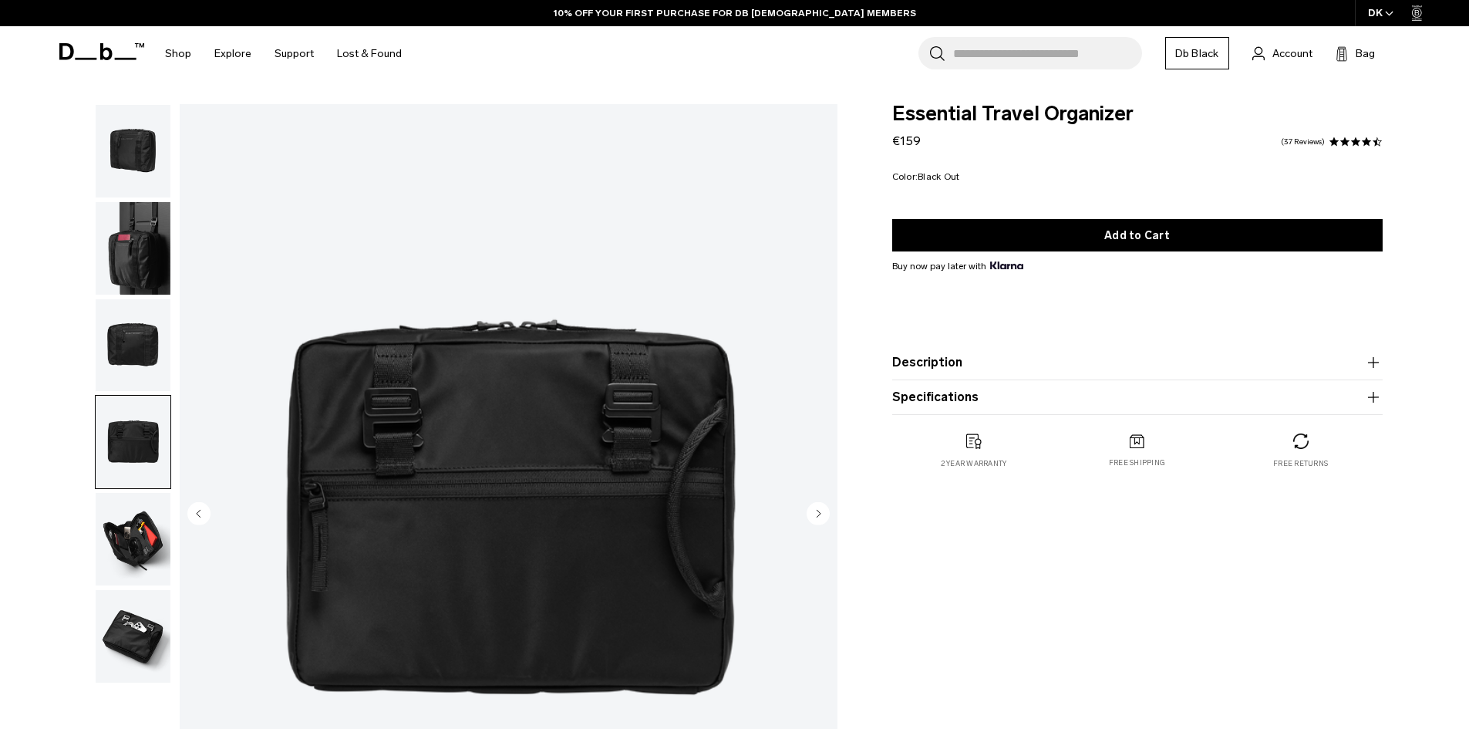
click at [153, 537] on img "button" at bounding box center [133, 539] width 75 height 93
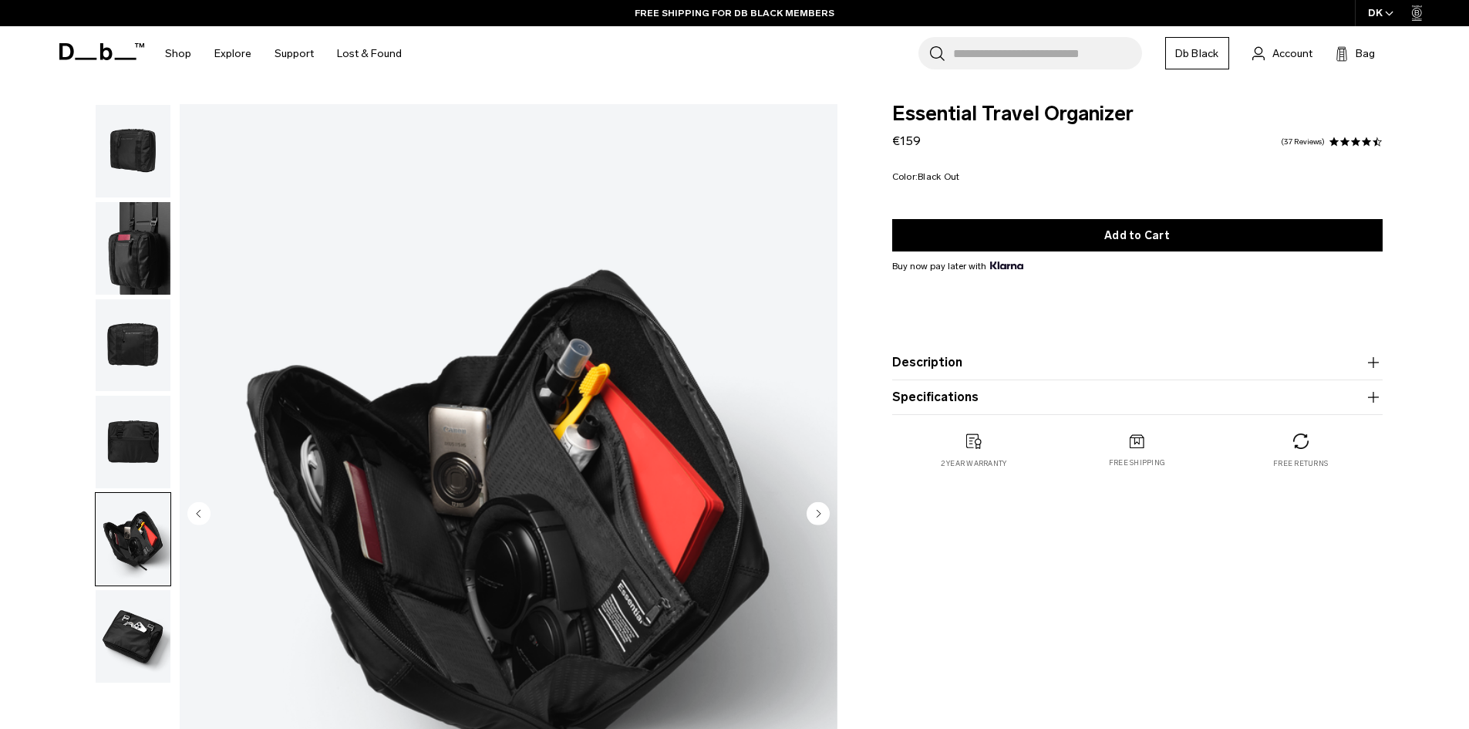
click at [160, 632] on img "button" at bounding box center [133, 636] width 75 height 93
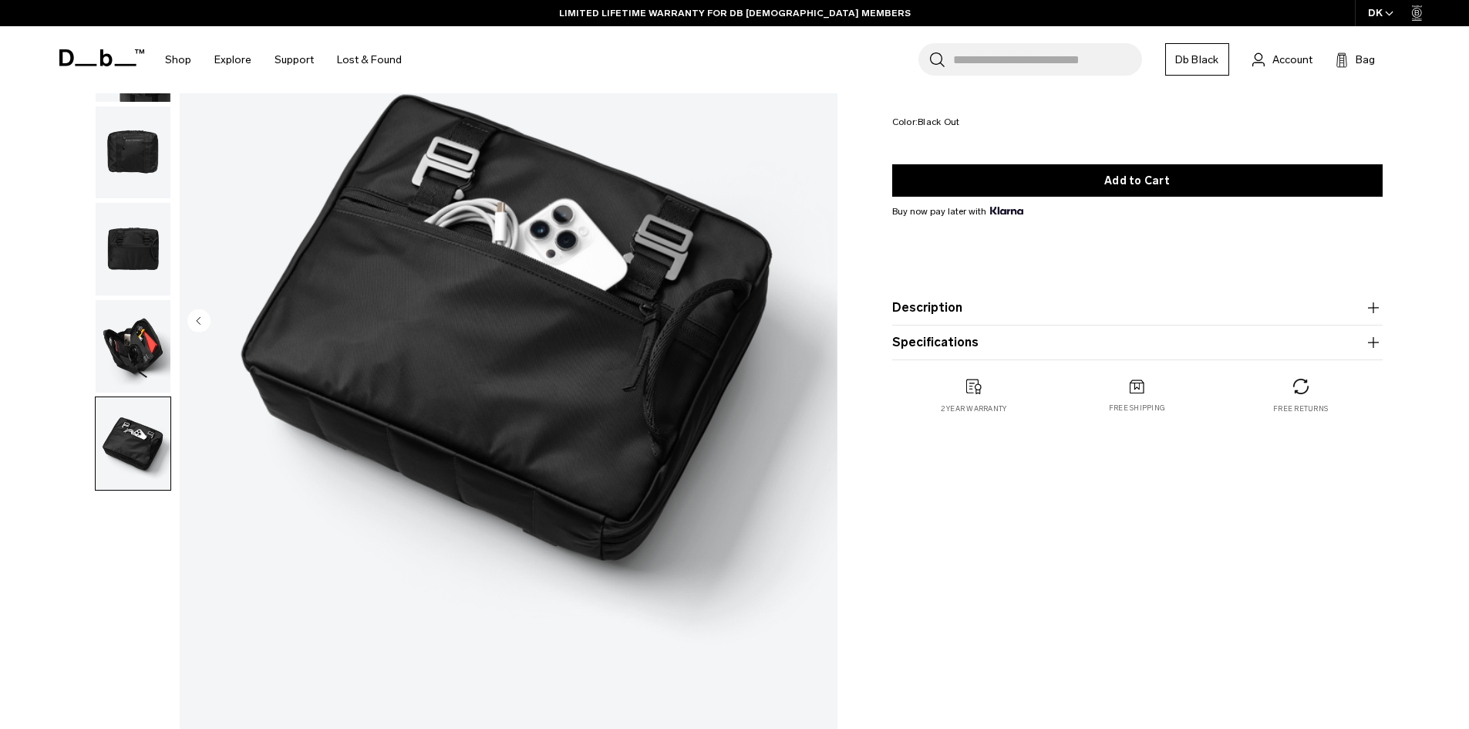
scroll to position [154, 0]
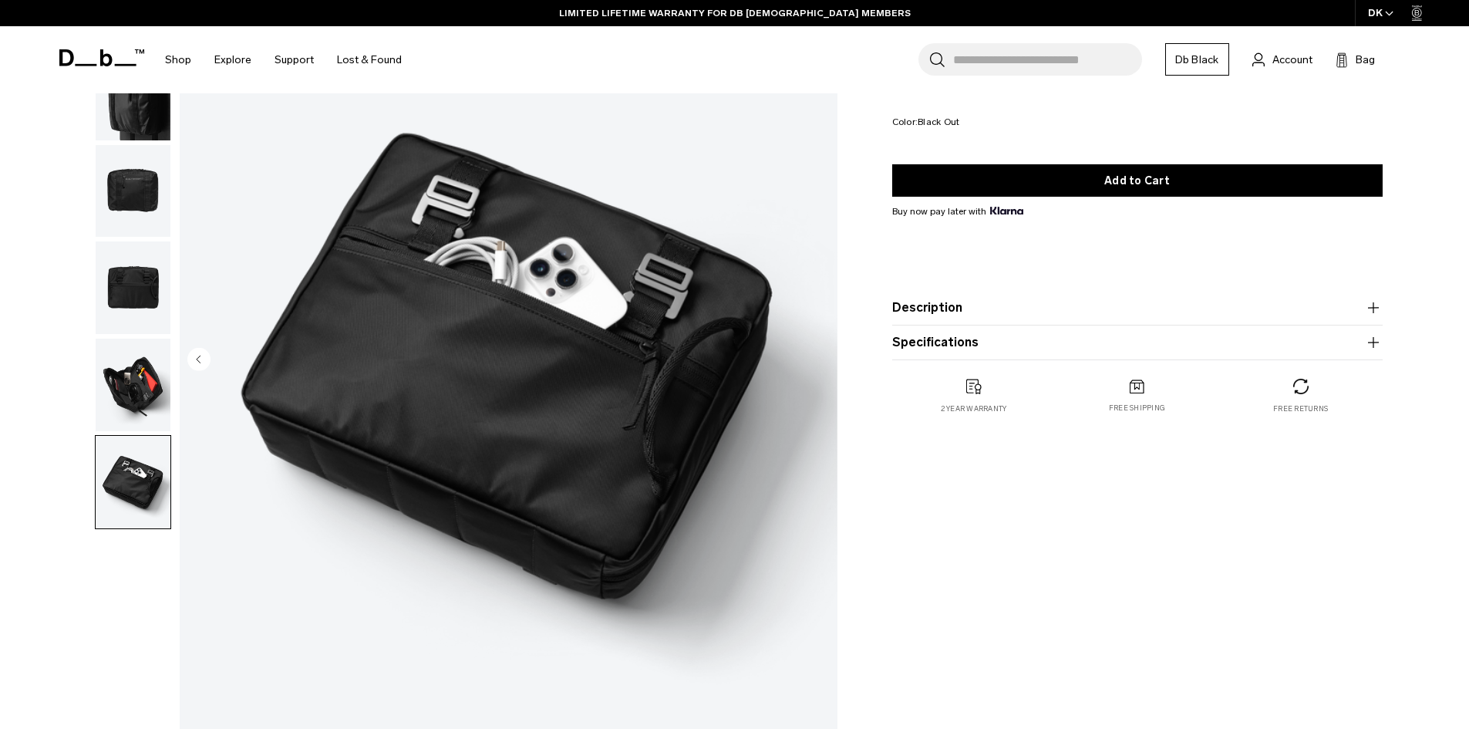
click at [121, 395] on img "button" at bounding box center [133, 385] width 75 height 93
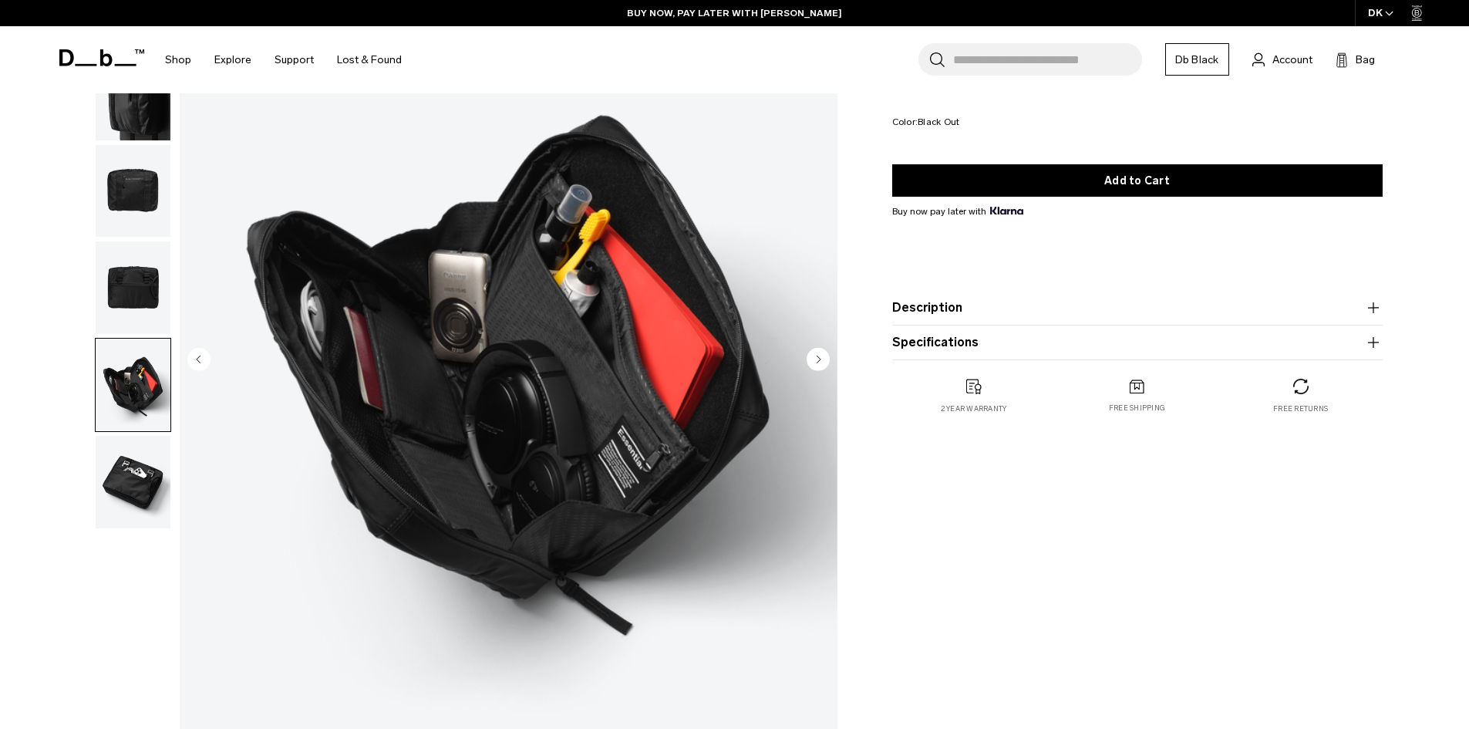
click at [999, 339] on button "Specifications" at bounding box center [1137, 342] width 491 height 19
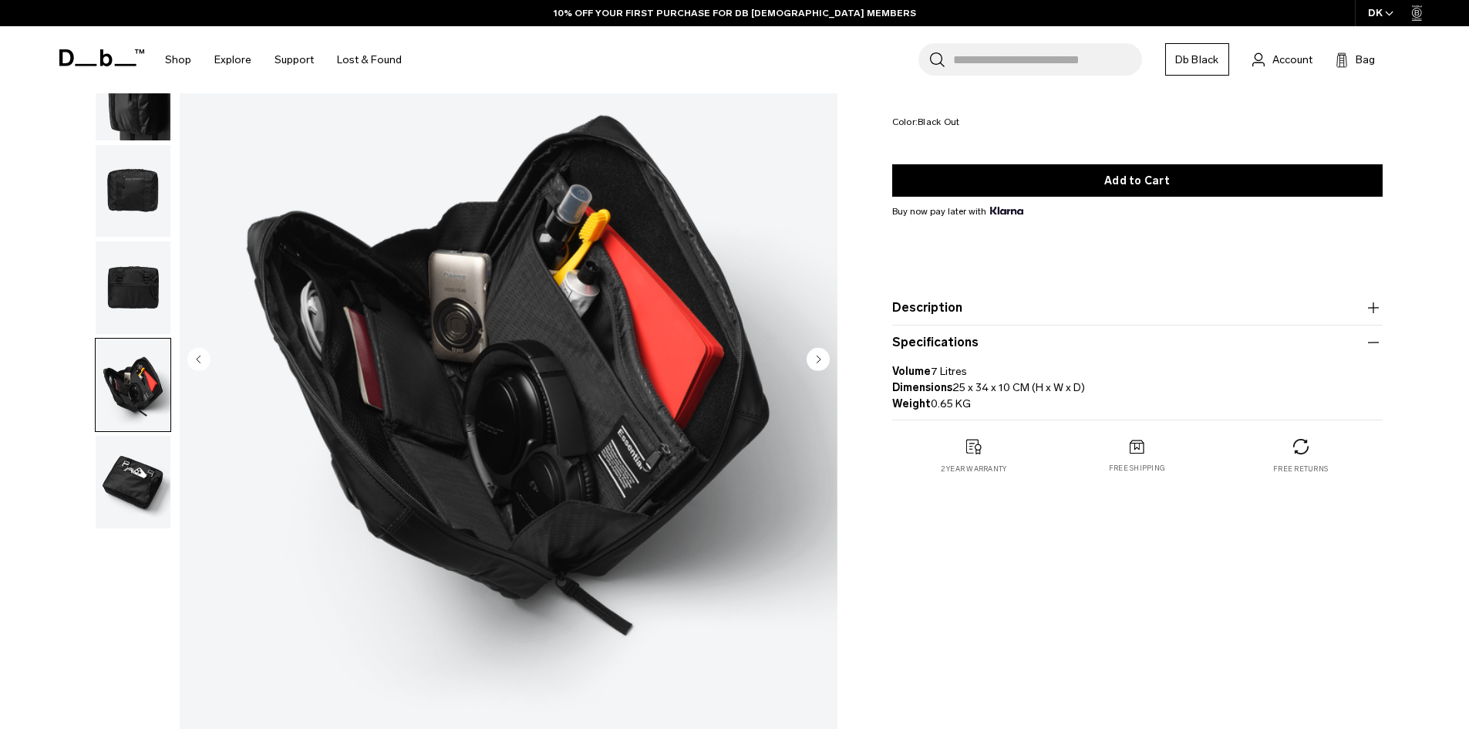
click at [1030, 307] on button "Description" at bounding box center [1137, 308] width 491 height 19
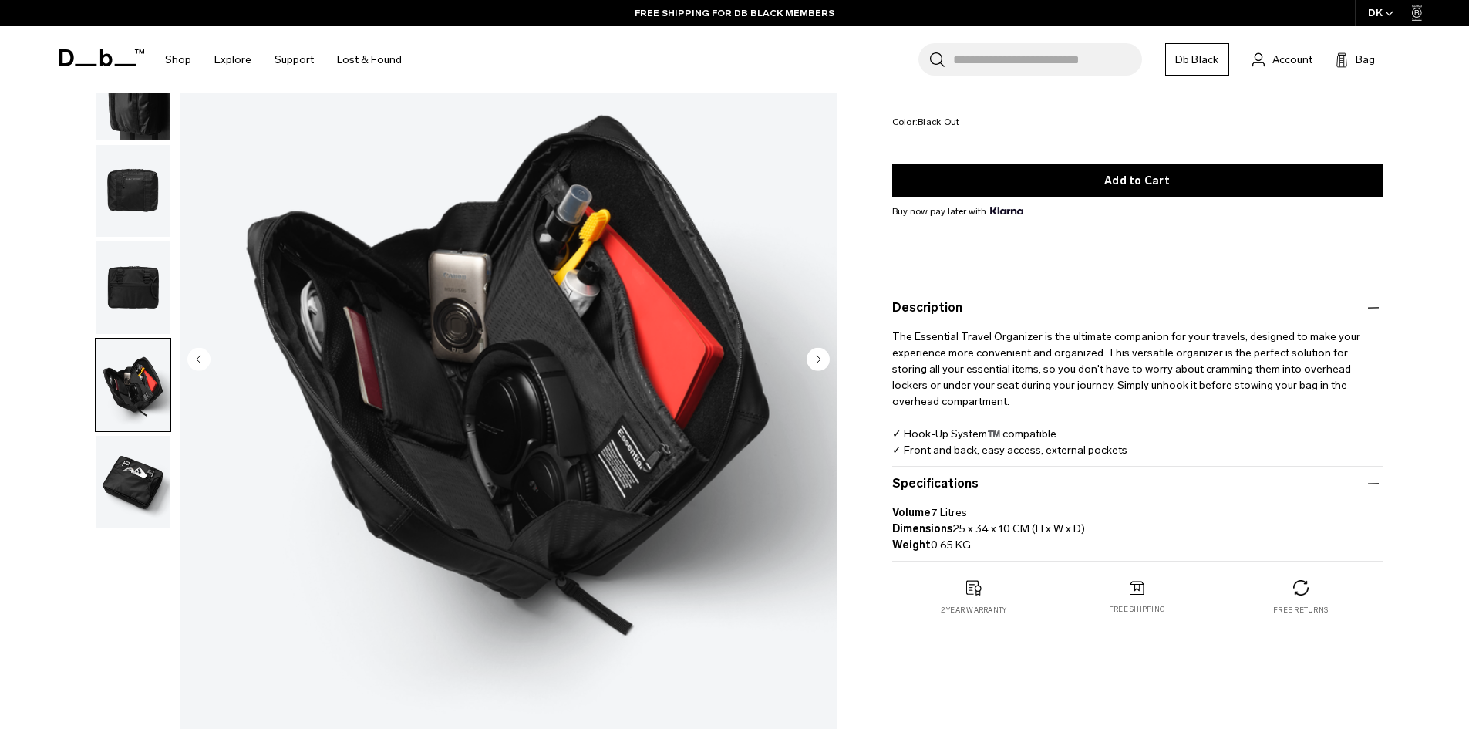
click at [1380, 307] on icon "button" at bounding box center [1373, 308] width 19 height 19
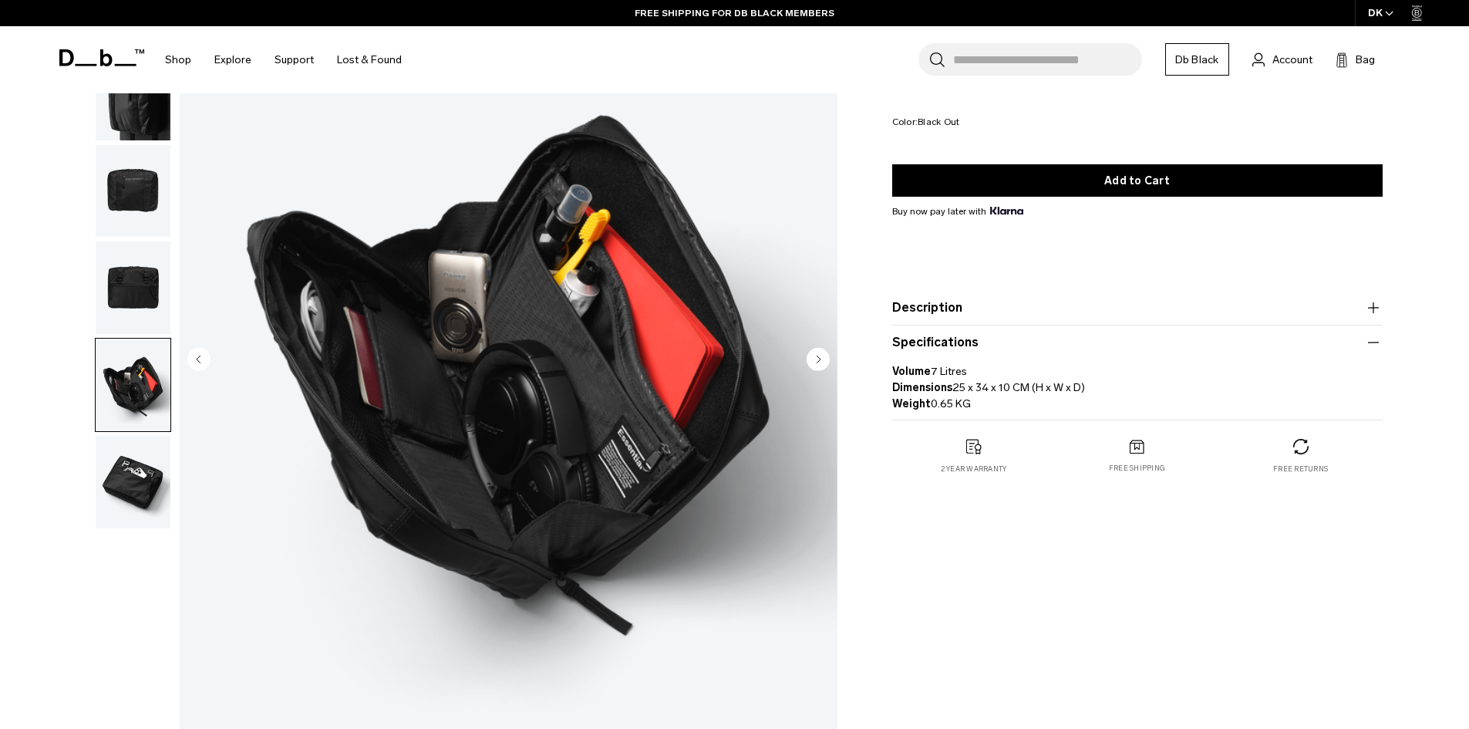
click at [140, 313] on img "button" at bounding box center [133, 287] width 75 height 93
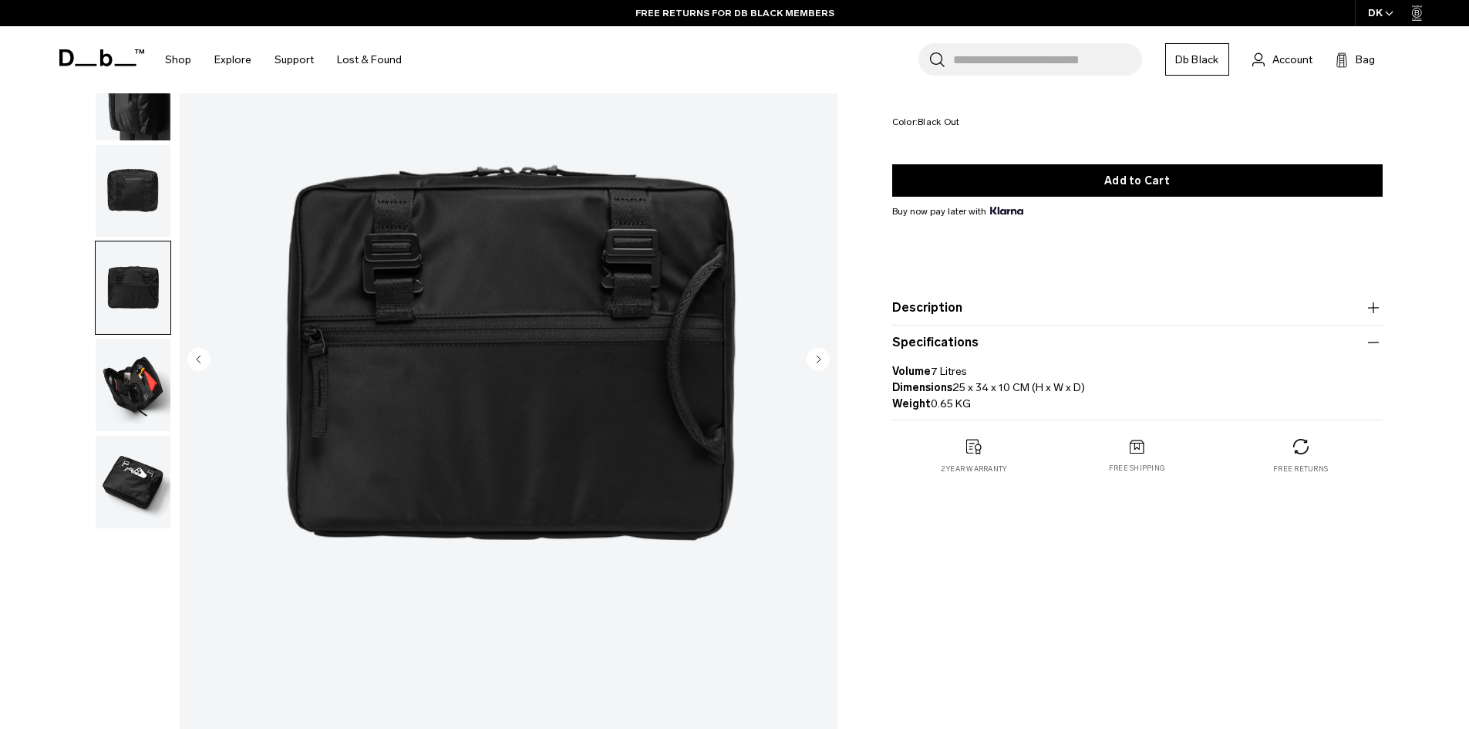
click at [153, 377] on img "button" at bounding box center [133, 385] width 75 height 93
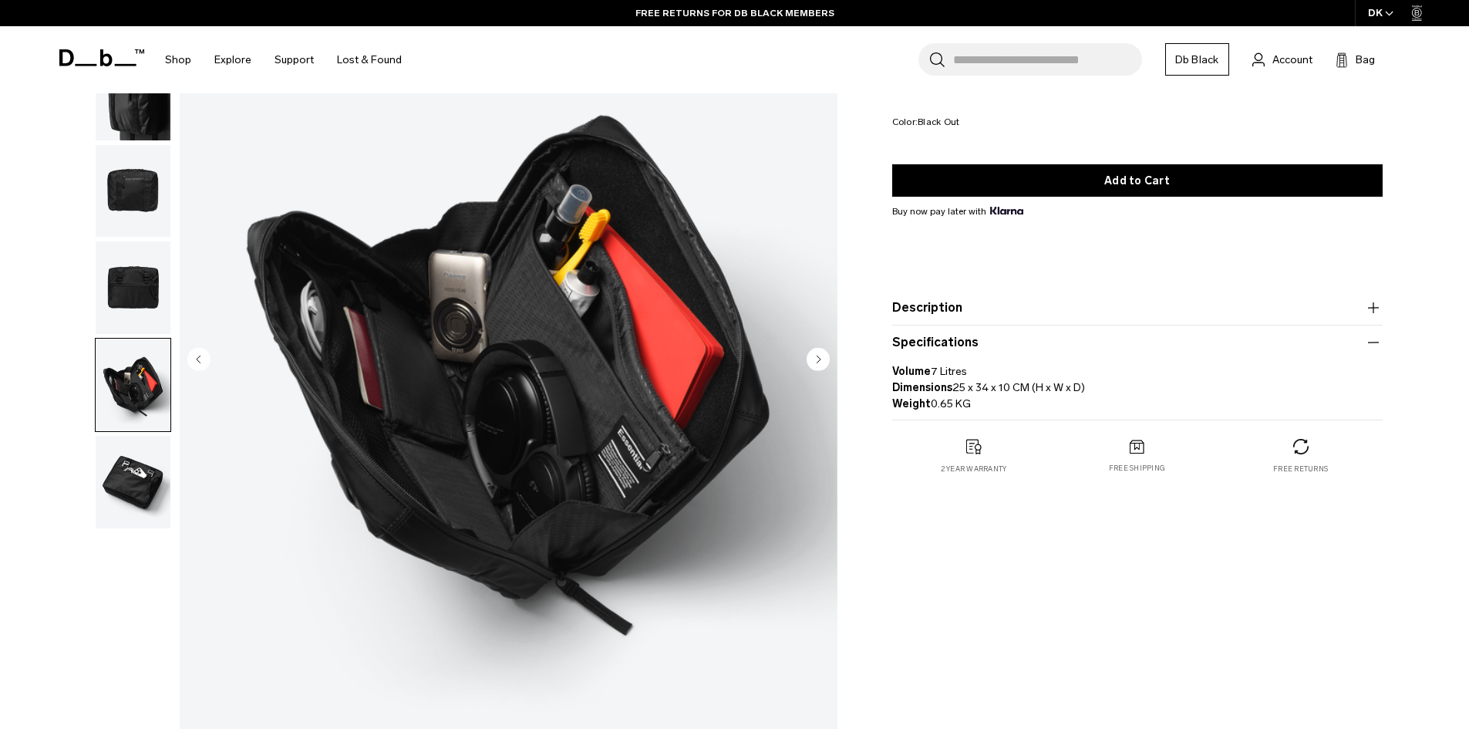
click at [147, 483] on img "button" at bounding box center [133, 482] width 75 height 93
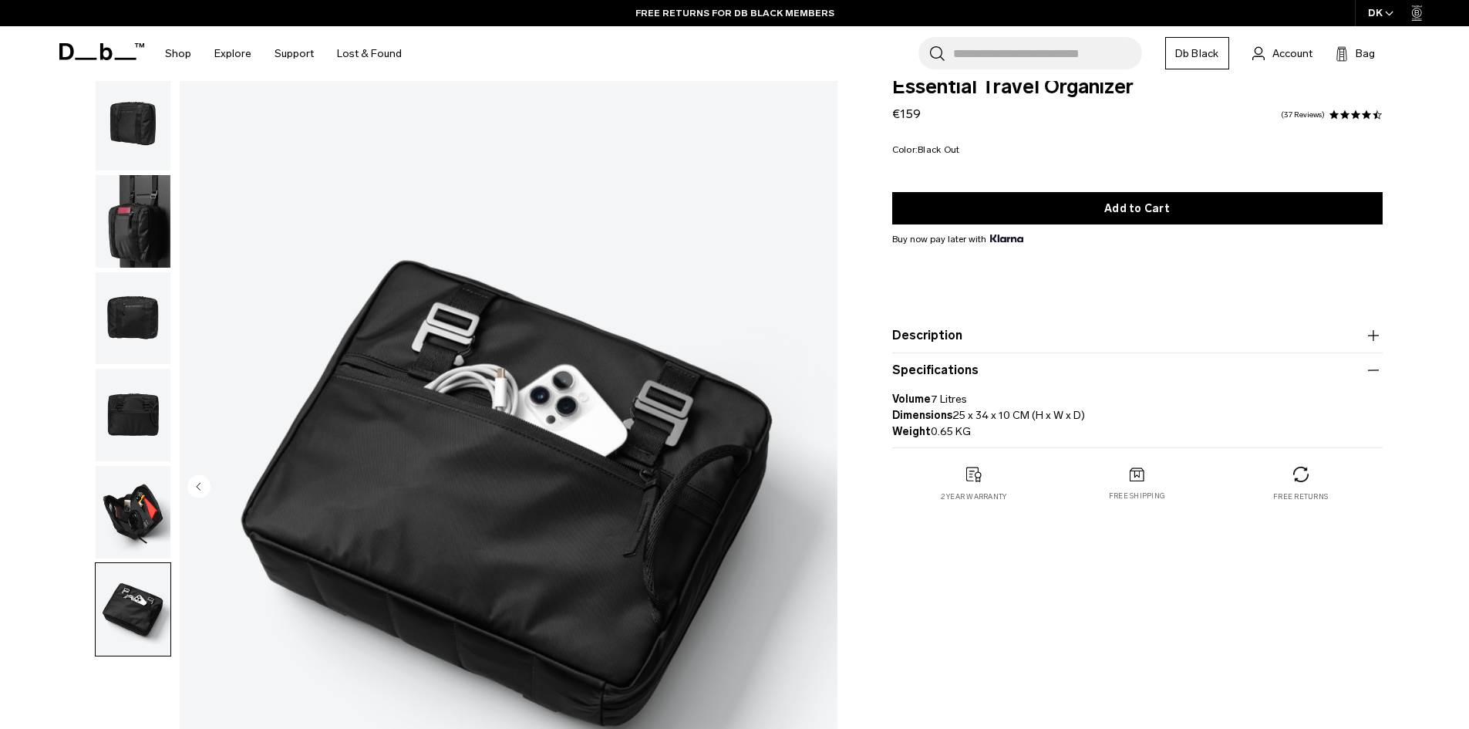
scroll to position [0, 0]
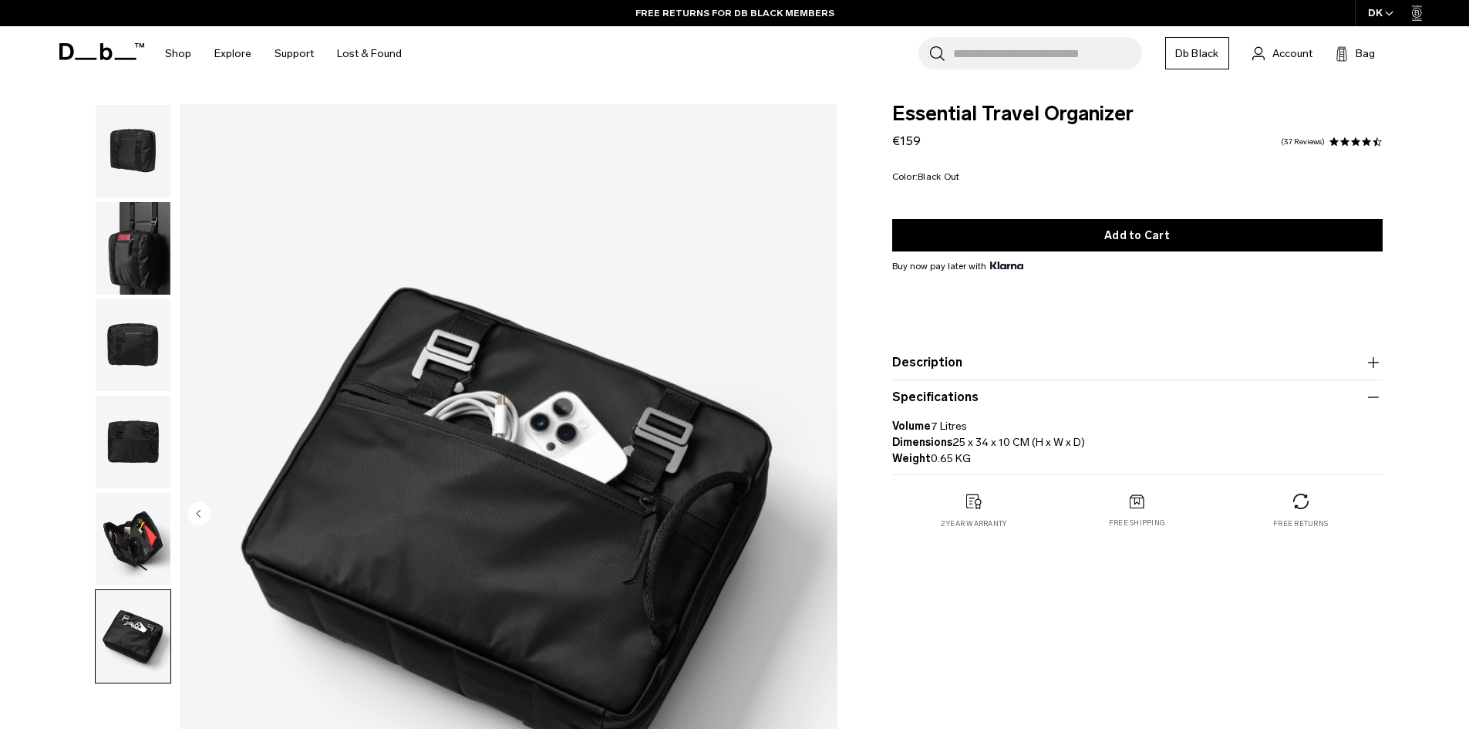
click at [147, 247] on img "button" at bounding box center [133, 248] width 75 height 93
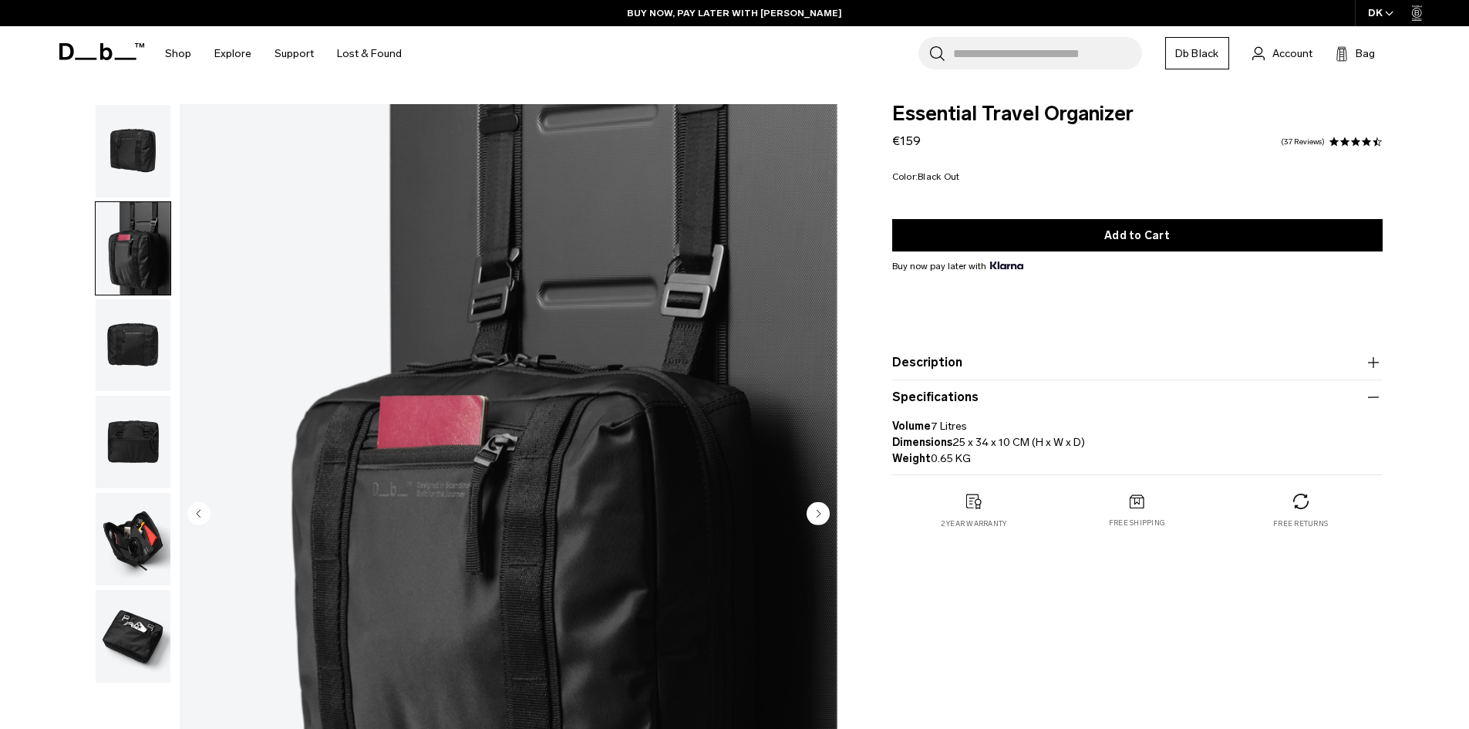
click at [133, 164] on img "button" at bounding box center [133, 151] width 75 height 93
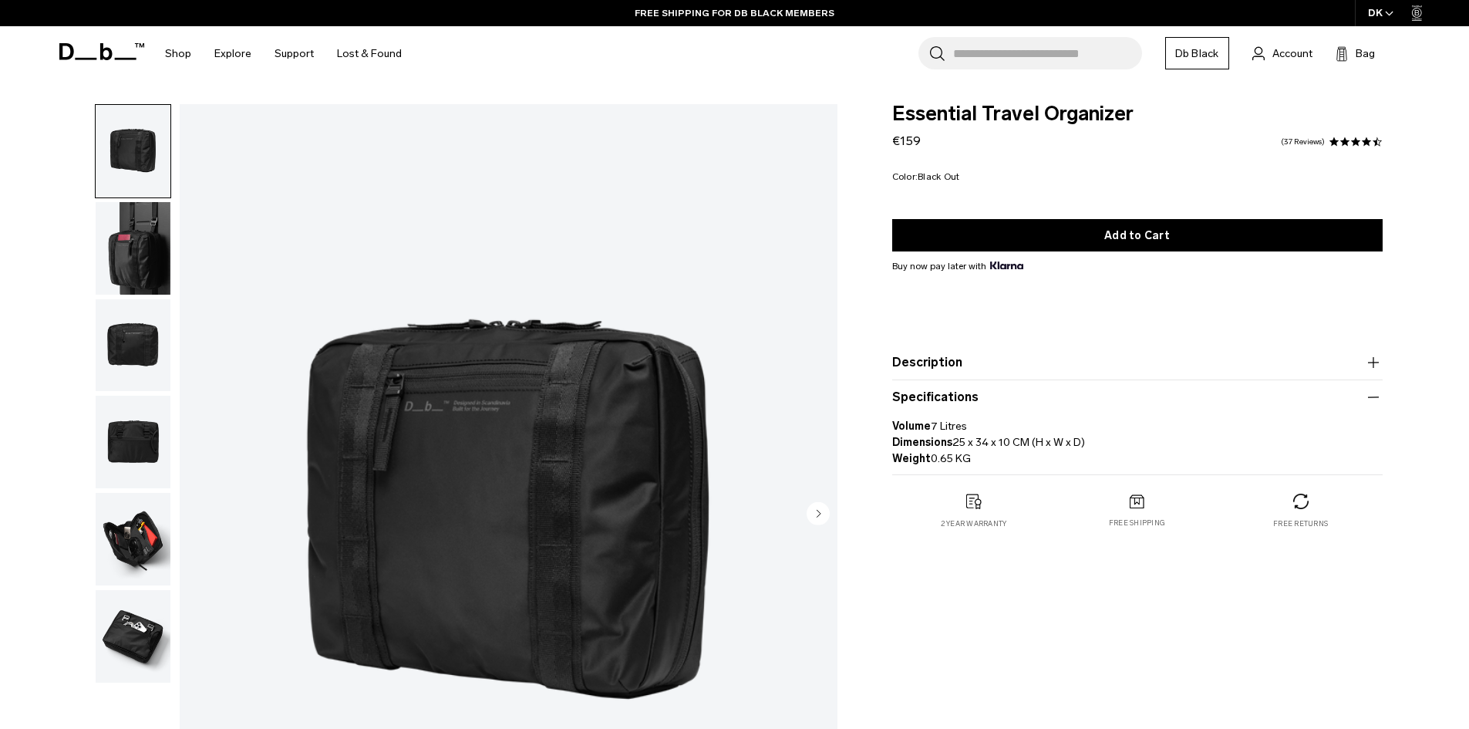
click at [1220, 57] on link "Db Black" at bounding box center [1197, 53] width 64 height 32
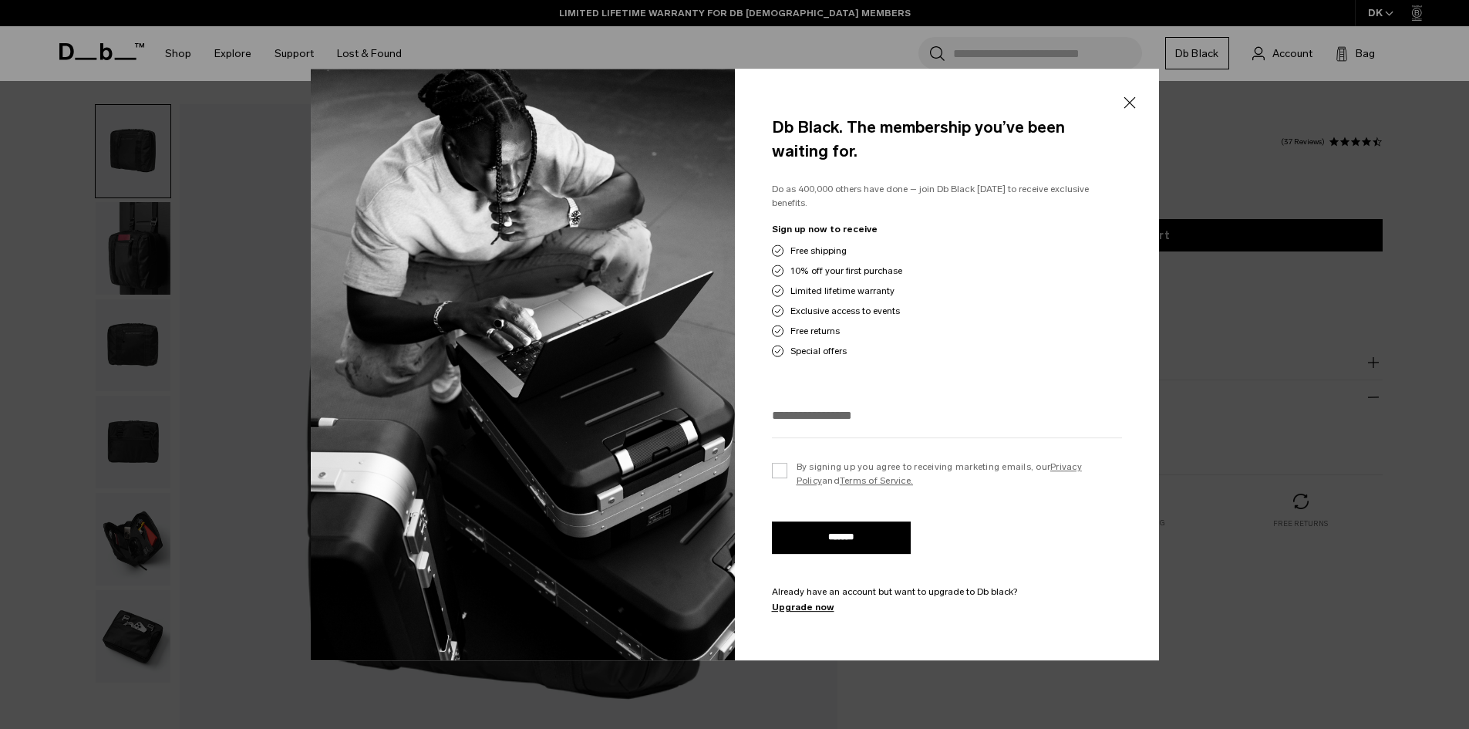
click at [1126, 113] on button "Close" at bounding box center [1129, 103] width 19 height 32
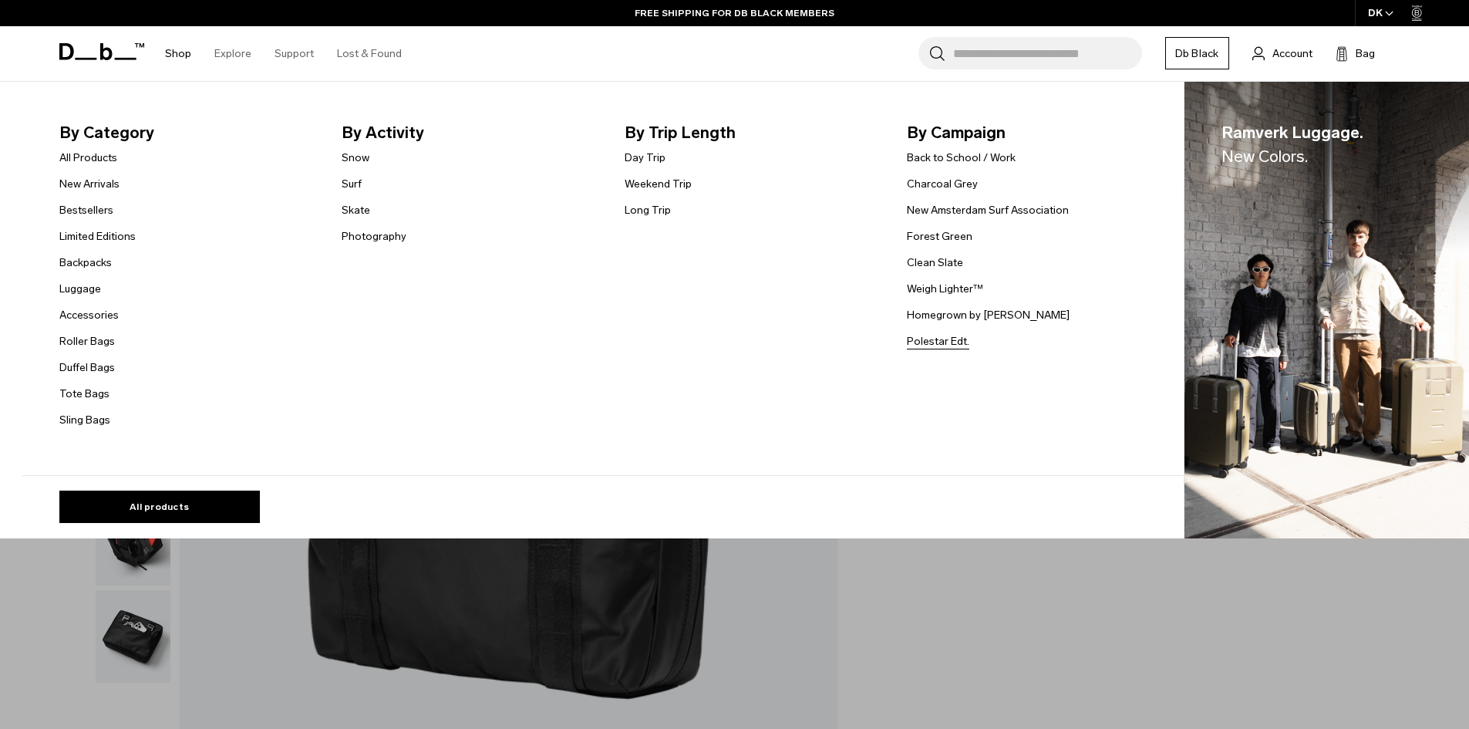
click at [964, 342] on link "Polestar Edt." at bounding box center [938, 341] width 62 height 16
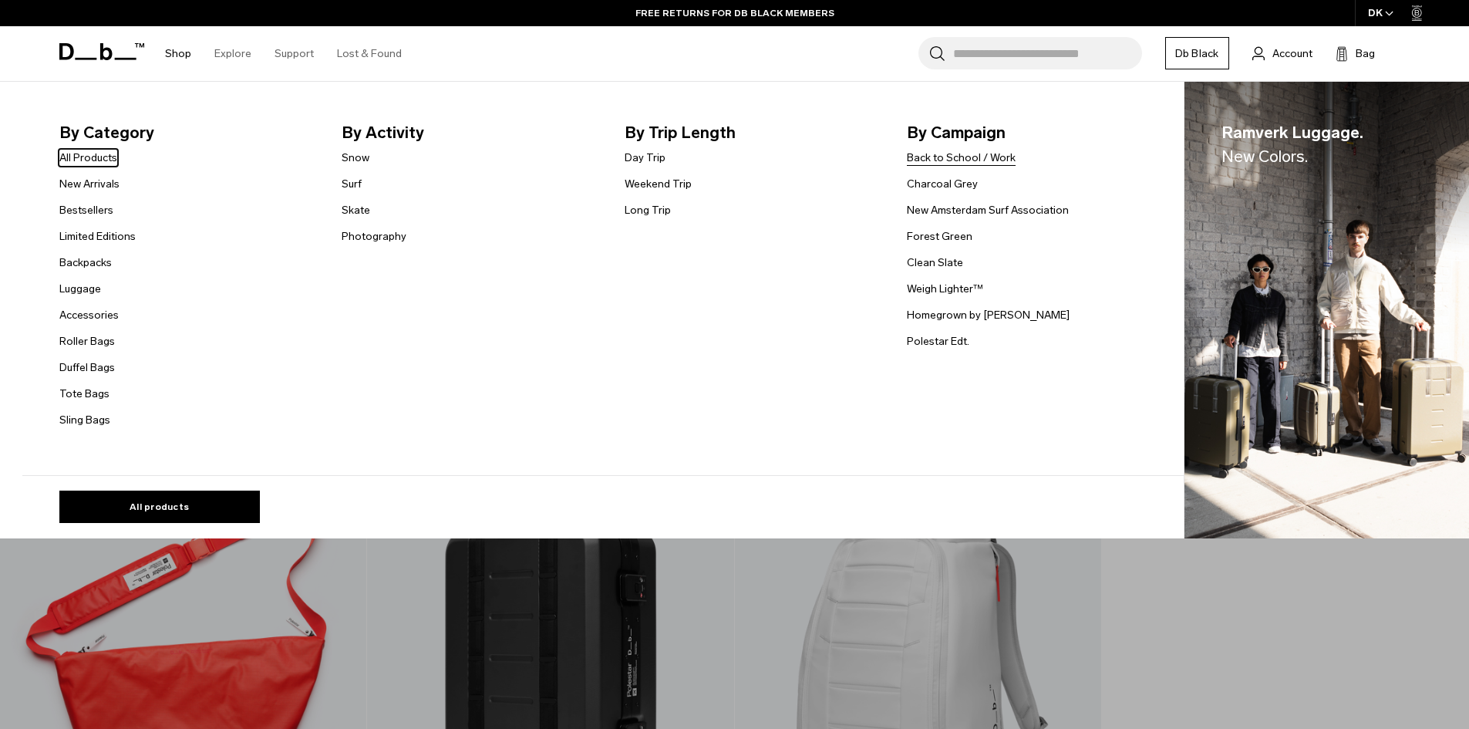
click at [950, 161] on link "Back to School / Work" at bounding box center [961, 158] width 109 height 16
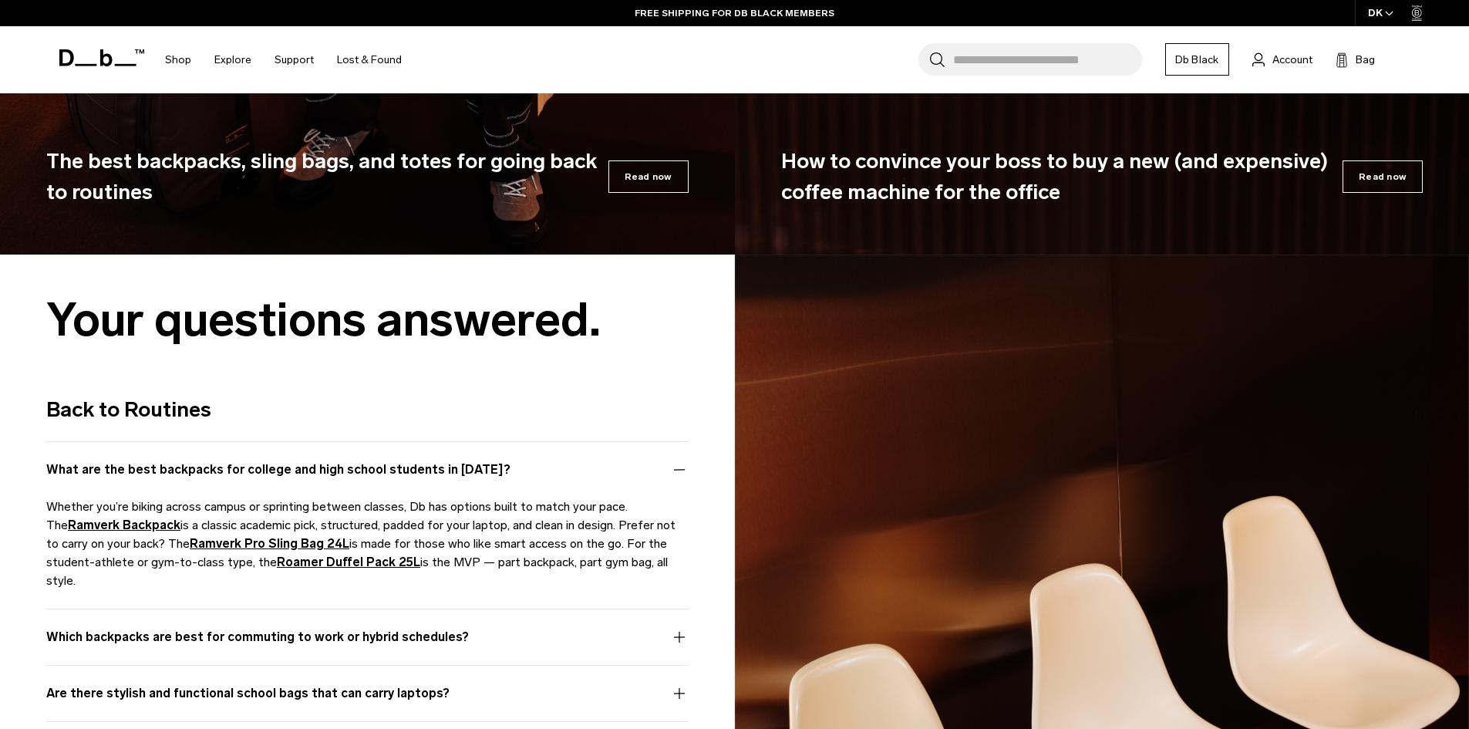
scroll to position [7559, 0]
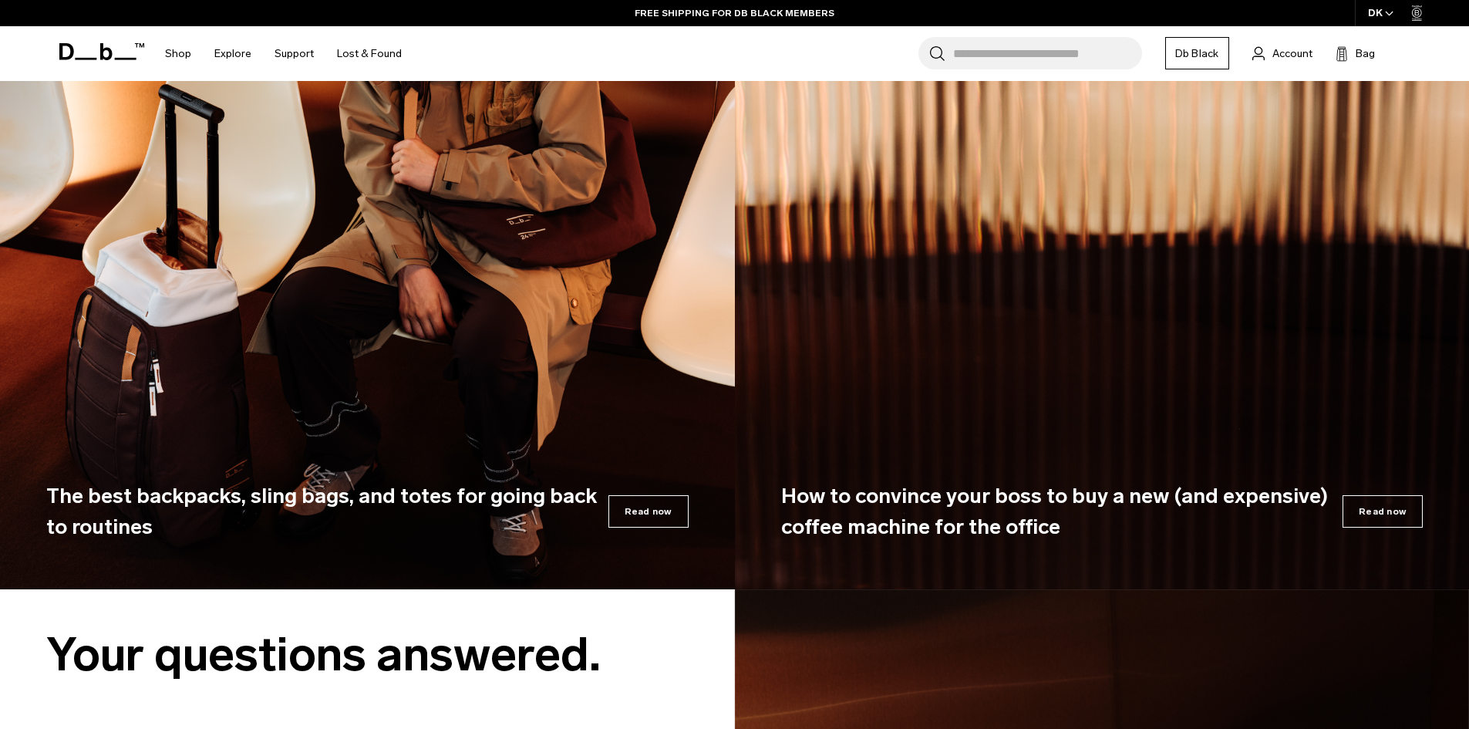
drag, startPoint x: 1031, startPoint y: 285, endPoint x: 1023, endPoint y: 268, distance: 19.0
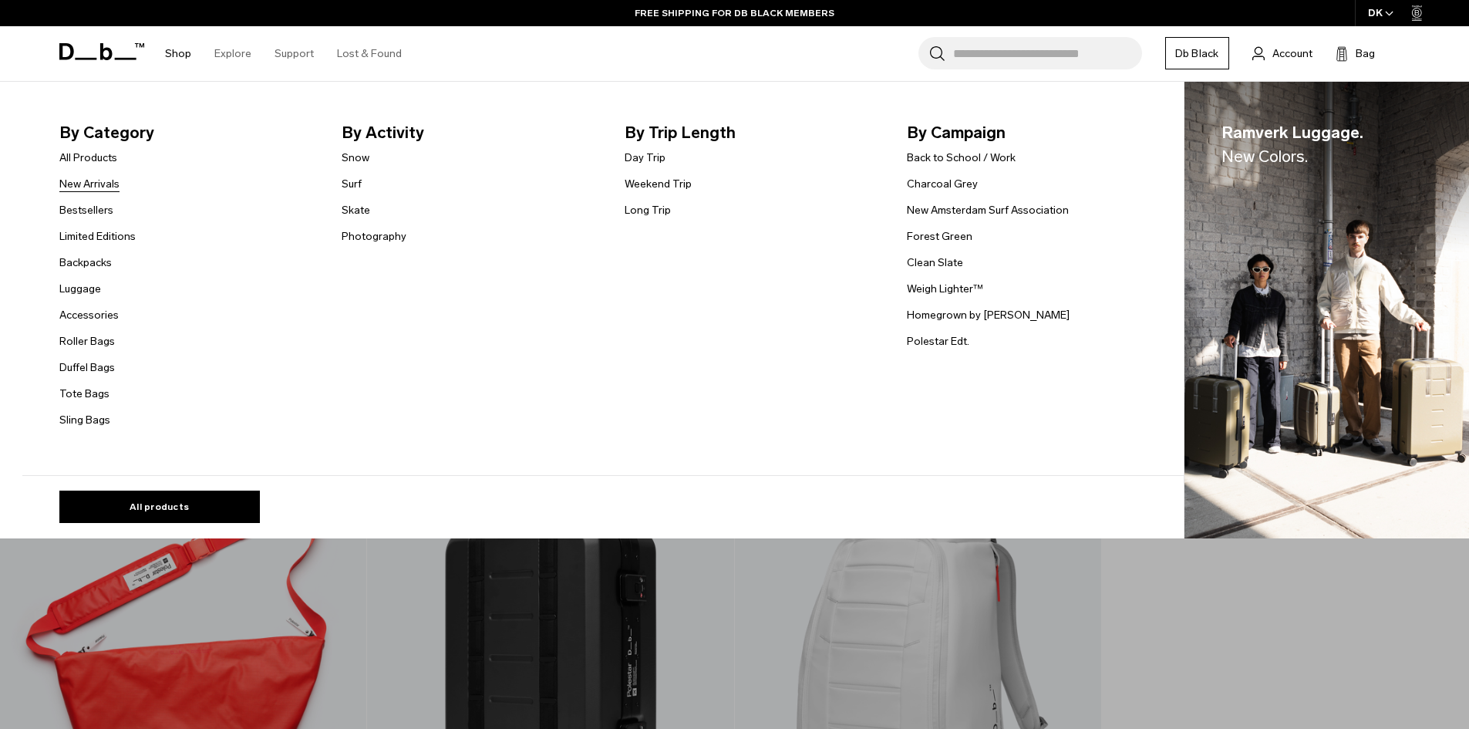
click at [104, 182] on link "New Arrivals" at bounding box center [89, 184] width 60 height 16
